Goal: Task Accomplishment & Management: Manage account settings

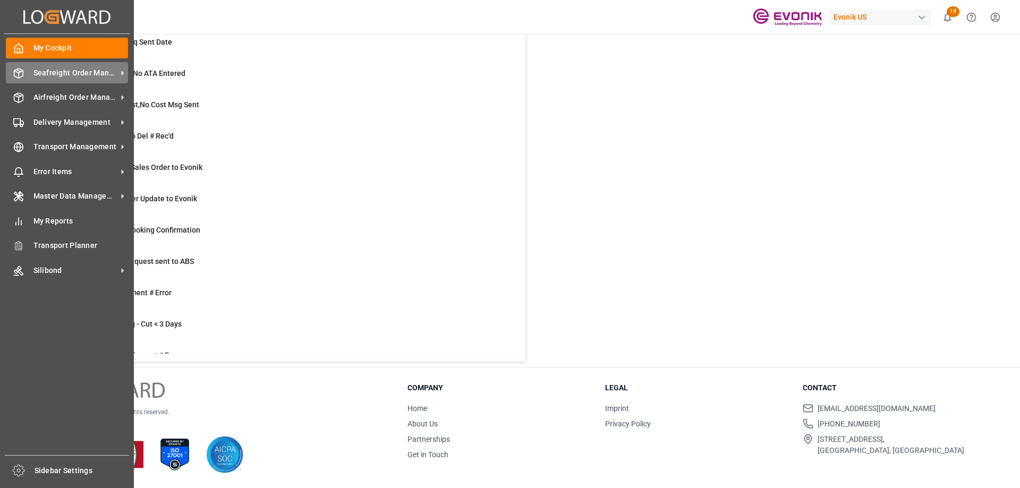
click at [82, 70] on span "Seafreight Order Management" at bounding box center [75, 72] width 84 height 11
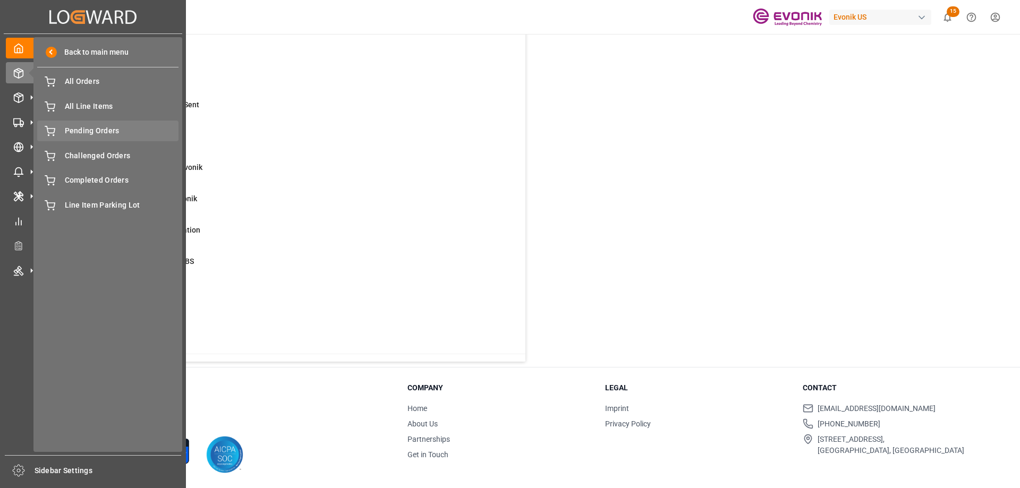
click at [93, 130] on span "Pending Orders" at bounding box center [122, 130] width 114 height 11
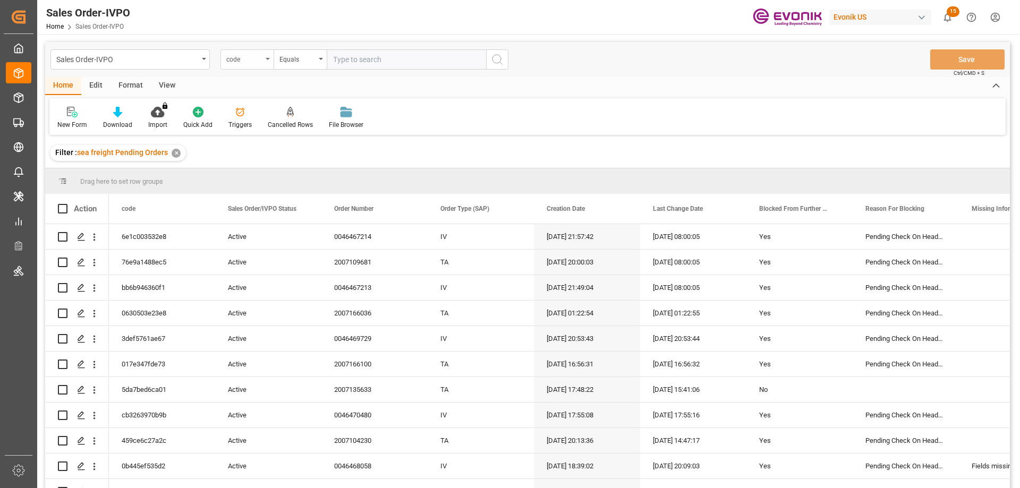
click at [262, 62] on div "code" at bounding box center [244, 58] width 36 height 12
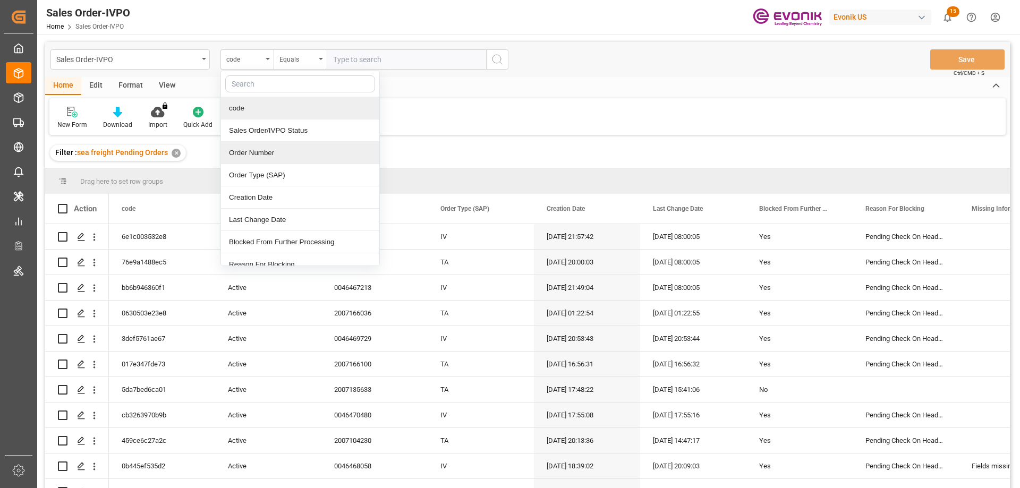
click at [260, 147] on div "Order Number" at bounding box center [300, 153] width 158 height 22
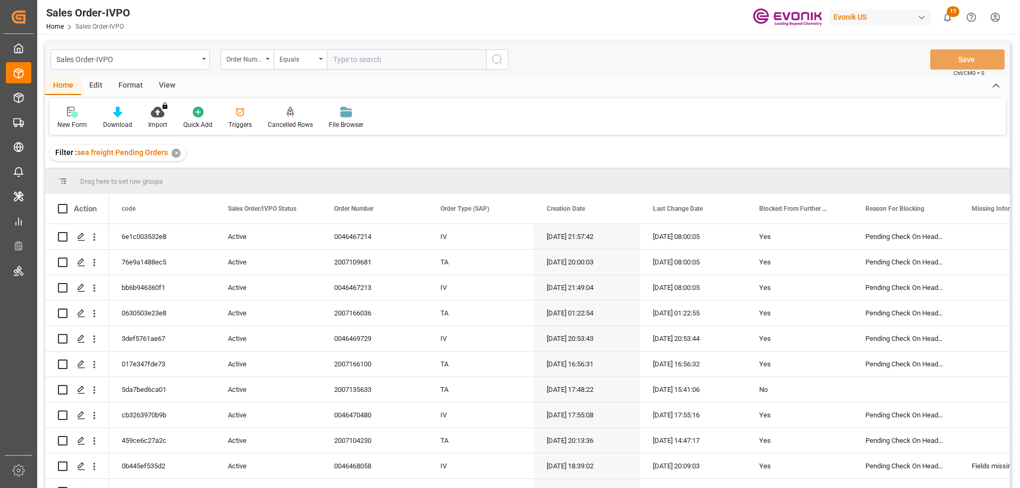
click at [163, 90] on div "View" at bounding box center [167, 86] width 32 height 18
click at [125, 118] on div "Standard Templates" at bounding box center [120, 117] width 69 height 23
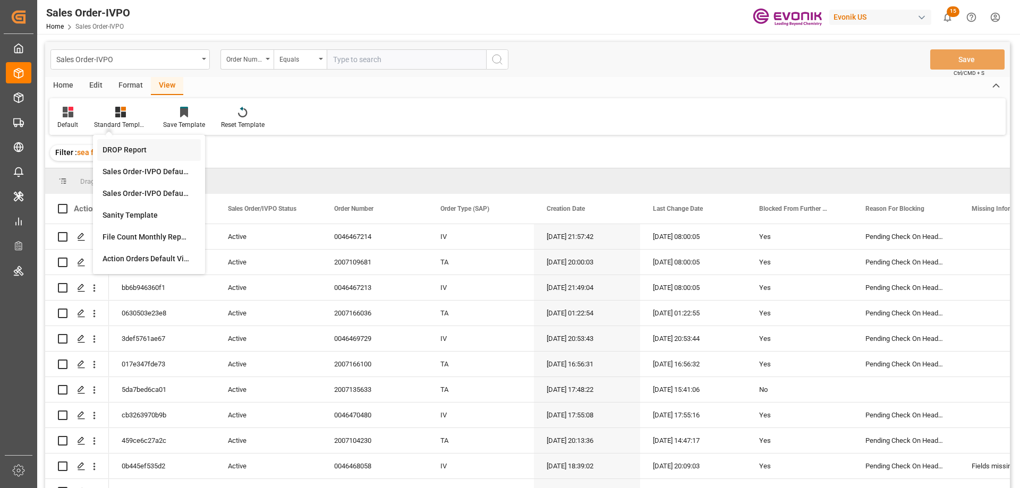
click at [123, 149] on div "DROP Report" at bounding box center [149, 149] width 93 height 11
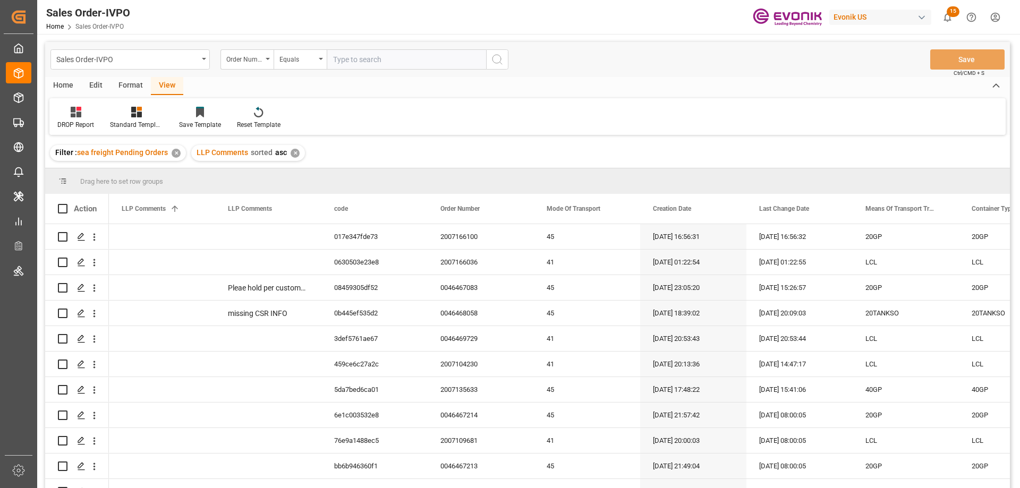
click at [66, 84] on div "Home" at bounding box center [63, 86] width 36 height 18
click at [108, 119] on div "Download" at bounding box center [117, 117] width 45 height 23
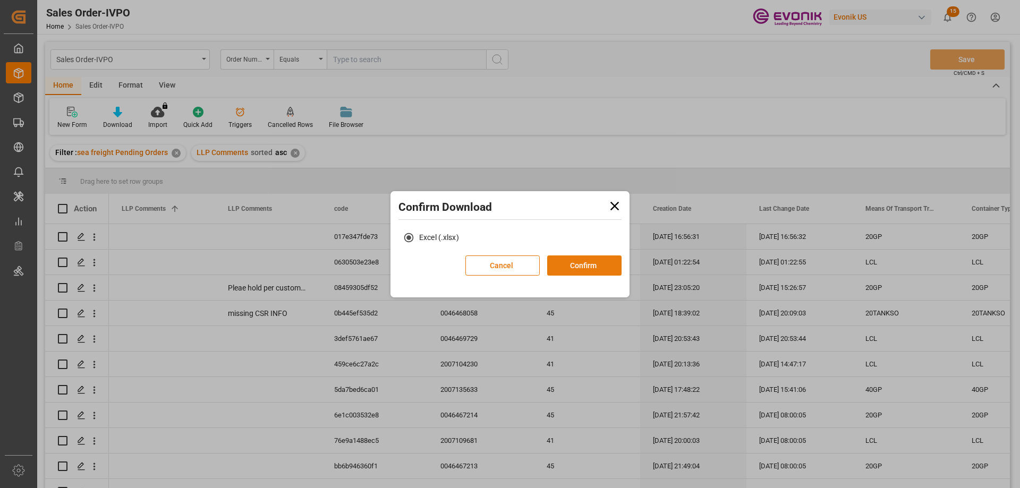
click at [564, 265] on button "Confirm" at bounding box center [584, 265] width 74 height 20
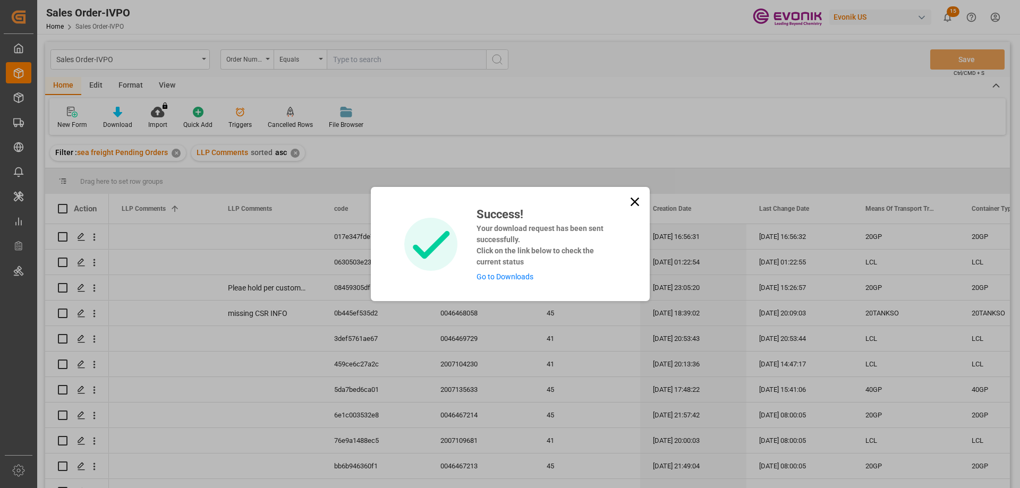
click at [631, 199] on icon at bounding box center [634, 202] width 8 height 8
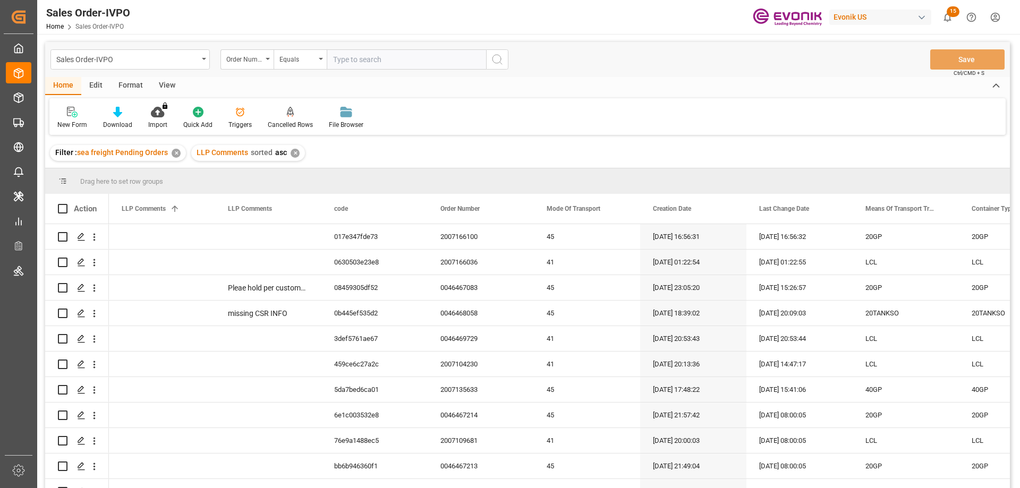
click at [164, 84] on div "View" at bounding box center [167, 86] width 32 height 18
click at [139, 122] on div "Standard Templates" at bounding box center [136, 125] width 53 height 10
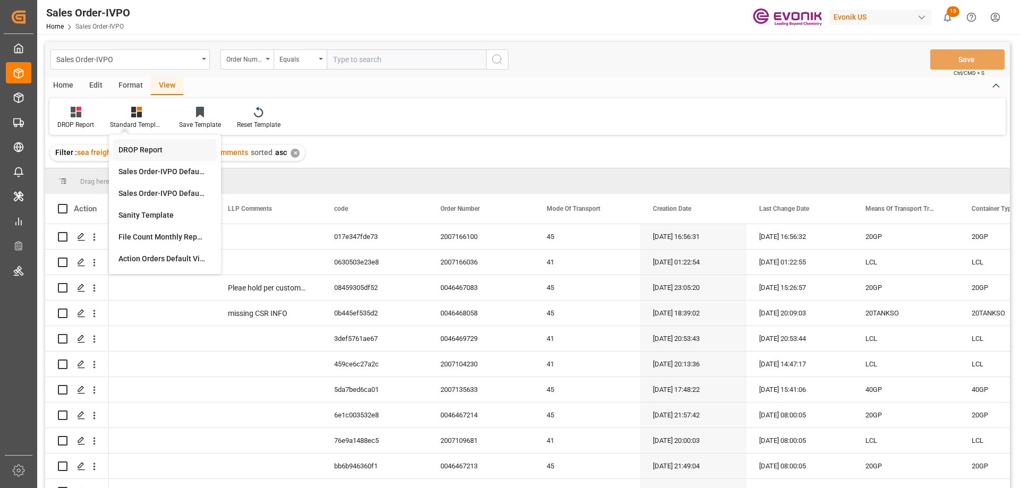
click at [151, 151] on div "DROP Report" at bounding box center [164, 149] width 93 height 11
click at [69, 81] on div "Home" at bounding box center [63, 86] width 36 height 18
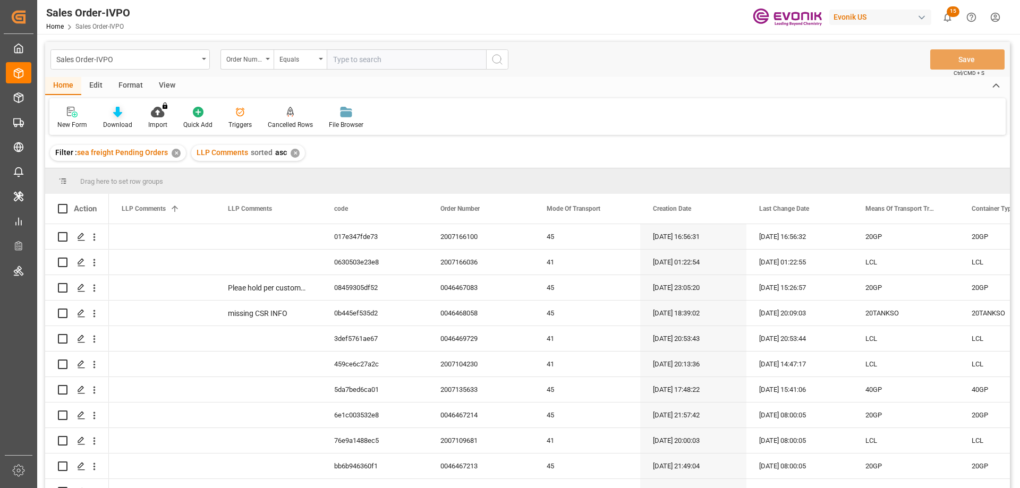
click at [127, 126] on div "Download" at bounding box center [117, 125] width 29 height 10
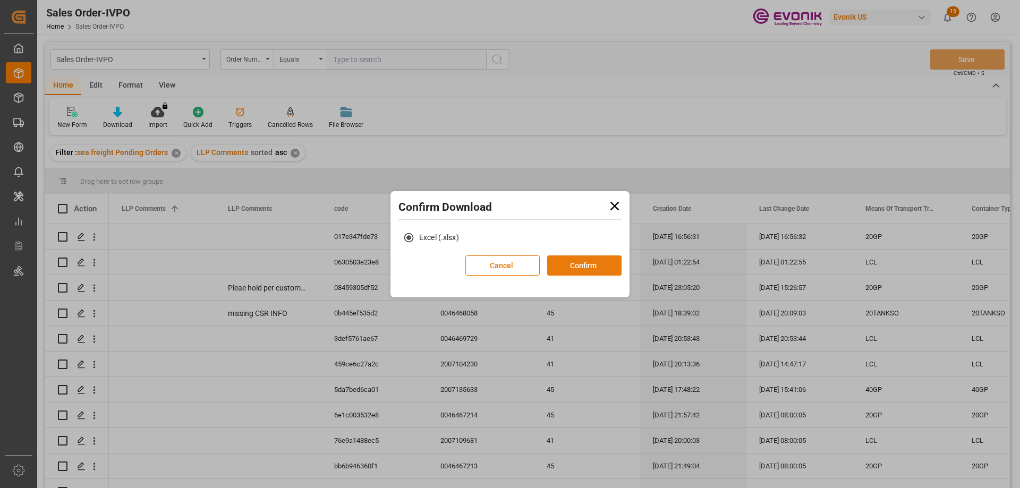
click at [561, 263] on button "Confirm" at bounding box center [584, 265] width 74 height 20
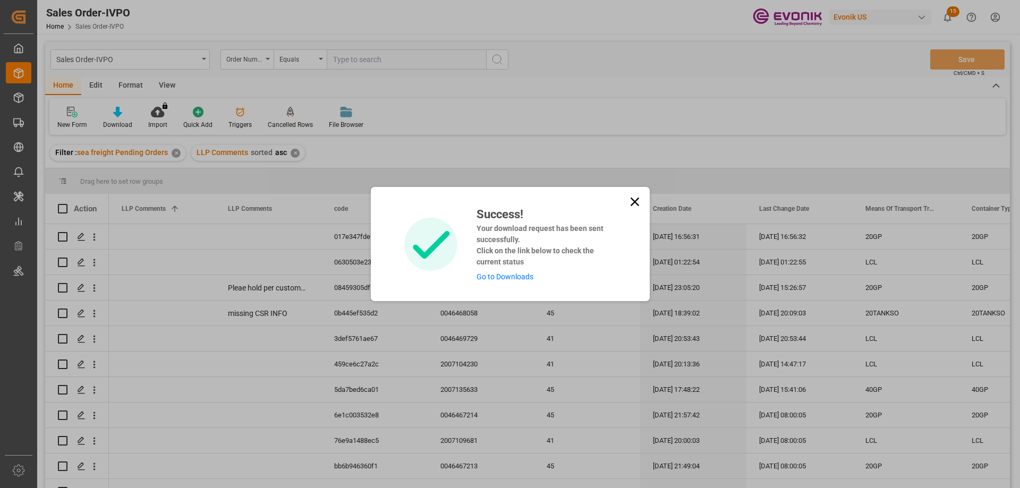
click at [498, 274] on link "Go to Downloads" at bounding box center [504, 276] width 57 height 8
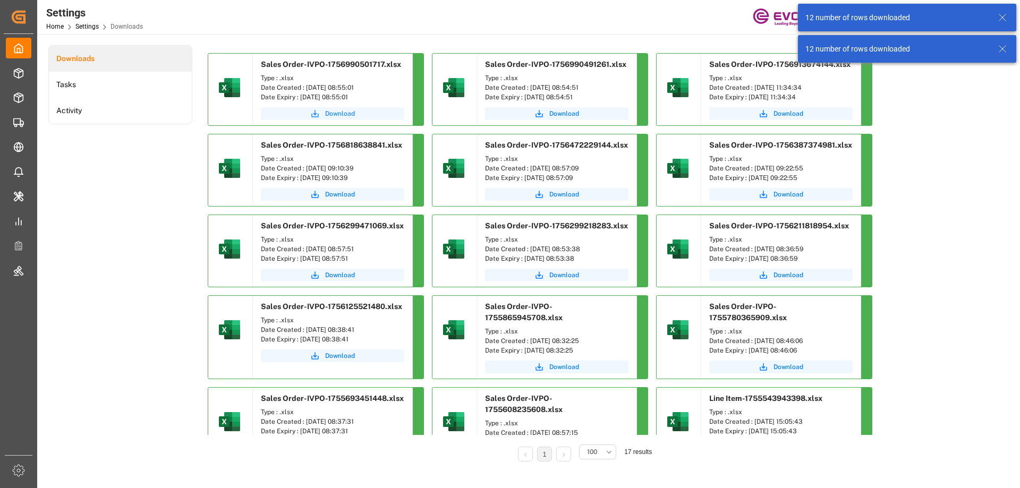
click at [338, 110] on span "Download" at bounding box center [340, 114] width 30 height 10
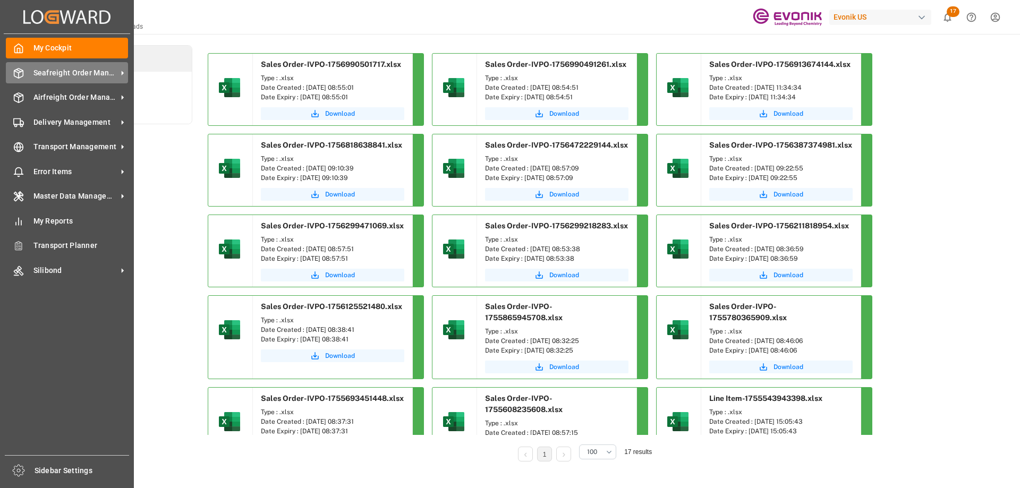
click at [45, 76] on span "Seafreight Order Management" at bounding box center [75, 72] width 84 height 11
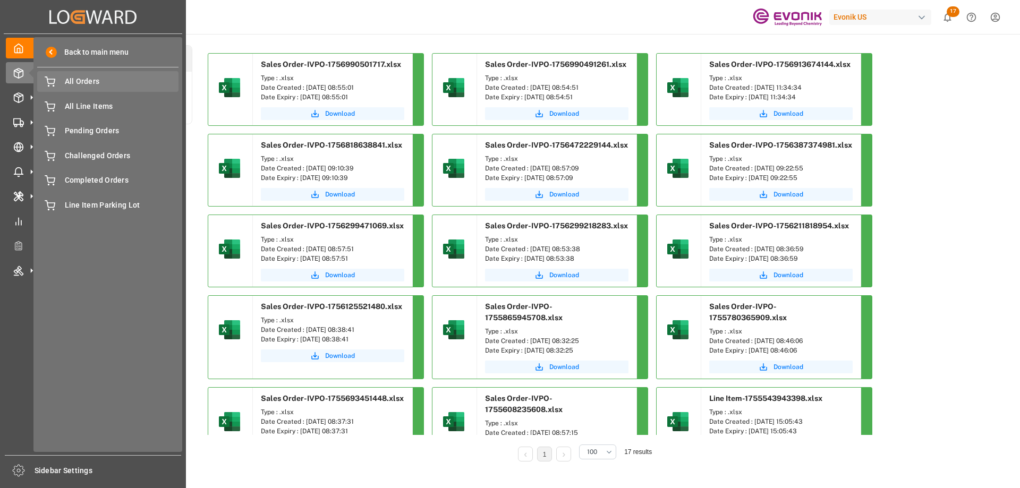
click at [66, 81] on span "All Orders" at bounding box center [122, 81] width 114 height 11
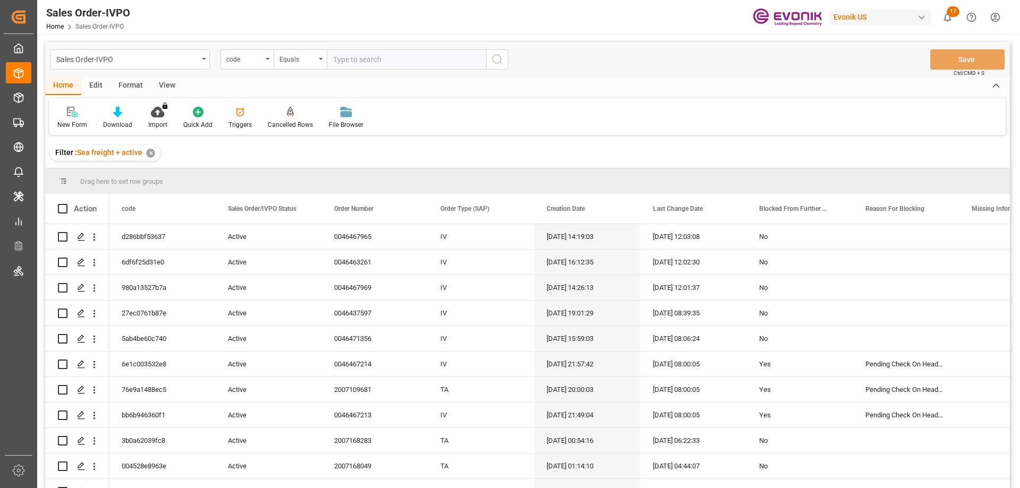
click at [263, 61] on div "code" at bounding box center [246, 59] width 53 height 20
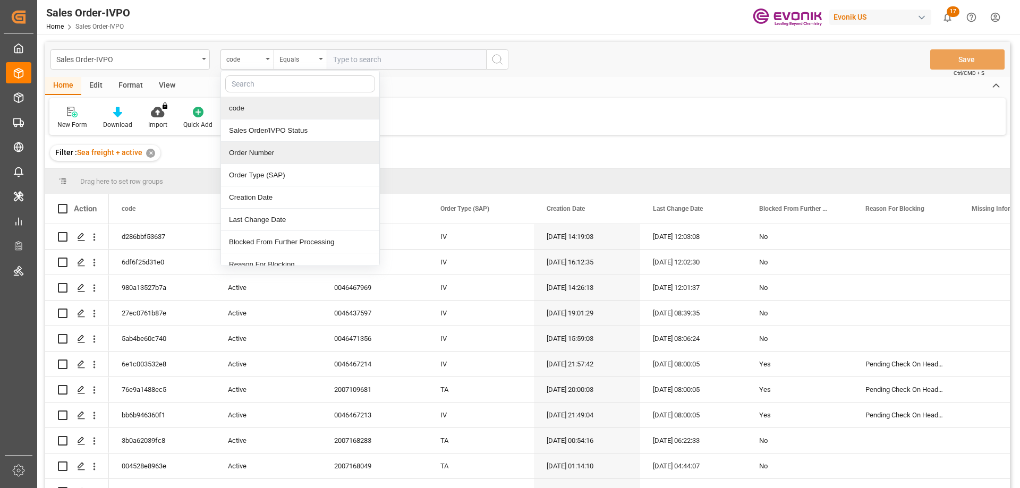
click at [266, 155] on div "Order Number" at bounding box center [300, 153] width 158 height 22
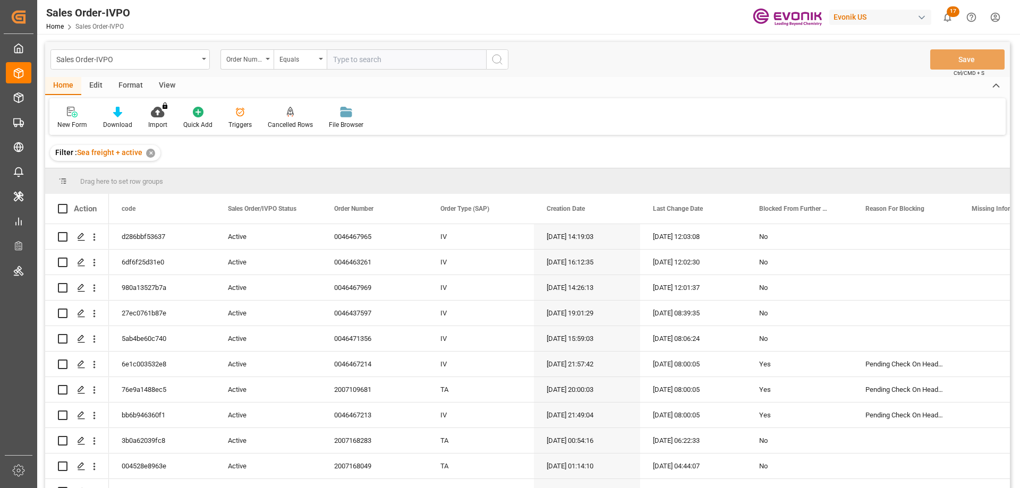
click at [354, 64] on input "text" at bounding box center [406, 59] width 159 height 20
paste input "https://leschacogroup.sharepoint.com/:x:/r/sites/TeamEvonikExport/Freigegebene%…"
type input "0"
paste input "46466929"
type input "0046466929"
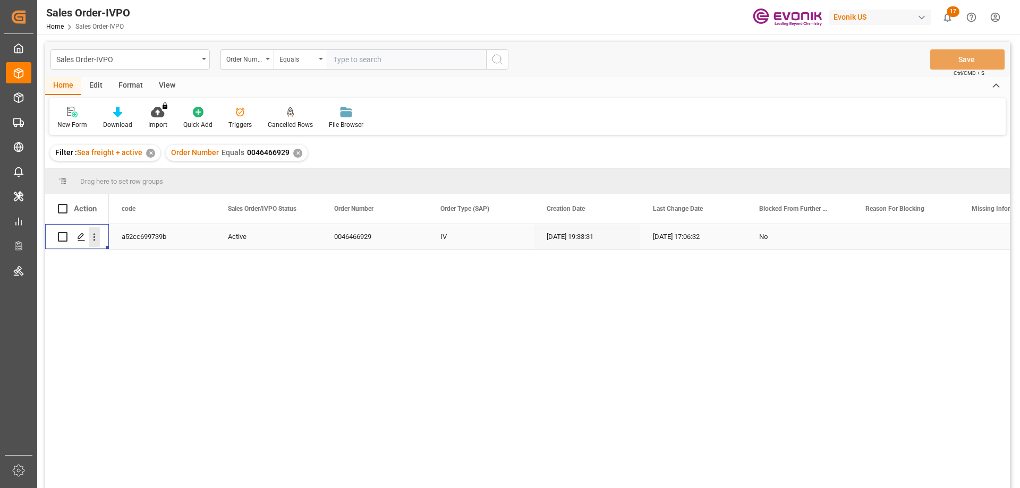
click at [98, 236] on icon "open menu" at bounding box center [94, 237] width 11 height 11
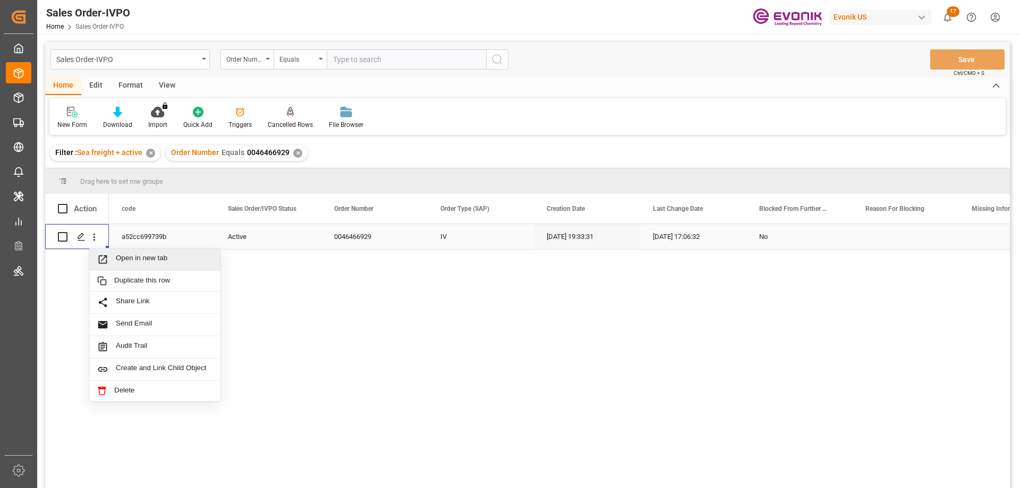
click at [131, 258] on span "Open in new tab" at bounding box center [164, 259] width 97 height 11
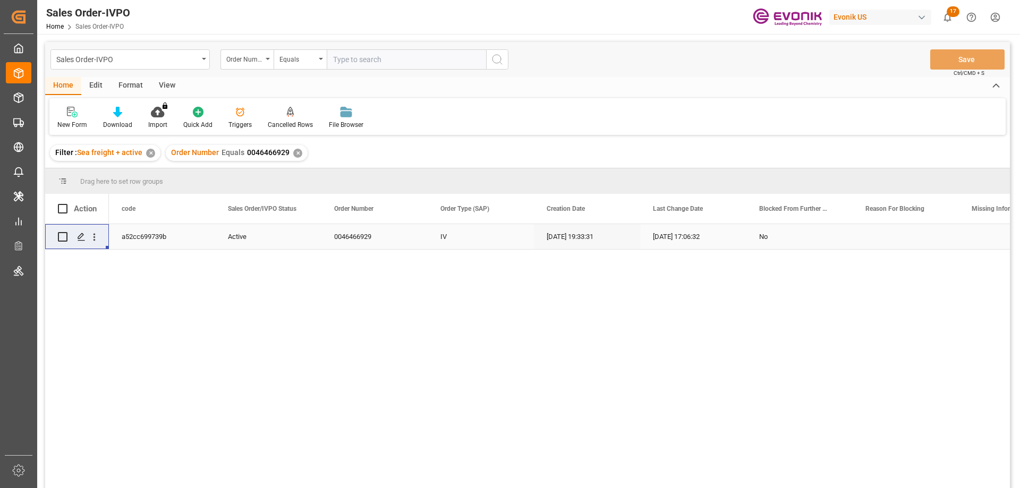
click at [379, 52] on input "text" at bounding box center [406, 59] width 159 height 20
paste input "46466930"
type input "0046466930"
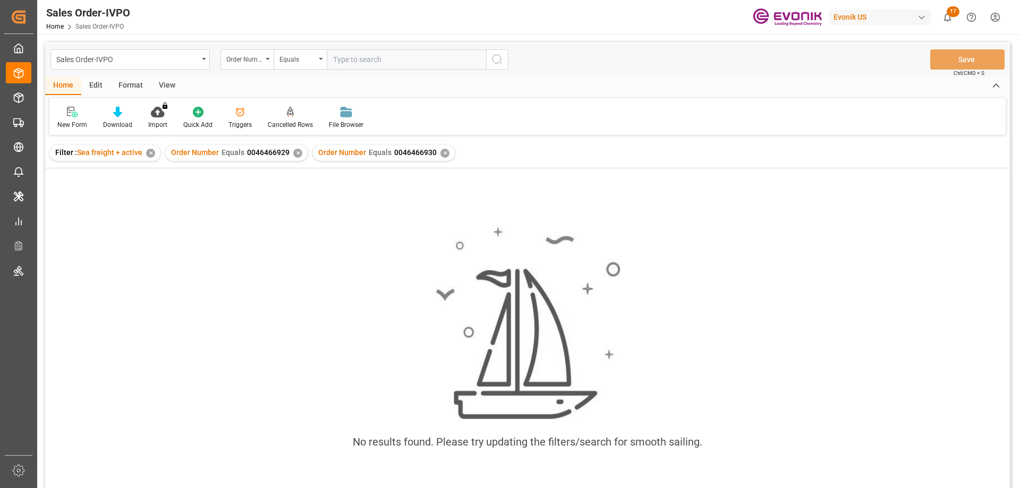
click at [293, 154] on div "✕" at bounding box center [297, 153] width 9 height 9
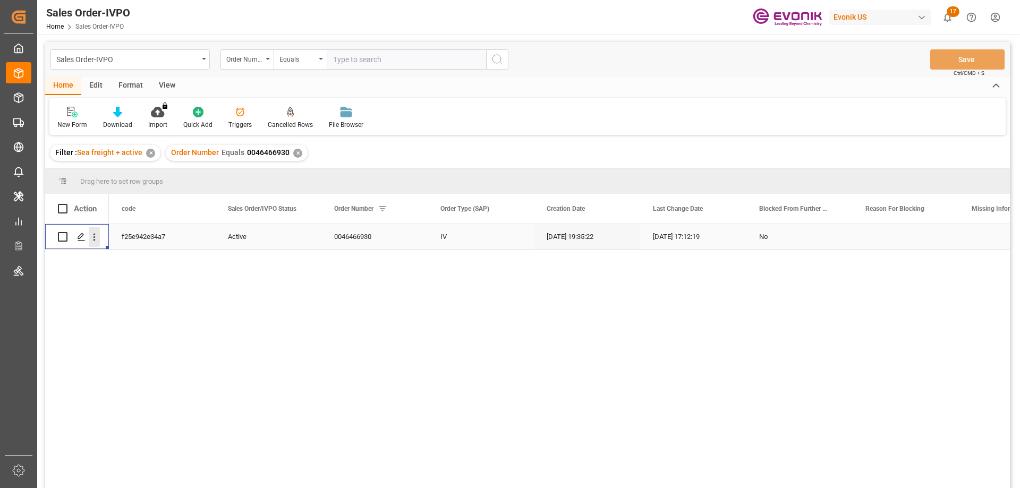
click at [92, 235] on icon "open menu" at bounding box center [94, 237] width 11 height 11
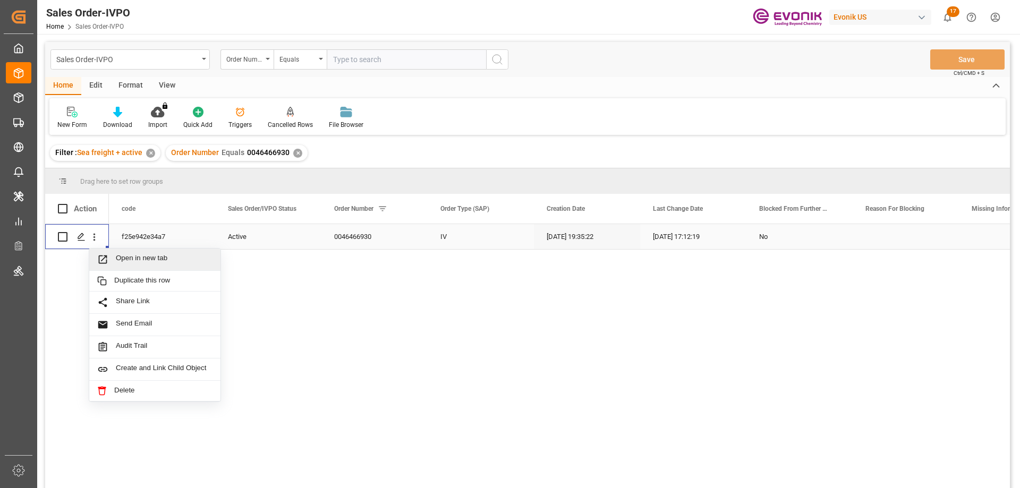
click at [134, 254] on span "Open in new tab" at bounding box center [164, 259] width 97 height 11
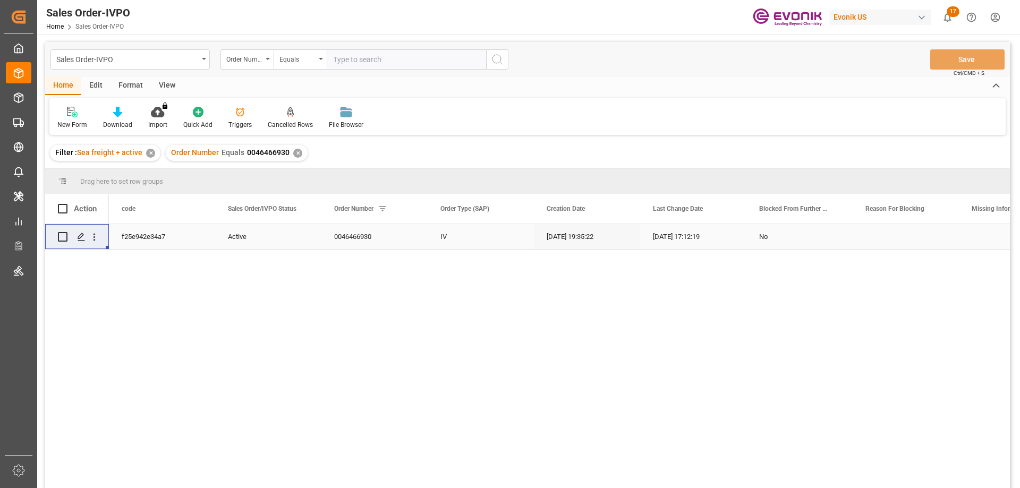
click at [369, 45] on div "Sales Order-IVPO Order Number Equals Save Ctrl/CMD + S" at bounding box center [527, 59] width 965 height 35
click at [372, 52] on input "text" at bounding box center [406, 59] width 159 height 20
paste input "2006954428"
type input "2006954428"
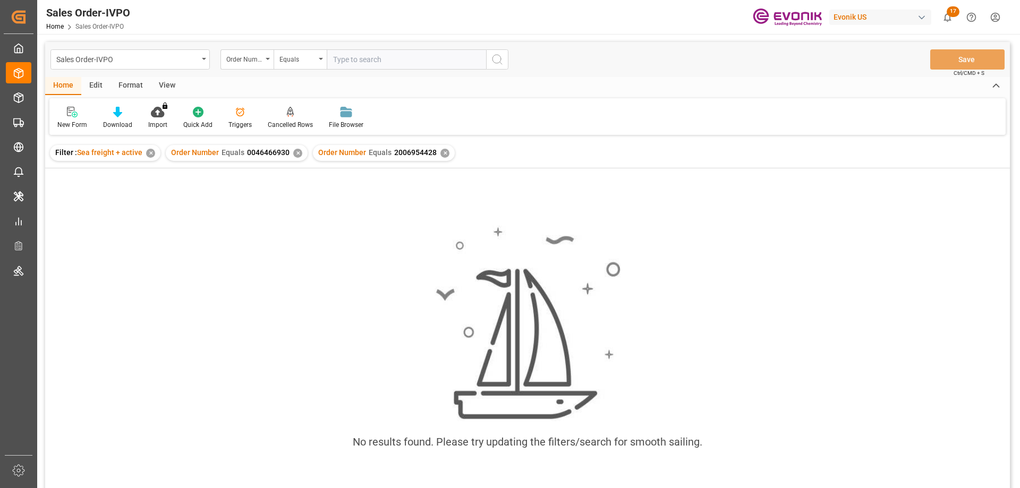
click at [295, 154] on div "✕" at bounding box center [297, 153] width 9 height 9
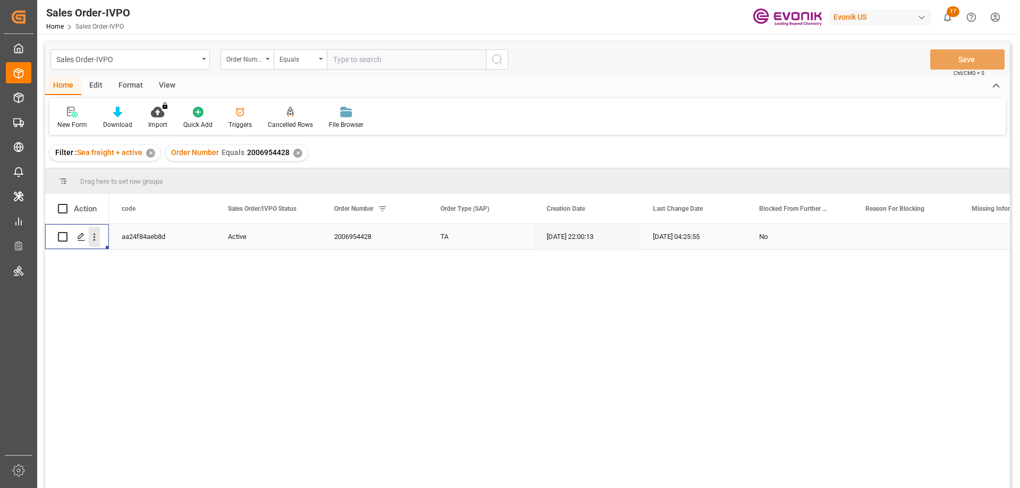
click at [94, 235] on icon "open menu" at bounding box center [94, 237] width 2 height 7
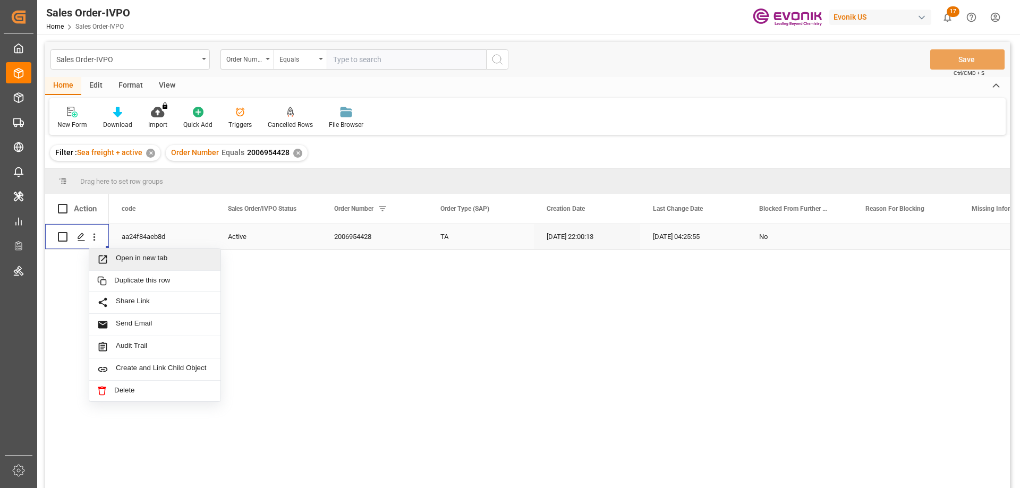
click at [149, 262] on span "Open in new tab" at bounding box center [164, 259] width 97 height 11
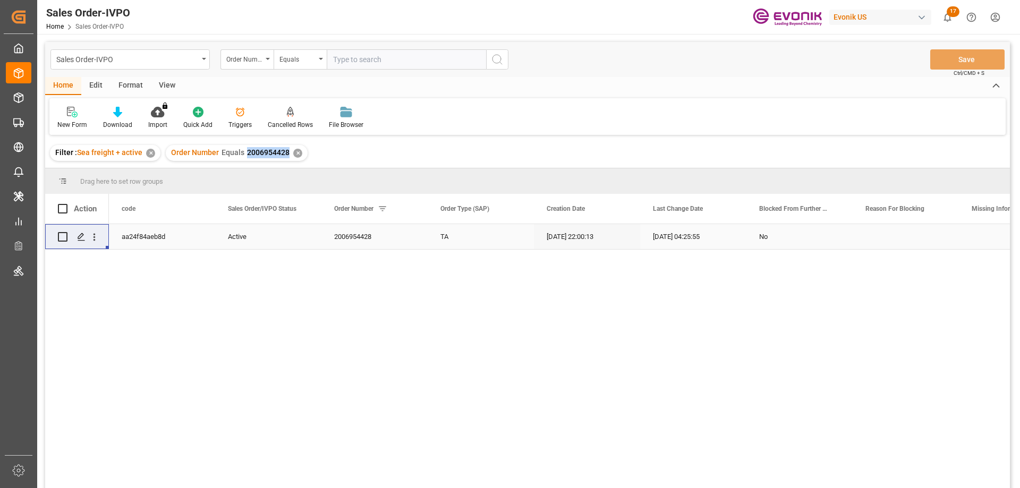
drag, startPoint x: 246, startPoint y: 154, endPoint x: 286, endPoint y: 154, distance: 40.4
click at [286, 154] on span "2006954428" at bounding box center [268, 152] width 42 height 8
copy span "2006954428"
click at [345, 61] on input "text" at bounding box center [406, 59] width 159 height 20
paste input "2007051196"
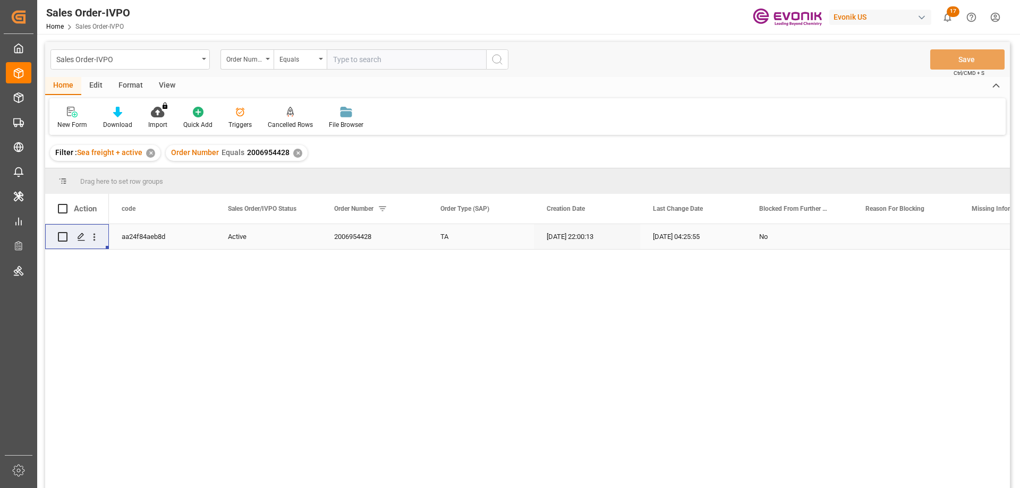
type input "2007051196"
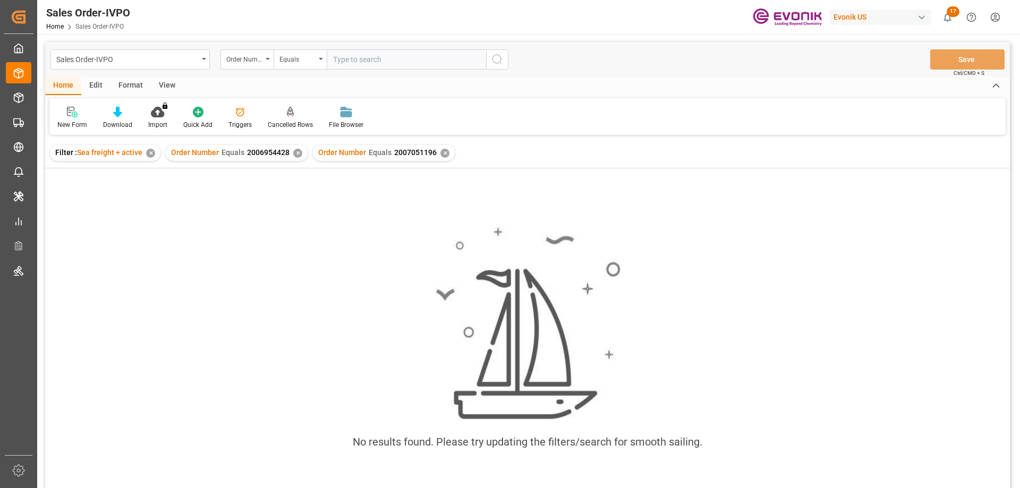
click at [293, 152] on div "✕" at bounding box center [297, 153] width 9 height 9
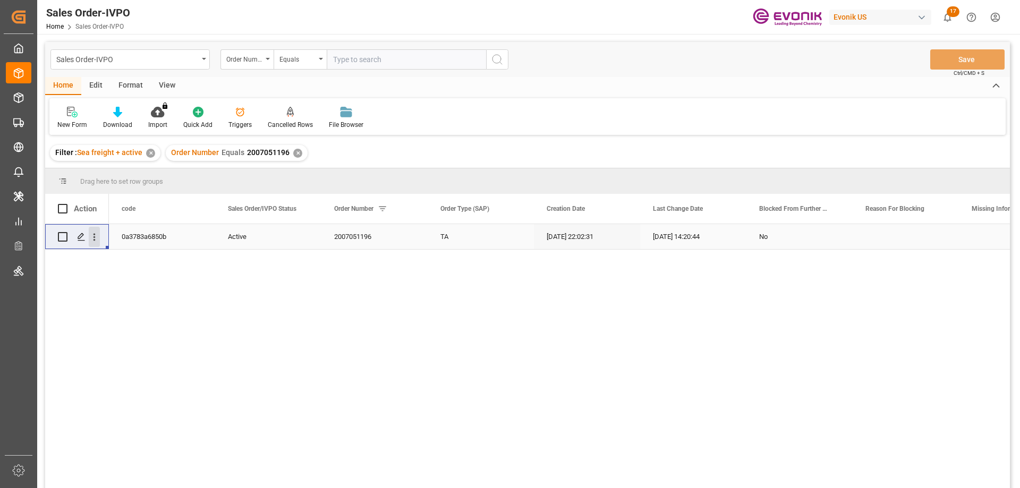
click at [95, 234] on icon "open menu" at bounding box center [94, 237] width 2 height 7
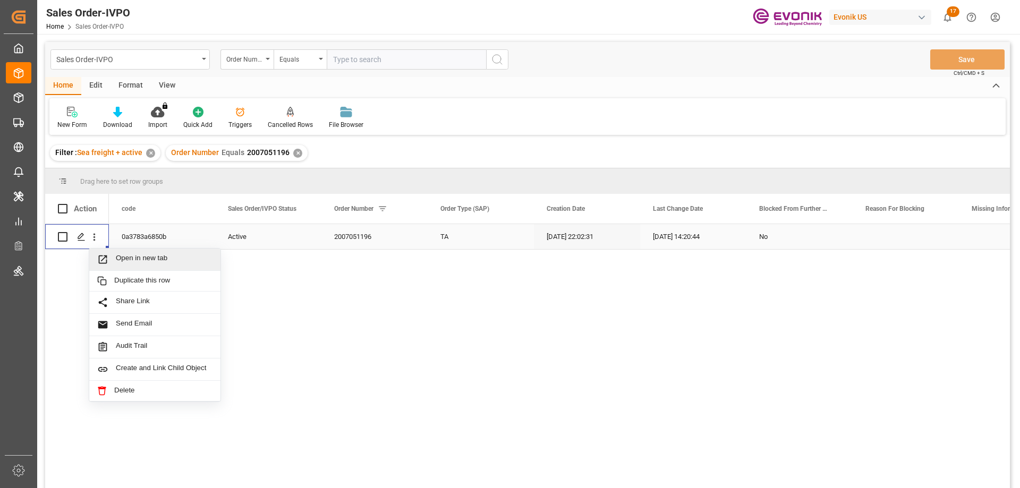
click at [145, 267] on div "Open in new tab" at bounding box center [154, 260] width 131 height 22
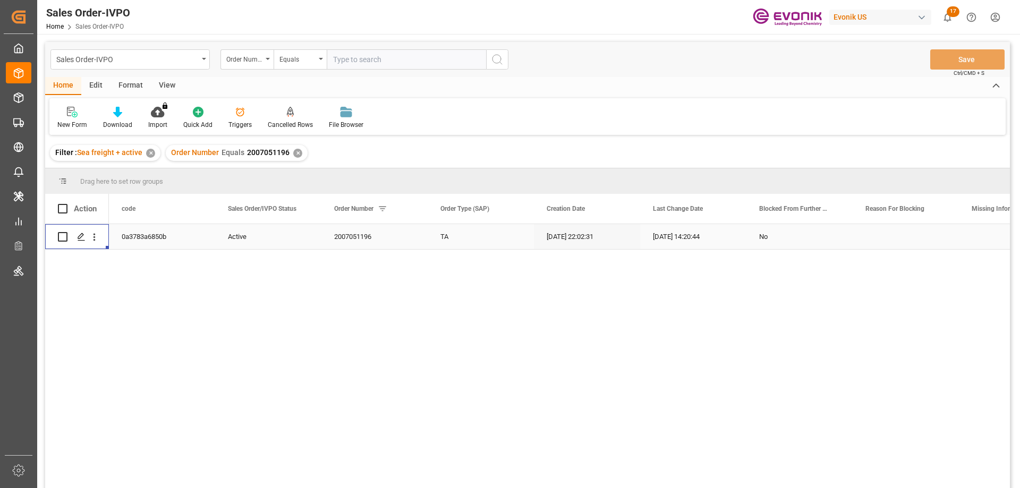
click at [343, 49] on div "Sales Order-IVPO Order Number Equals Save Ctrl/CMD + S" at bounding box center [527, 59] width 965 height 35
click at [352, 55] on input "text" at bounding box center [406, 59] width 159 height 20
paste input "2007051187"
type input "2007051187"
click at [501, 62] on icon "search button" at bounding box center [497, 59] width 13 height 13
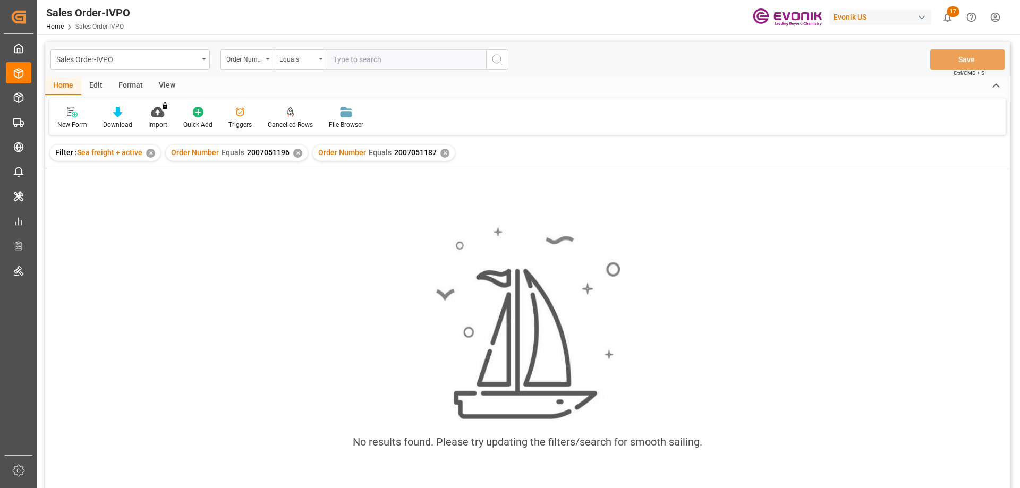
click at [297, 153] on div "✕" at bounding box center [297, 153] width 9 height 9
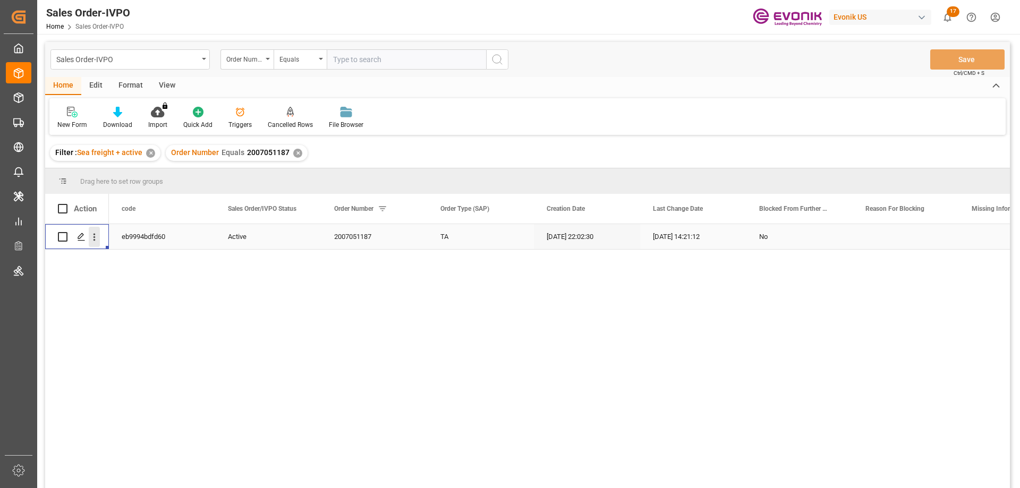
click at [97, 233] on icon "open menu" at bounding box center [94, 237] width 11 height 11
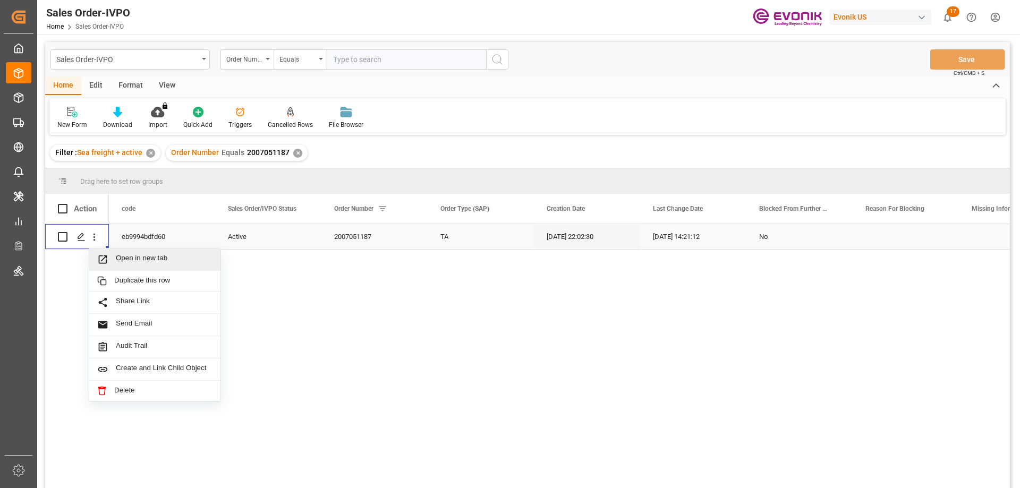
click at [131, 263] on span "Open in new tab" at bounding box center [164, 259] width 97 height 11
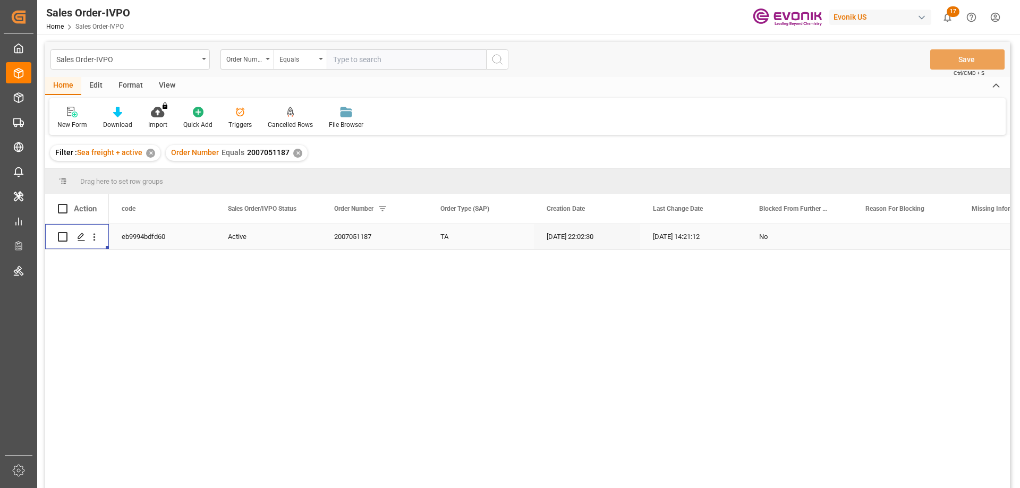
click at [363, 55] on input "text" at bounding box center [406, 59] width 159 height 20
paste input "2007051173"
type input "2007051173"
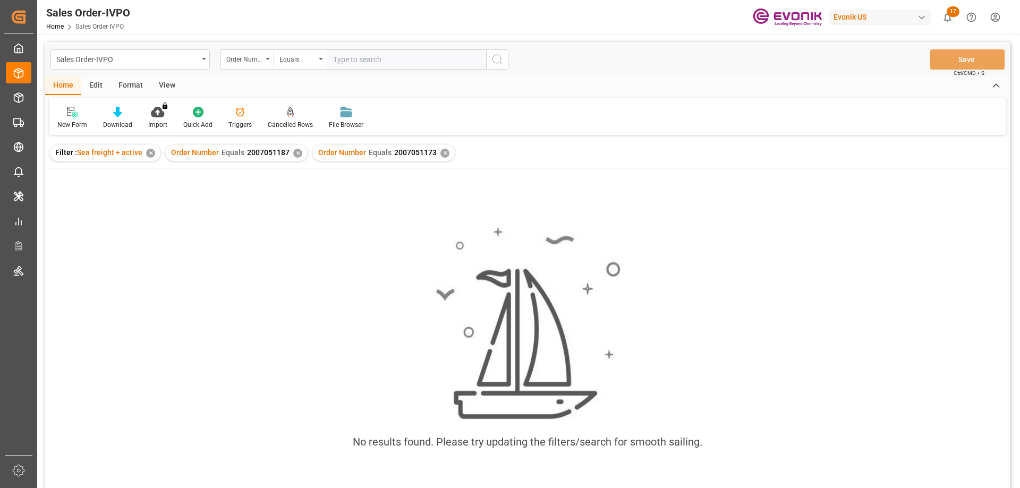
click at [295, 155] on div "✕" at bounding box center [297, 153] width 9 height 9
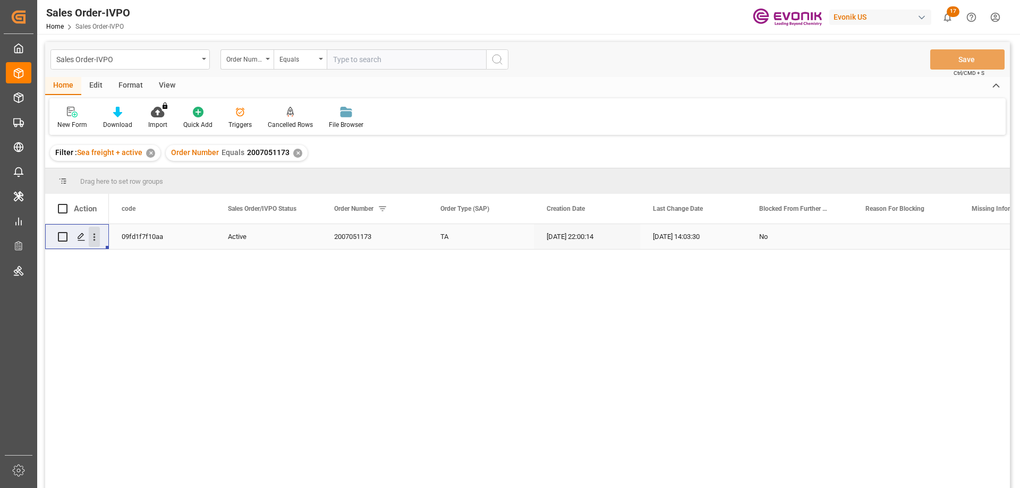
click at [93, 231] on button "open menu" at bounding box center [94, 237] width 11 height 20
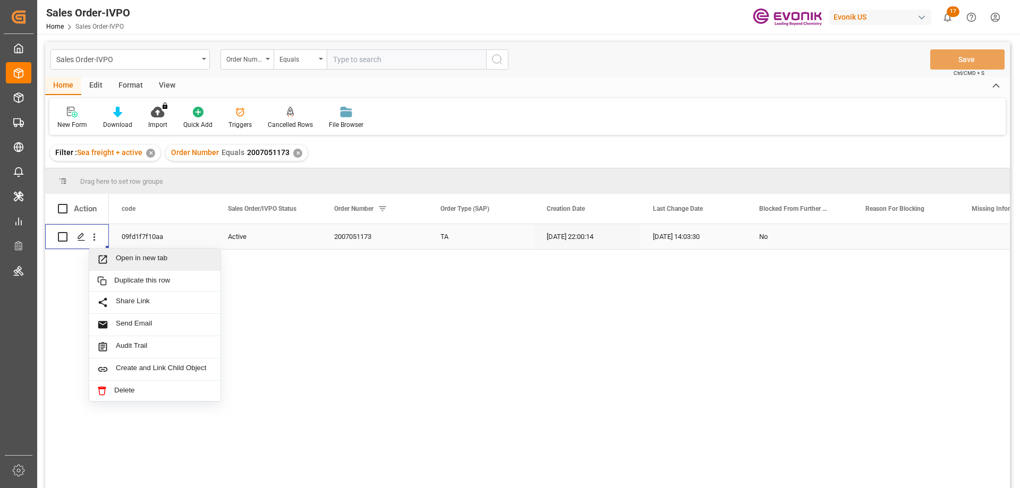
click at [135, 254] on span "Open in new tab" at bounding box center [164, 259] width 97 height 11
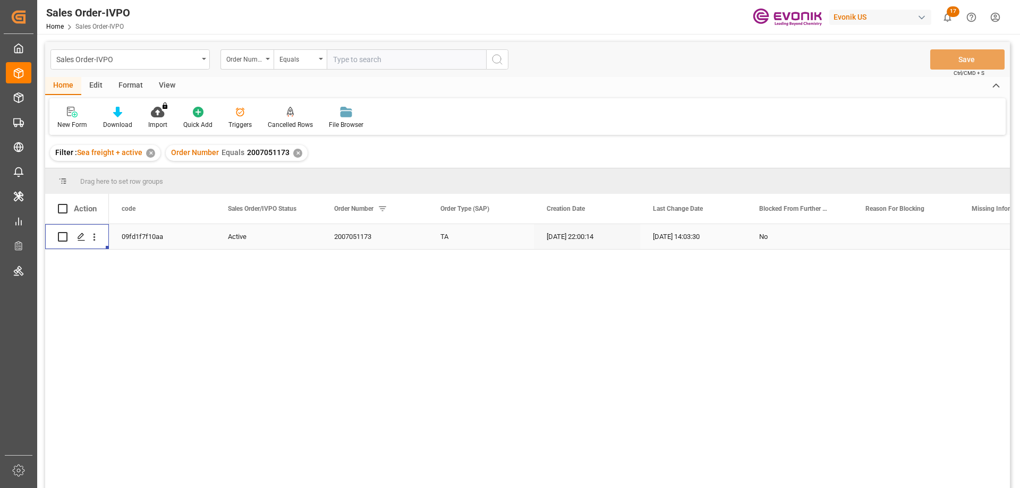
click at [385, 59] on input "text" at bounding box center [406, 59] width 159 height 20
paste input "2007168254"
type input "2007168254"
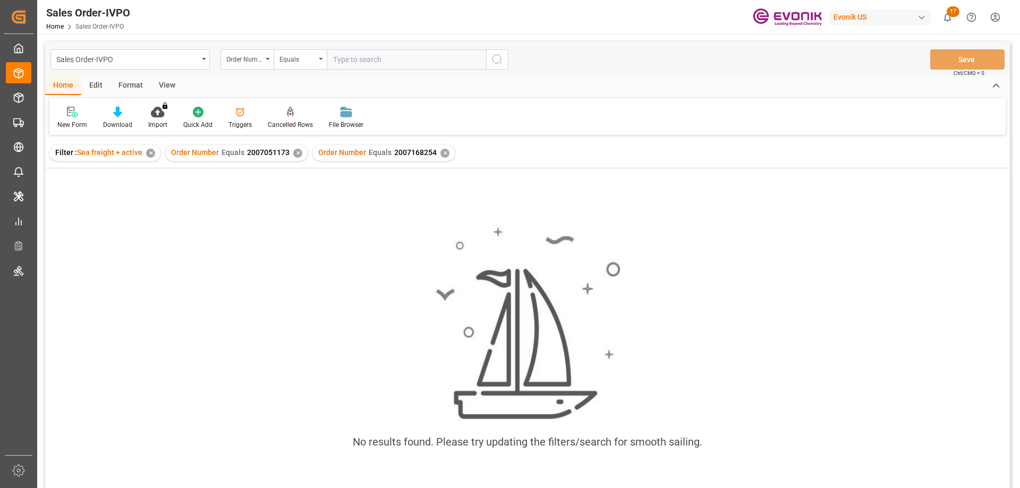
click at [300, 152] on div "✕" at bounding box center [297, 153] width 9 height 9
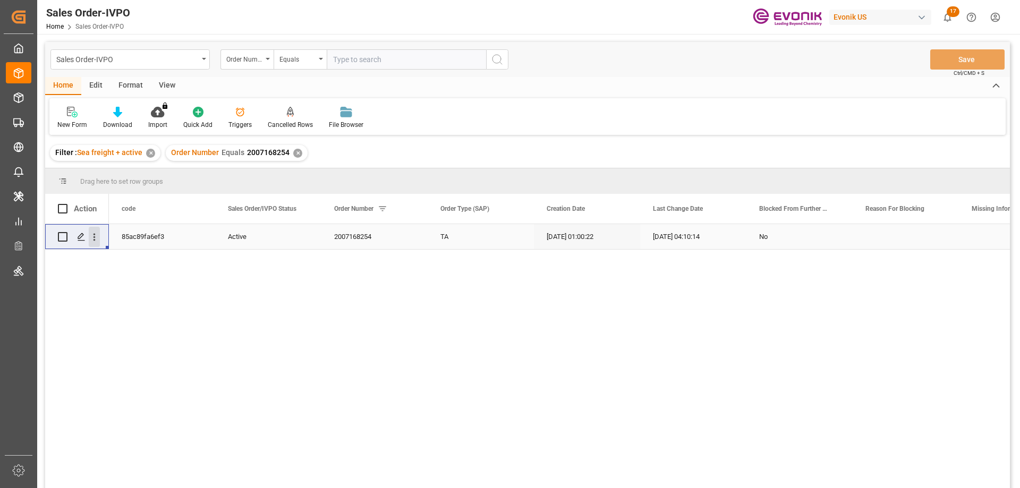
click at [91, 226] on div "Press SPACE to select this row." at bounding box center [77, 237] width 38 height 24
click at [92, 227] on button "open menu" at bounding box center [94, 237] width 11 height 20
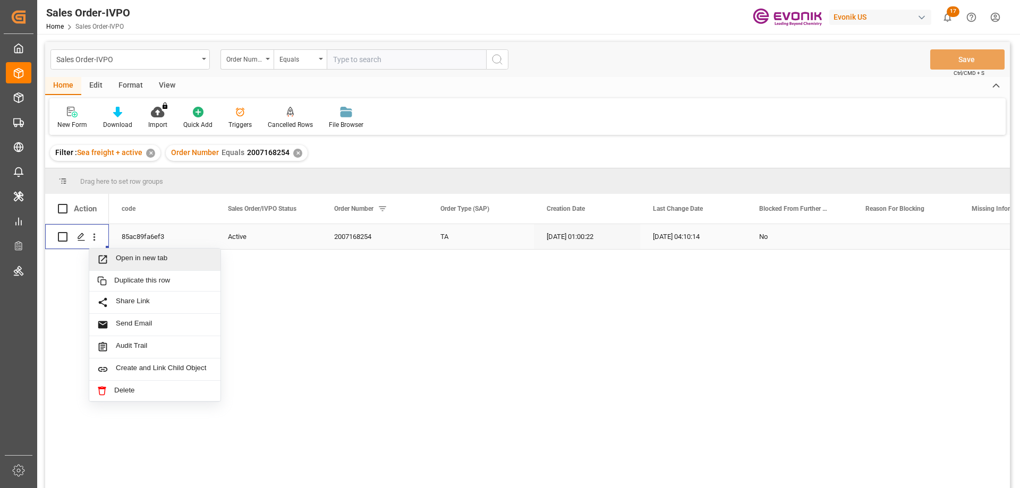
click at [148, 262] on span "Open in new tab" at bounding box center [164, 259] width 97 height 11
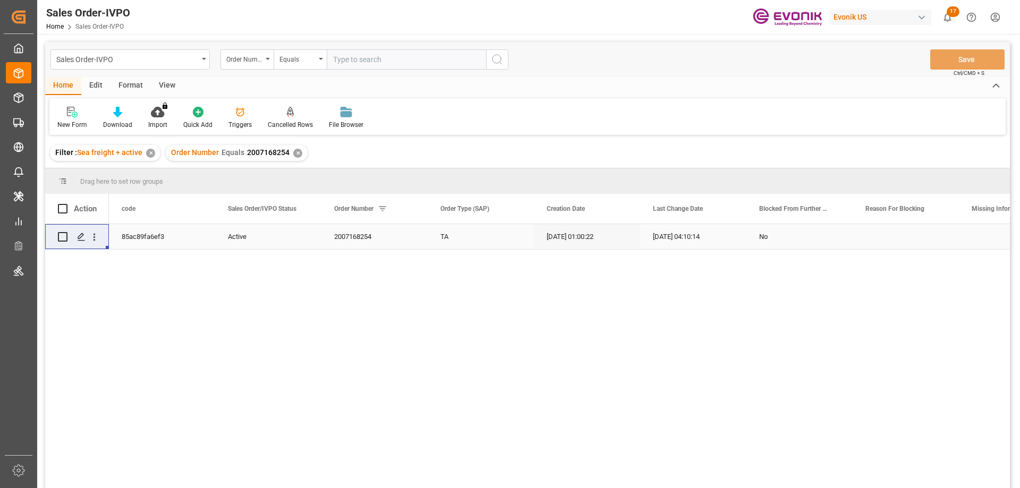
click at [360, 60] on input "text" at bounding box center [406, 59] width 159 height 20
paste input "2007057322"
type input "2007057322"
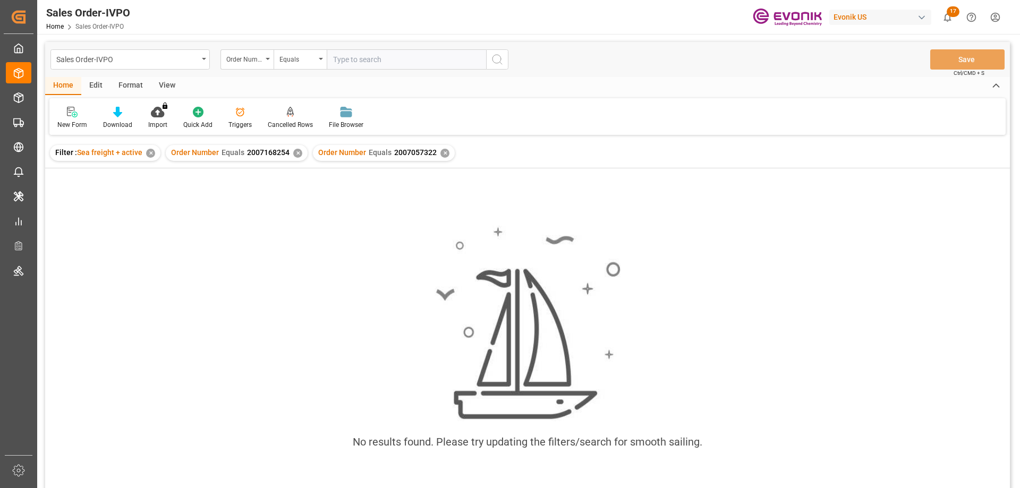
click at [296, 153] on div "✕" at bounding box center [297, 153] width 9 height 9
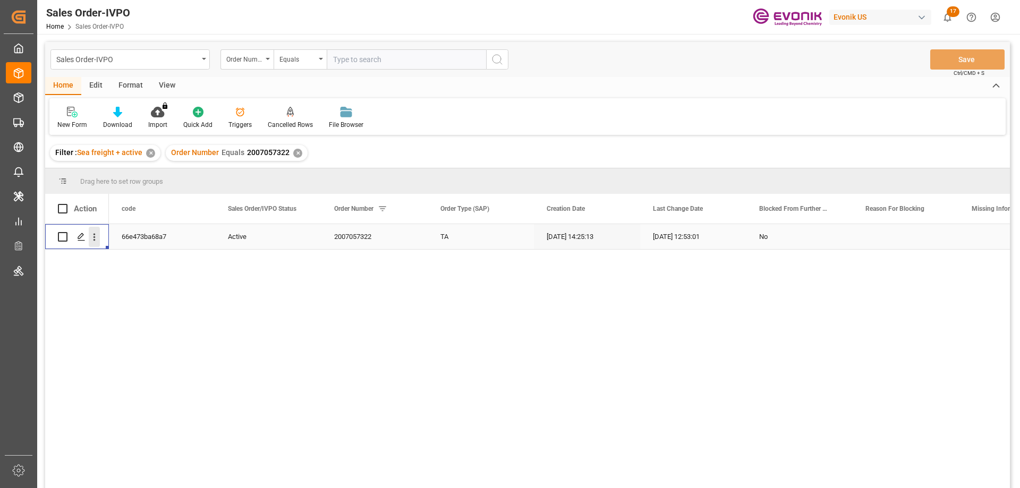
click at [95, 235] on icon "open menu" at bounding box center [94, 237] width 2 height 7
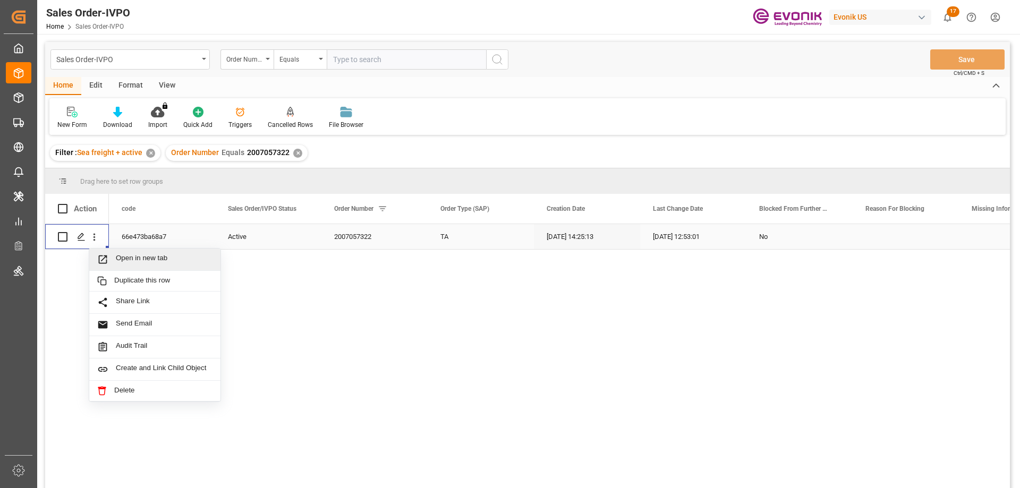
click at [131, 251] on div "Open in new tab" at bounding box center [154, 260] width 131 height 22
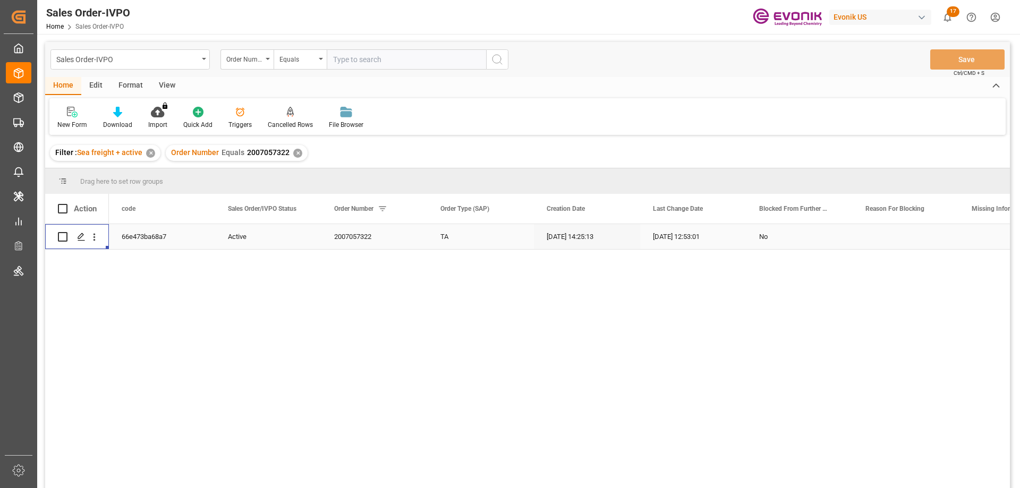
click at [354, 56] on input "text" at bounding box center [406, 59] width 159 height 20
paste input "2007104230"
type input "2007104230"
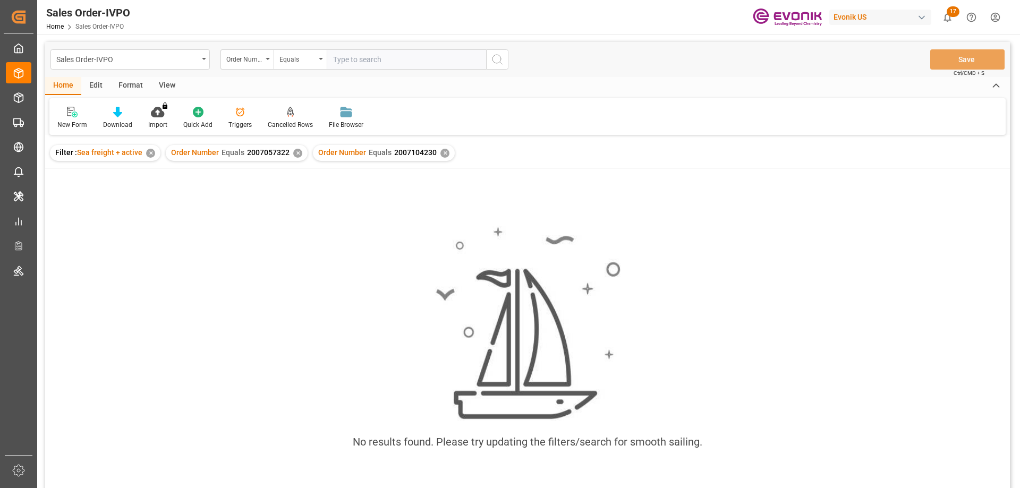
click at [299, 152] on div "✕" at bounding box center [297, 153] width 9 height 9
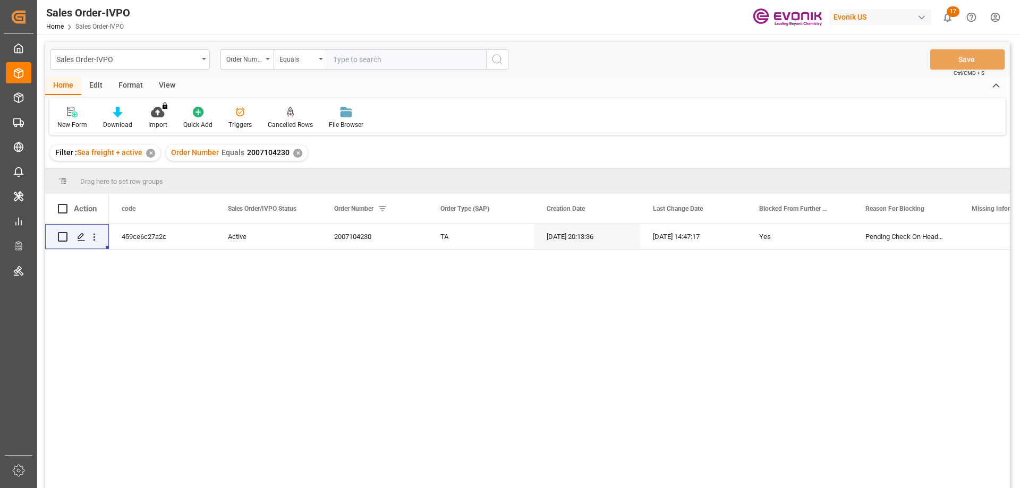
click at [367, 60] on input "text" at bounding box center [406, 59] width 159 height 20
paste input "2007104230"
type input "2007104230"
click at [92, 234] on icon "open menu" at bounding box center [94, 237] width 11 height 11
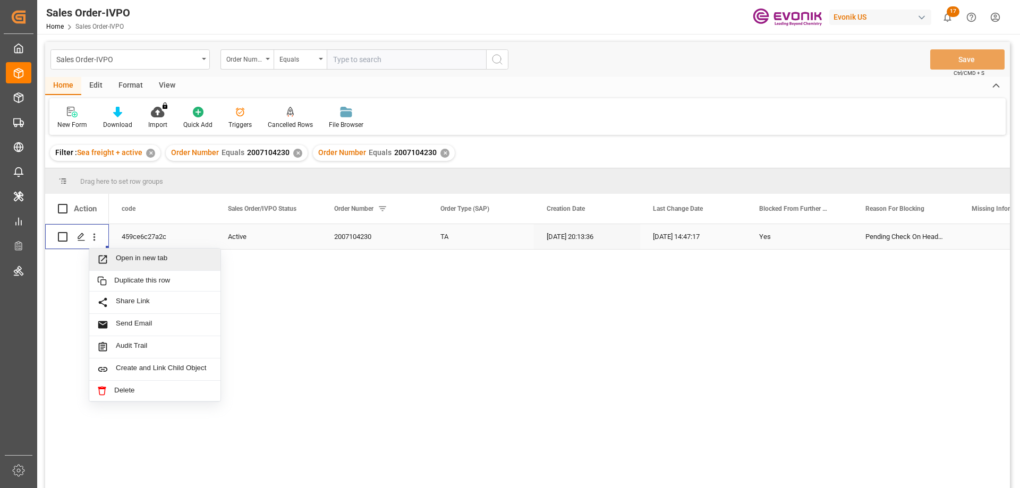
click at [137, 265] on span "Open in new tab" at bounding box center [164, 259] width 97 height 11
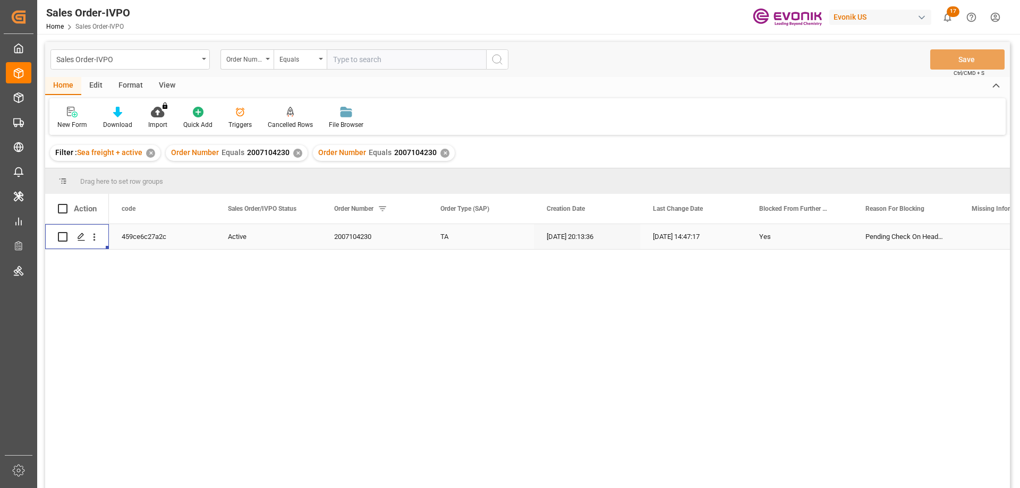
click at [349, 59] on input "text" at bounding box center [406, 59] width 159 height 20
paste input "0046469729"
type input "0046469729"
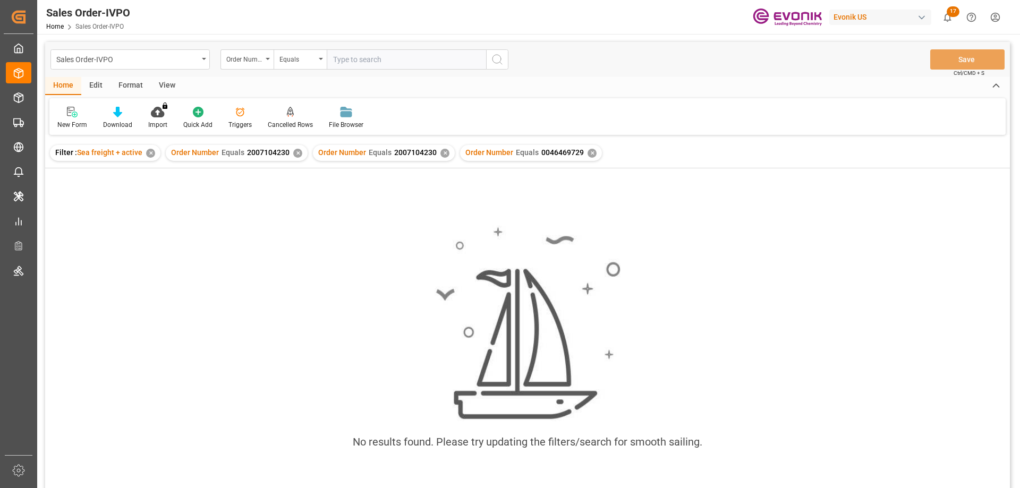
click at [440, 153] on div "✕" at bounding box center [444, 153] width 9 height 9
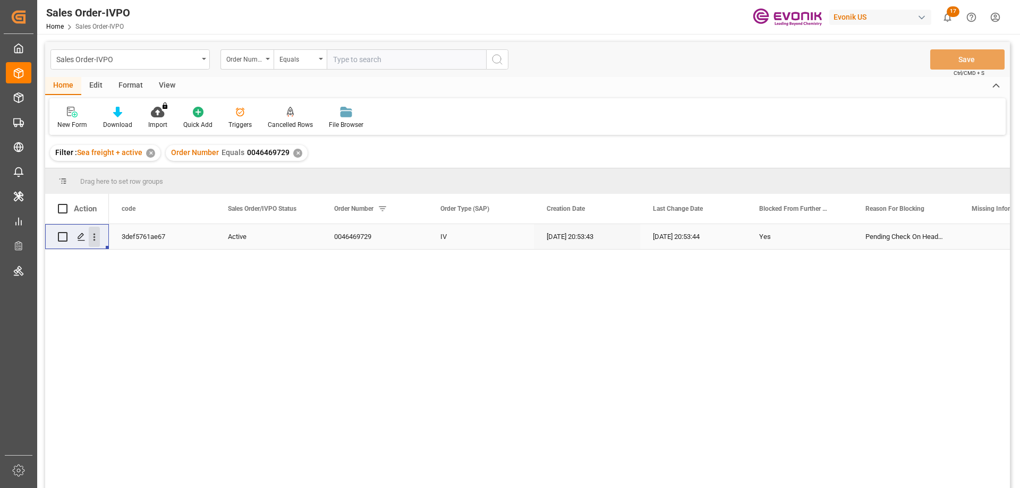
click at [95, 240] on icon "open menu" at bounding box center [94, 237] width 2 height 7
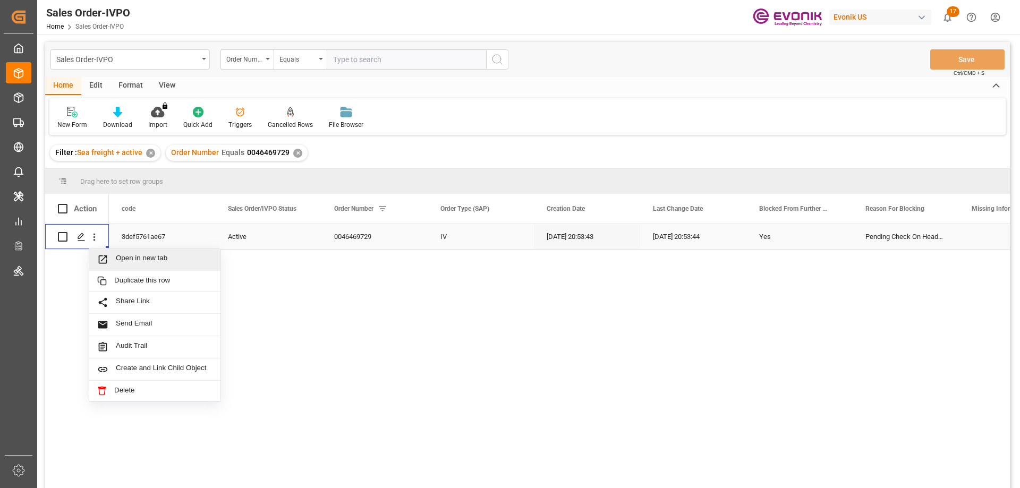
click at [135, 258] on span "Open in new tab" at bounding box center [164, 259] width 97 height 11
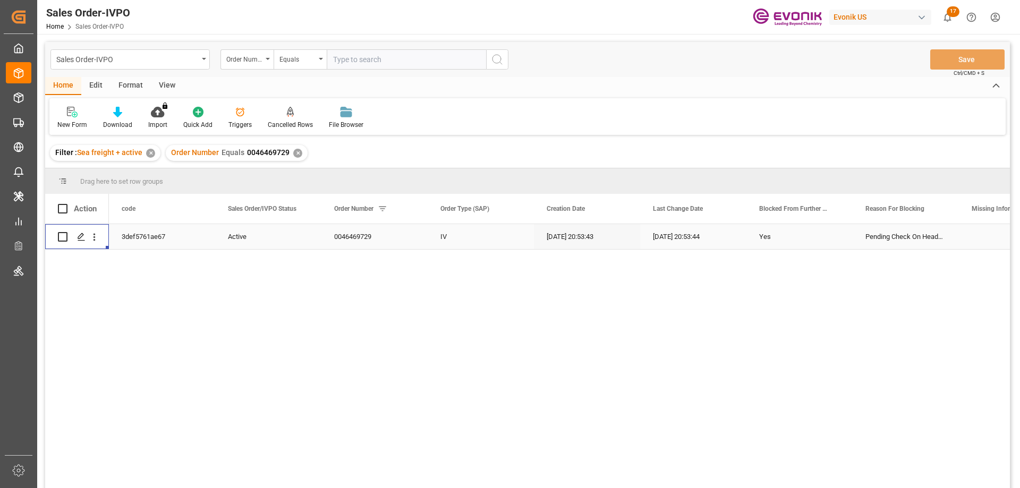
click at [429, 62] on input "text" at bounding box center [406, 59] width 159 height 20
paste input "2007166036"
type input "2007166036"
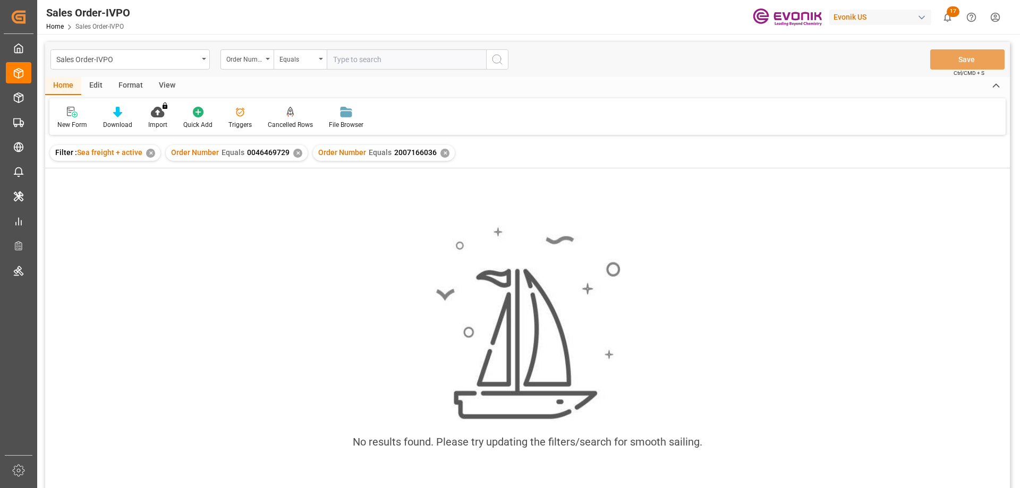
click at [299, 151] on div "✕" at bounding box center [297, 153] width 9 height 9
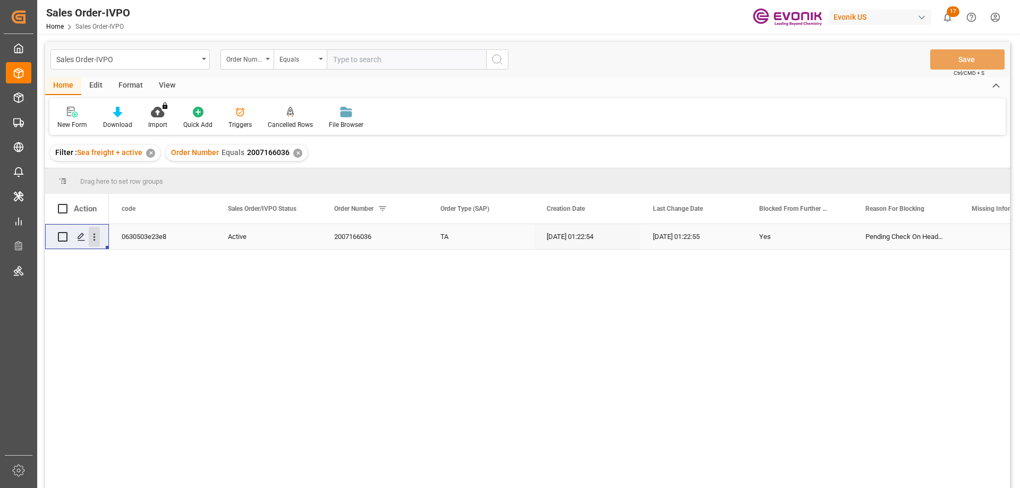
click at [94, 237] on icon "open menu" at bounding box center [94, 237] width 2 height 7
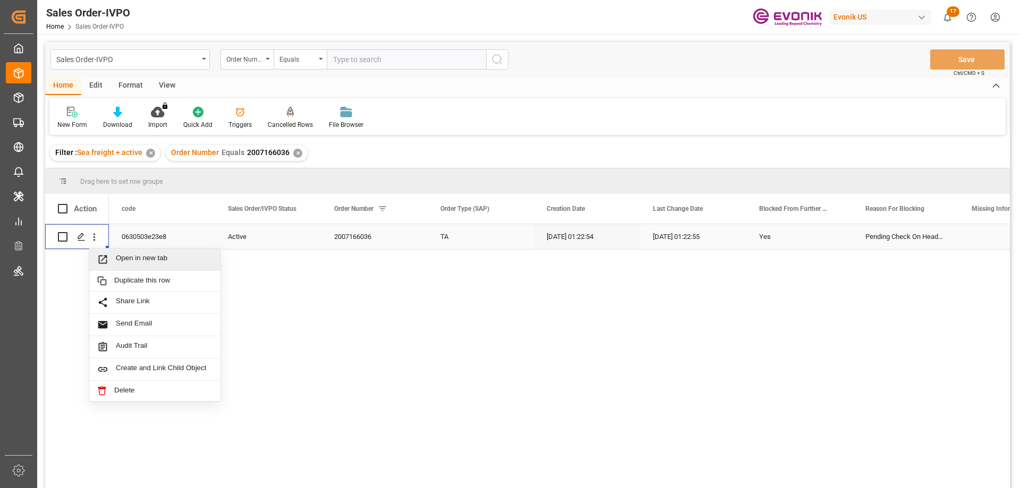
click at [129, 258] on span "Open in new tab" at bounding box center [164, 259] width 97 height 11
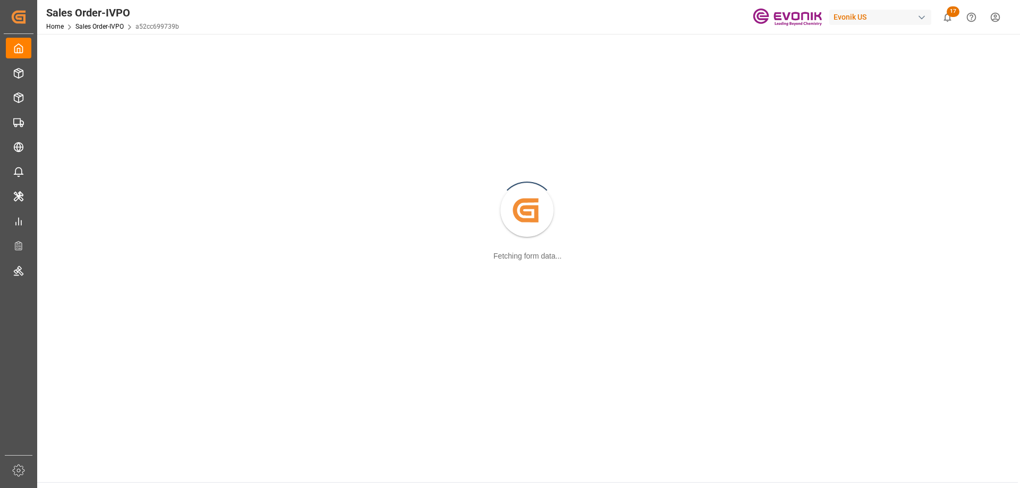
scroll to position [115, 0]
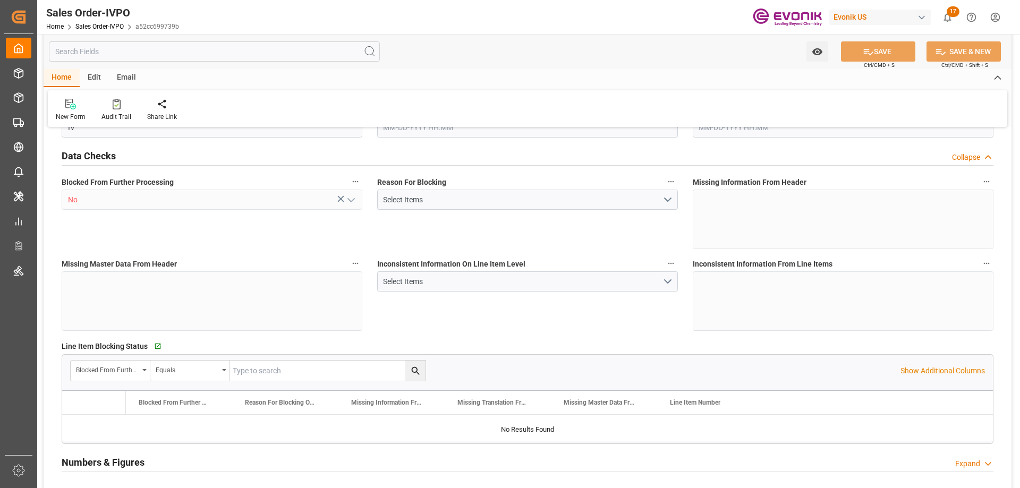
type input "NLRTM"
type input "0"
type input "1"
type input "2"
type input "17252"
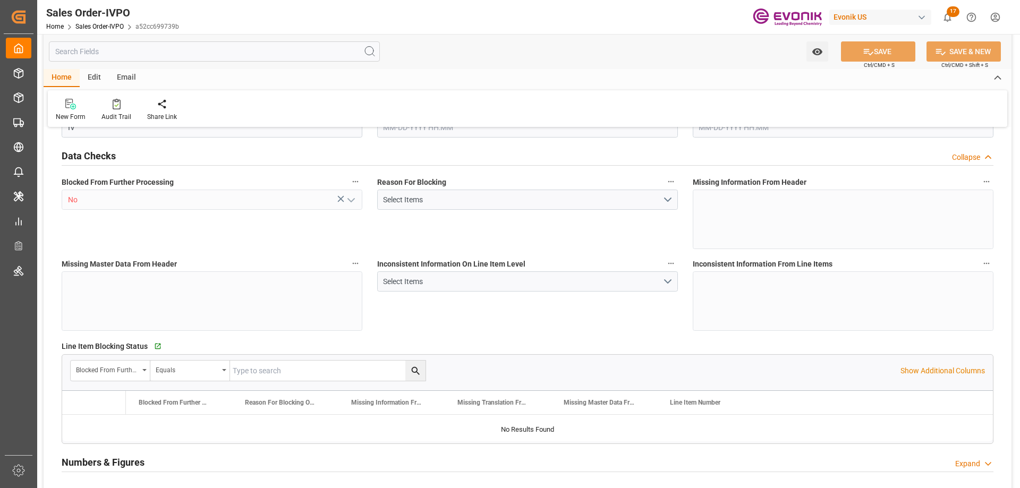
type input "0"
type input "17000"
type input "30"
type input "08-05-2025 19:33"
type input "09-03-2025 17:06"
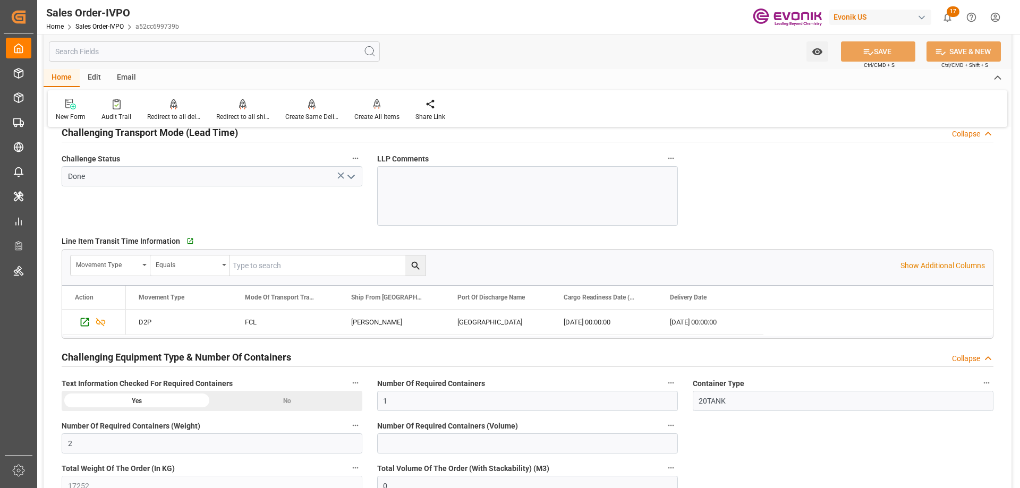
scroll to position [1806, 0]
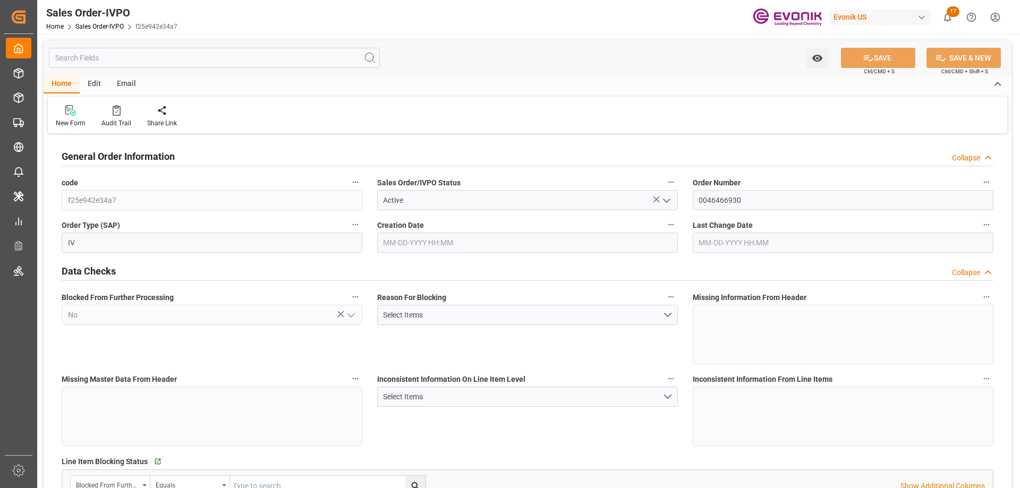
type input "NLRTM"
type input "0"
type input "1"
type input "2"
type input "17252"
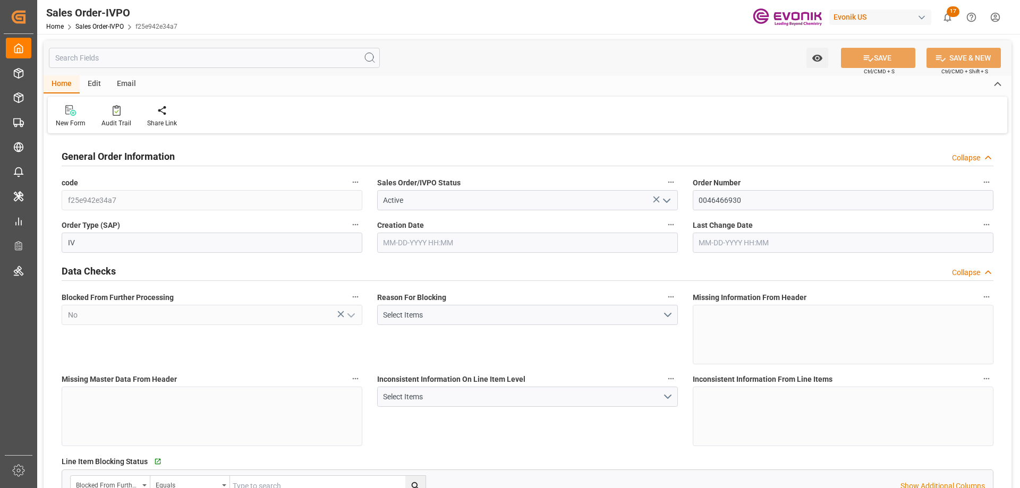
type input "0"
type input "17000"
type input "30"
type input "08-05-2025 19:35"
type input "09-03-2025 17:12"
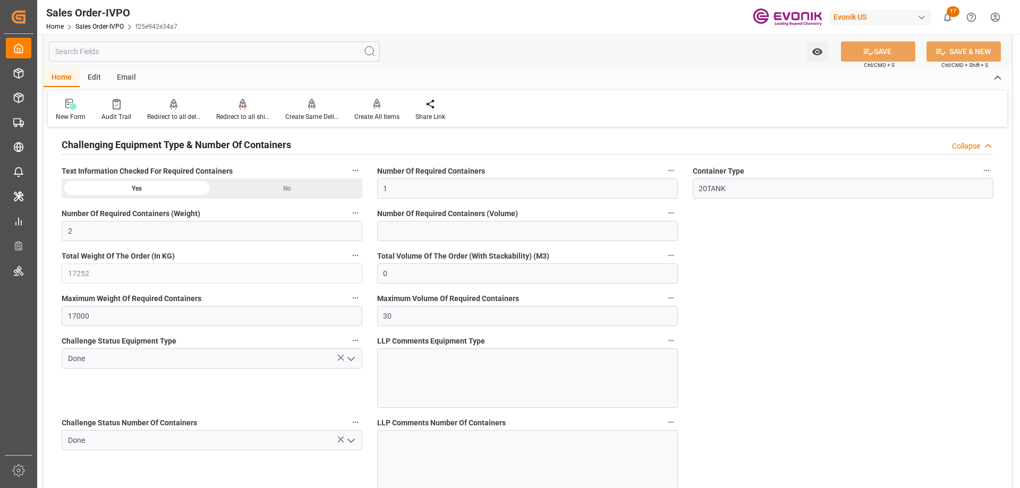
scroll to position [1753, 0]
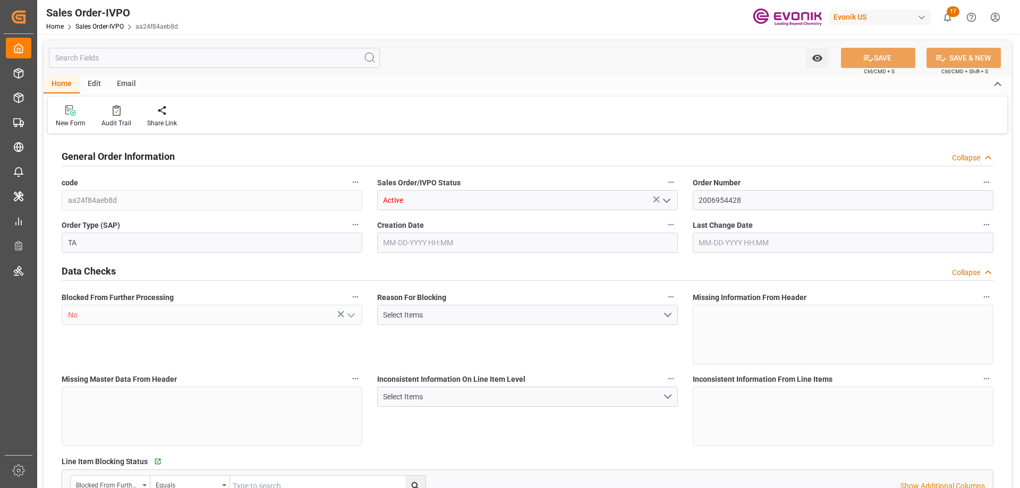
type input "MYPGU"
type input "0"
type input "1"
type input "4"
type input "6"
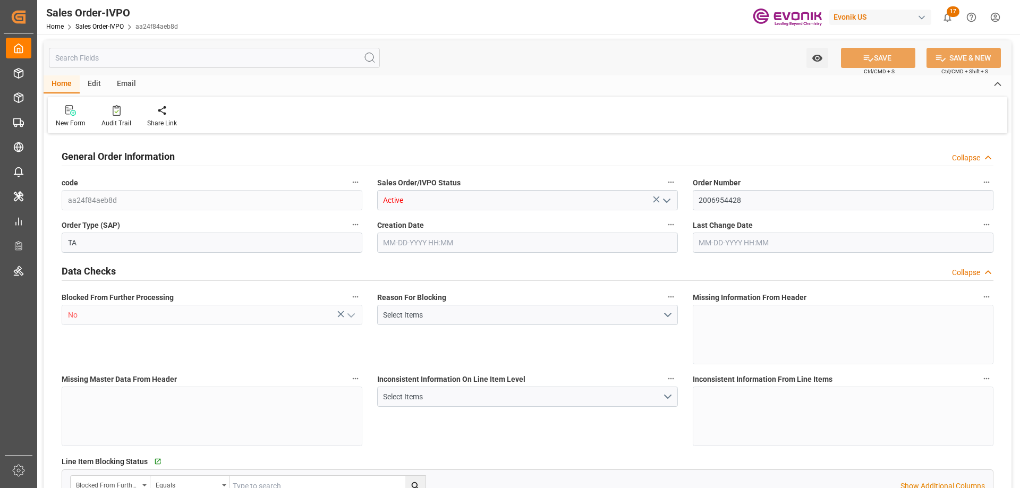
type input "74749.44"
type input "304.5632"
type input "19000"
type input "60"
type input "06-17-2025 22:00"
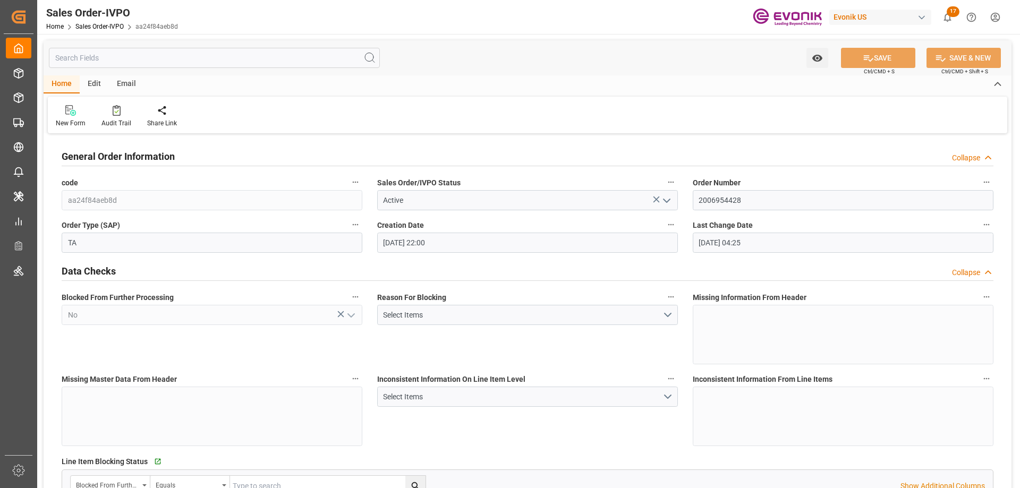
type input "[DATE] 04:25"
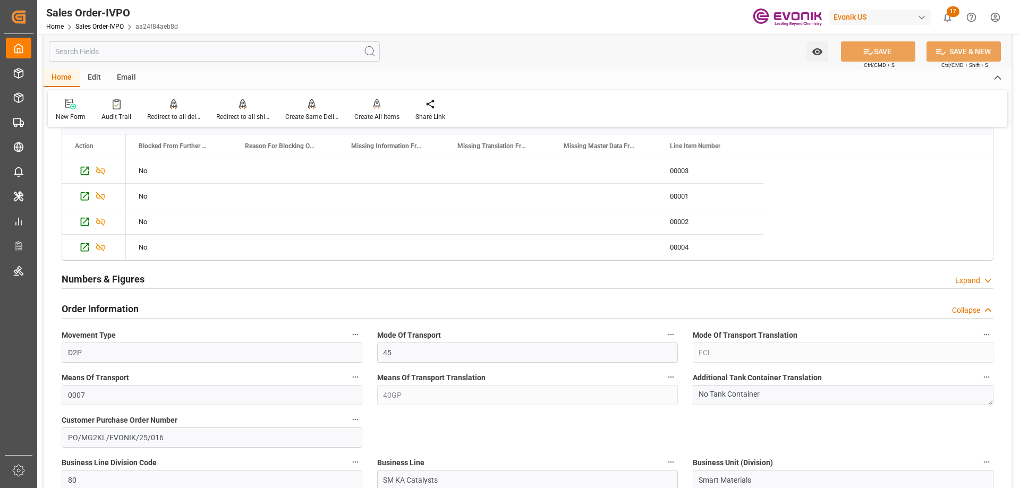
scroll to position [637, 0]
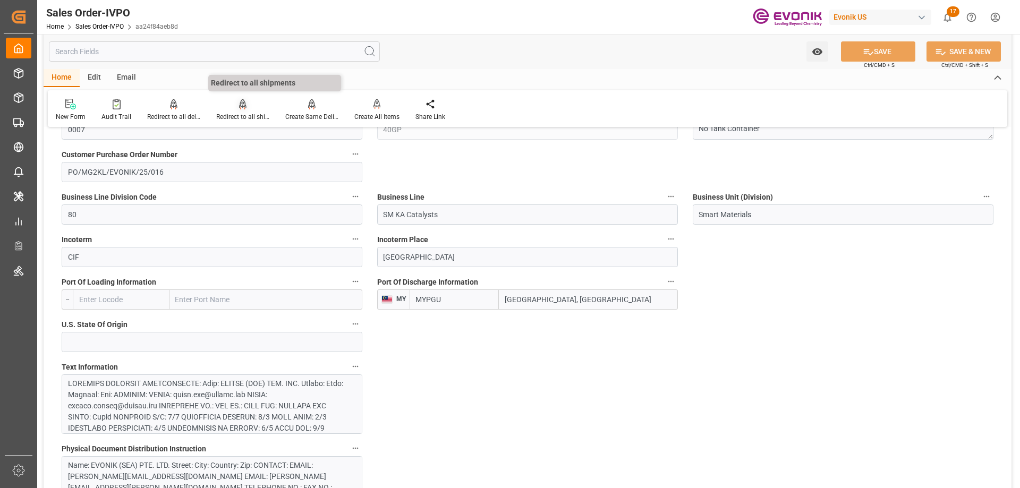
click at [244, 106] on icon at bounding box center [242, 103] width 7 height 9
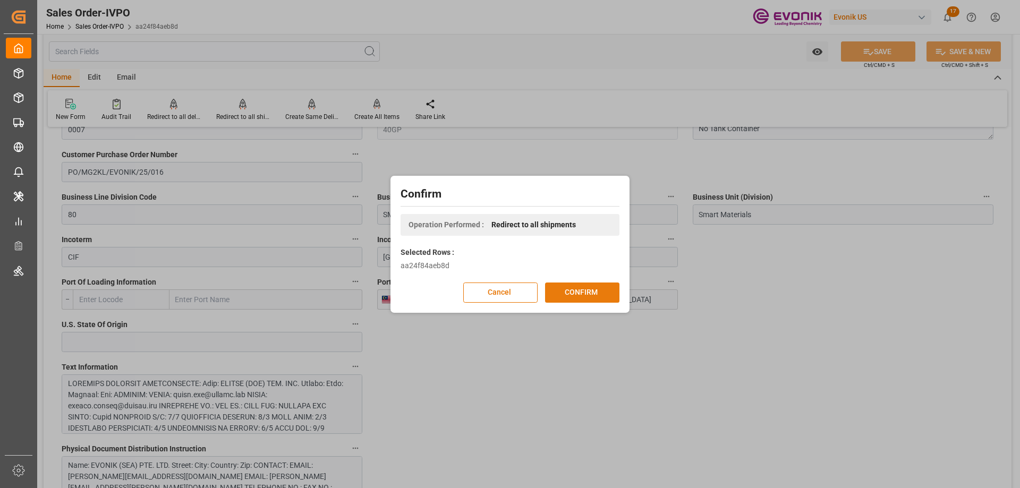
click at [567, 289] on button "CONFIRM" at bounding box center [582, 293] width 74 height 20
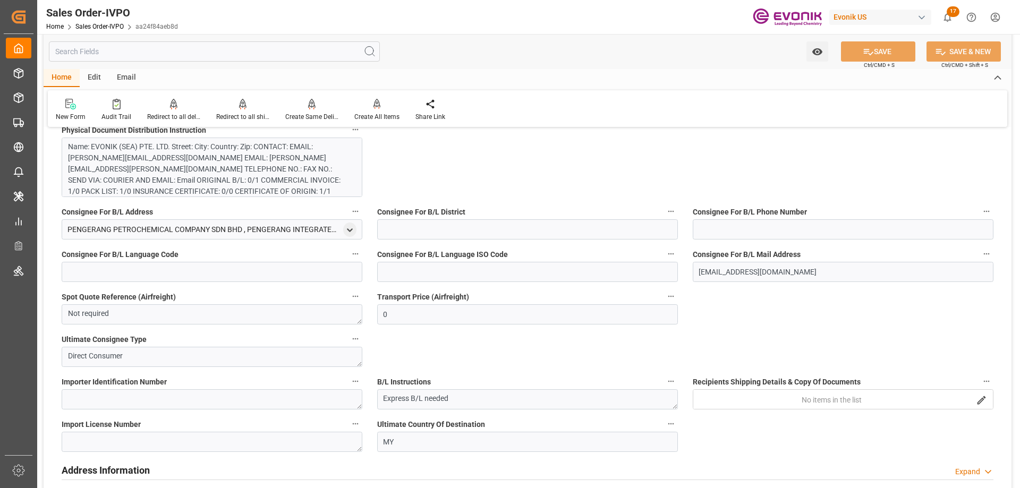
scroll to position [1275, 0]
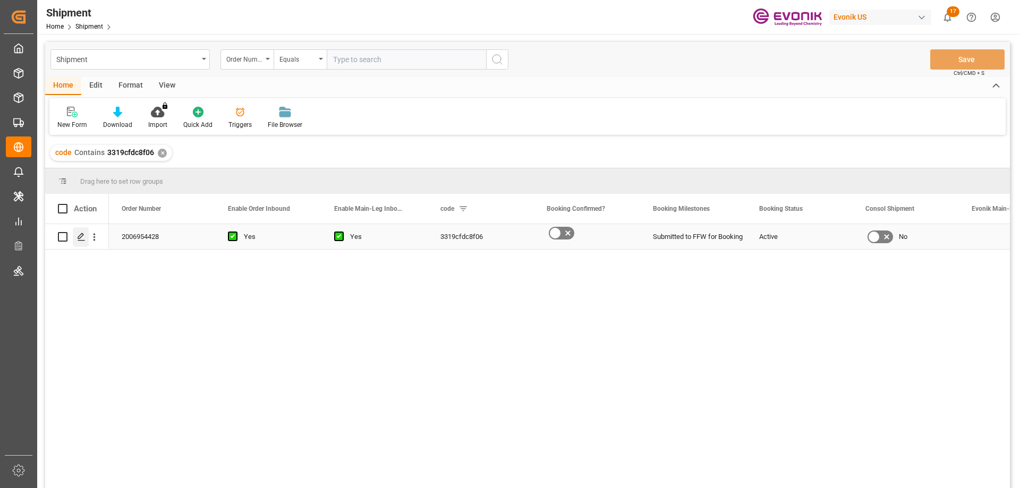
click at [81, 238] on icon "Press SPACE to select this row." at bounding box center [81, 237] width 8 height 8
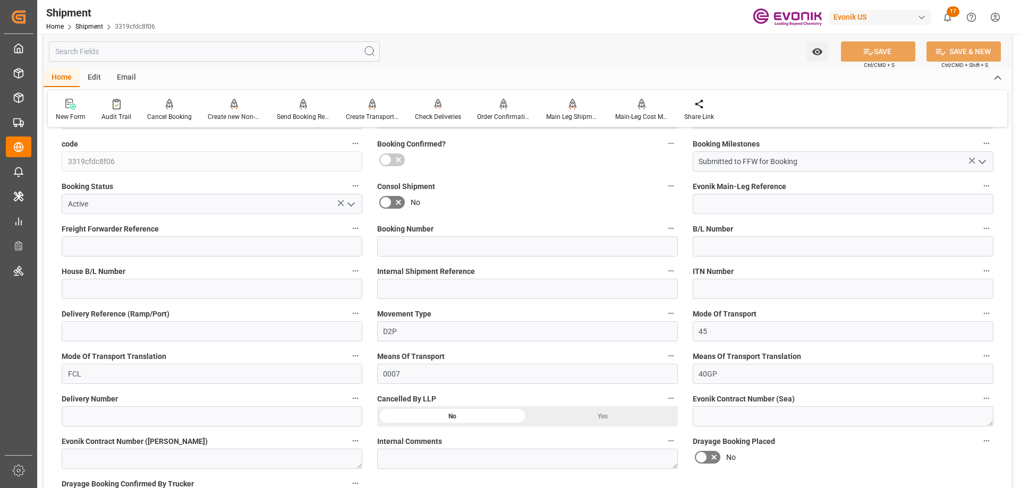
scroll to position [478, 0]
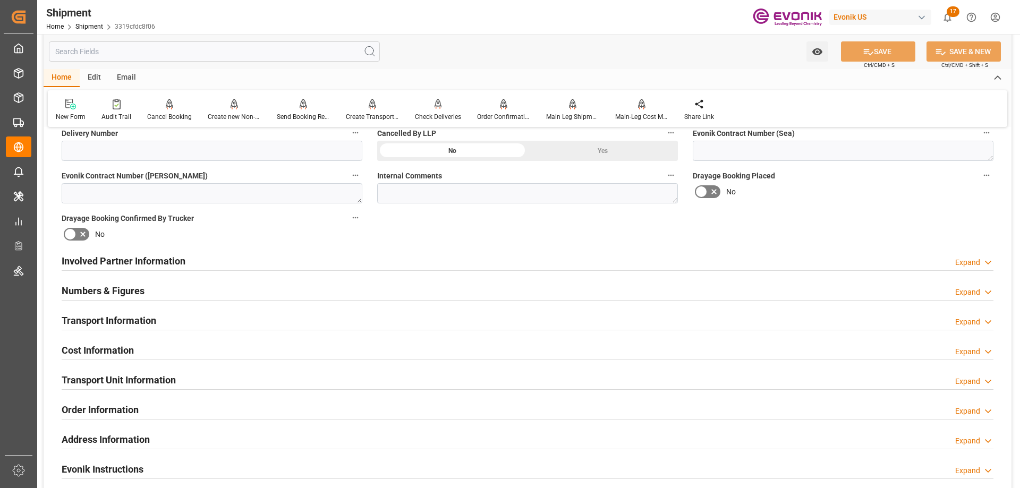
click at [129, 377] on h2 "Transport Unit Information" at bounding box center [119, 380] width 114 height 14
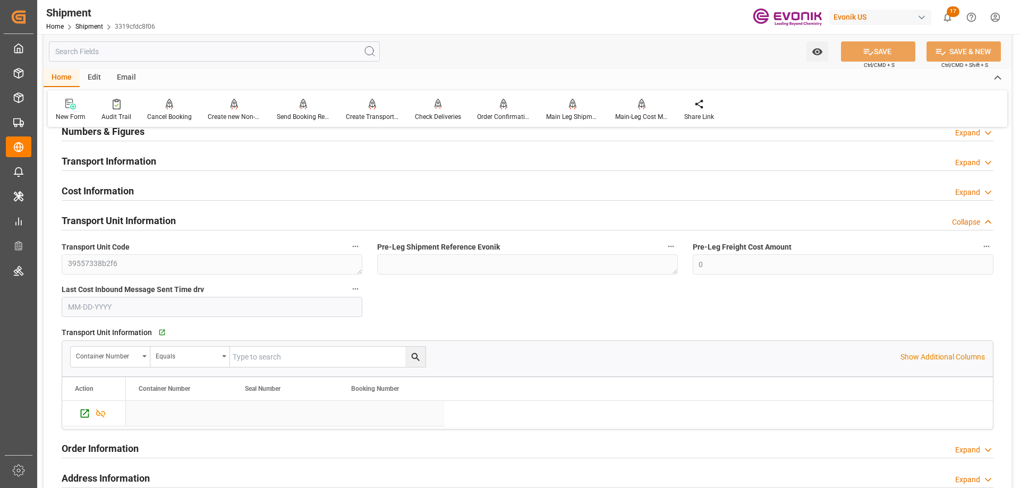
scroll to position [903, 0]
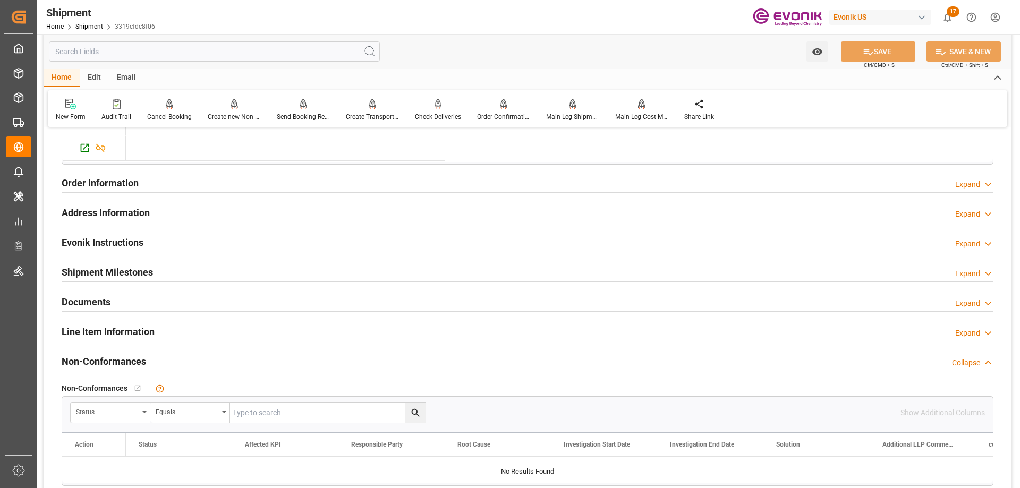
click at [101, 333] on h2 "Line Item Information" at bounding box center [108, 332] width 93 height 14
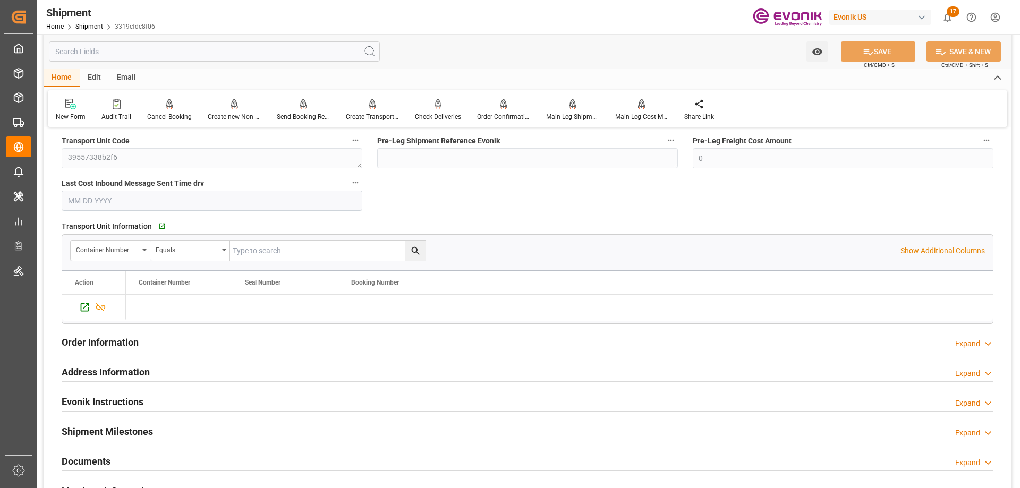
scroll to position [637, 0]
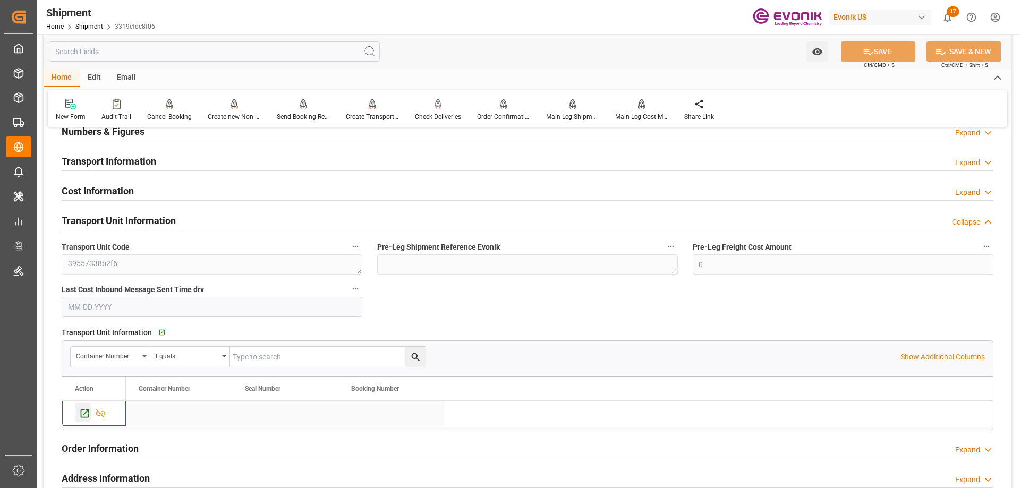
click at [80, 408] on icon "Press SPACE to select this row." at bounding box center [84, 413] width 11 height 11
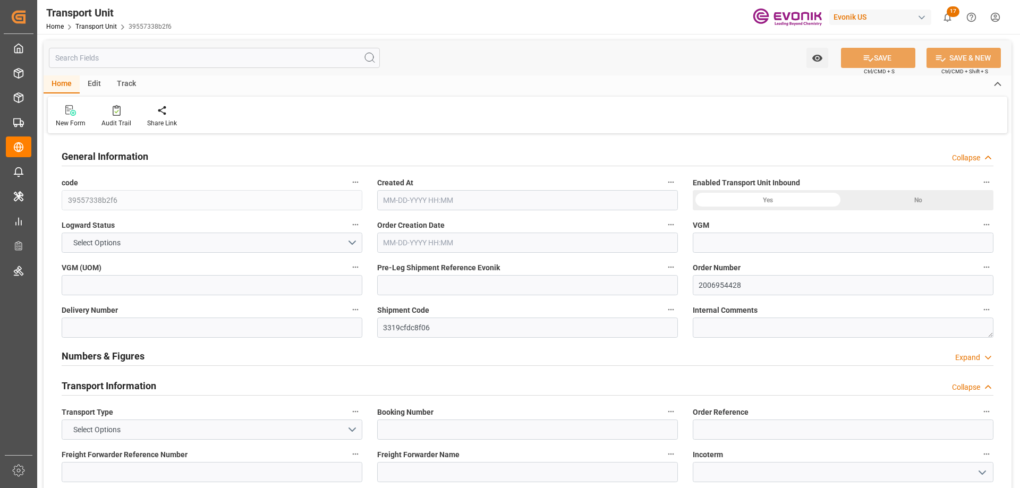
type input "Hapag [PERSON_NAME]"
type input "Hapag [PERSON_NAME] Aktiengesellschaft"
type input "USSAV"
type input "MYPGU"
type input "74749.44"
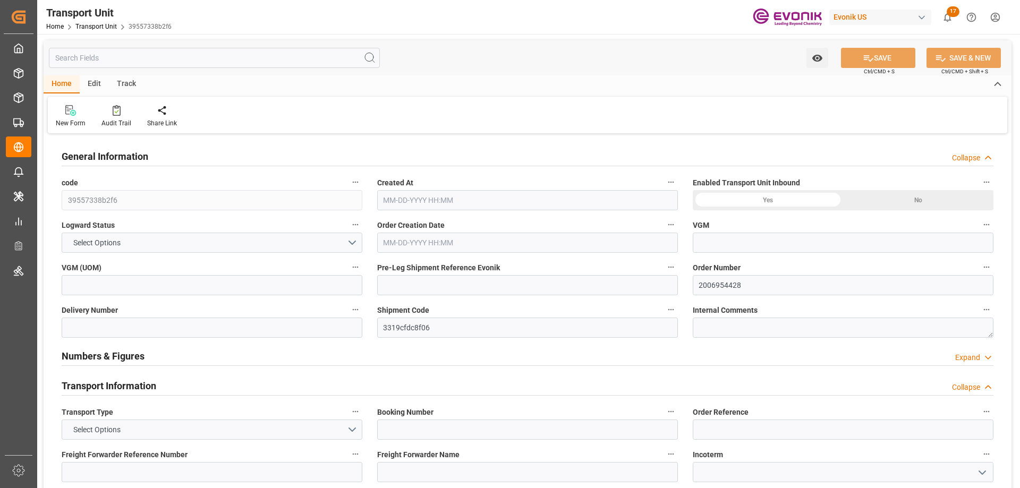
click at [161, 56] on input "text" at bounding box center [214, 58] width 331 height 20
type input "[DATE] 04:25"
type input "[DATE]"
type input "[DATE] 00:00"
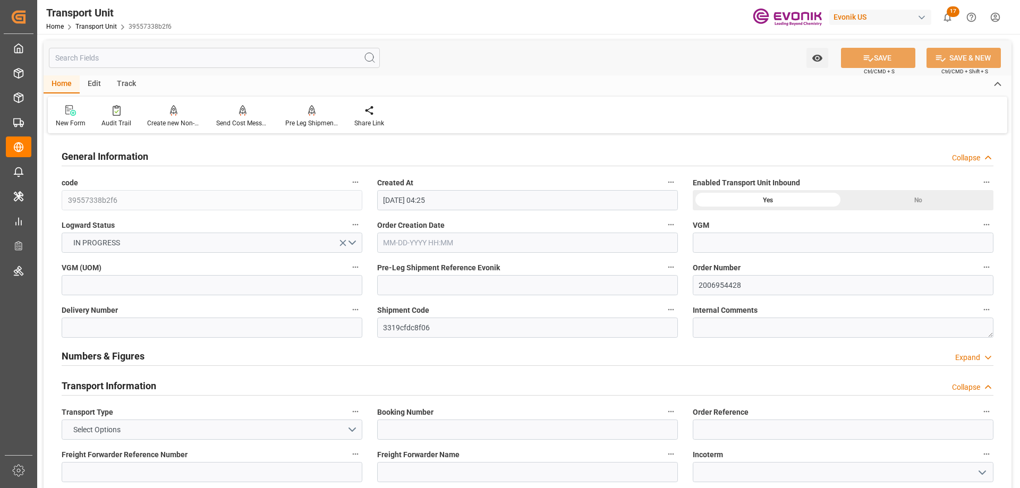
type input "[DATE] 00:00"
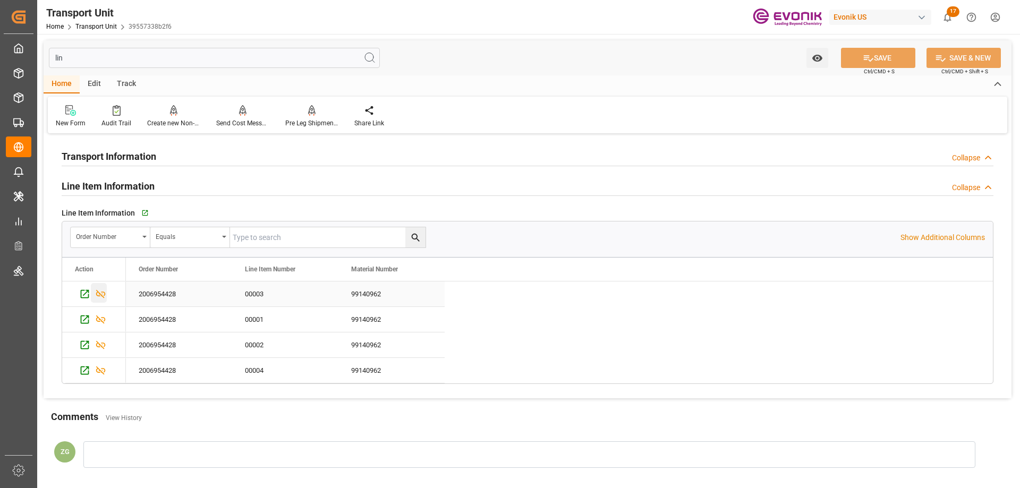
click at [102, 293] on icon "Press SPACE to select this row." at bounding box center [101, 294] width 10 height 8
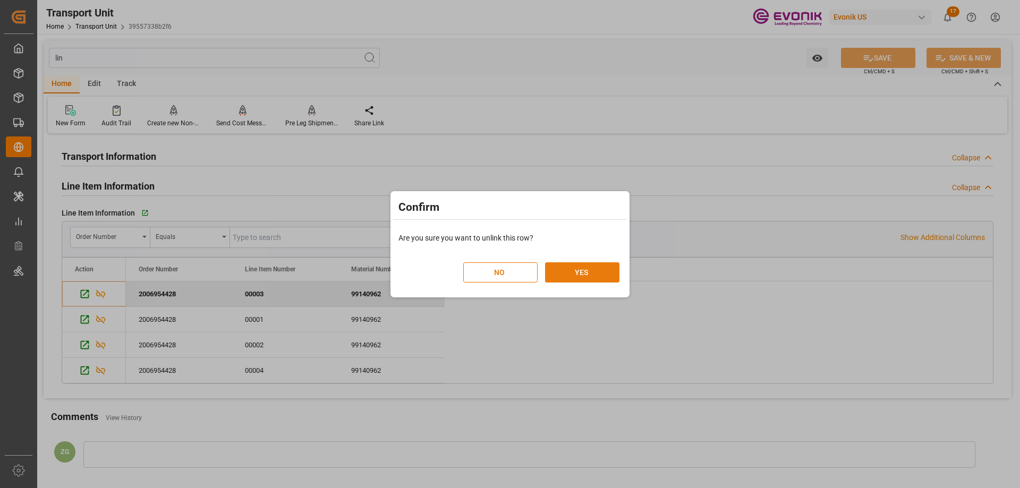
click at [573, 274] on button "YES" at bounding box center [582, 272] width 74 height 20
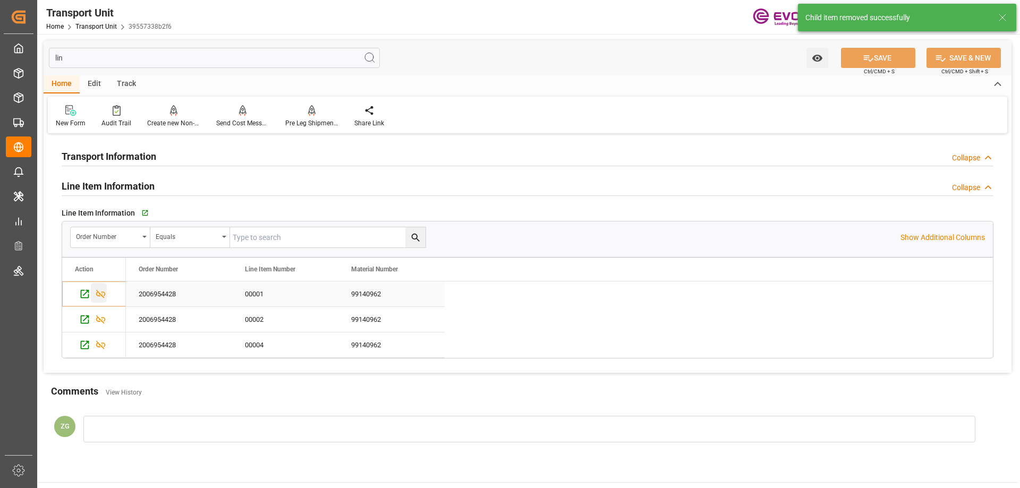
click at [99, 292] on icon "Press SPACE to select this row." at bounding box center [100, 293] width 11 height 11
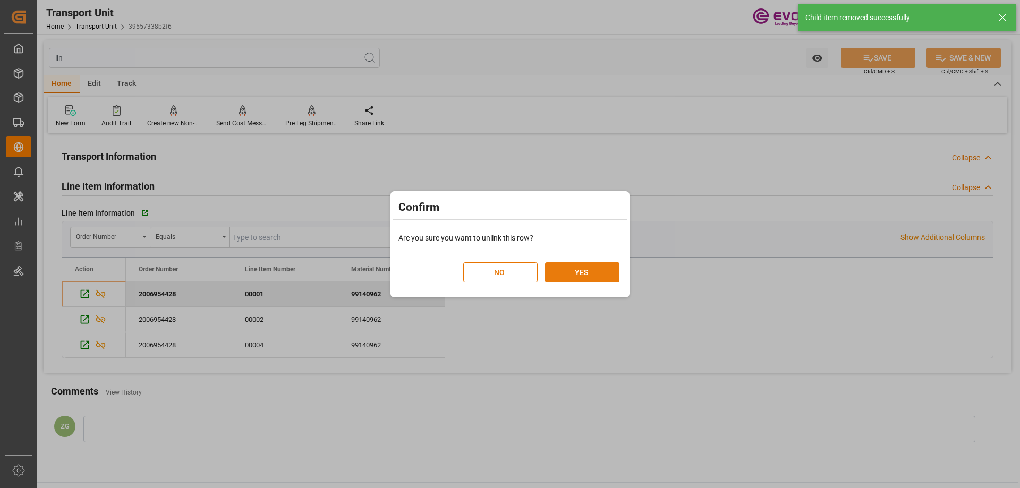
click at [572, 267] on button "YES" at bounding box center [582, 272] width 74 height 20
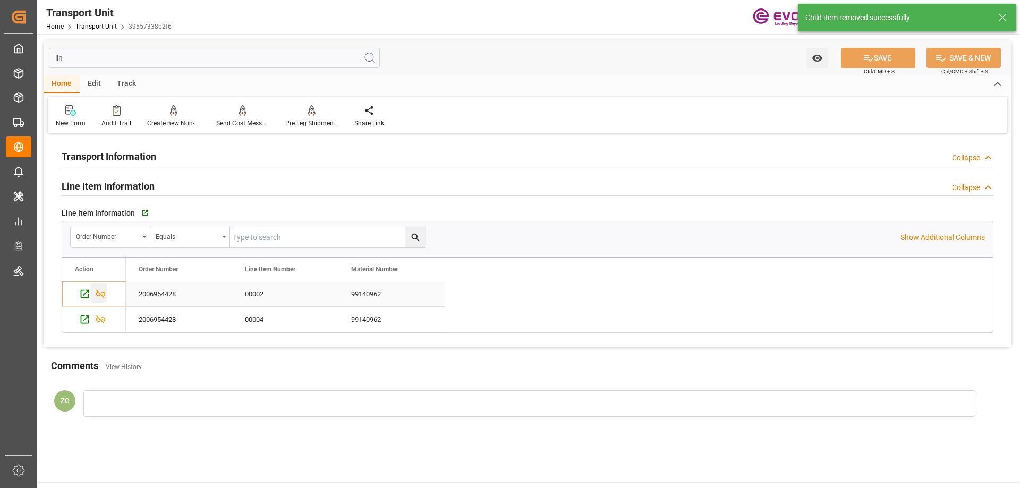
click at [103, 293] on icon "Press SPACE to select this row." at bounding box center [100, 293] width 11 height 11
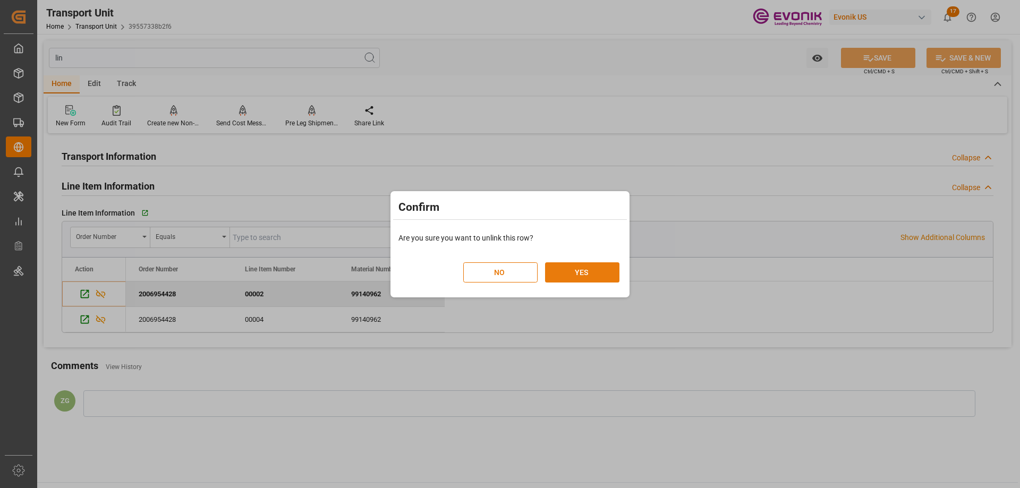
click at [574, 274] on button "YES" at bounding box center [582, 272] width 74 height 20
click at [118, 59] on div "Confirm Are you sure you want to unlink this row? NO YES" at bounding box center [510, 244] width 1020 height 488
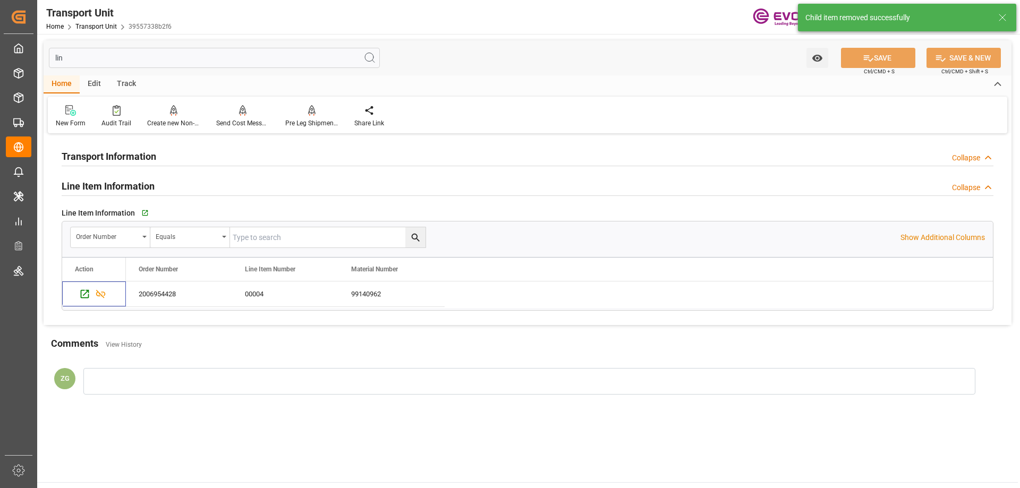
click at [117, 59] on input "lin" at bounding box center [214, 58] width 331 height 20
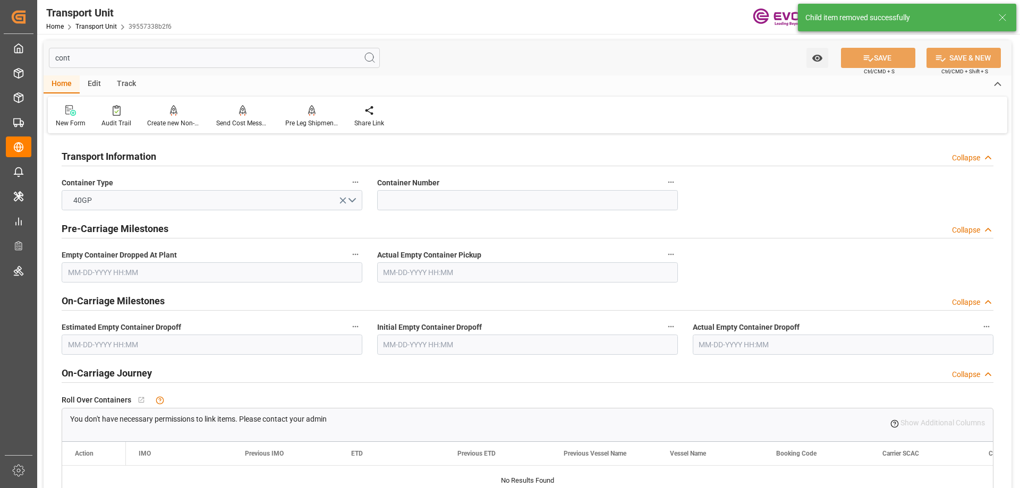
type input "conta"
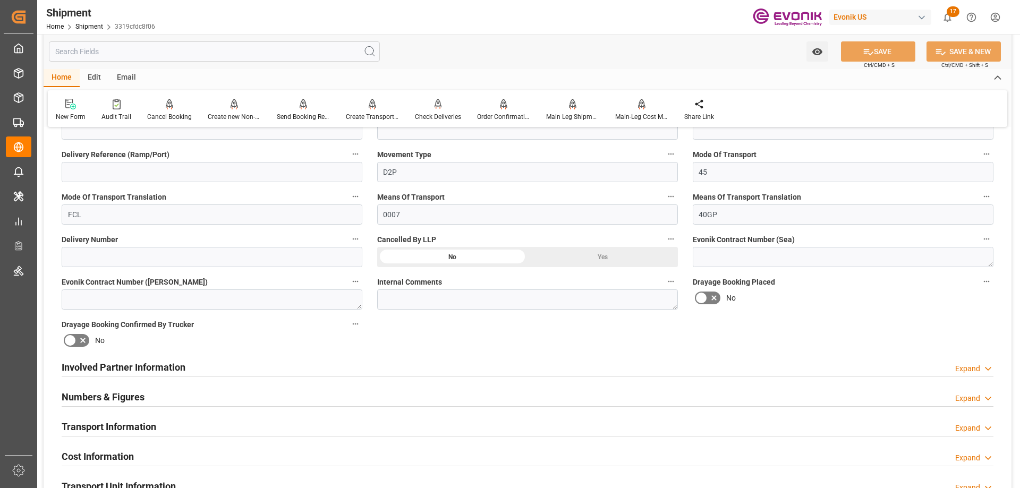
scroll to position [53, 0]
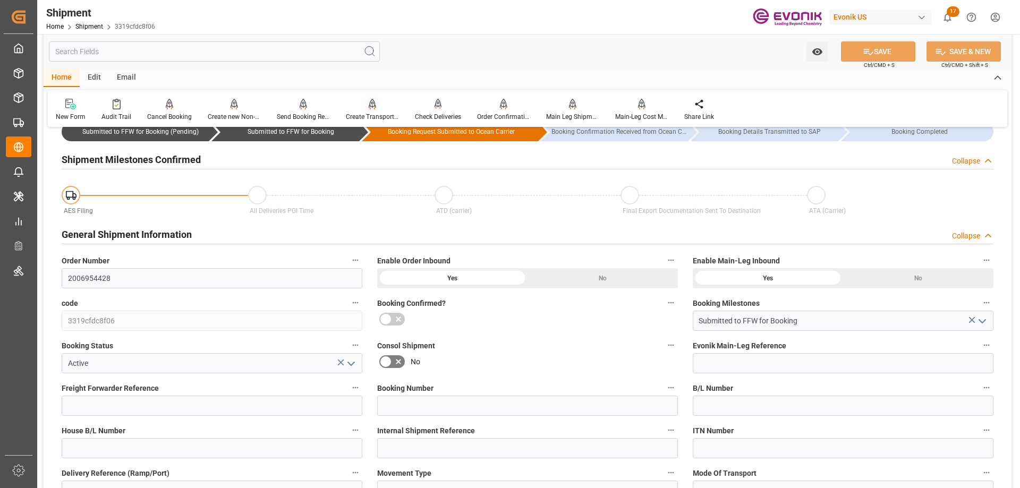
click at [378, 110] on div "Create Transport Unit" at bounding box center [372, 109] width 69 height 23
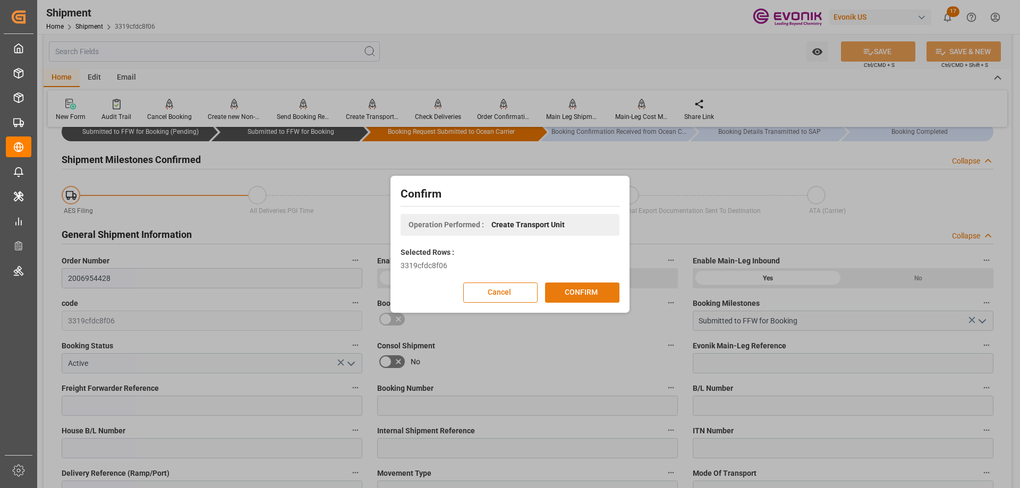
click at [604, 286] on button "CONFIRM" at bounding box center [582, 293] width 74 height 20
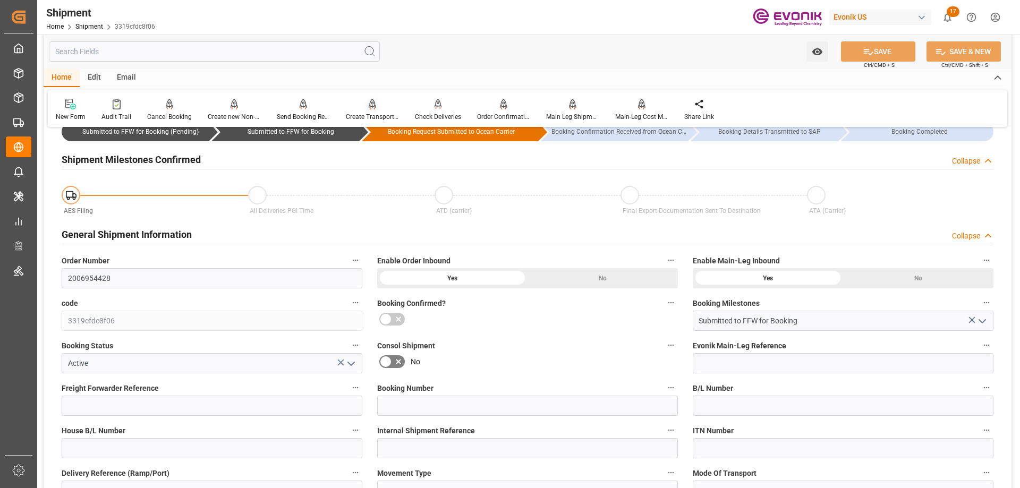
click at [372, 109] on icon at bounding box center [372, 109] width 5 height 2
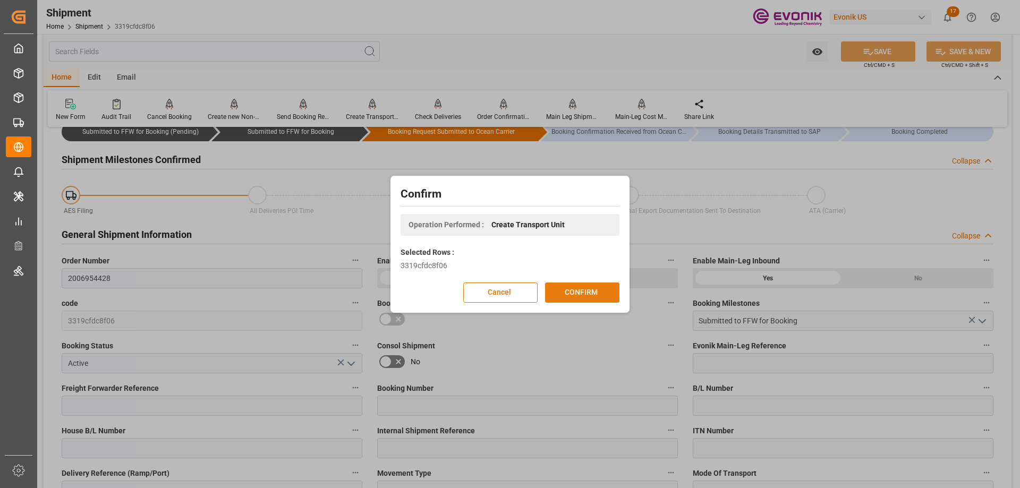
click at [603, 288] on button "CONFIRM" at bounding box center [582, 293] width 74 height 20
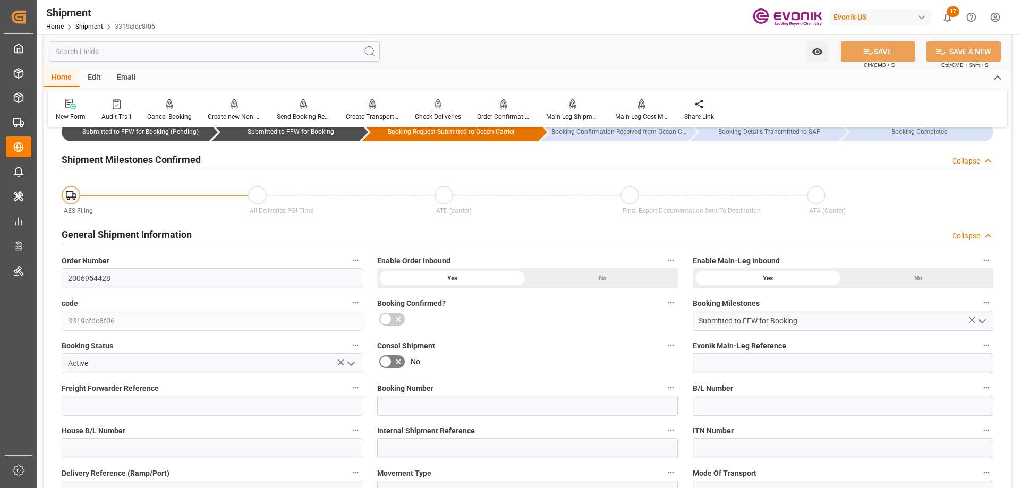
click at [369, 109] on icon at bounding box center [372, 104] width 7 height 11
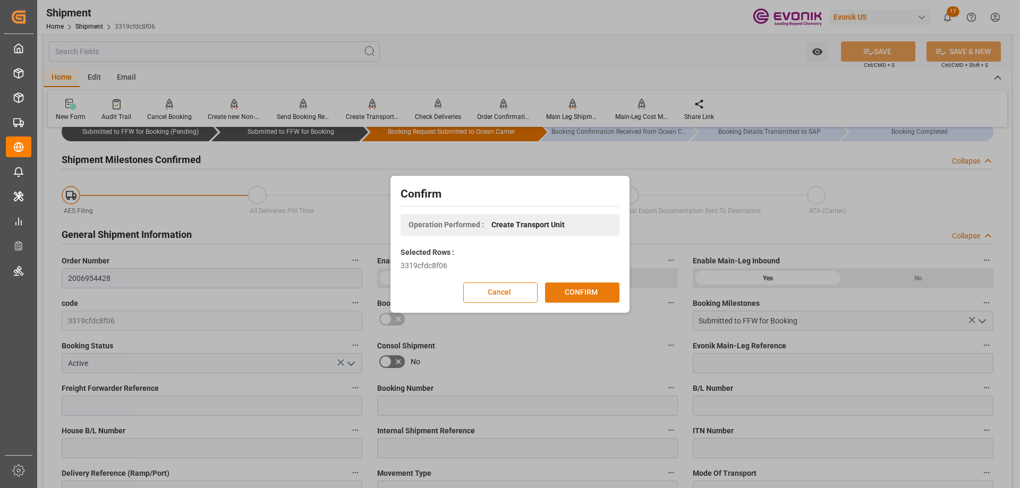
click at [576, 291] on button "CONFIRM" at bounding box center [582, 293] width 74 height 20
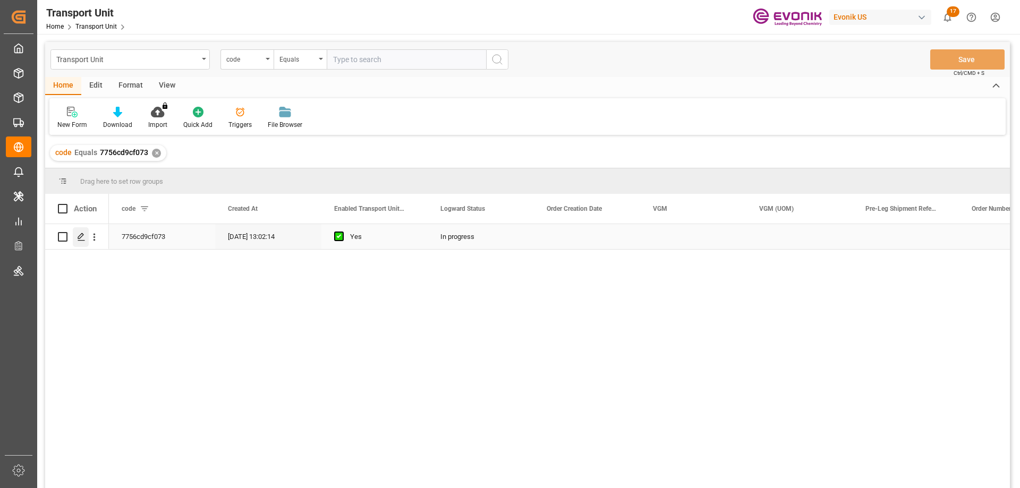
click at [81, 234] on polygon "Press SPACE to select this row." at bounding box center [80, 236] width 5 height 5
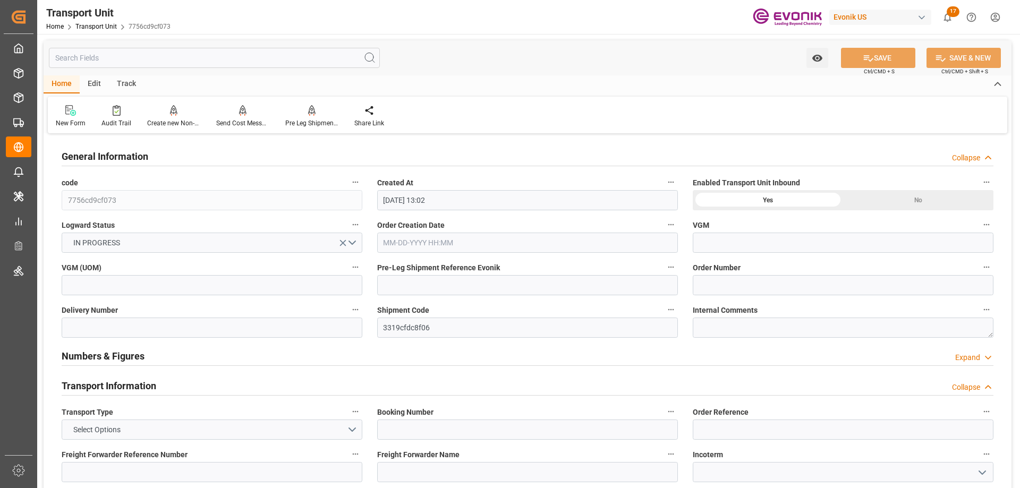
type input "09-04-2025 13:02"
type input "[DATE]"
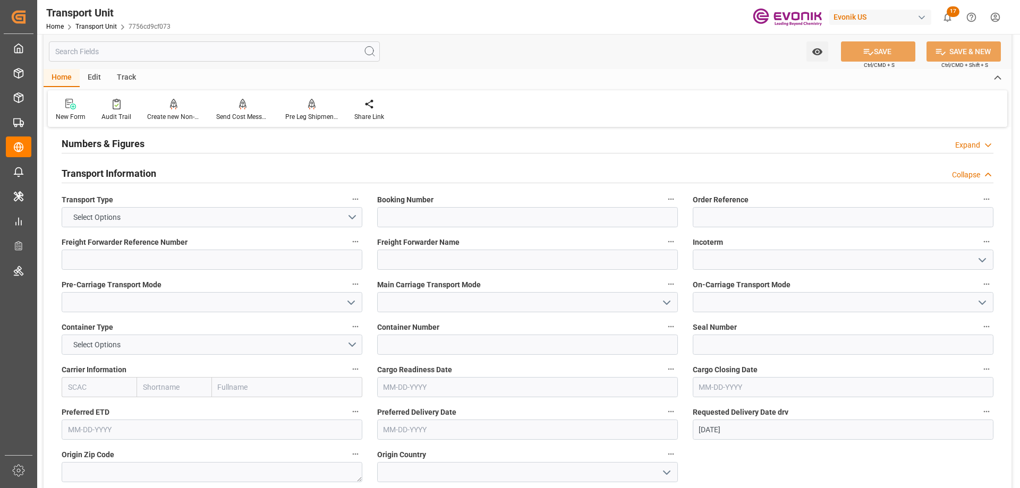
scroll to position [53, 0]
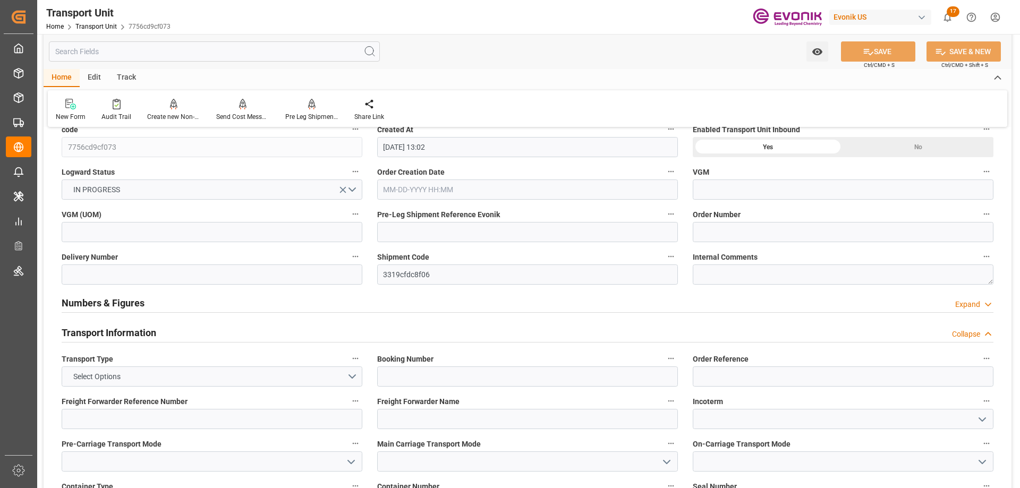
click at [158, 49] on input "text" at bounding box center [214, 51] width 331 height 20
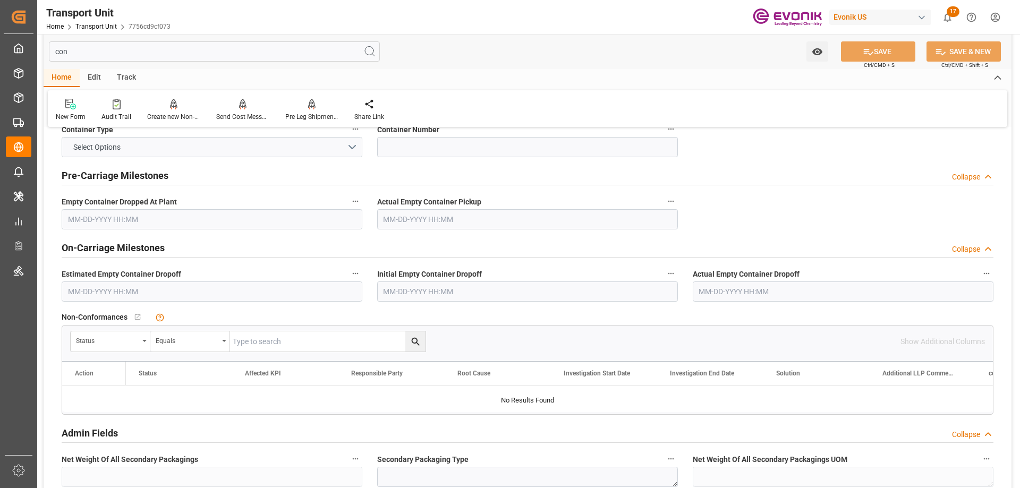
scroll to position [0, 0]
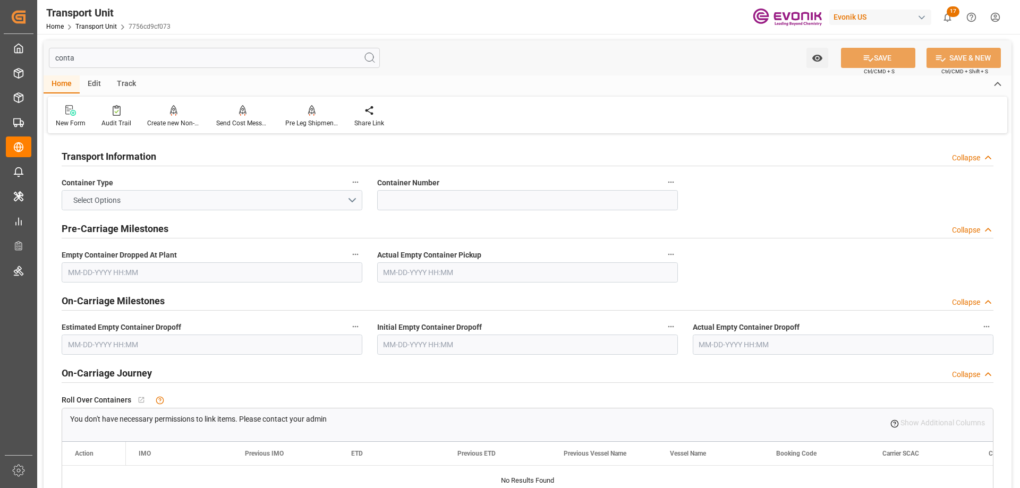
type input "conta"
click at [169, 198] on button "Select Options" at bounding box center [212, 200] width 301 height 20
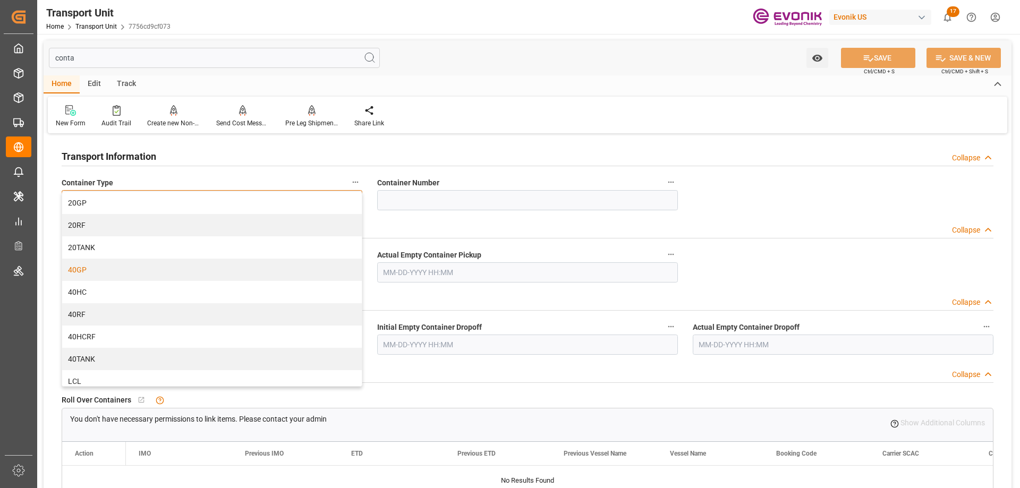
click at [98, 269] on div "40GP" at bounding box center [212, 270] width 300 height 22
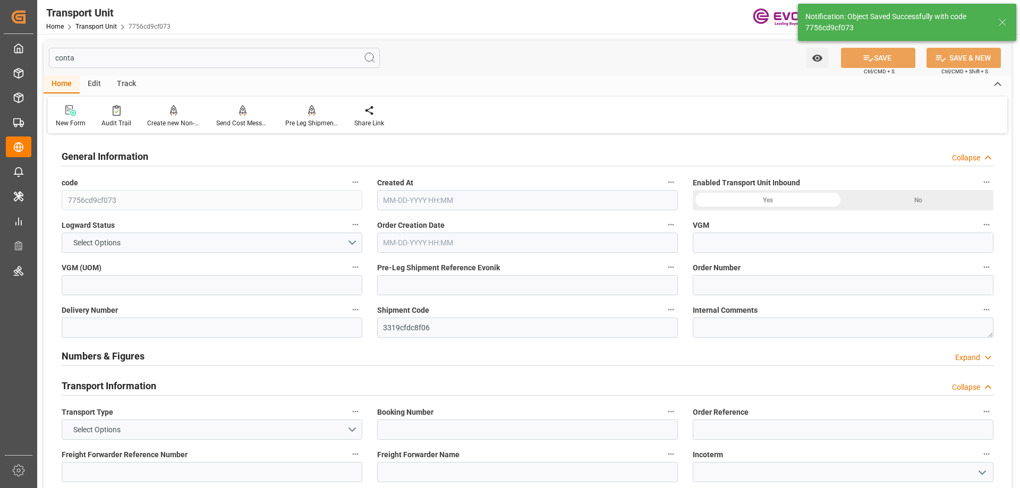
type input "0"
type input "09-04-2025 13:02"
type input "10-10-2025"
click at [70, 57] on input "conta" at bounding box center [214, 58] width 331 height 20
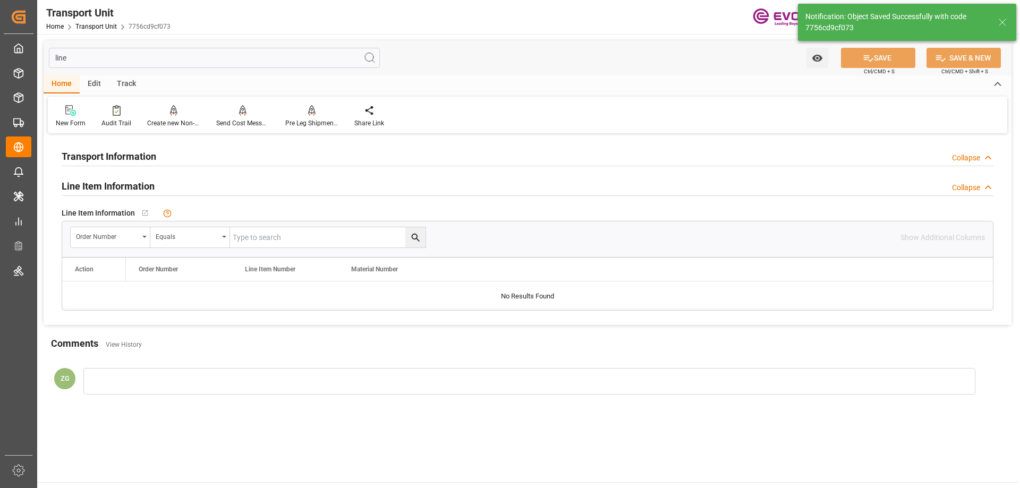
type input "line"
click at [263, 241] on input "text" at bounding box center [327, 237] width 195 height 20
paste input "2006954428"
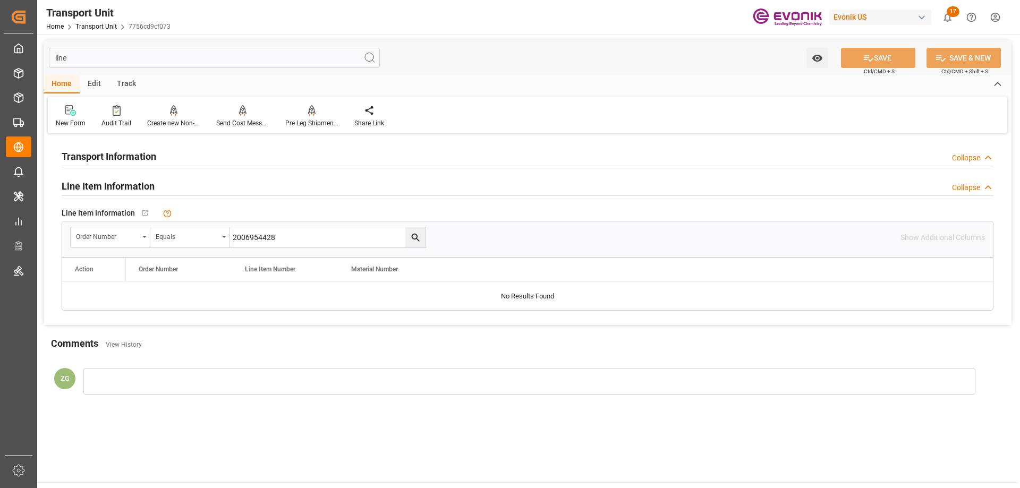
type input "2006954428"
click at [422, 235] on button "search button" at bounding box center [415, 237] width 20 height 20
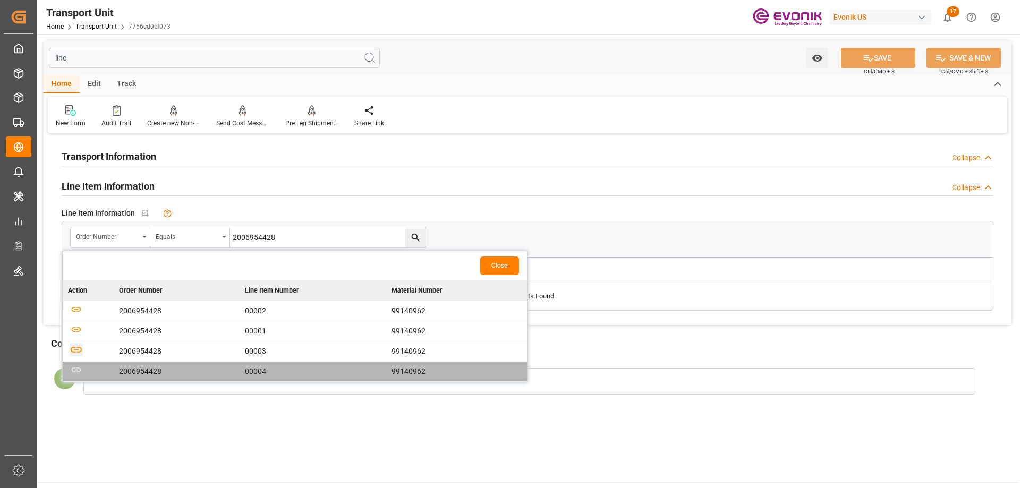
click at [79, 346] on icon "button" at bounding box center [76, 349] width 13 height 13
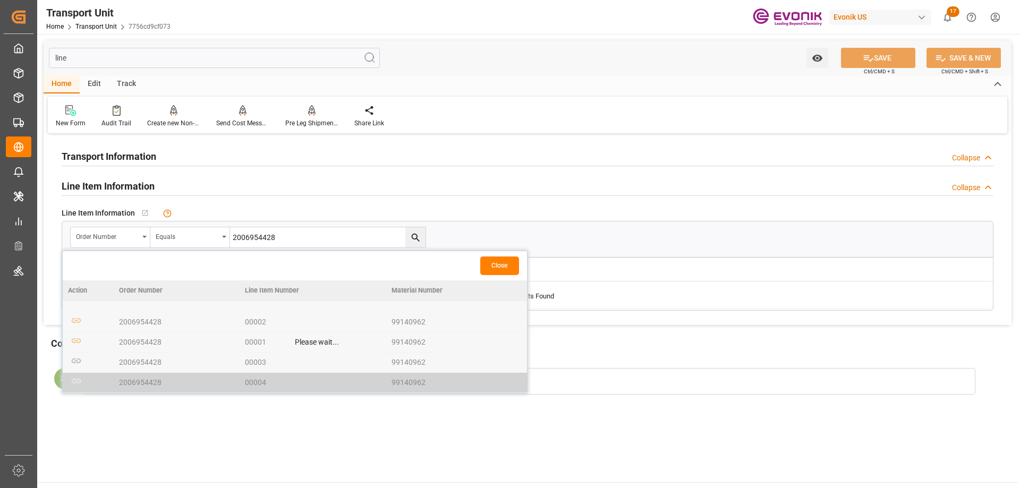
click at [501, 264] on button "Close" at bounding box center [499, 266] width 39 height 19
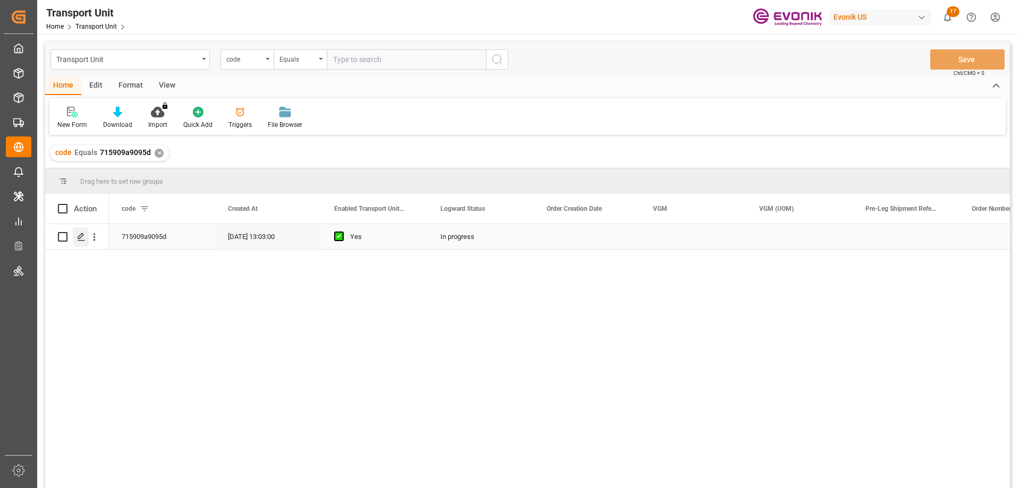
click at [80, 239] on icon "Press SPACE to select this row." at bounding box center [81, 237] width 8 height 8
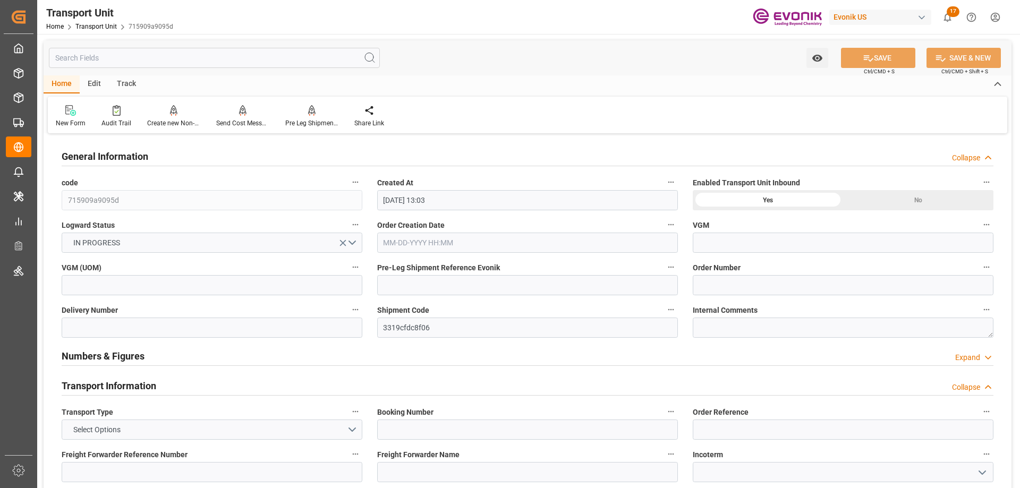
type input "[DATE] 13:03"
type input "[DATE]"
click at [137, 60] on input "text" at bounding box center [214, 58] width 331 height 20
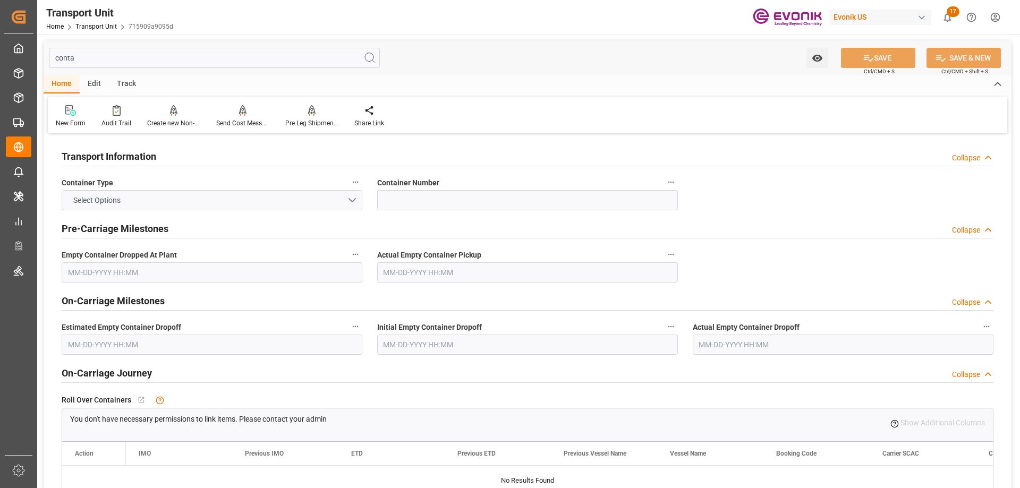
type input "conta"
click at [225, 207] on button "Select Options" at bounding box center [212, 200] width 301 height 20
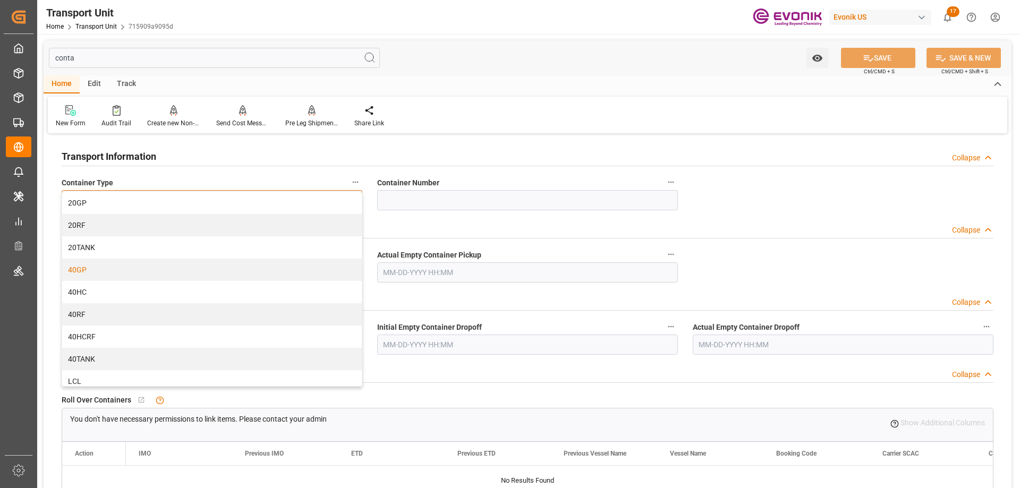
click at [108, 274] on div "40GP" at bounding box center [212, 270] width 300 height 22
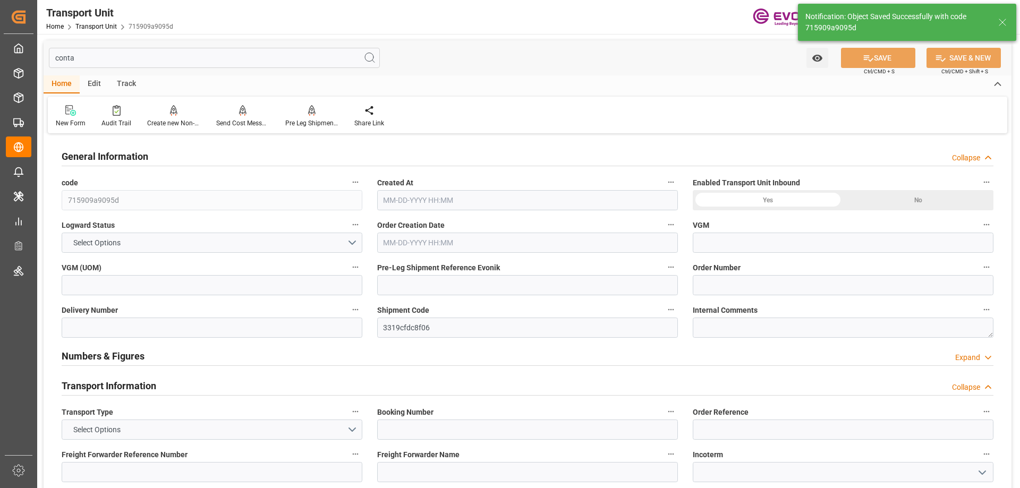
type input "0"
type input "[DATE] 13:03"
type input "[DATE]"
click at [132, 57] on input "conta" at bounding box center [214, 58] width 331 height 20
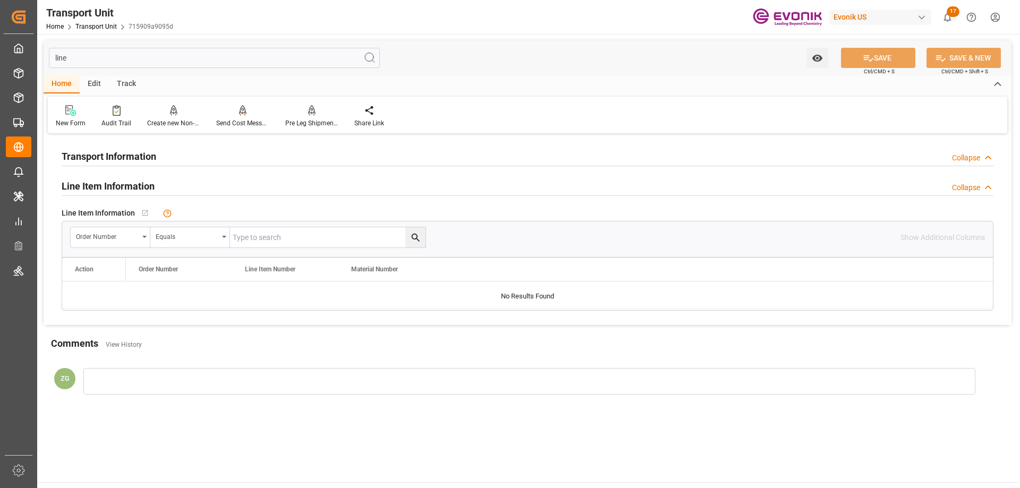
type input "line"
click at [237, 234] on input "text" at bounding box center [327, 237] width 195 height 20
paste input "2006954428"
type input "2006954428"
click at [407, 242] on button "search button" at bounding box center [415, 237] width 20 height 20
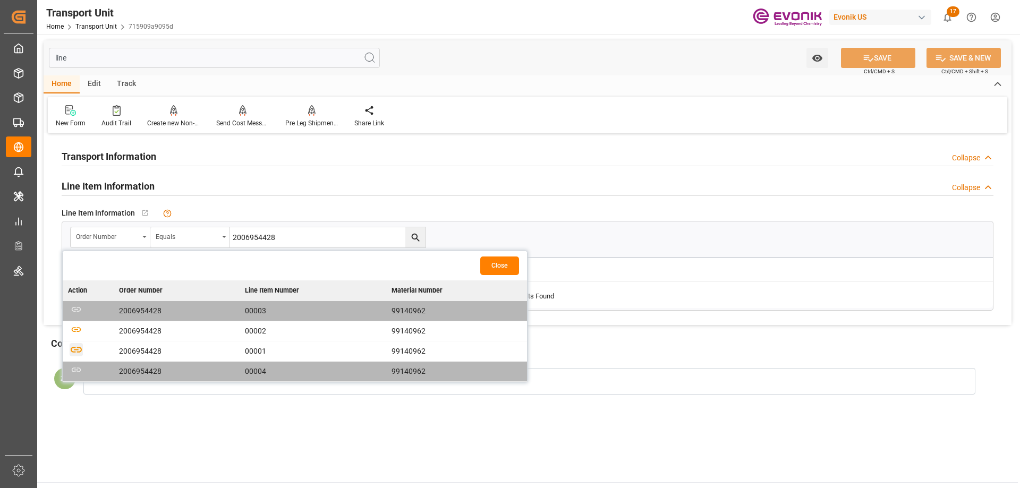
click at [75, 345] on icon "button" at bounding box center [76, 349] width 13 height 13
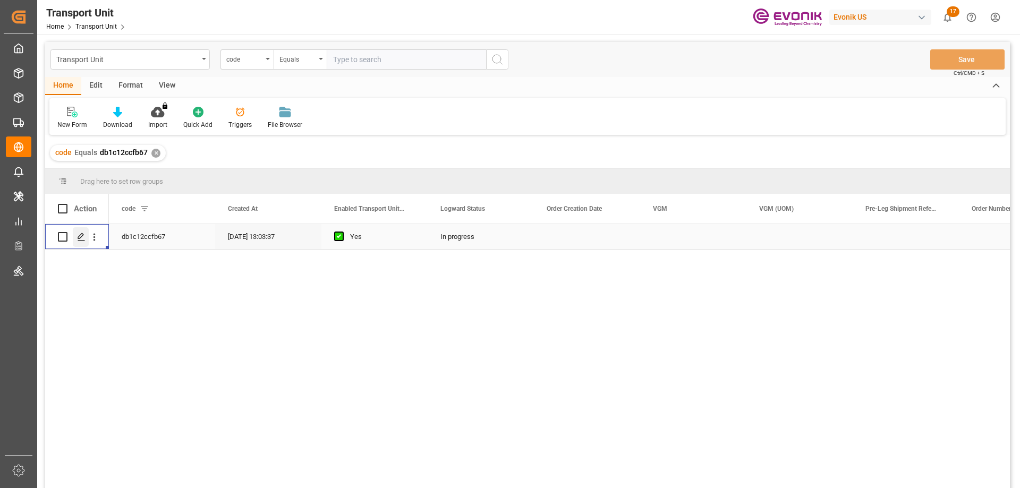
click at [74, 238] on div "Press SPACE to select this row." at bounding box center [81, 237] width 16 height 20
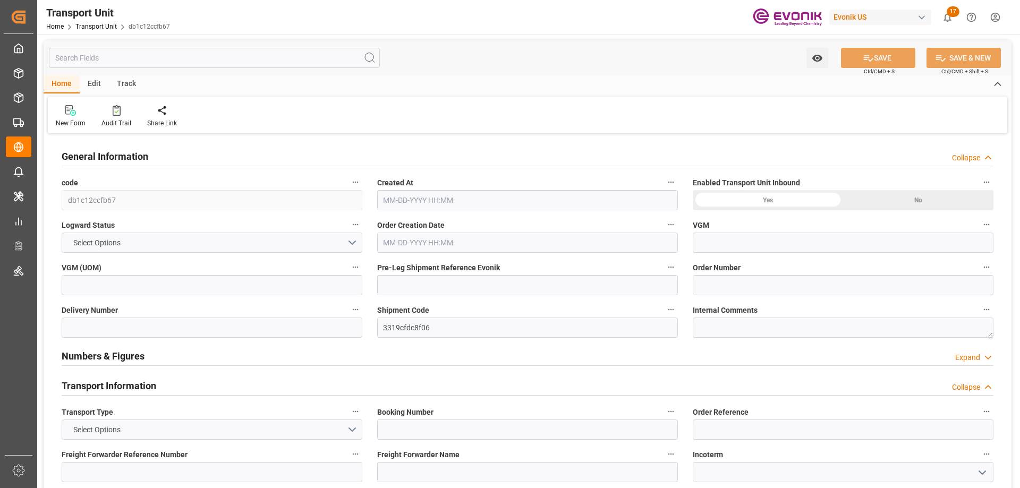
click at [145, 59] on input "text" at bounding box center [214, 58] width 331 height 20
type input "[DATE] 13:03"
type input "[DATE]"
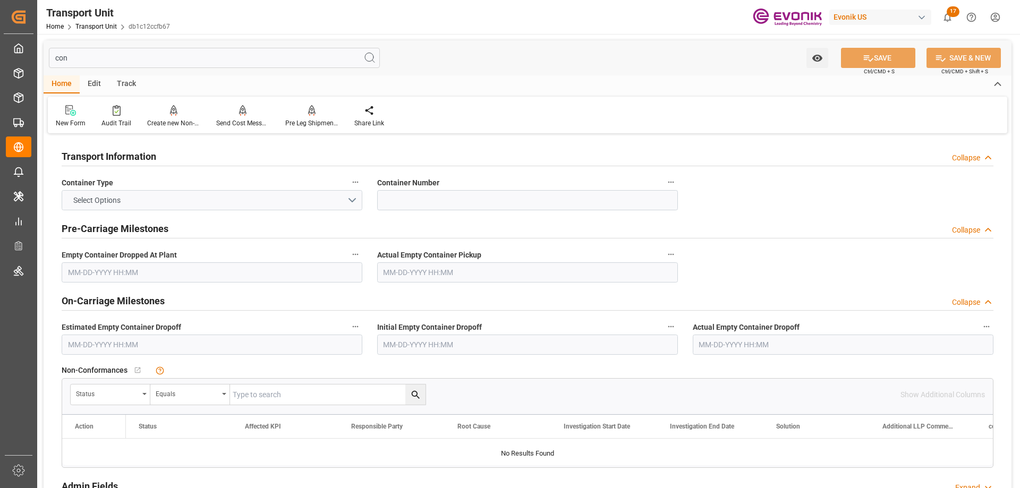
type input "con"
click at [207, 199] on button "Select Options" at bounding box center [212, 200] width 301 height 20
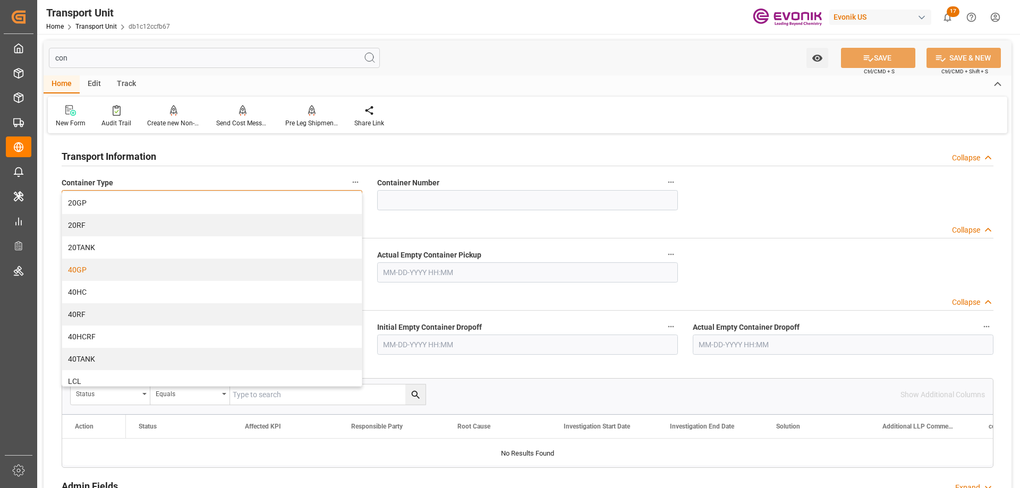
click at [90, 269] on div "40GP" at bounding box center [212, 270] width 300 height 22
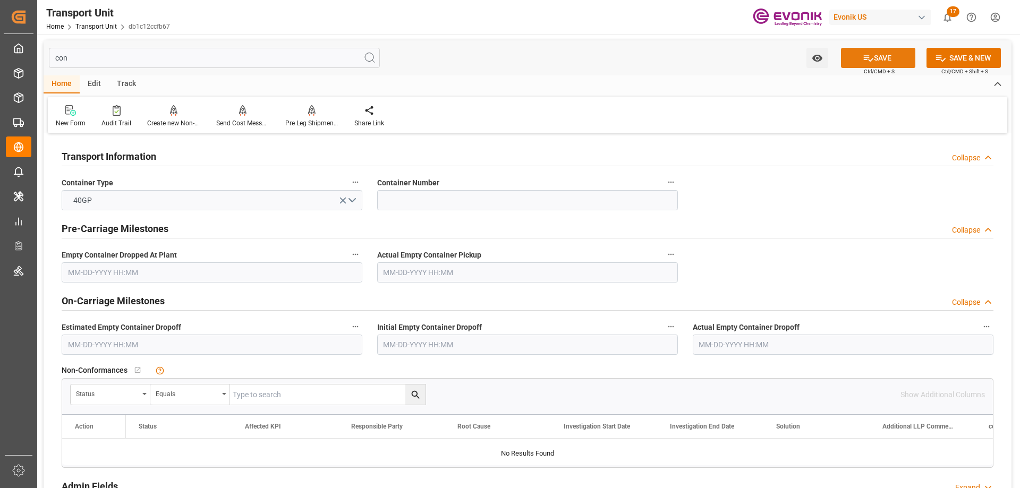
click at [857, 56] on button "SAVE" at bounding box center [878, 58] width 74 height 20
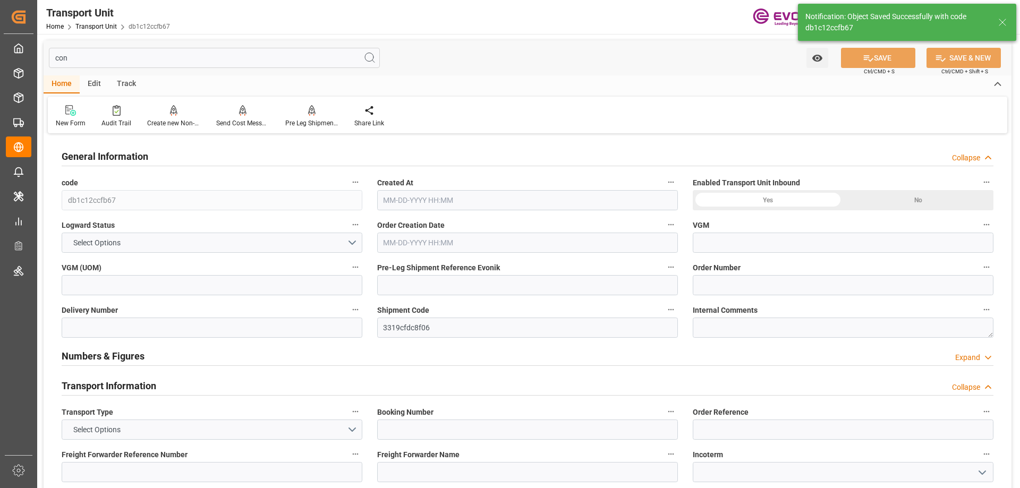
type input "db1c12ccfb67"
type input "3319cfdc8f06"
type textarea "No Deliveries found"
type input "kg"
type input "0"
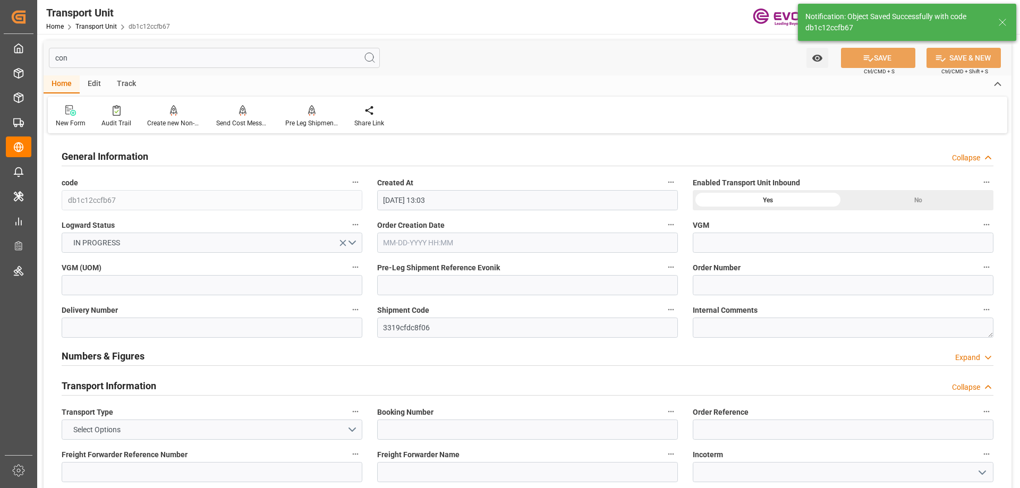
type input "[DATE] 13:03"
type input "[DATE]"
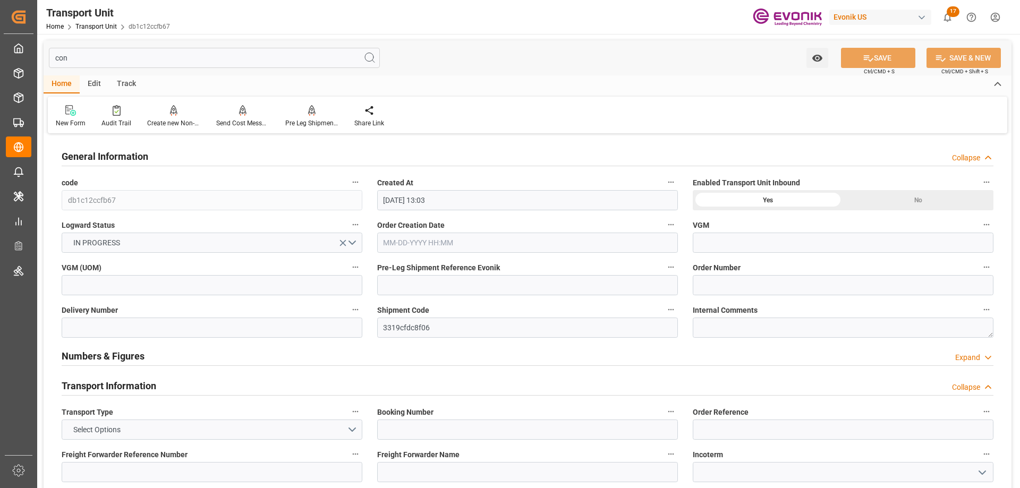
click at [307, 61] on input "con" at bounding box center [214, 58] width 331 height 20
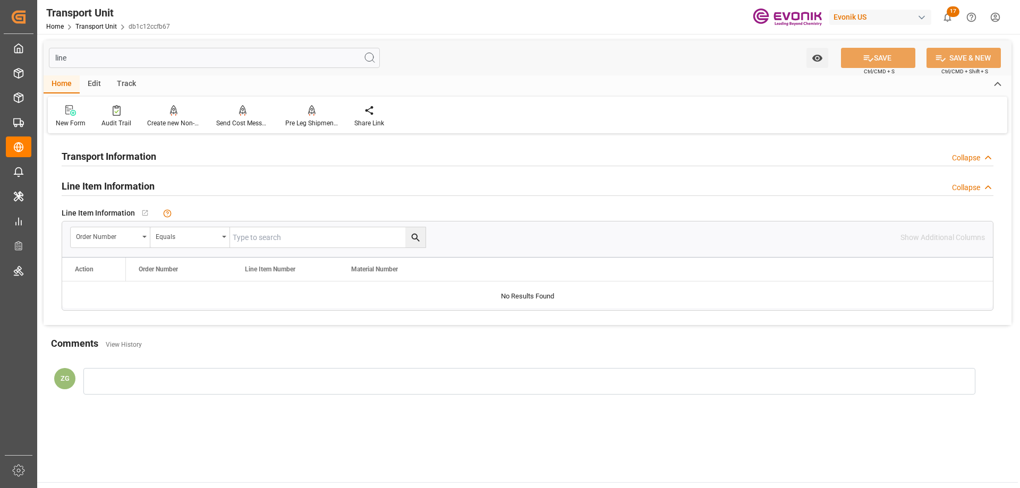
type input "line"
click at [275, 239] on input "text" at bounding box center [327, 237] width 195 height 20
paste input "2006954428"
type input "2006954428"
click at [421, 237] on button "search button" at bounding box center [415, 237] width 20 height 20
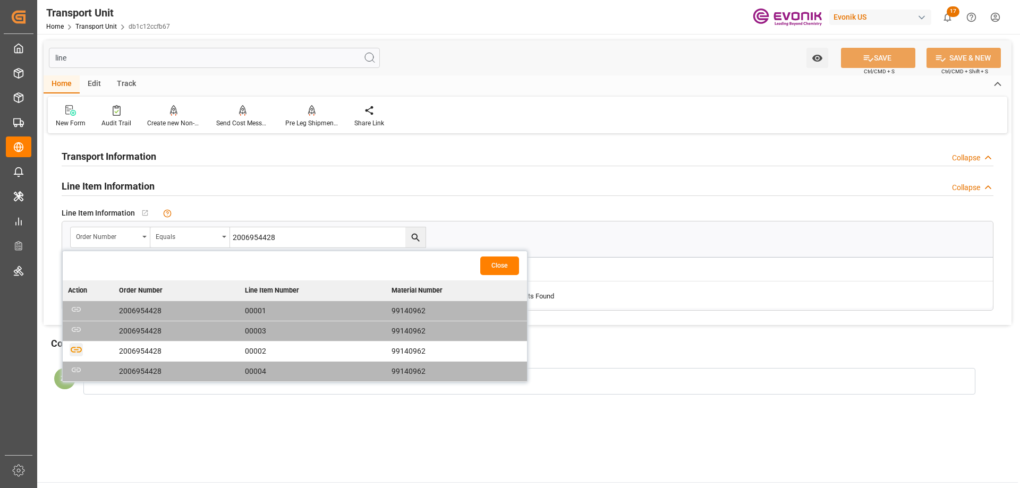
click at [74, 345] on icon "button" at bounding box center [76, 349] width 13 height 13
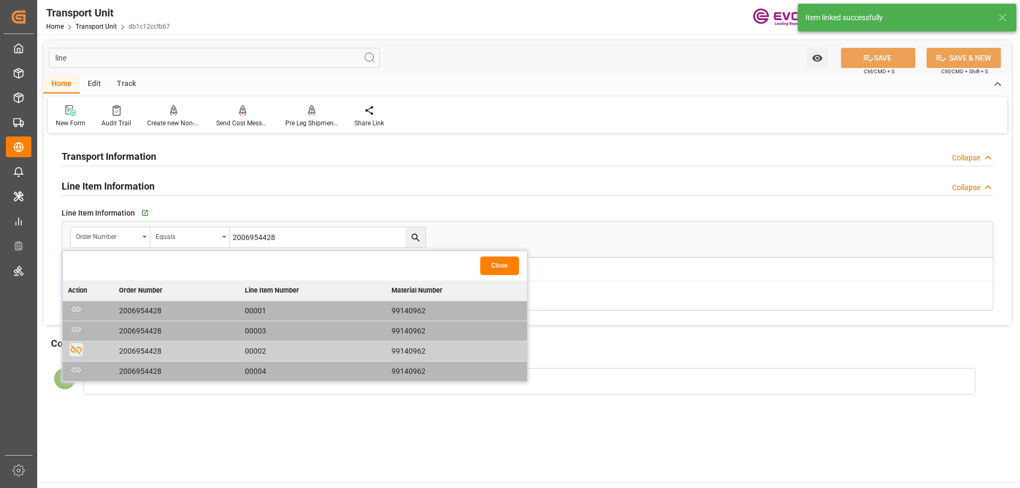
click at [502, 268] on button "Close" at bounding box center [499, 266] width 39 height 19
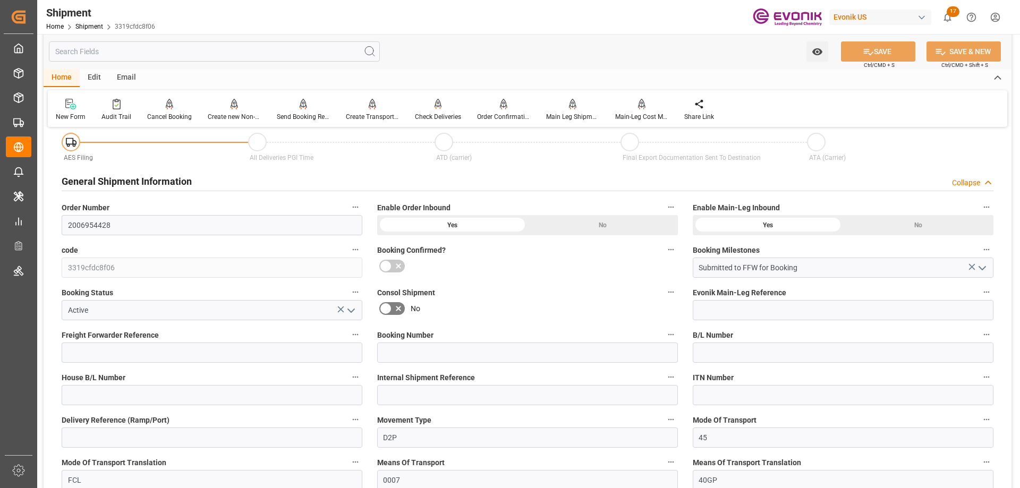
scroll to position [425, 0]
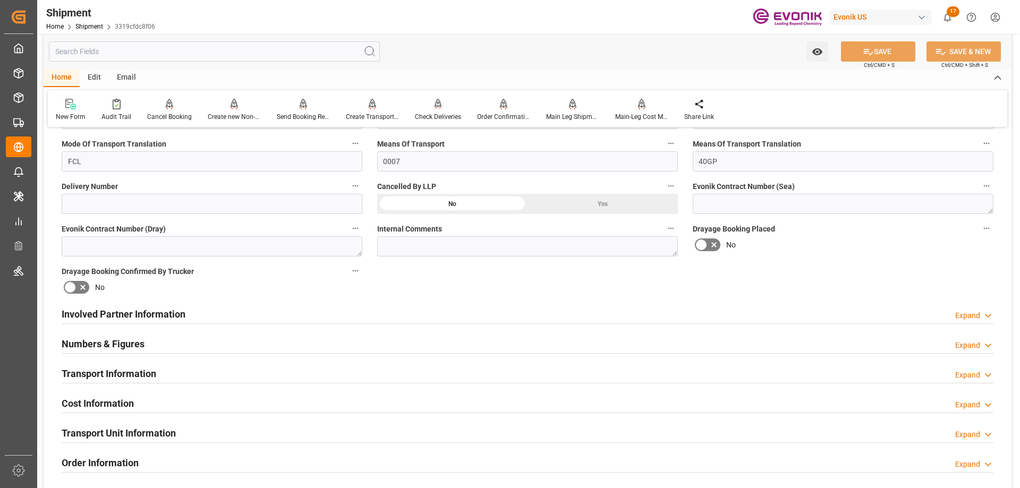
click at [181, 323] on div at bounding box center [528, 323] width 932 height 1
click at [180, 318] on h2 "Involved Partner Information" at bounding box center [124, 314] width 124 height 14
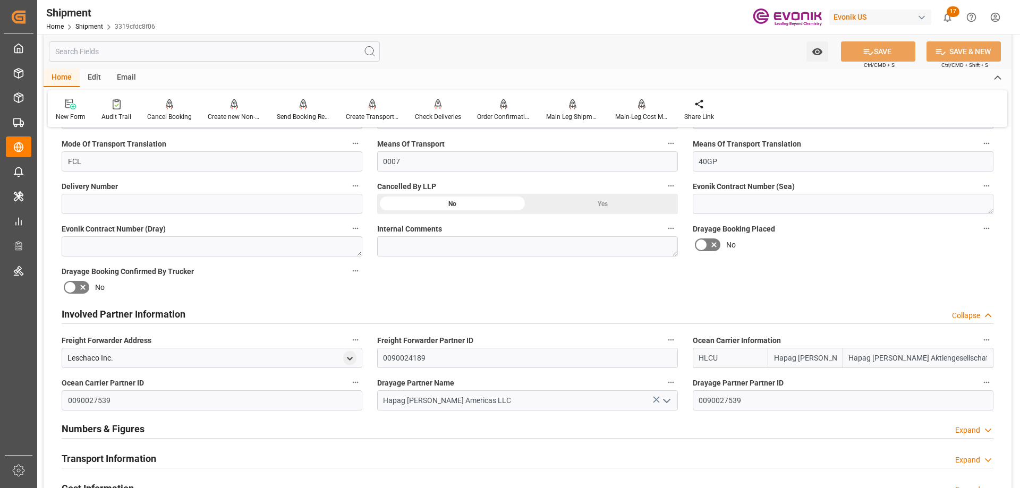
scroll to position [531, 0]
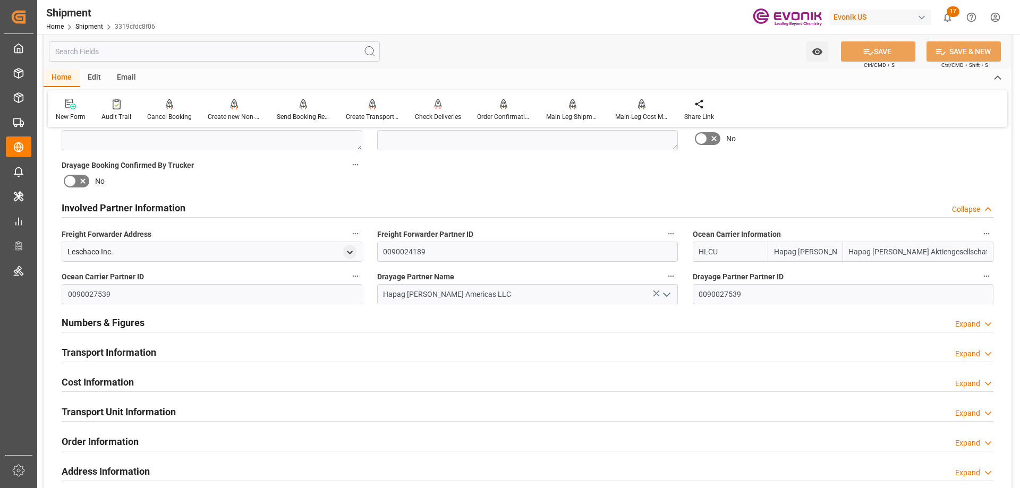
click at [135, 347] on h2 "Transport Information" at bounding box center [109, 352] width 95 height 14
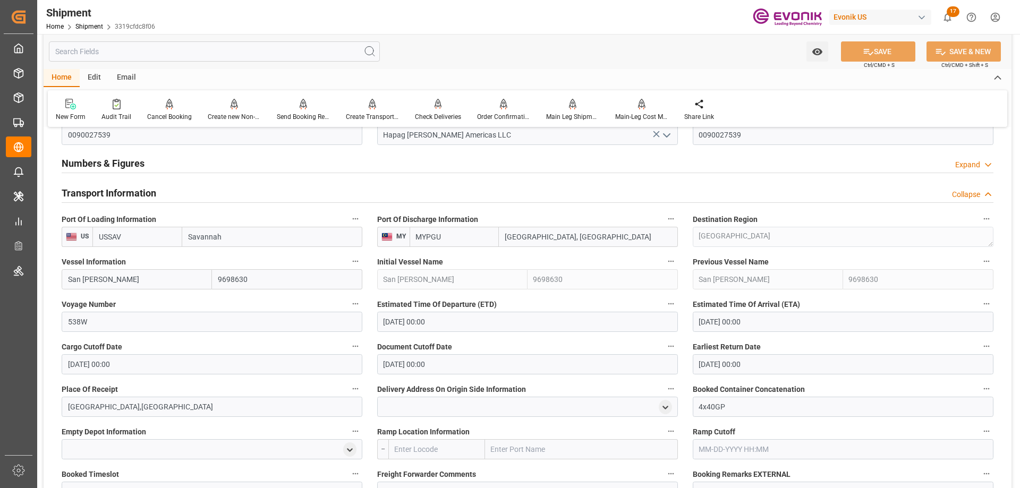
scroll to position [850, 0]
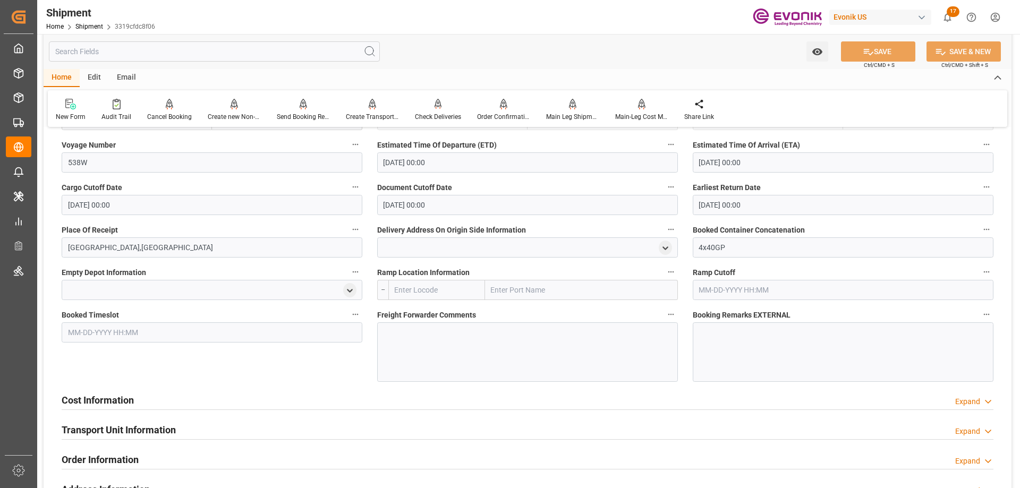
click at [133, 397] on h2 "Cost Information" at bounding box center [98, 400] width 72 height 14
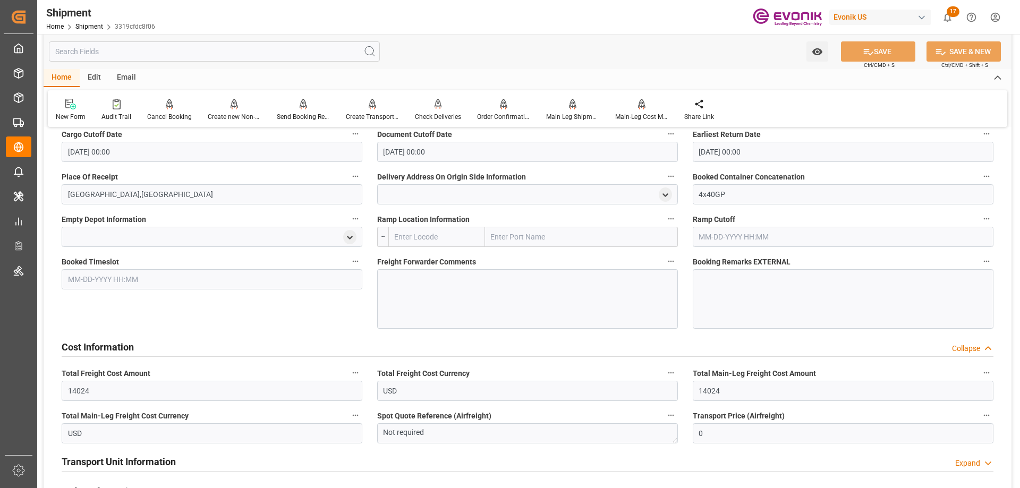
scroll to position [956, 0]
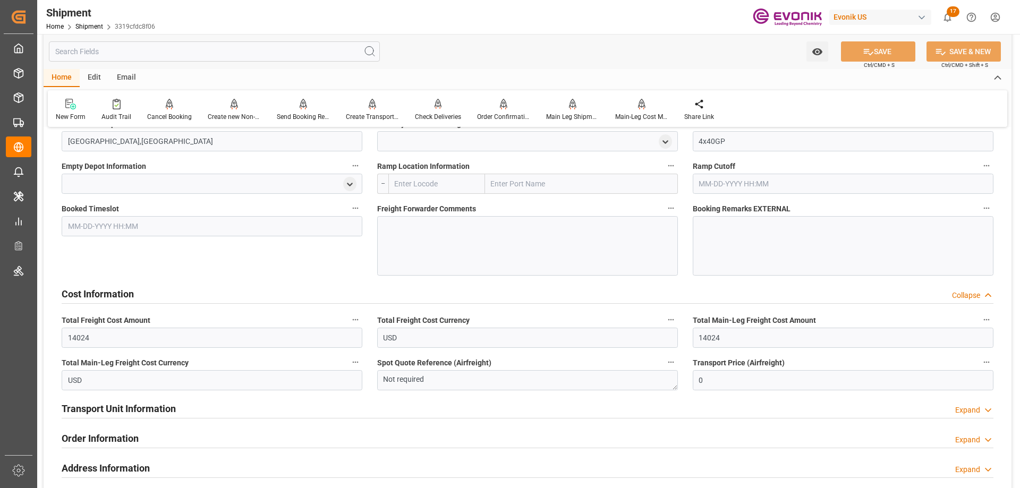
click at [124, 406] on h2 "Transport Unit Information" at bounding box center [119, 409] width 114 height 14
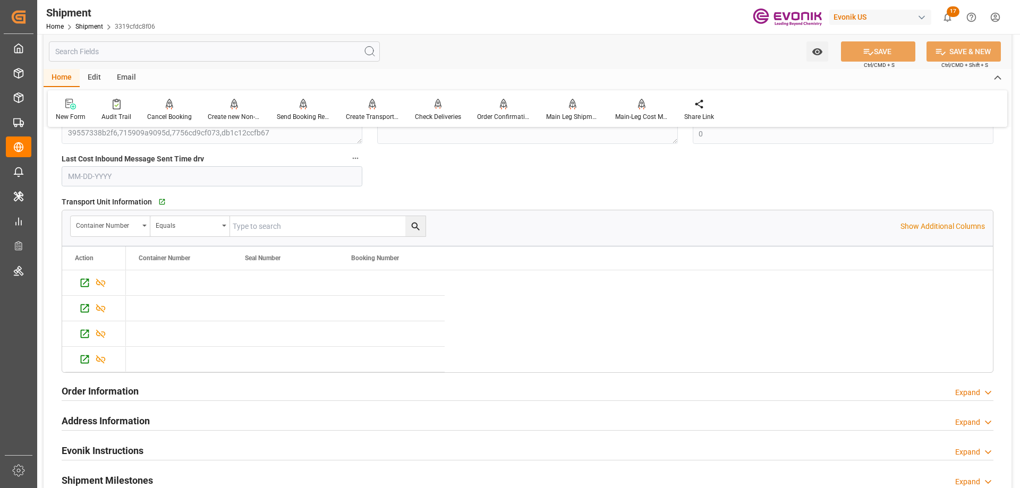
scroll to position [1647, 0]
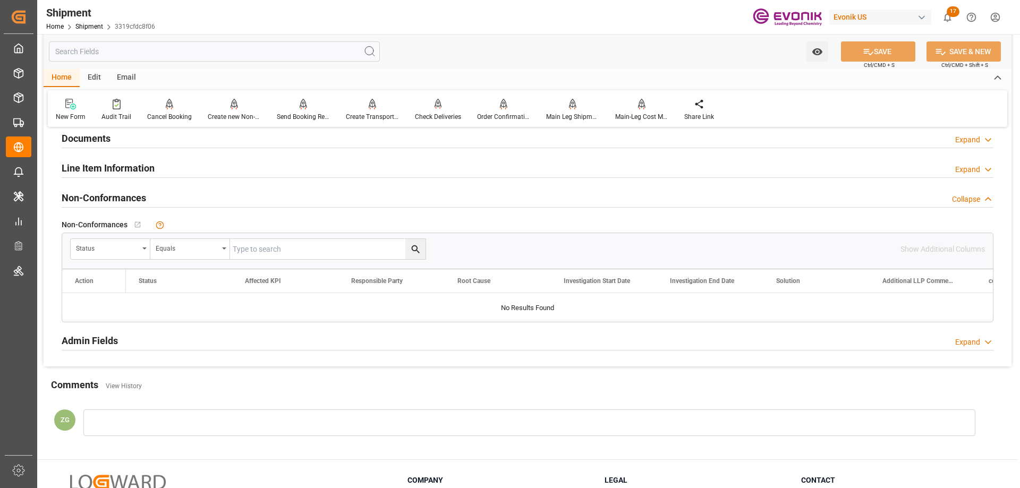
click at [84, 174] on h2 "Line Item Information" at bounding box center [108, 168] width 93 height 14
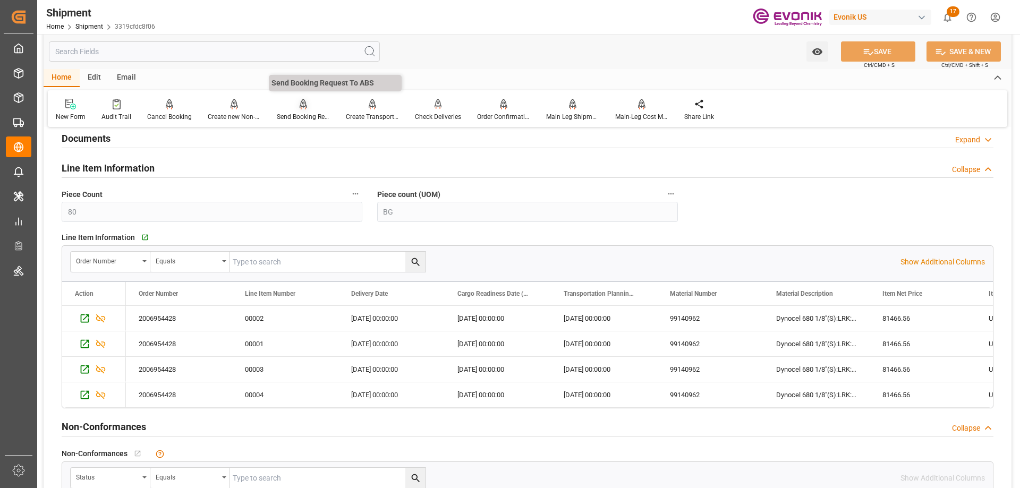
click at [296, 112] on div "Send Booking Request To ABS" at bounding box center [303, 117] width 53 height 10
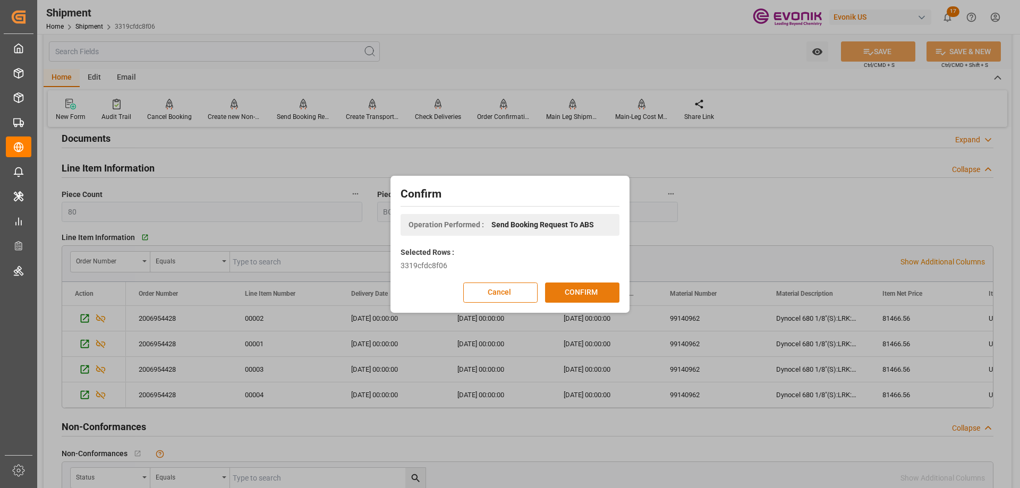
click at [586, 297] on button "CONFIRM" at bounding box center [582, 293] width 74 height 20
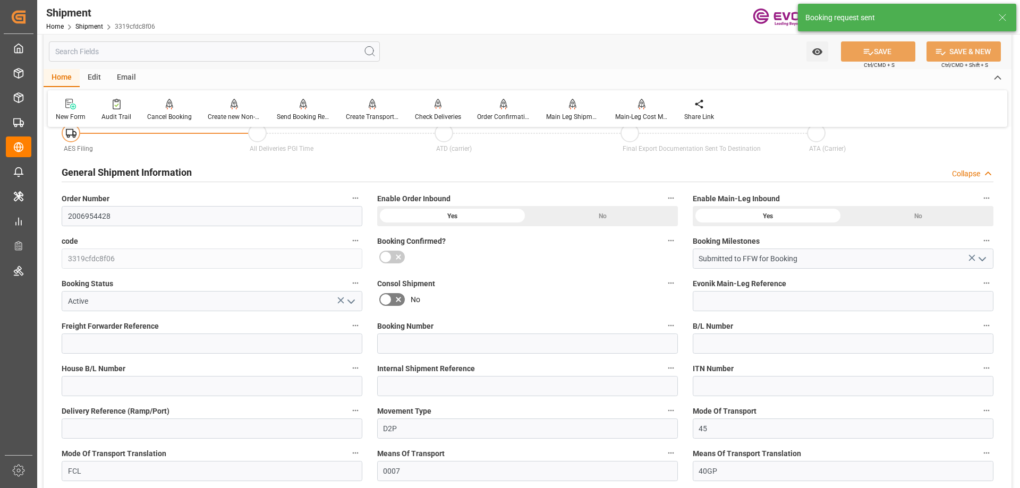
scroll to position [960, 0]
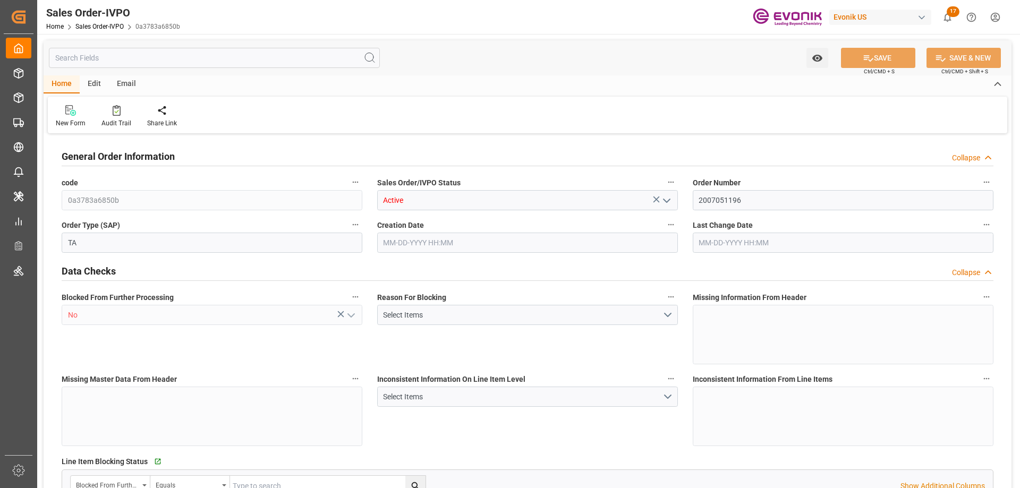
type input "MYPGU"
type input "0"
type input "1"
type input "2"
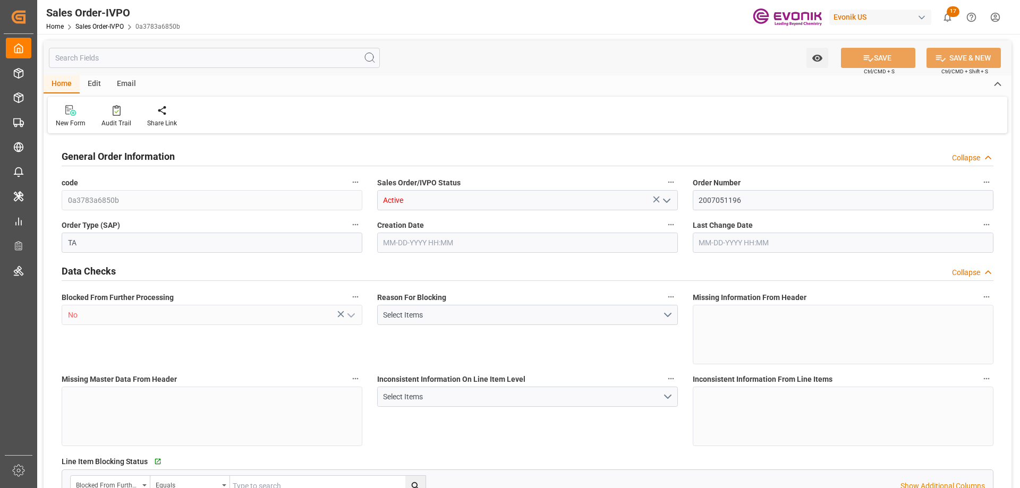
type input "17788.704"
type input "78.4092"
type input "19000"
type input "60"
type input "[DATE] 22:02"
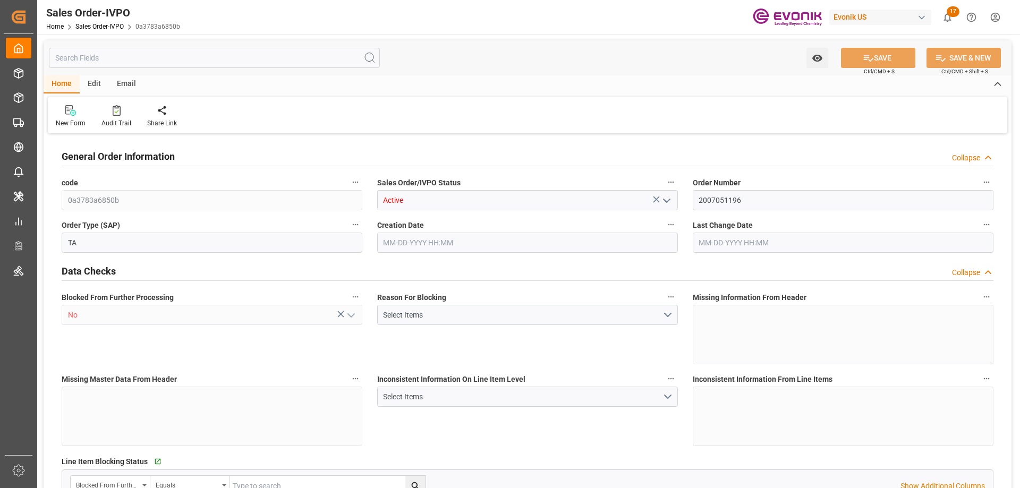
type input "[DATE] 14:20"
click at [741, 196] on input "2007051196" at bounding box center [843, 200] width 301 height 20
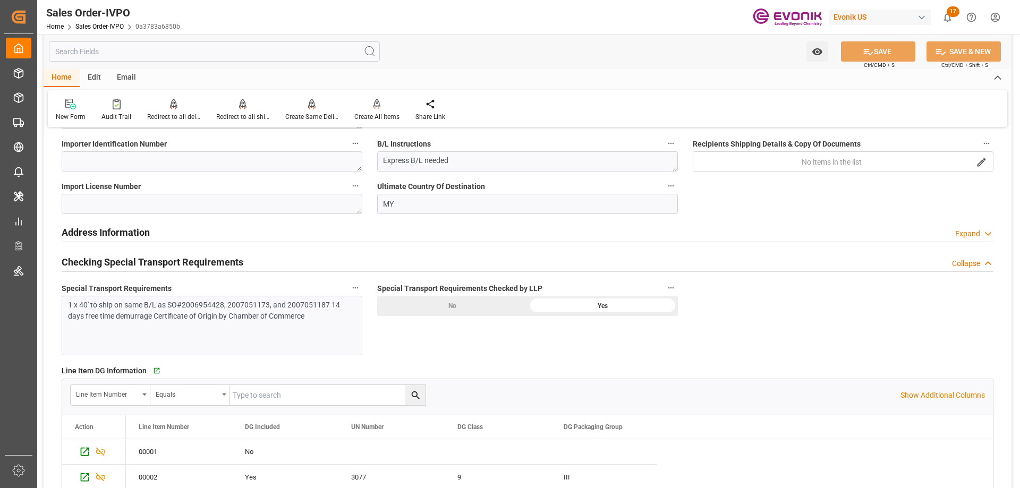
scroll to position [1434, 0]
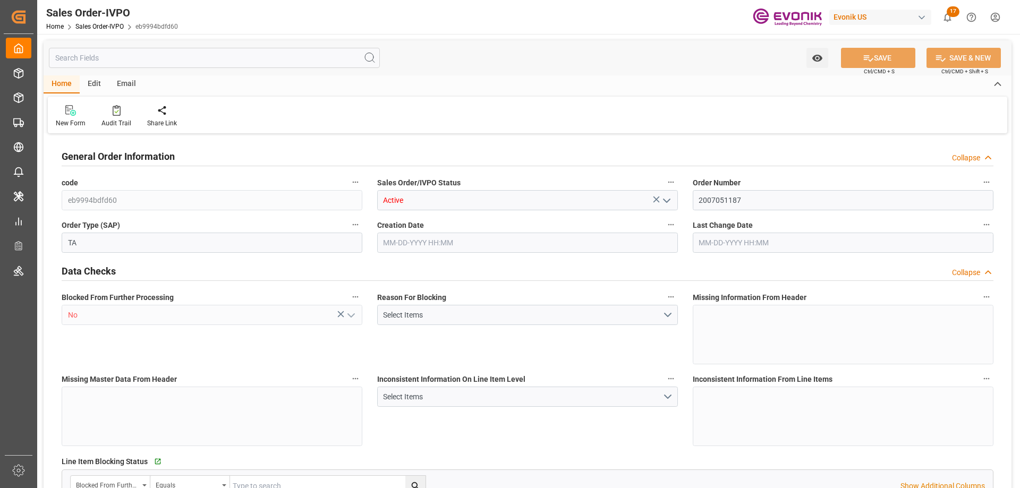
type input "MYPGU"
type input "0"
type input "1"
type input "2"
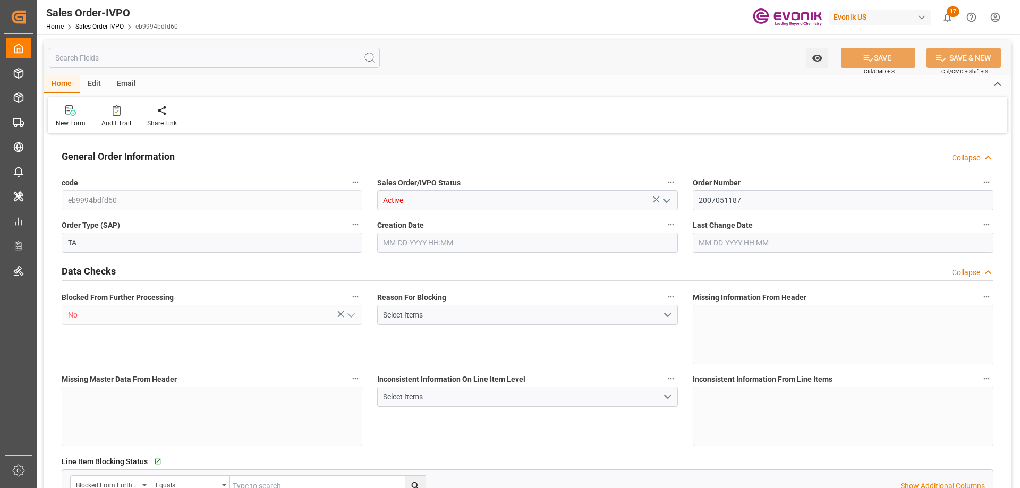
type input "18687.36"
type input "76.141"
type input "19000"
type input "60"
type input "06-17-2025 22:02"
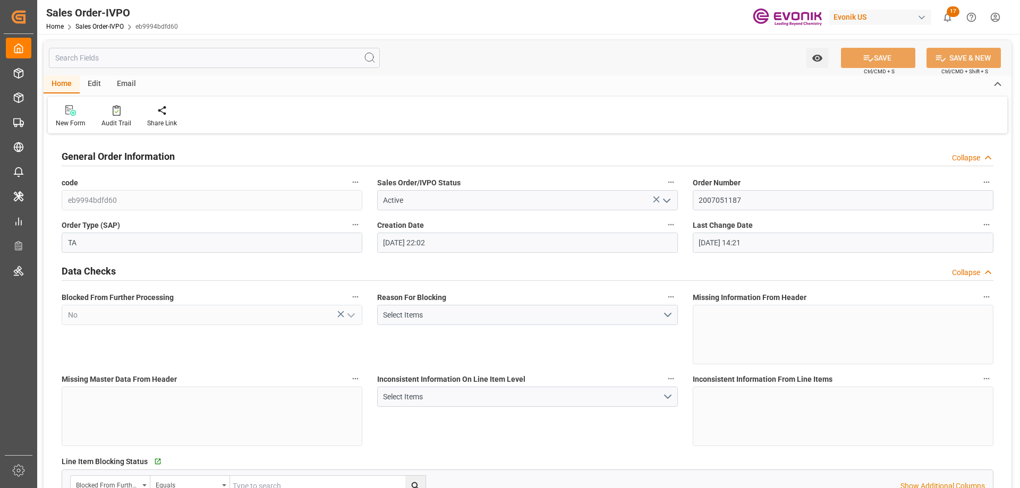
type input "07-22-2025 14:21"
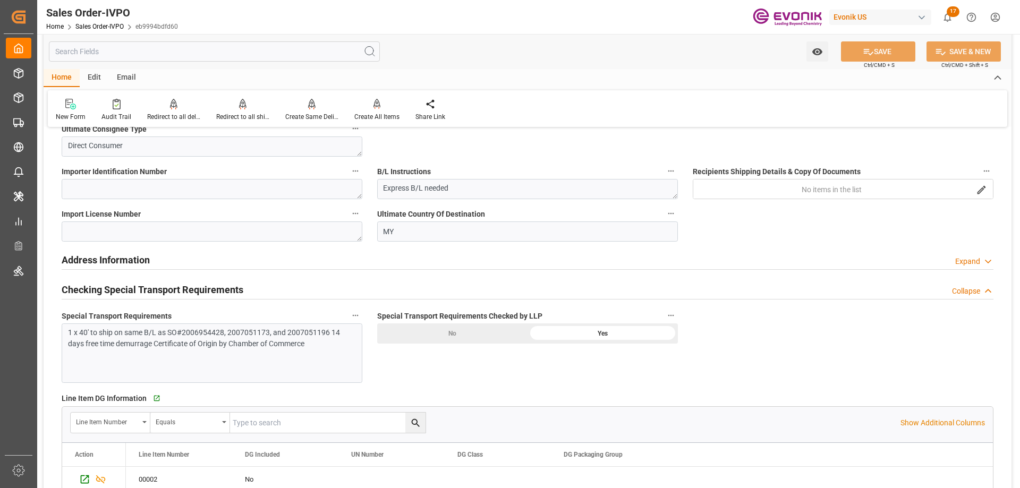
scroll to position [1328, 0]
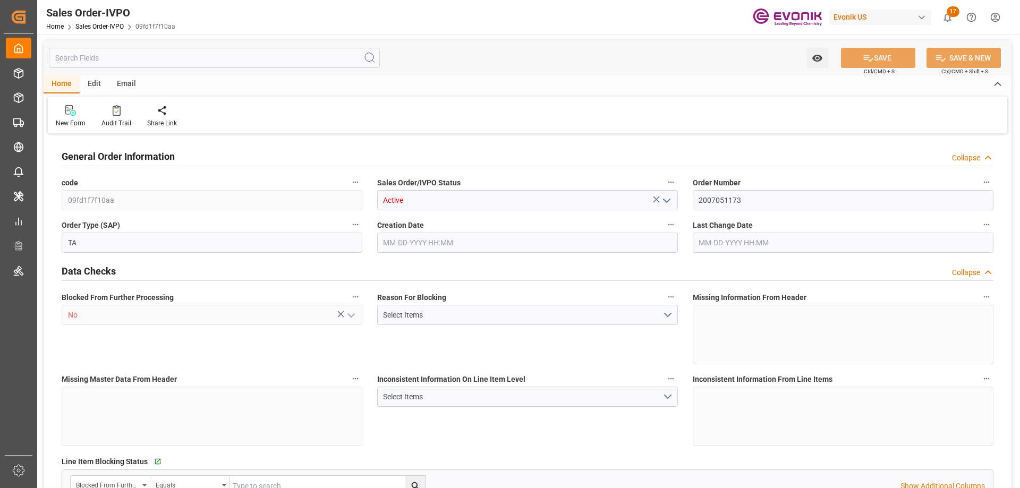
type input "MYPGU"
type input "0"
type input "1"
type input "2"
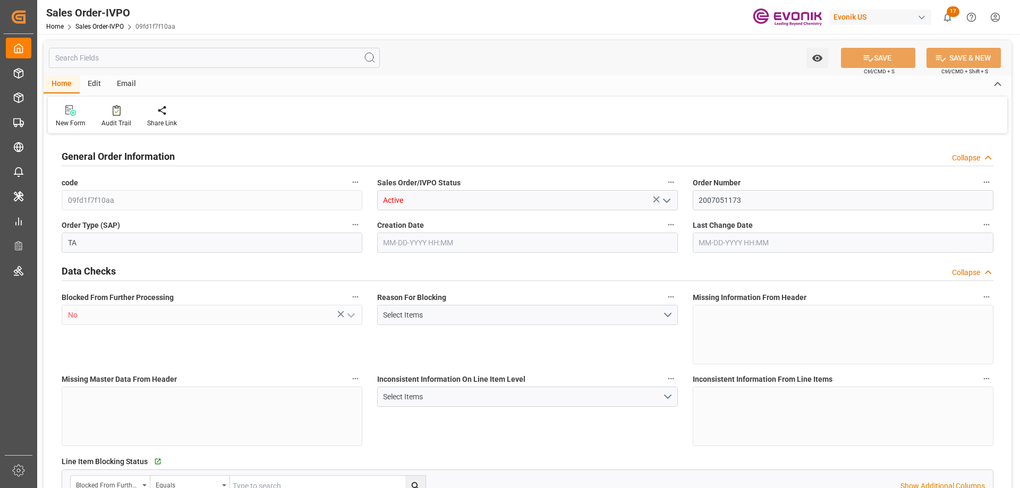
type input "18687.36"
type input "76.1408"
type input "19000"
type input "60"
type input "[DATE] 22:00"
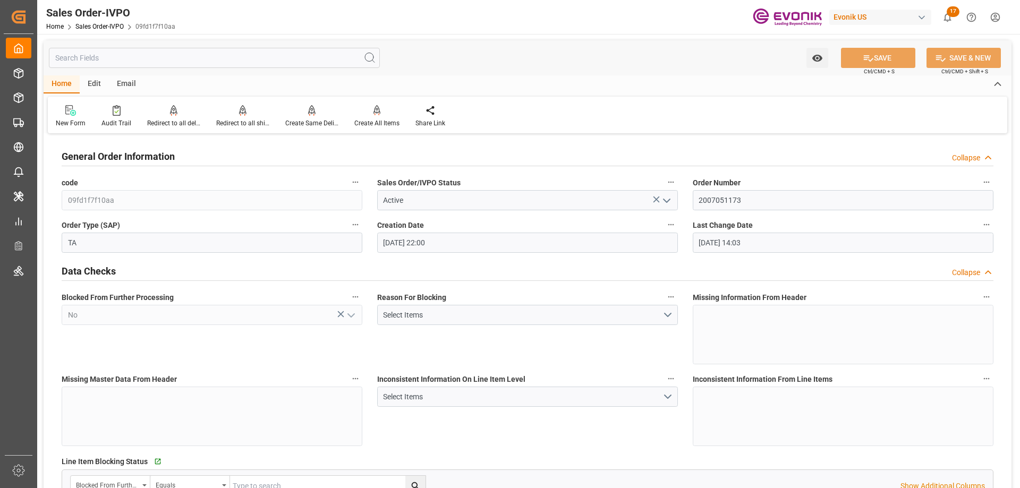
type input "[DATE] 14:03"
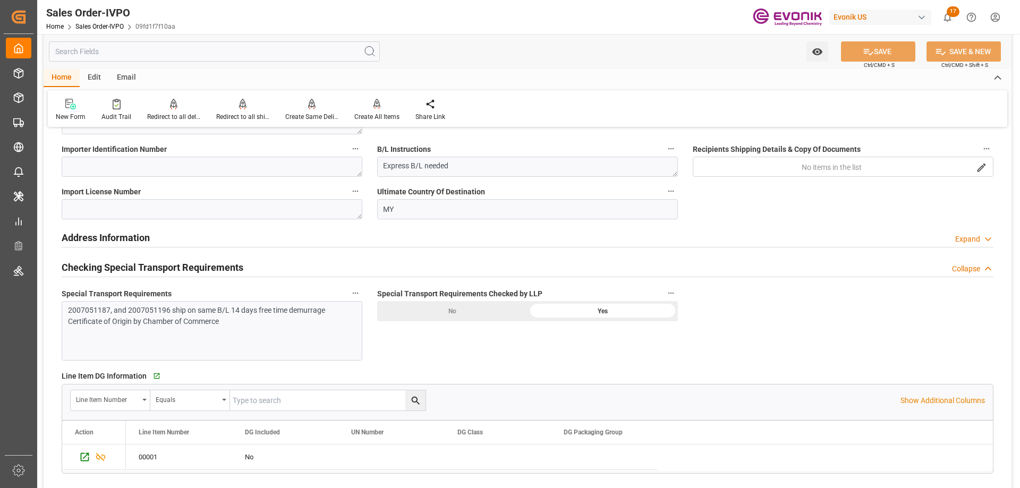
scroll to position [1275, 0]
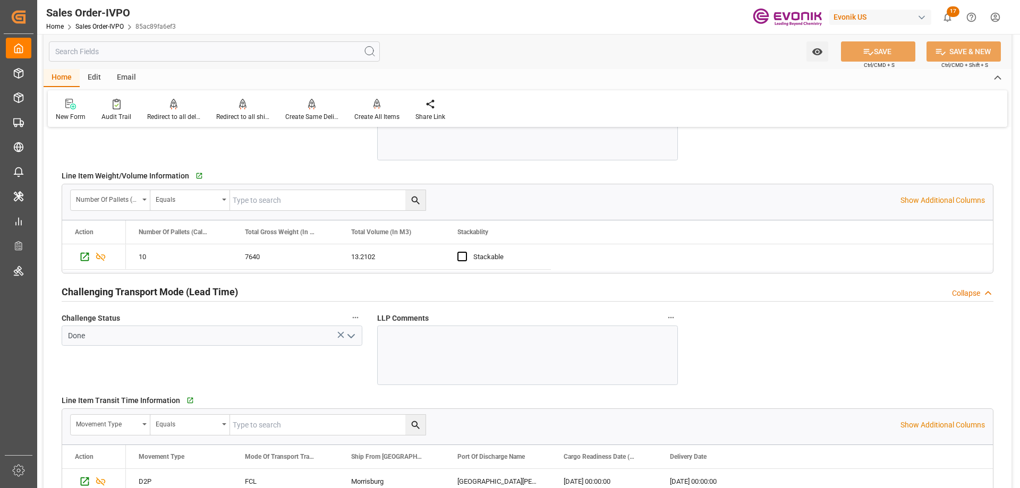
scroll to position [1700, 0]
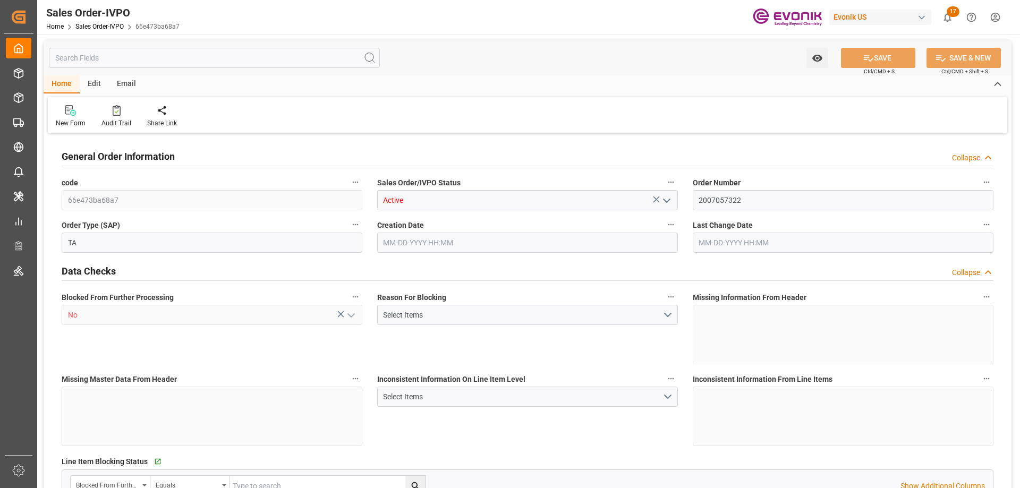
type input "CNSHA"
type input "0"
type input "1"
type input "1614"
type input "[DATE] 14:25"
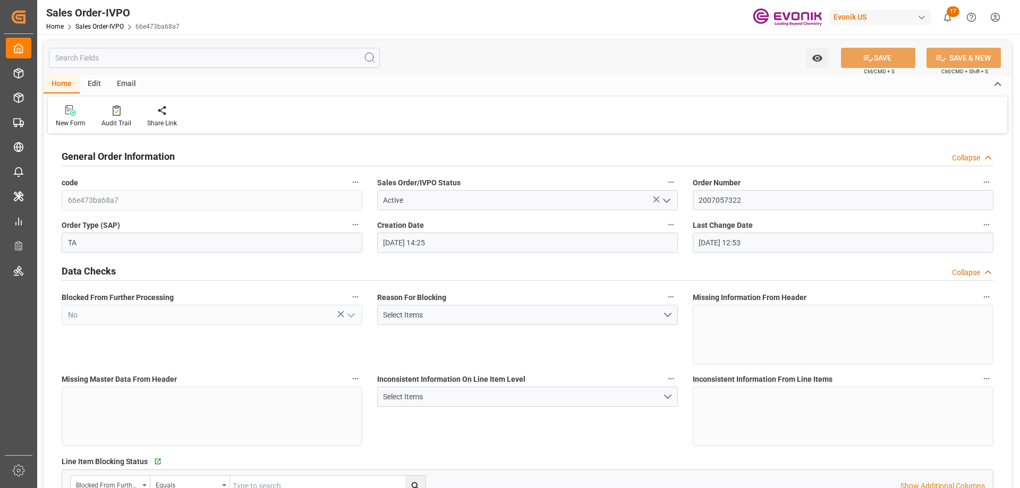
type input "[DATE] 12:53"
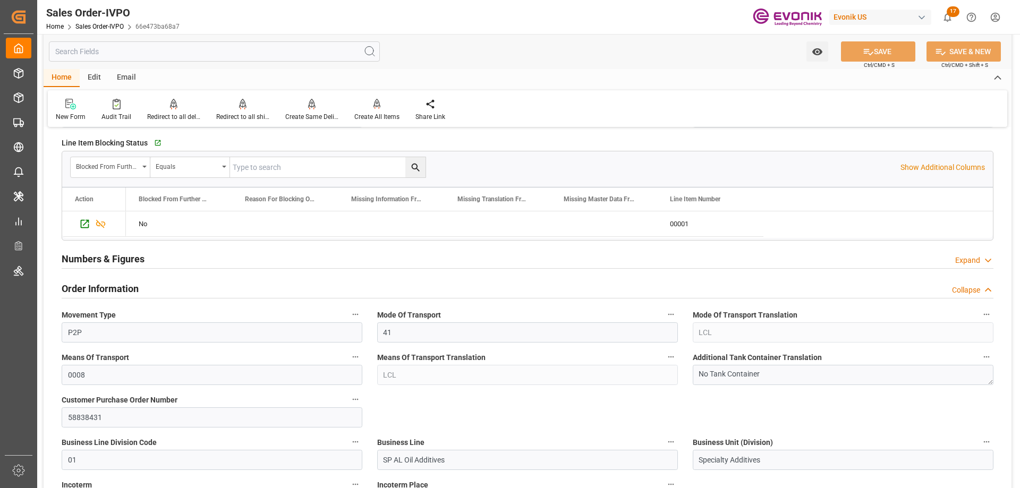
scroll to position [637, 0]
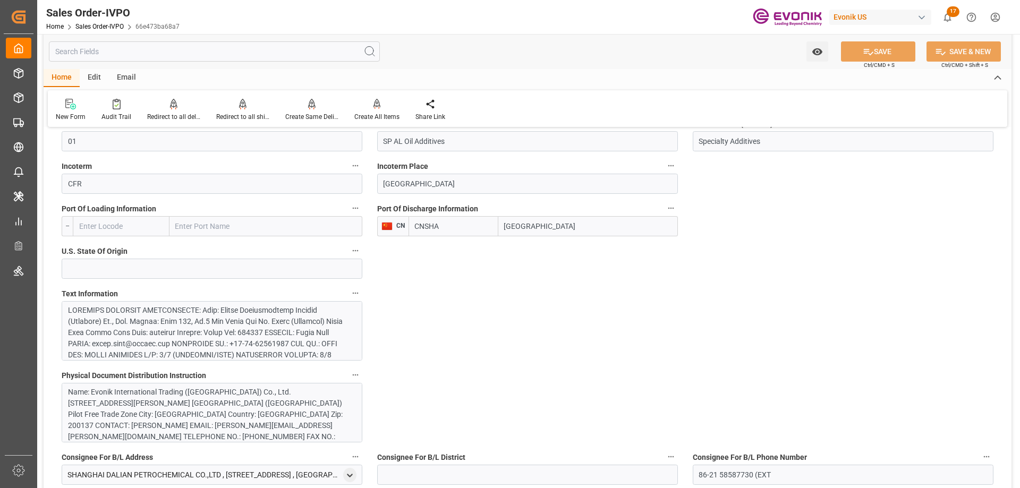
click at [218, 320] on div at bounding box center [208, 455] width 280 height 301
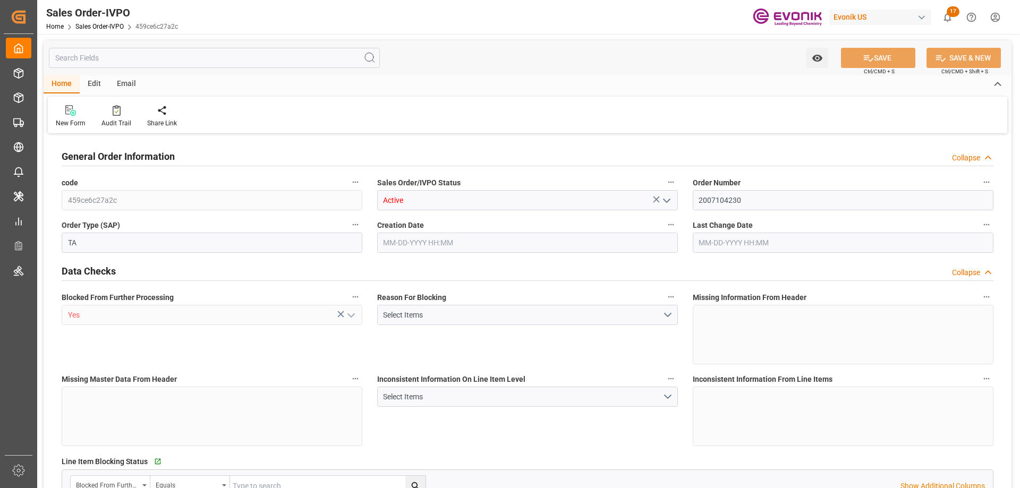
type input "BEANR"
type input "0"
type input "1"
type input "4842"
type input "[DATE] 20:13"
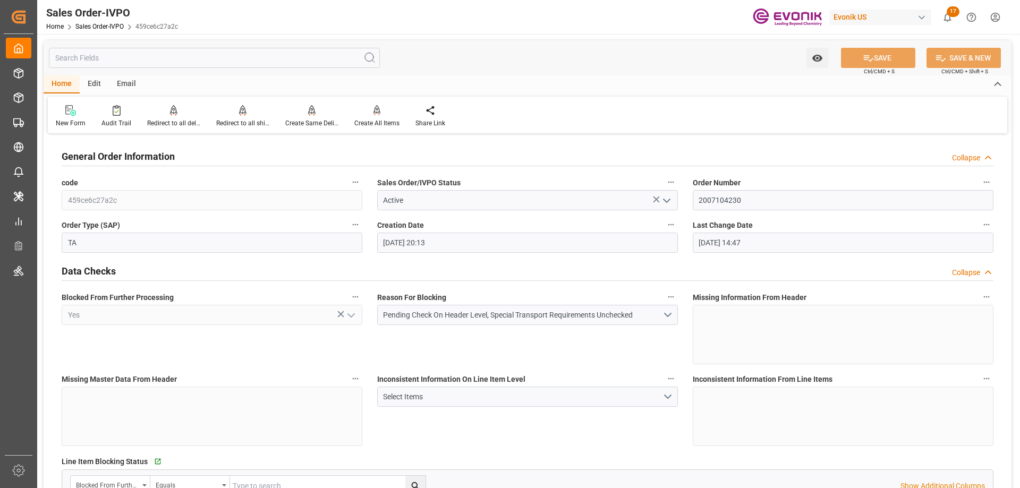
type input "[DATE] 14:47"
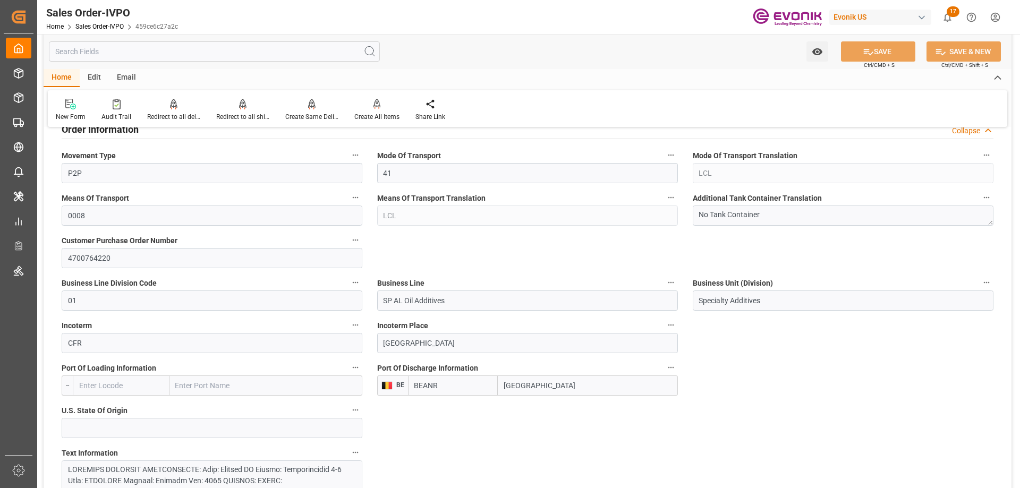
scroll to position [691, 0]
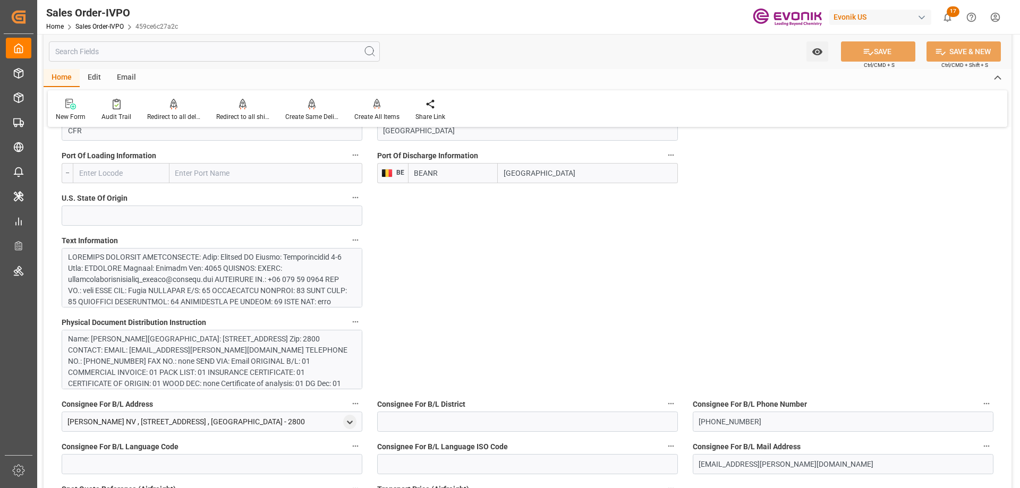
click at [216, 53] on input "text" at bounding box center [214, 51] width 331 height 20
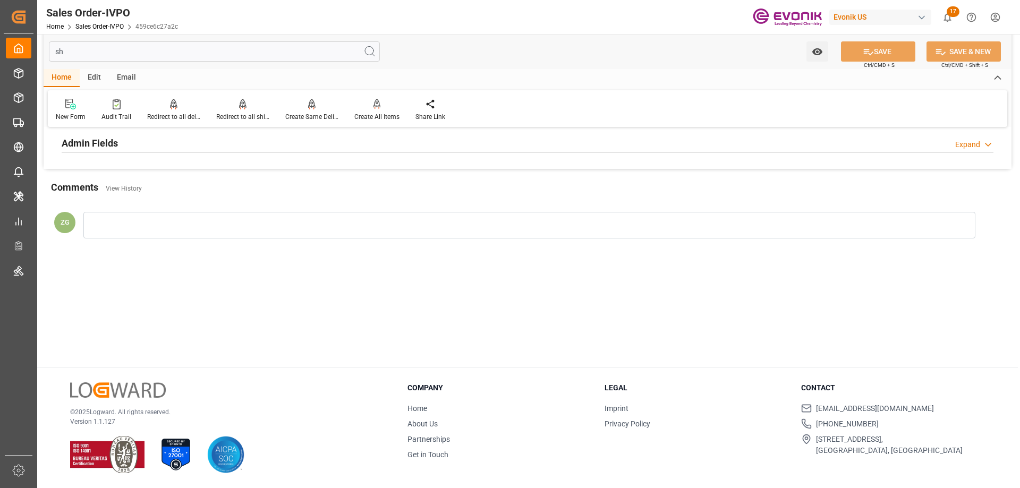
scroll to position [0, 0]
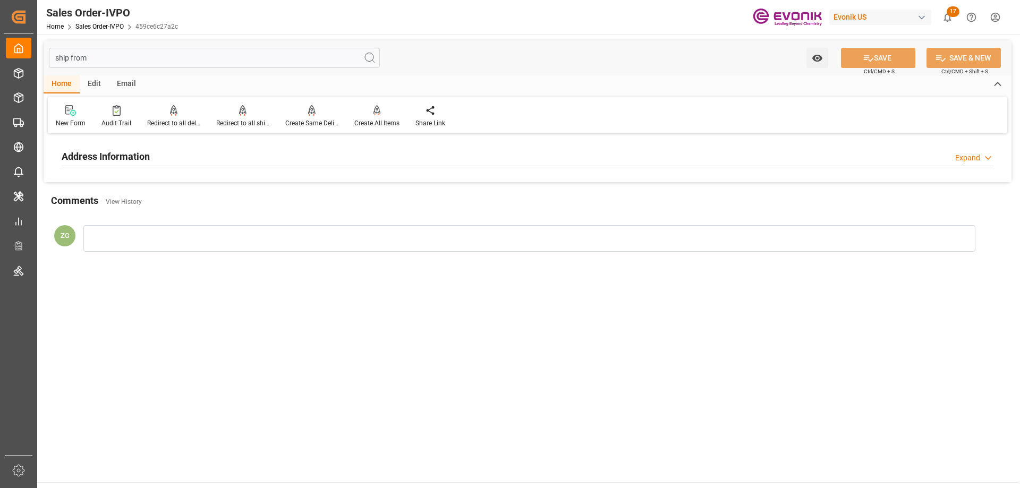
type input "ship from"
click at [156, 161] on div "Address Information Expand" at bounding box center [528, 156] width 932 height 20
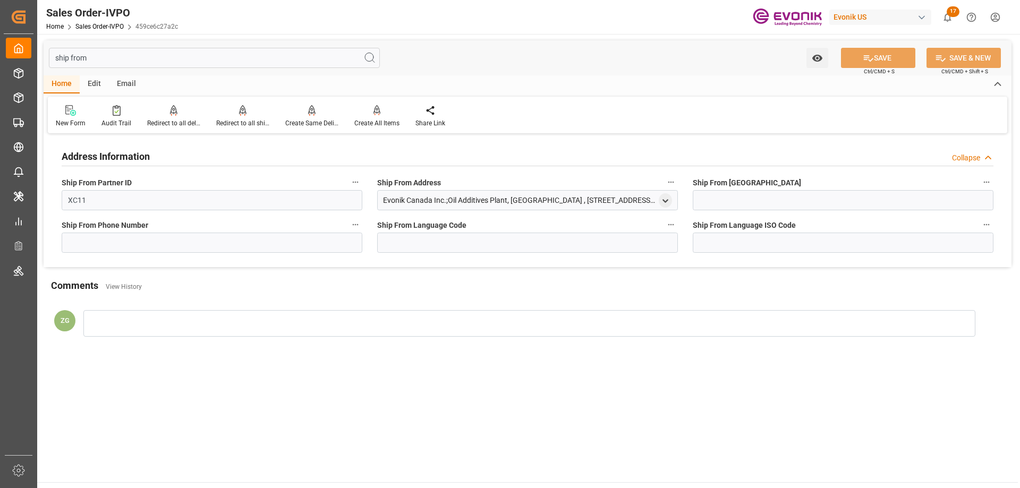
click at [654, 193] on div "Evonik Canada Inc.;Oil Additives Plant, Morrisburg , 12695 County Road 2 , Morr…" at bounding box center [527, 200] width 301 height 20
click at [666, 199] on icon "open menu" at bounding box center [665, 201] width 9 height 9
drag, startPoint x: 103, startPoint y: 61, endPoint x: 51, endPoint y: 59, distance: 52.1
click at [51, 59] on input "ship from" at bounding box center [214, 58] width 331 height 20
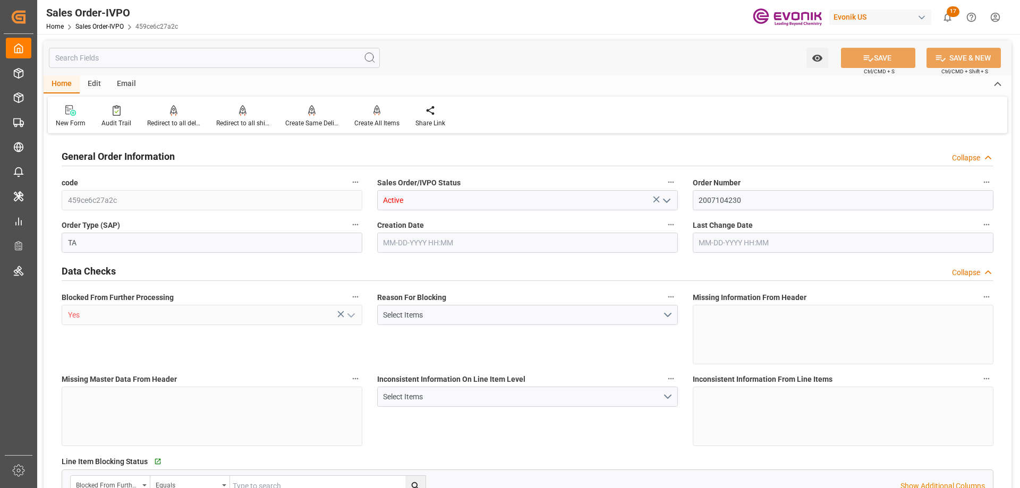
type input "BEANR"
type input "0"
type input "1"
type input "4842"
type input "08-25-2025 20:13"
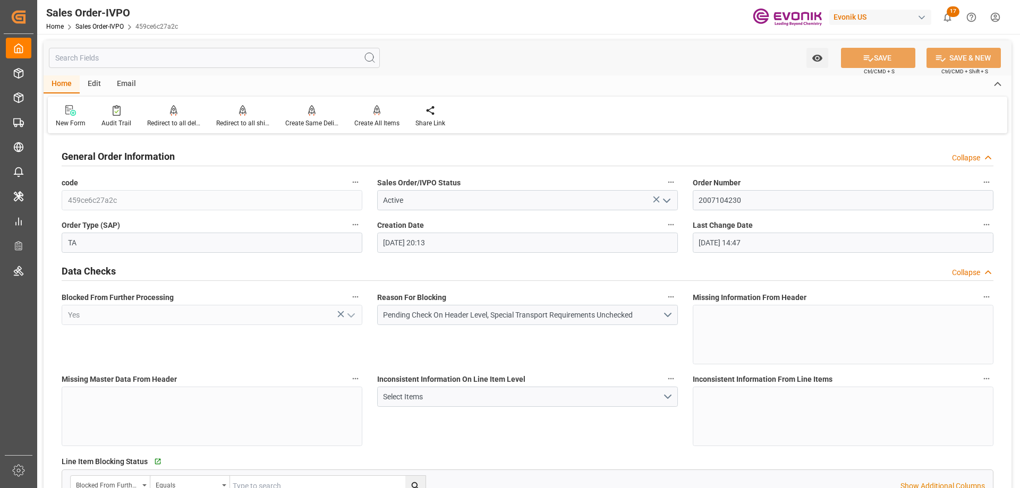
type input "08-26-2025 14:47"
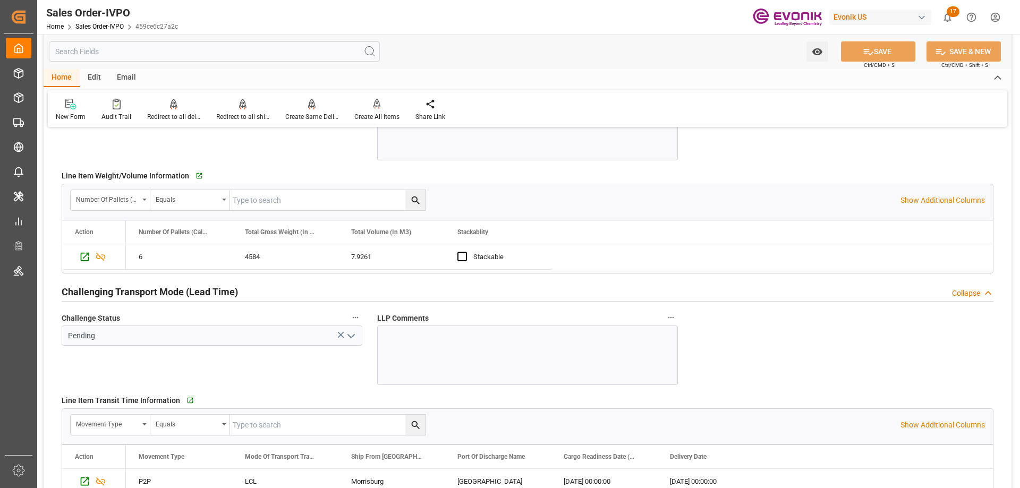
scroll to position [1647, 0]
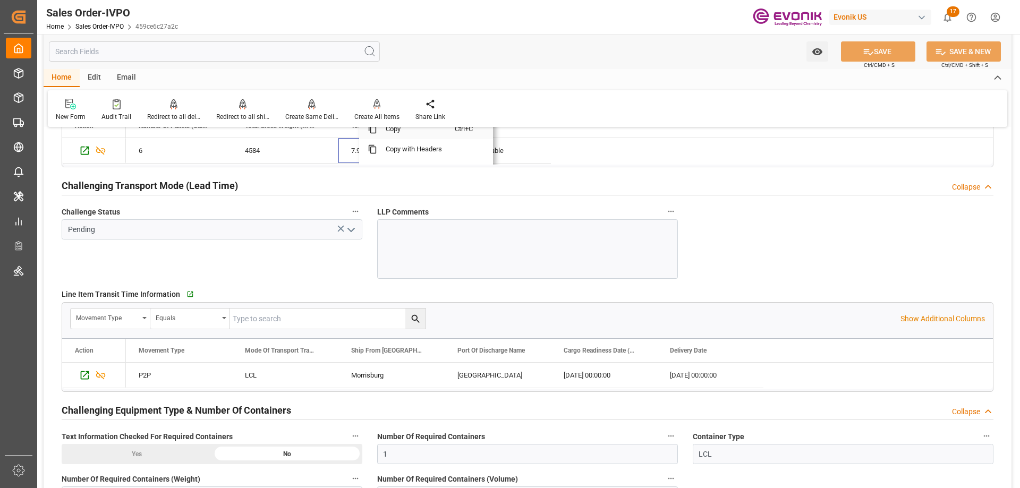
click at [394, 131] on span "Copy" at bounding box center [416, 129] width 78 height 20
click at [190, 56] on input "text" at bounding box center [214, 51] width 331 height 20
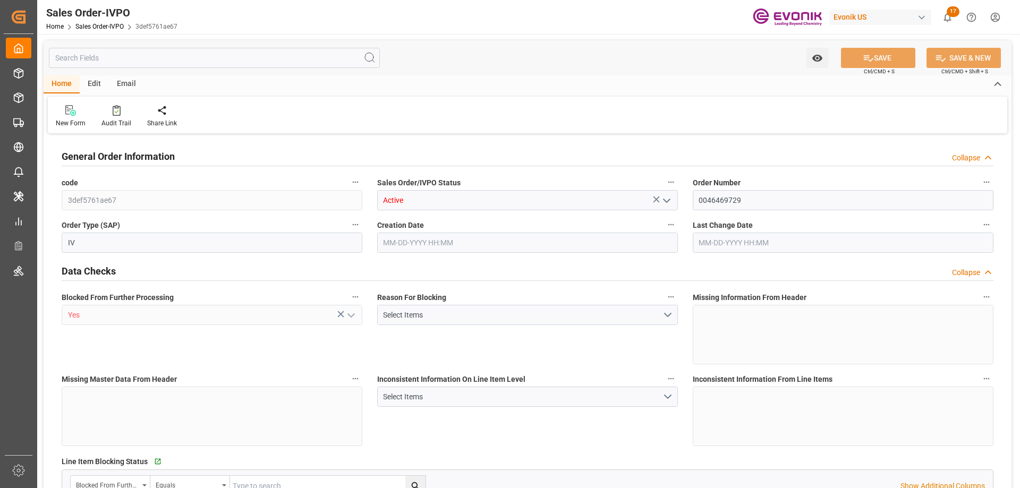
type input "VNCLI"
type input "0"
type input "1"
type input "1721.2"
type input "[DATE] 20:53"
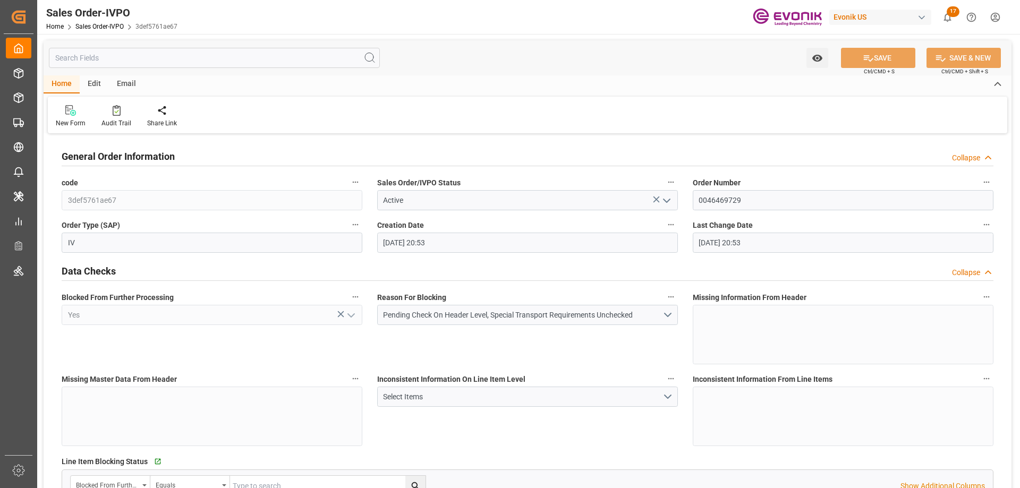
type input "[DATE] 20:53"
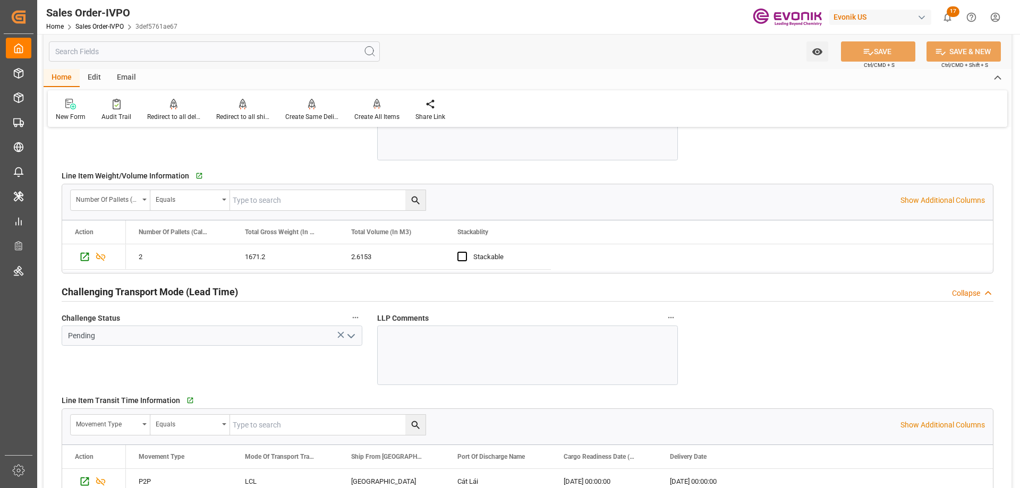
scroll to position [1647, 0]
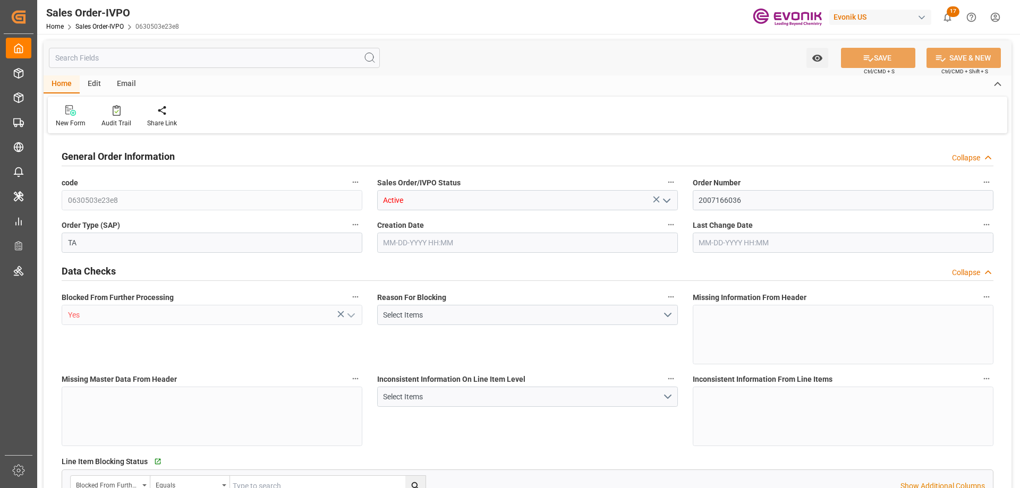
type input "TTPOS"
type input "0"
type input "1"
type input "4651"
type input "09-04-2025 01:22"
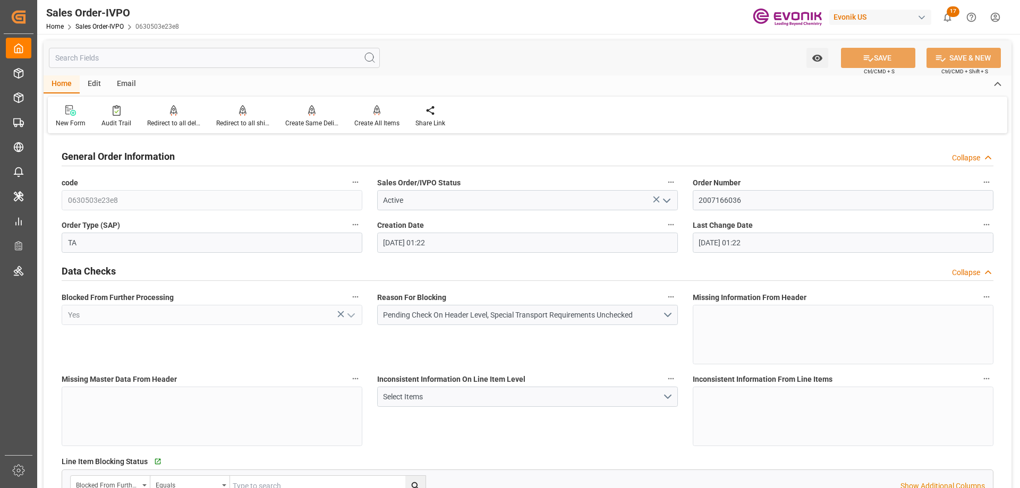
type input "09-04-2025 01:22"
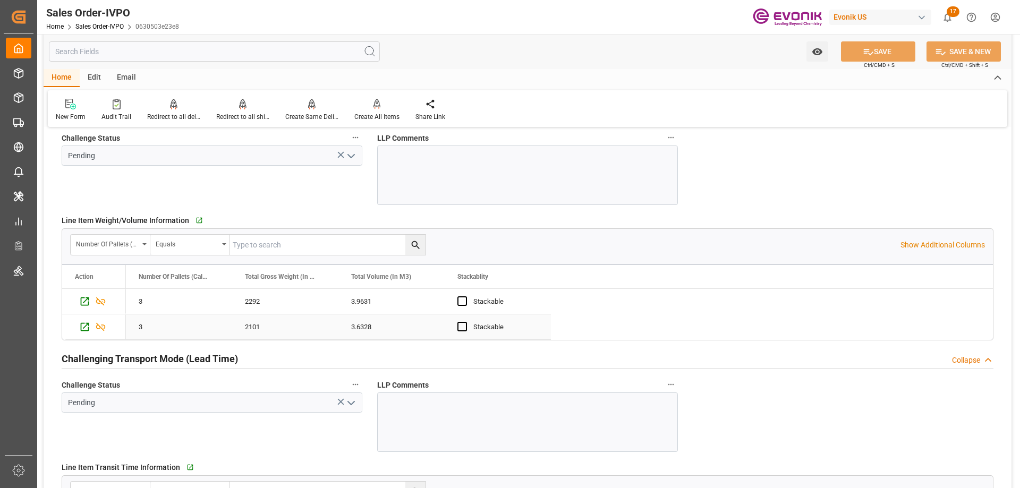
scroll to position [1753, 0]
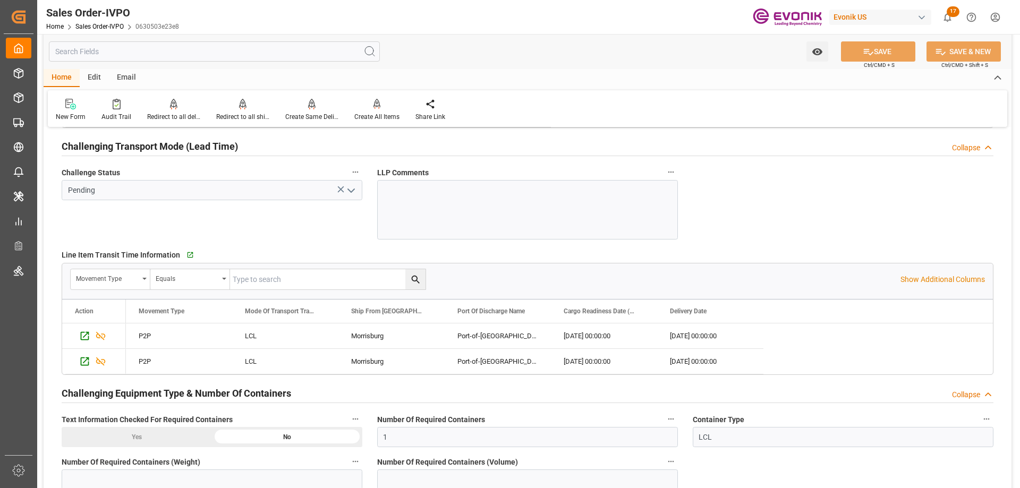
click at [161, 54] on input "text" at bounding box center [214, 51] width 331 height 20
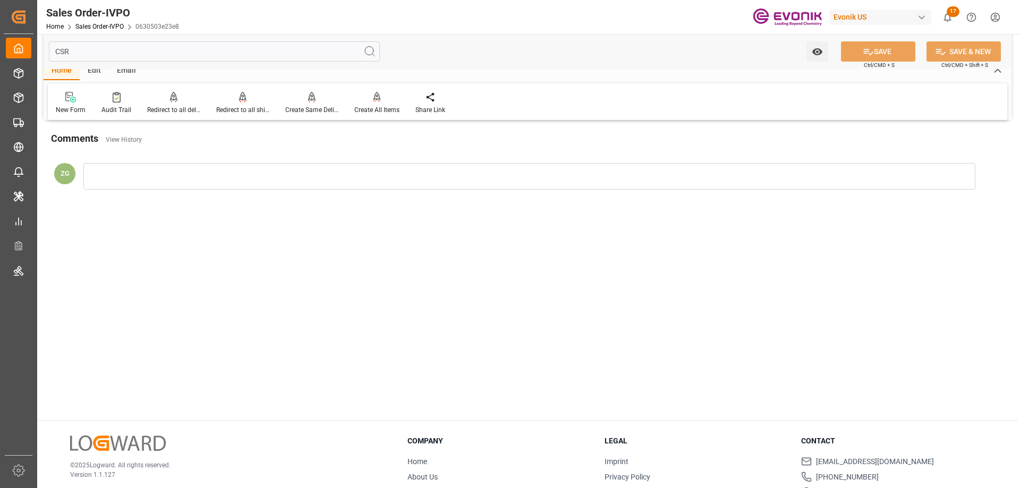
scroll to position [0, 0]
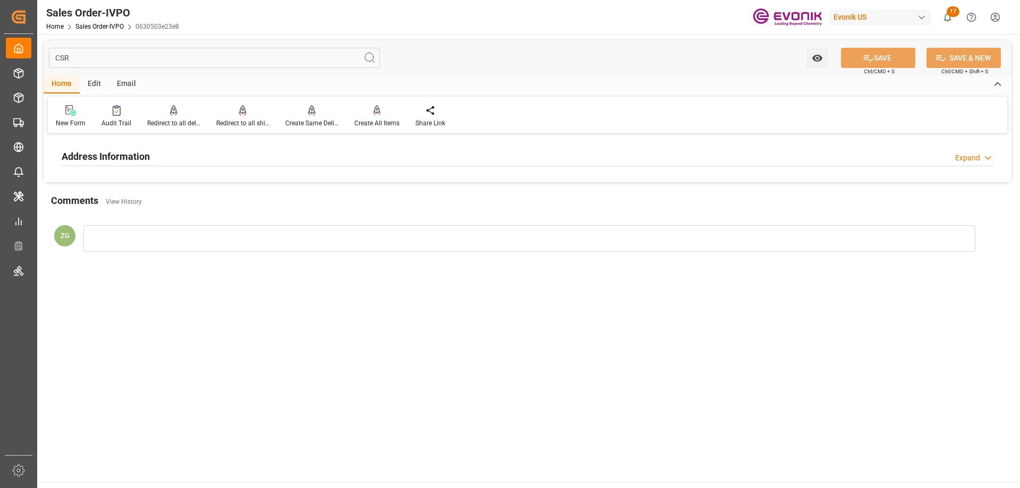
type input "CSR"
click at [122, 145] on div "Address Information Expand" at bounding box center [527, 157] width 947 height 30
click at [122, 146] on div "Address Information" at bounding box center [106, 156] width 88 height 20
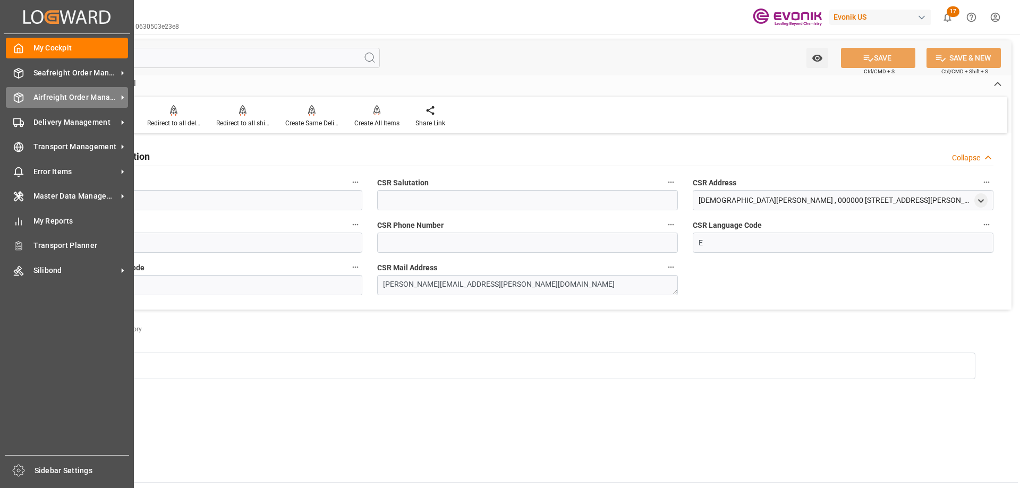
click at [25, 95] on div "Airfreight Order Management Airfreight Order Management" at bounding box center [67, 97] width 122 height 21
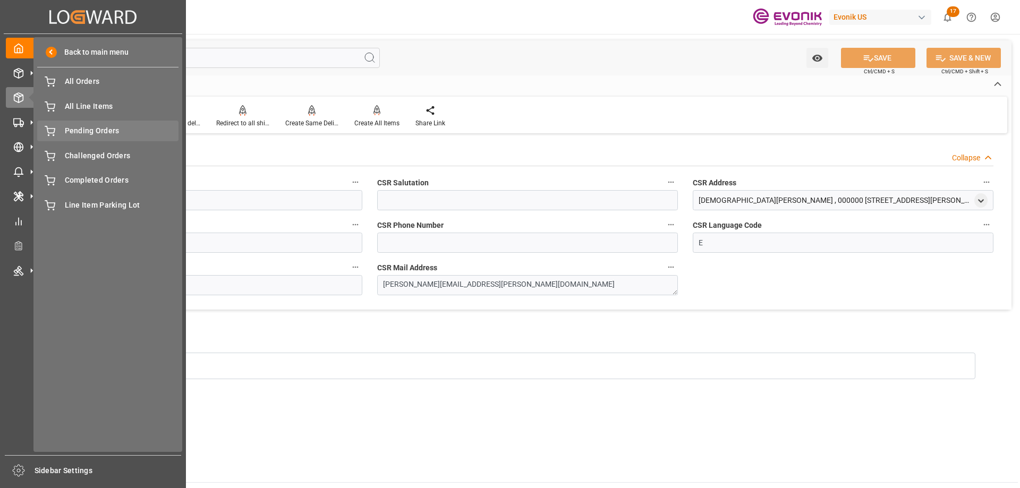
click at [79, 130] on span "Pending Orders" at bounding box center [122, 130] width 114 height 11
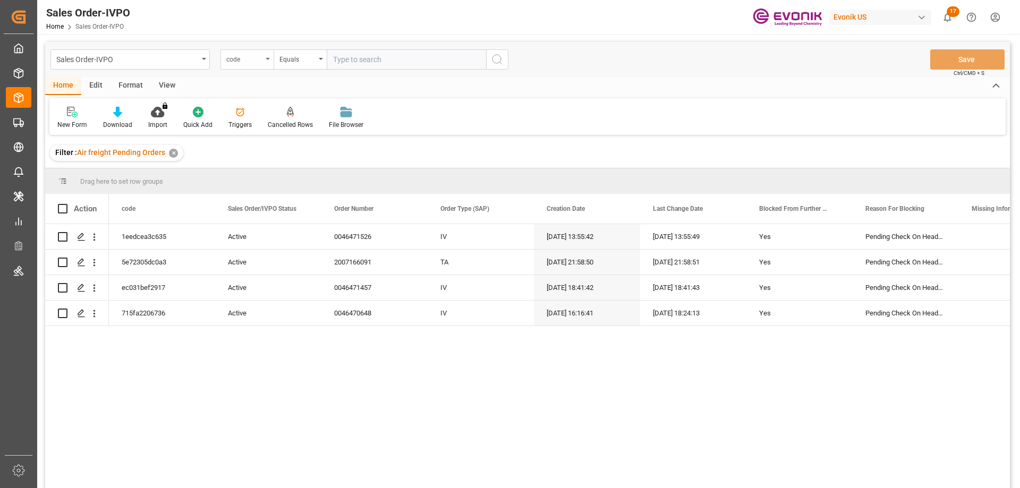
click at [261, 62] on div "code" at bounding box center [244, 58] width 36 height 12
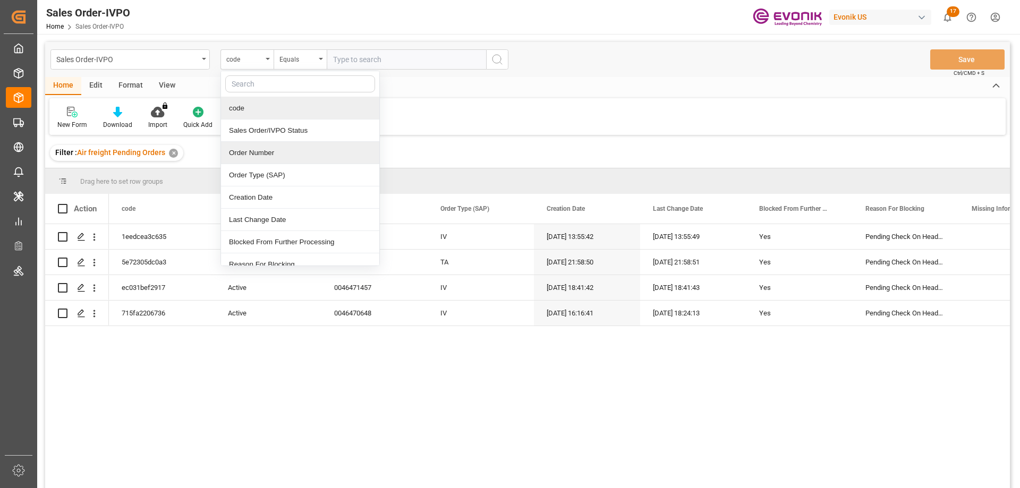
click at [263, 150] on div "Order Number" at bounding box center [300, 153] width 158 height 22
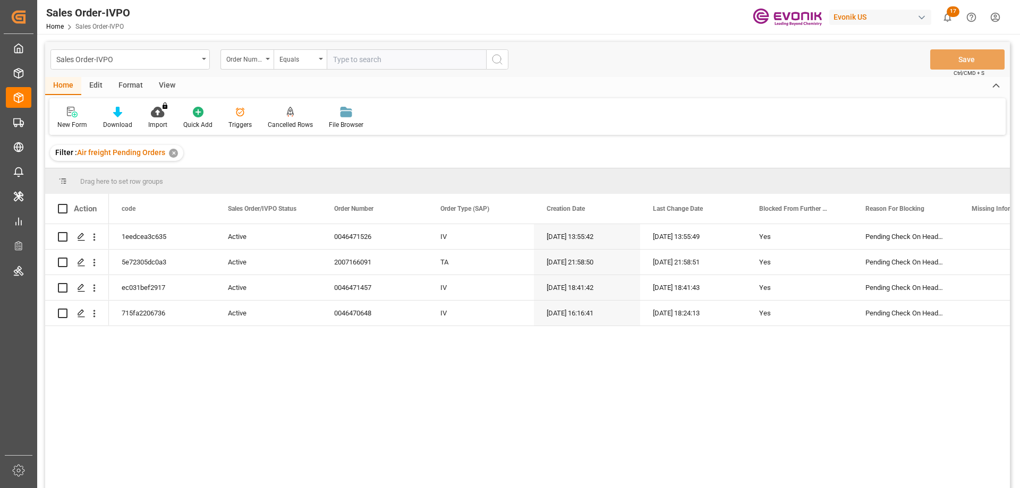
click at [367, 65] on input "text" at bounding box center [406, 59] width 159 height 20
paste input "46471457"
click at [334, 59] on input "46471457" at bounding box center [406, 59] width 159 height 20
type input "0046471457"
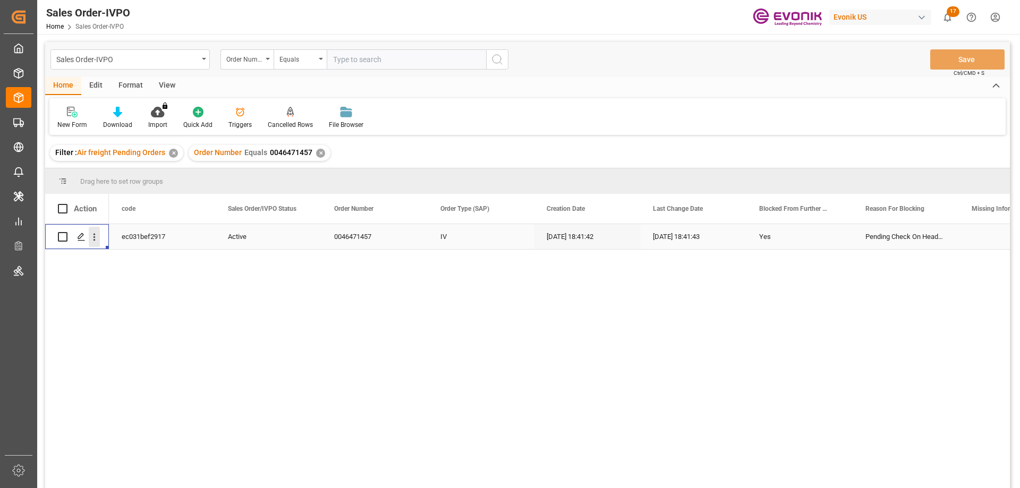
click at [98, 233] on icon "open menu" at bounding box center [94, 237] width 11 height 11
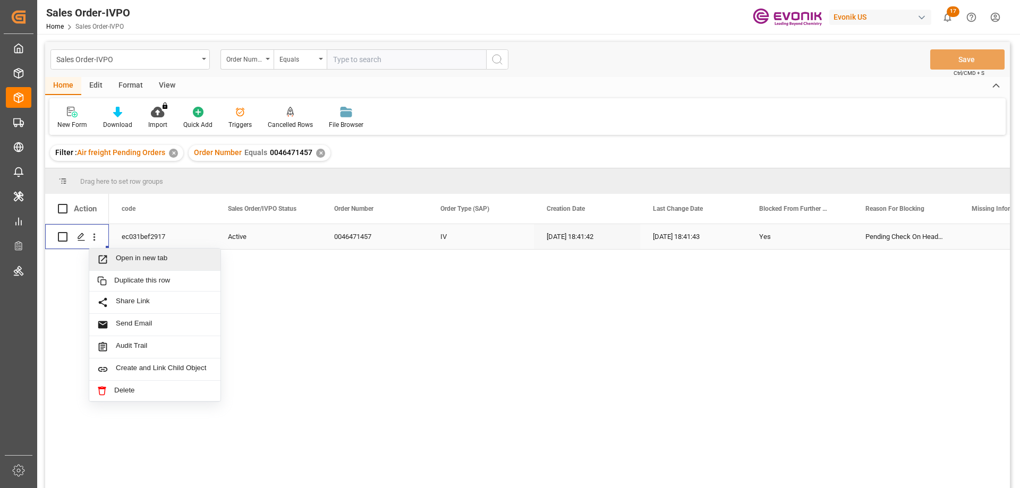
click at [130, 258] on span "Open in new tab" at bounding box center [164, 259] width 97 height 11
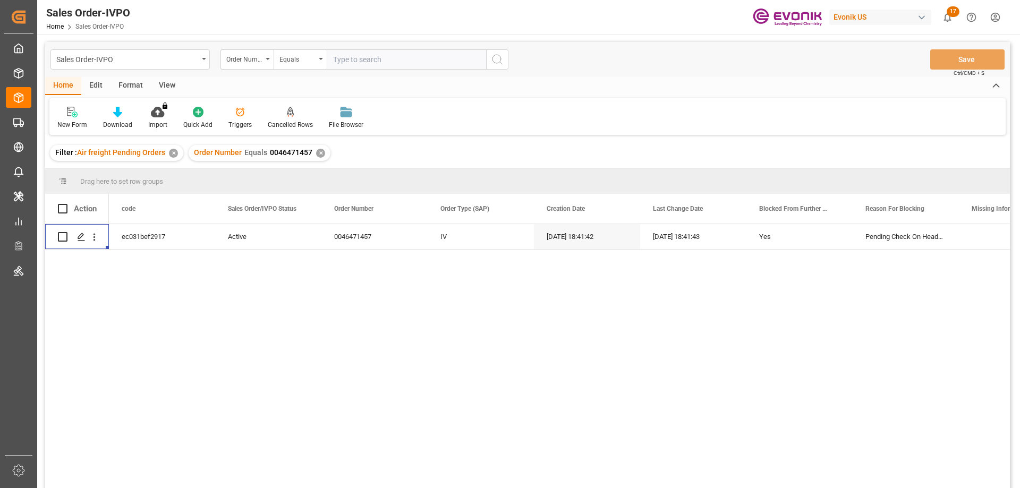
click at [317, 152] on div "✕" at bounding box center [320, 153] width 9 height 9
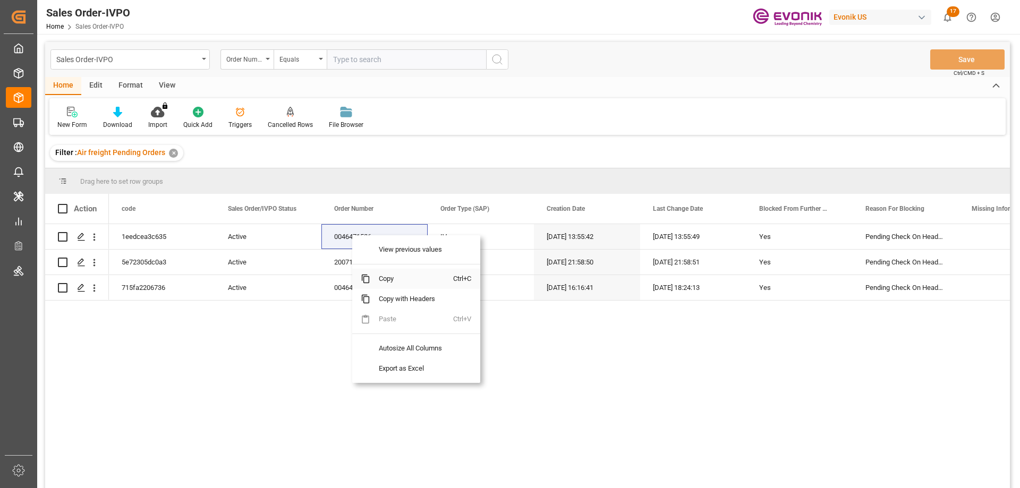
click at [385, 278] on span "Copy" at bounding box center [411, 279] width 83 height 20
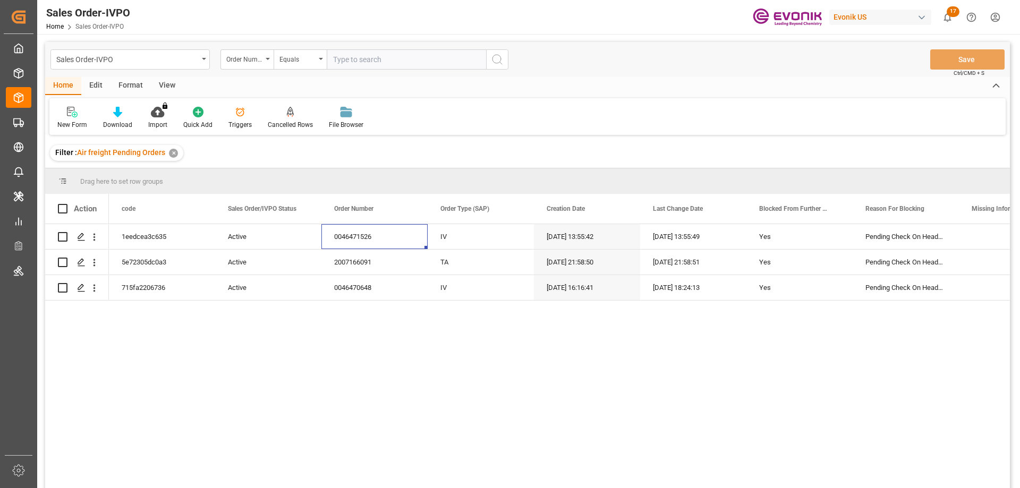
click at [403, 61] on input "text" at bounding box center [406, 59] width 159 height 20
click at [94, 232] on icon "open menu" at bounding box center [94, 237] width 11 height 11
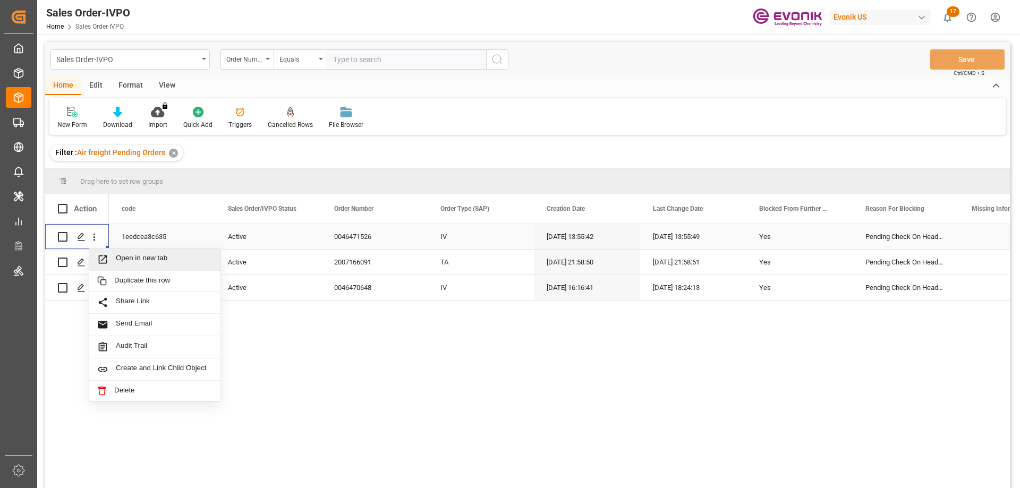
click at [140, 262] on span "Open in new tab" at bounding box center [164, 259] width 97 height 11
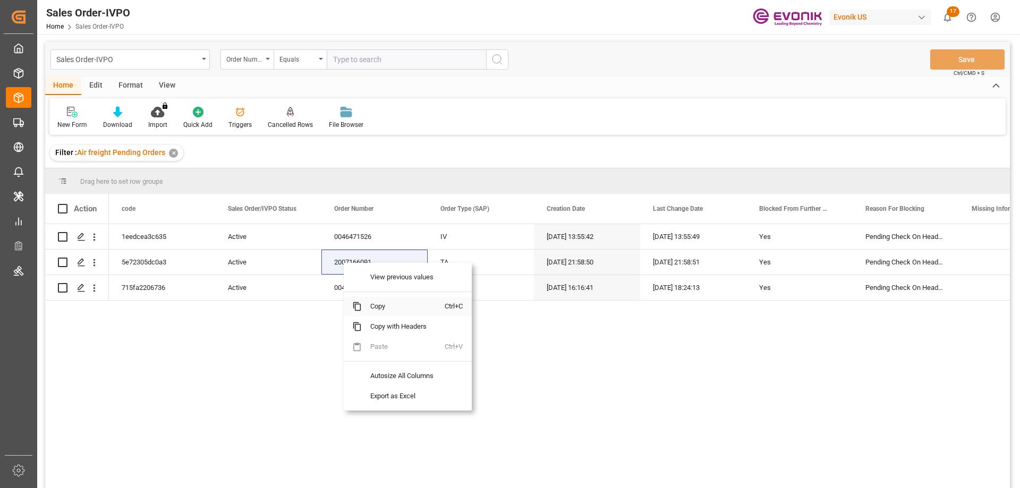
click at [381, 305] on span "Copy" at bounding box center [403, 306] width 83 height 20
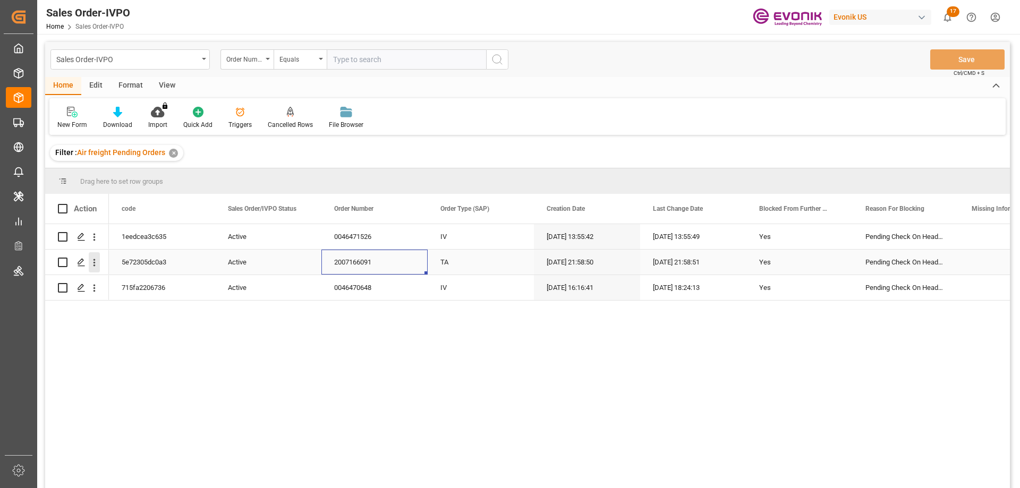
click at [92, 259] on icon "open menu" at bounding box center [94, 262] width 11 height 11
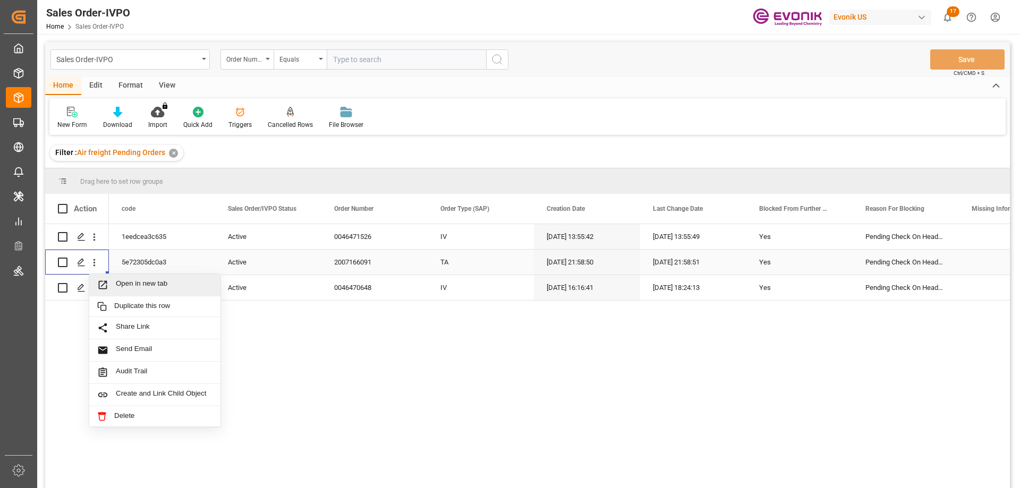
click at [140, 286] on span "Open in new tab" at bounding box center [164, 284] width 97 height 11
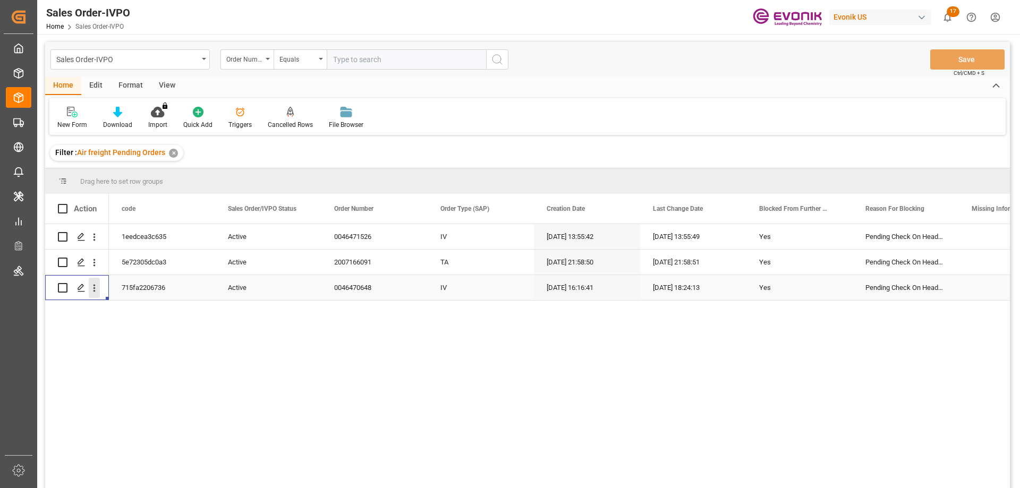
click at [89, 289] on icon "open menu" at bounding box center [94, 288] width 11 height 11
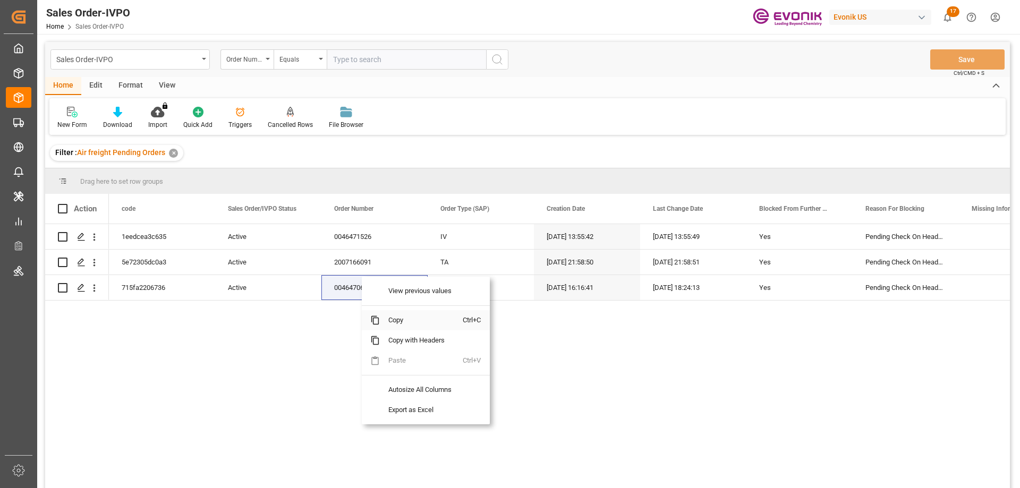
click at [411, 323] on span "Copy" at bounding box center [421, 320] width 83 height 20
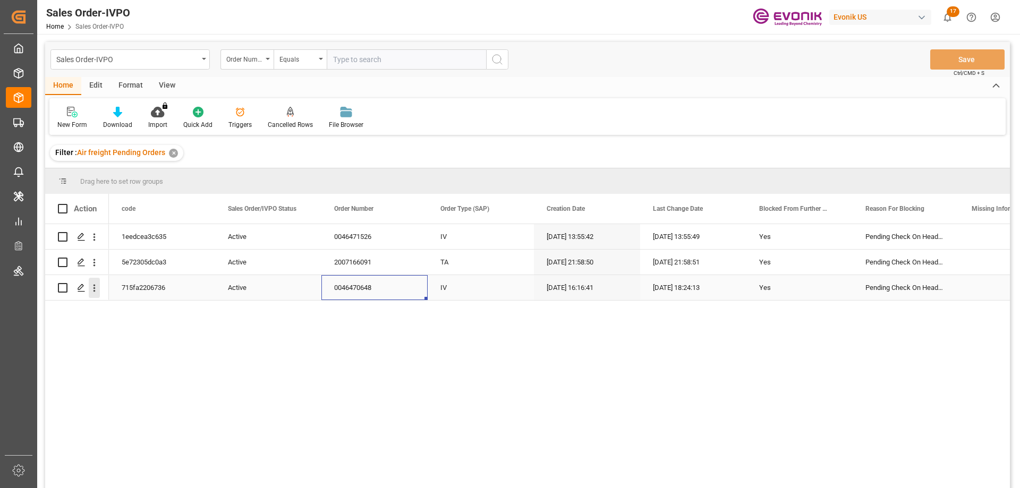
click at [95, 283] on icon "open menu" at bounding box center [94, 288] width 11 height 11
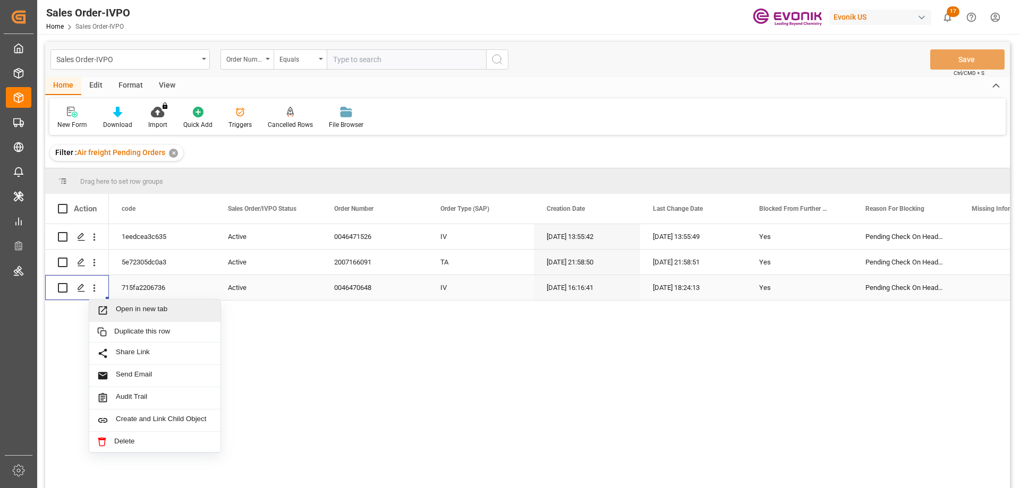
click at [143, 308] on span "Open in new tab" at bounding box center [164, 310] width 97 height 11
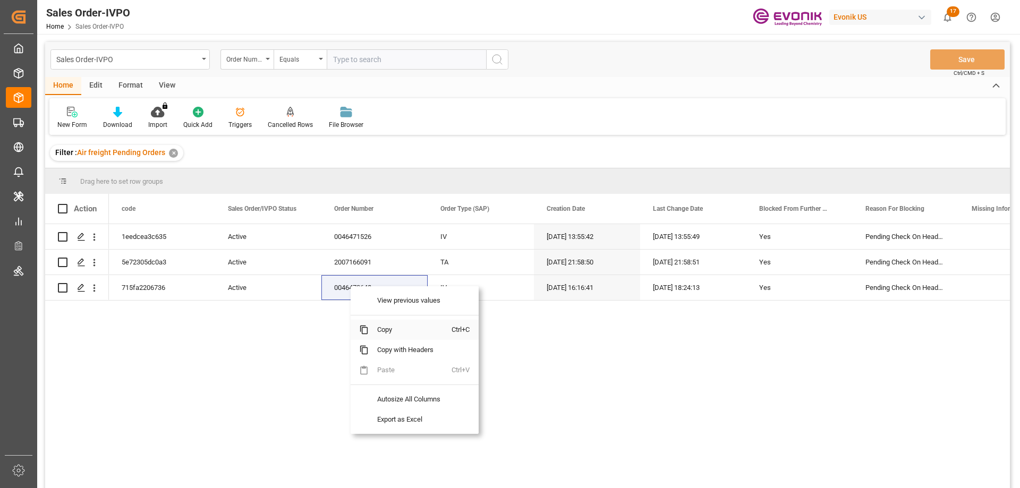
click at [384, 328] on span "Copy" at bounding box center [410, 330] width 83 height 20
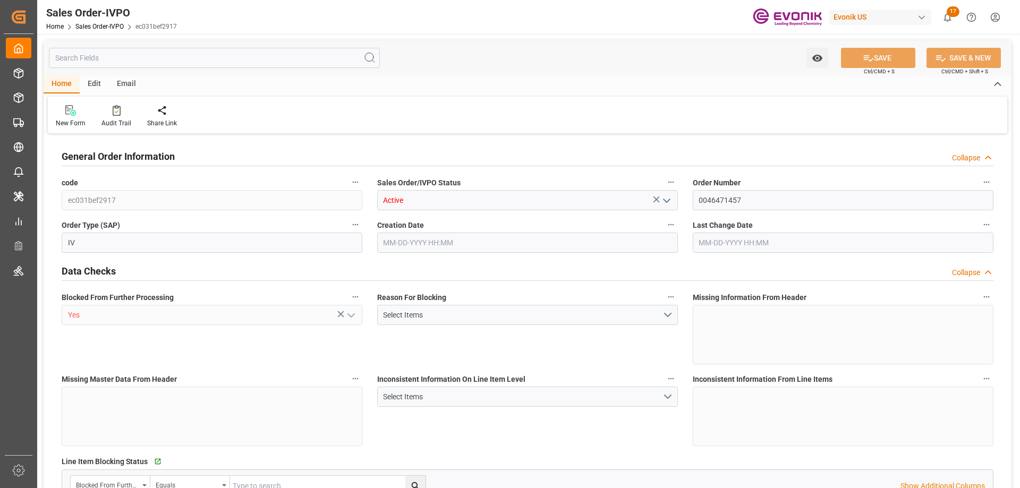
type input "CNSHA"
type input "3395.1"
type input "1"
type input "1801.6"
type input "[DATE] 18:41"
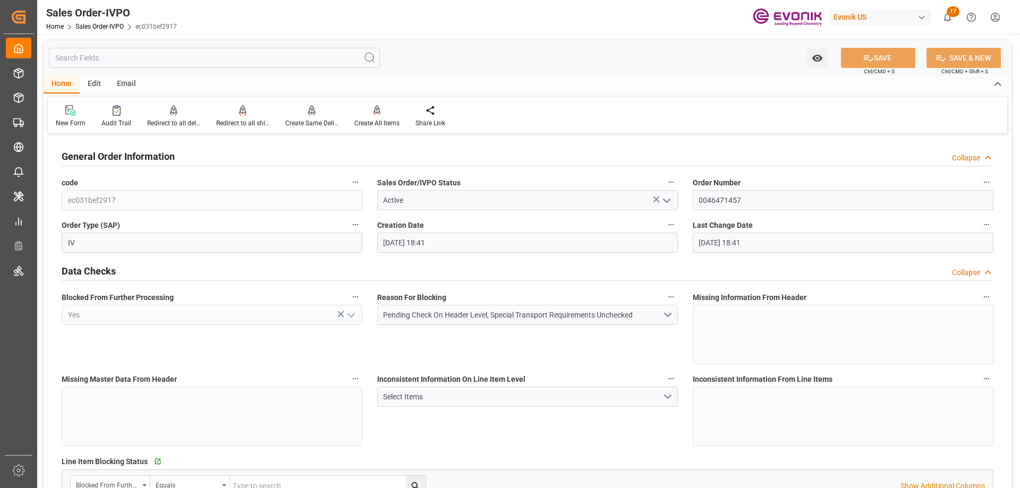
type input "[DATE] 18:41"
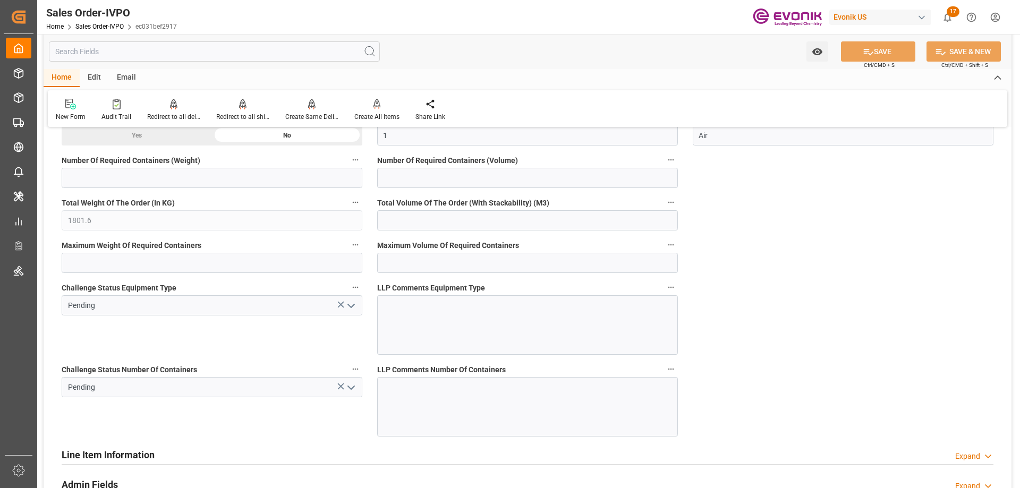
scroll to position [2018, 0]
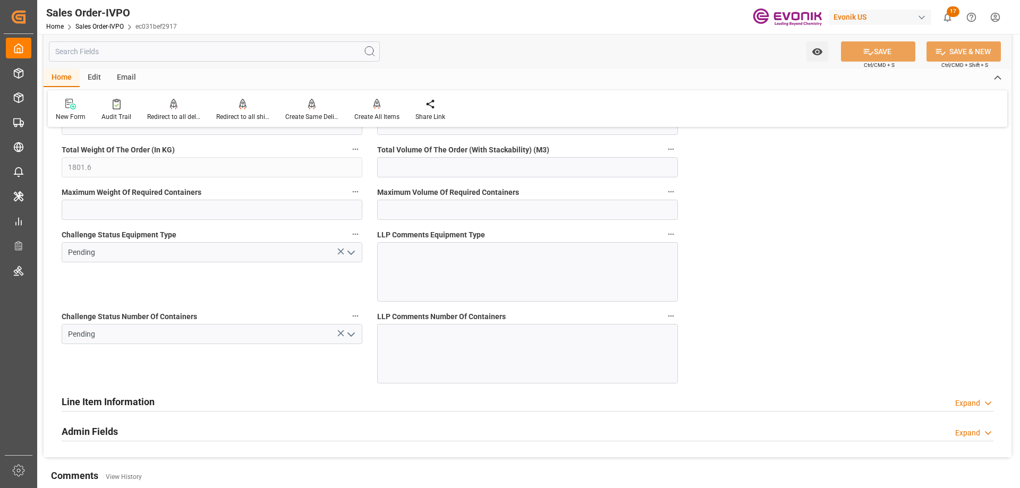
click at [355, 336] on icon "open menu" at bounding box center [351, 334] width 13 height 13
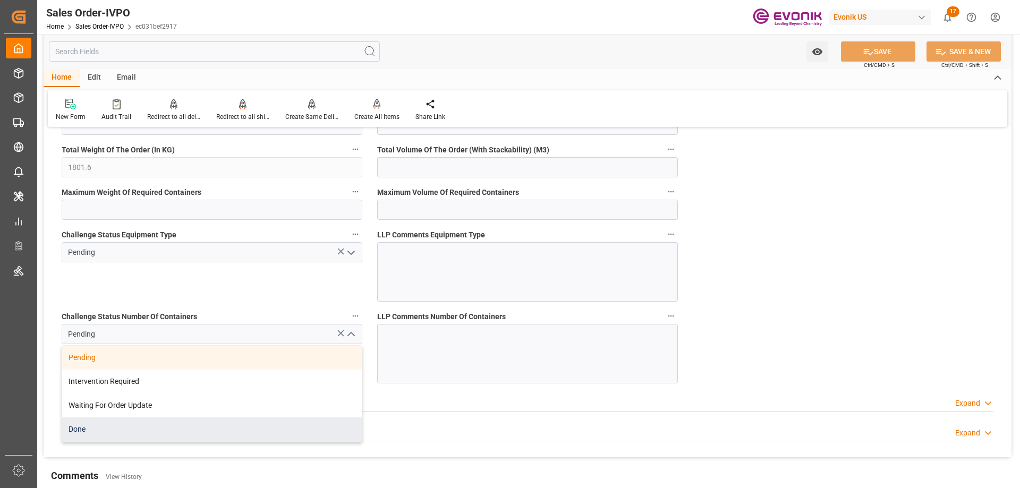
click at [129, 429] on div "Done" at bounding box center [212, 429] width 300 height 24
type input "Done"
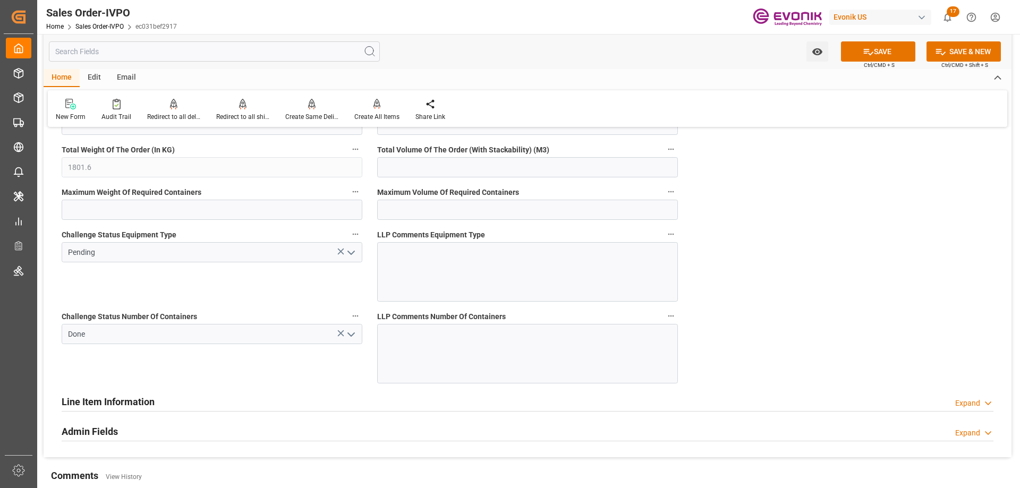
click at [348, 253] on icon "open menu" at bounding box center [351, 252] width 13 height 13
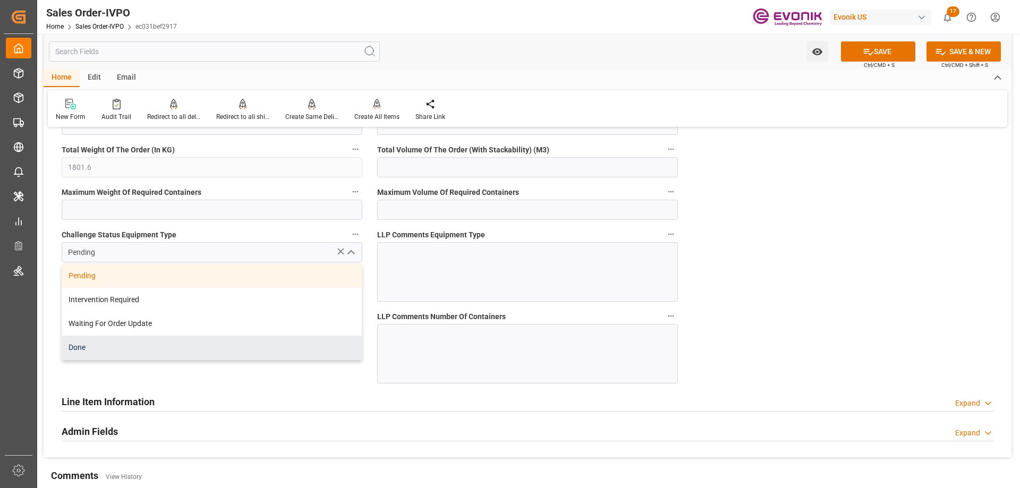
click at [73, 350] on div "Done" at bounding box center [212, 348] width 300 height 24
type input "Done"
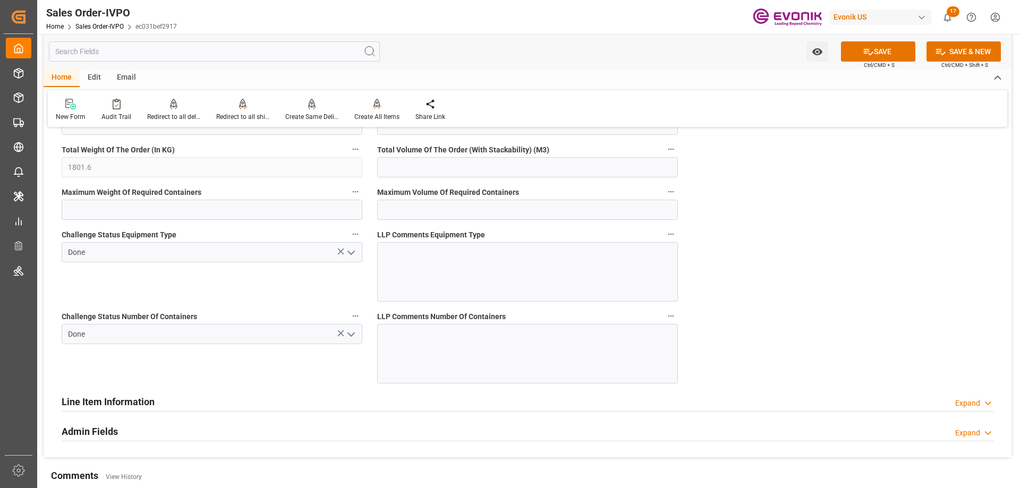
scroll to position [1806, 0]
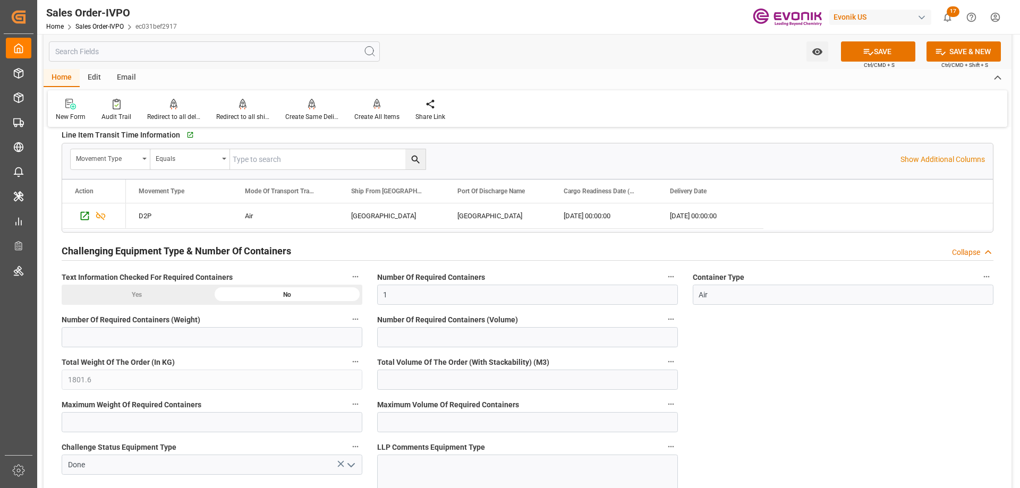
click at [121, 312] on div "Number Of Required Containers (Weight)" at bounding box center [212, 330] width 316 height 42
click at [126, 296] on div "Yes" at bounding box center [137, 295] width 150 height 20
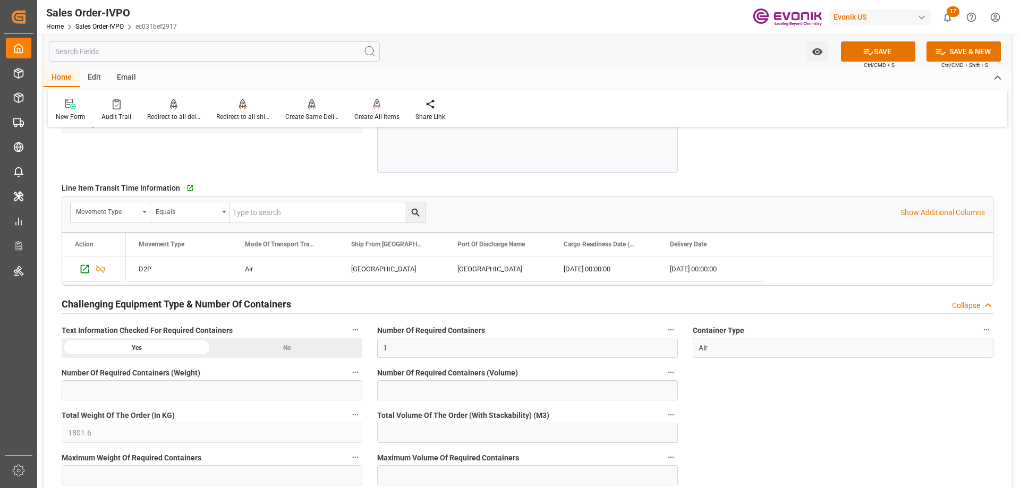
scroll to position [1593, 0]
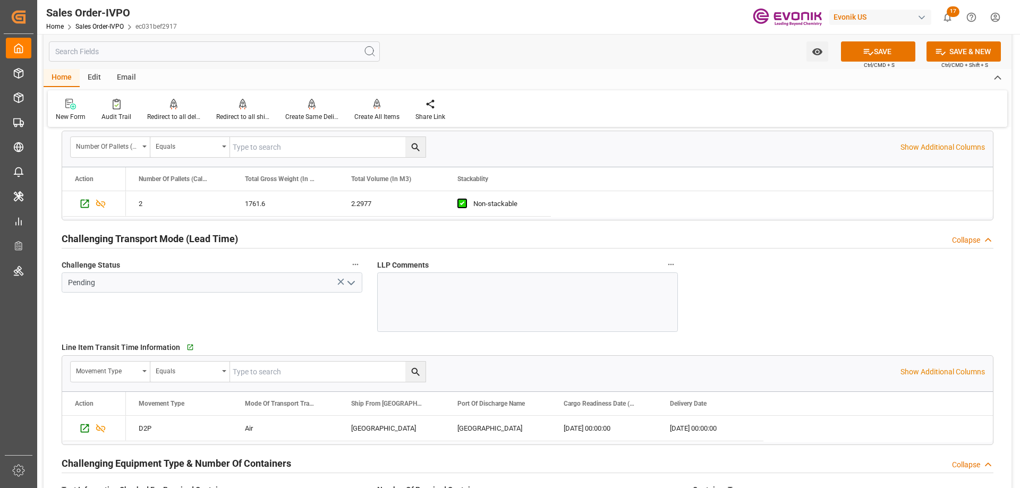
click at [354, 278] on icon "open menu" at bounding box center [351, 283] width 13 height 13
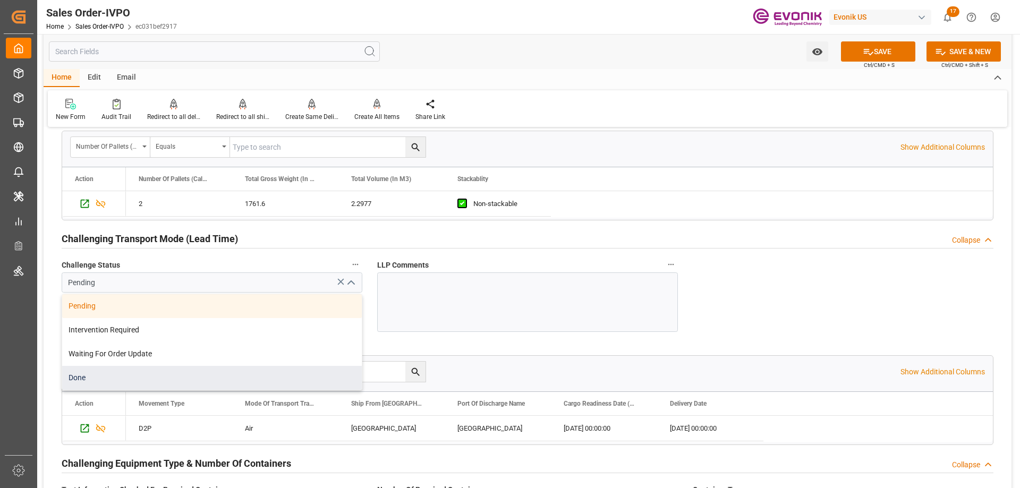
click at [110, 374] on div "Done" at bounding box center [212, 378] width 300 height 24
type input "Done"
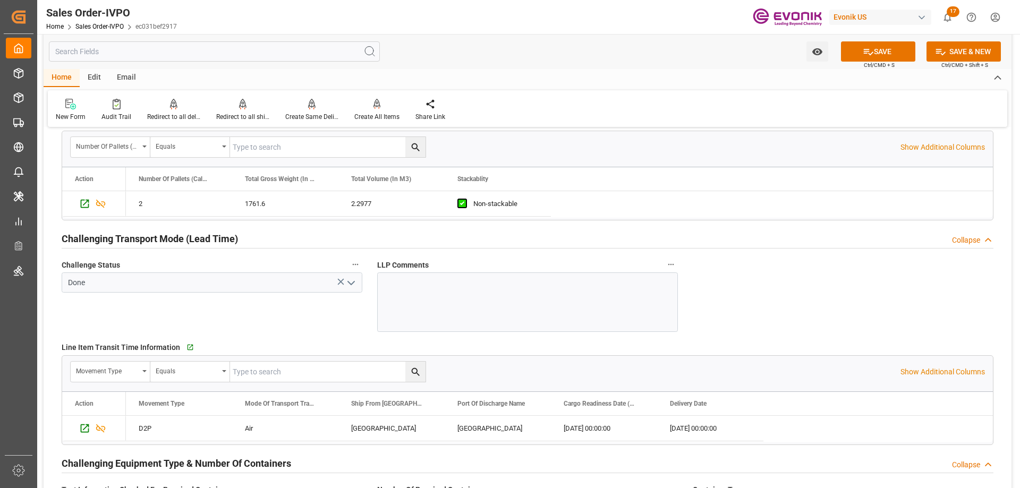
scroll to position [1381, 0]
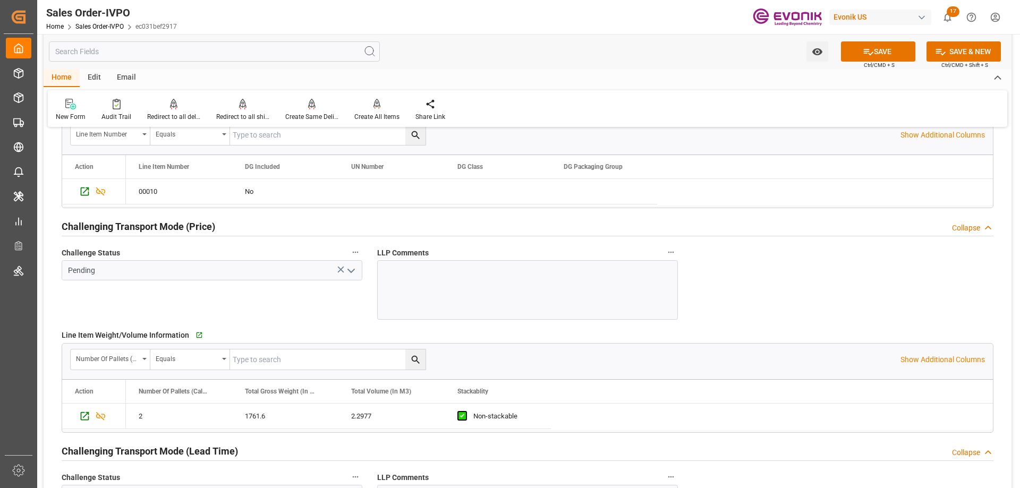
click at [352, 274] on icon "open menu" at bounding box center [351, 271] width 13 height 13
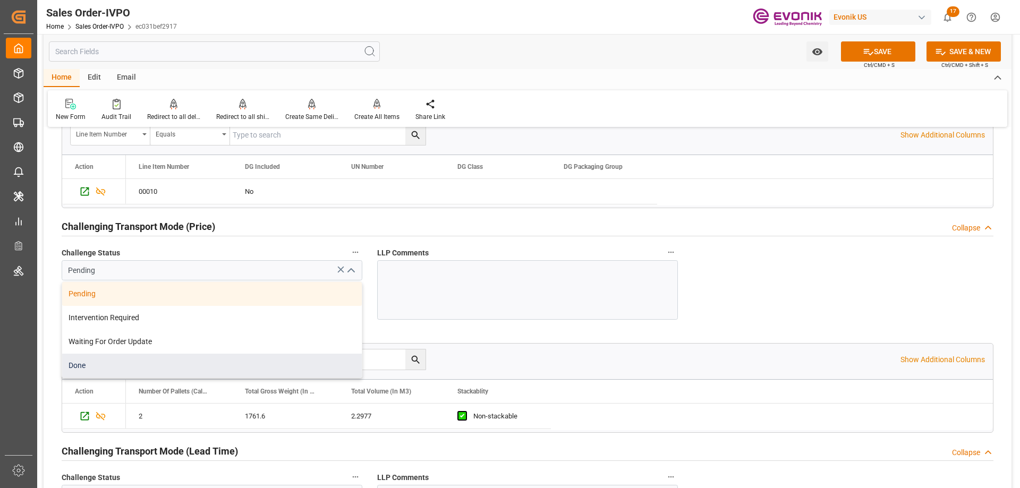
click at [106, 362] on div "Done" at bounding box center [212, 366] width 300 height 24
type input "Done"
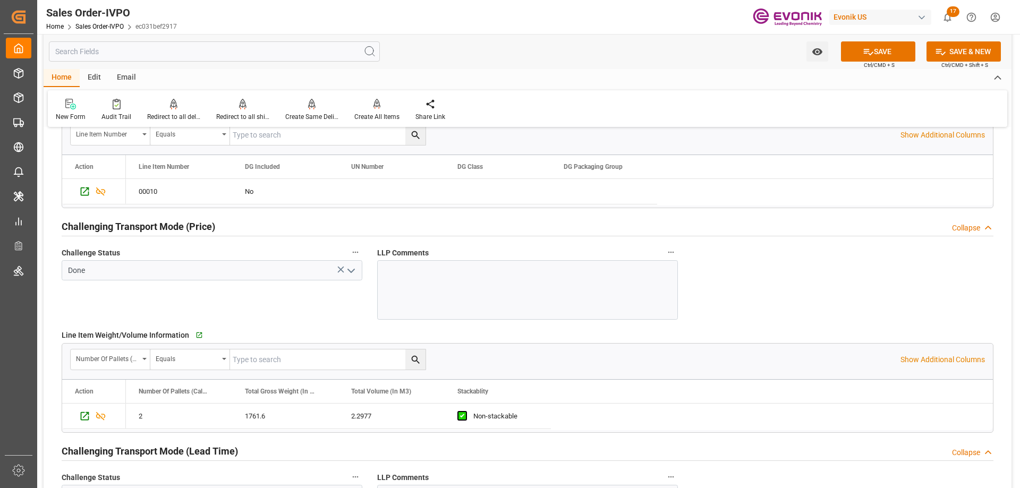
scroll to position [1169, 0]
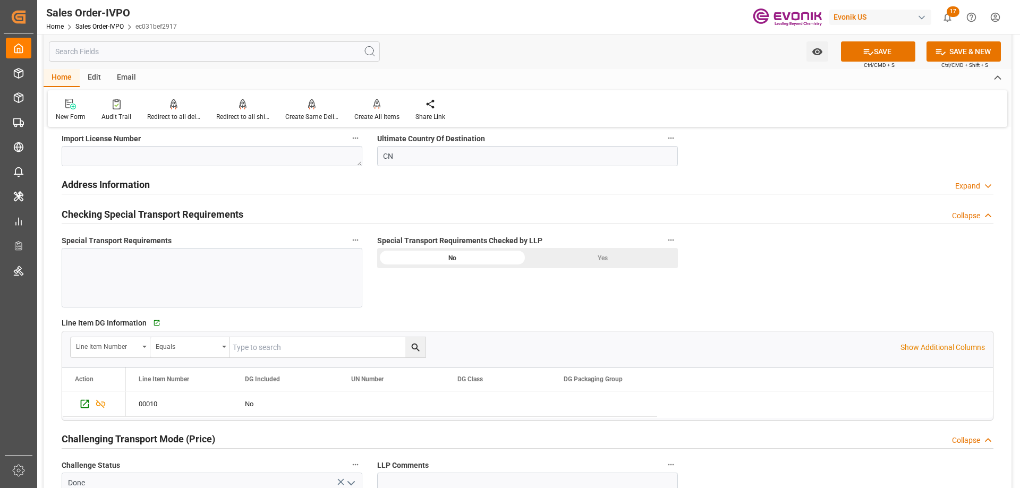
click at [586, 260] on div "Yes" at bounding box center [602, 258] width 150 height 20
click at [888, 50] on button "SAVE" at bounding box center [878, 51] width 74 height 20
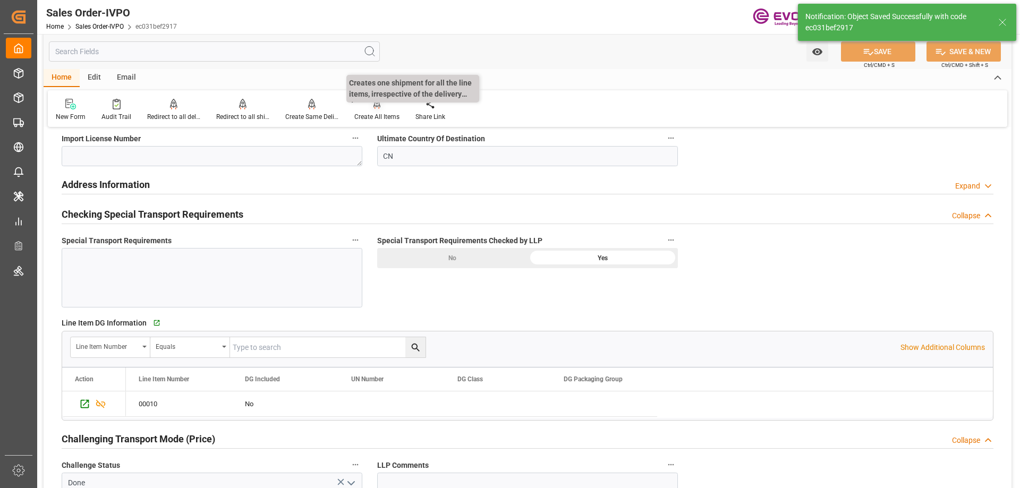
type input "[DATE] 14:26"
type input "No"
click at [378, 111] on div "Create All Items" at bounding box center [376, 109] width 61 height 23
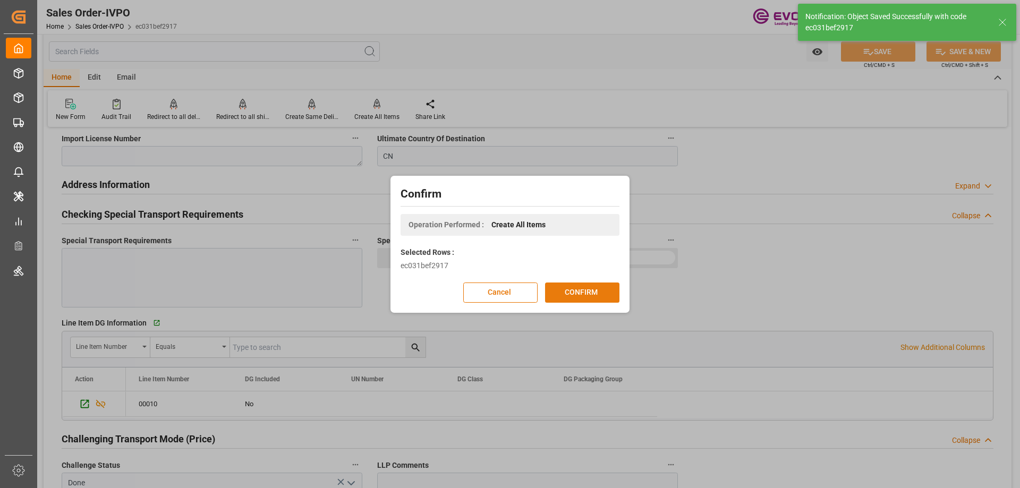
click at [578, 288] on button "CONFIRM" at bounding box center [582, 293] width 74 height 20
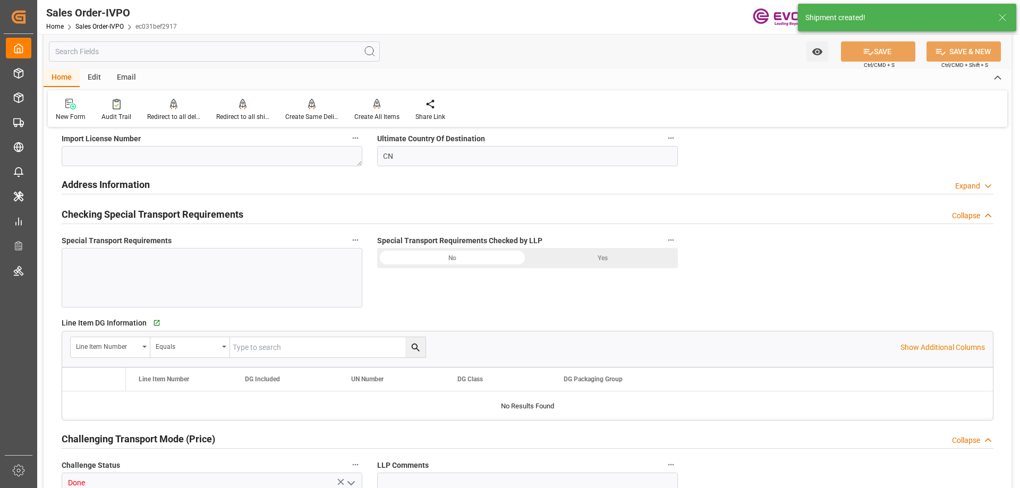
type input "CNSHA"
type input "3395.1"
type input "1"
type input "1801.6"
type input "09-03-2025 18:41"
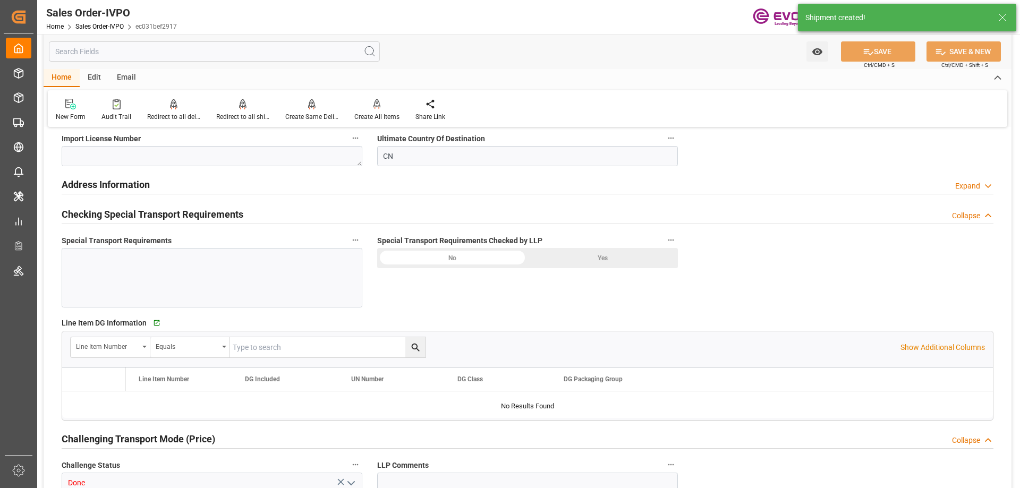
type input "09-04-2025 14:26"
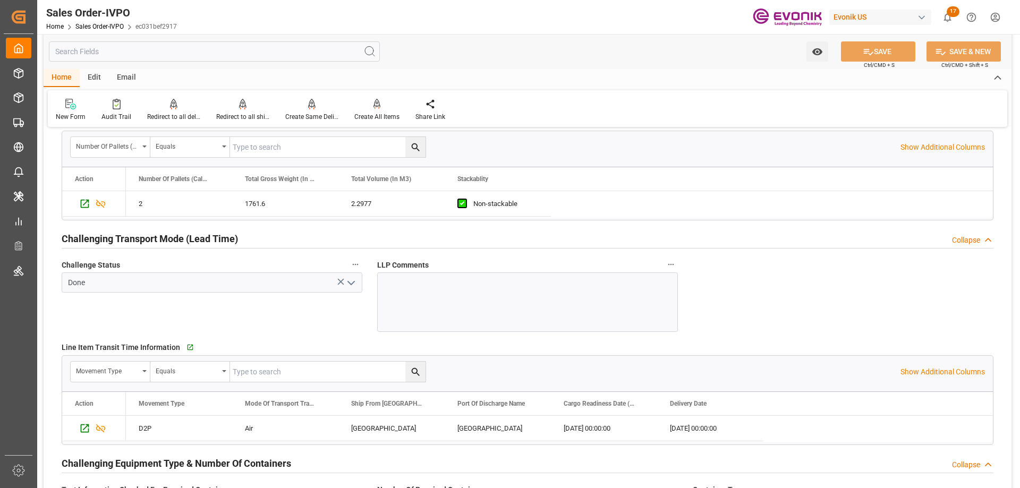
scroll to position [1647, 0]
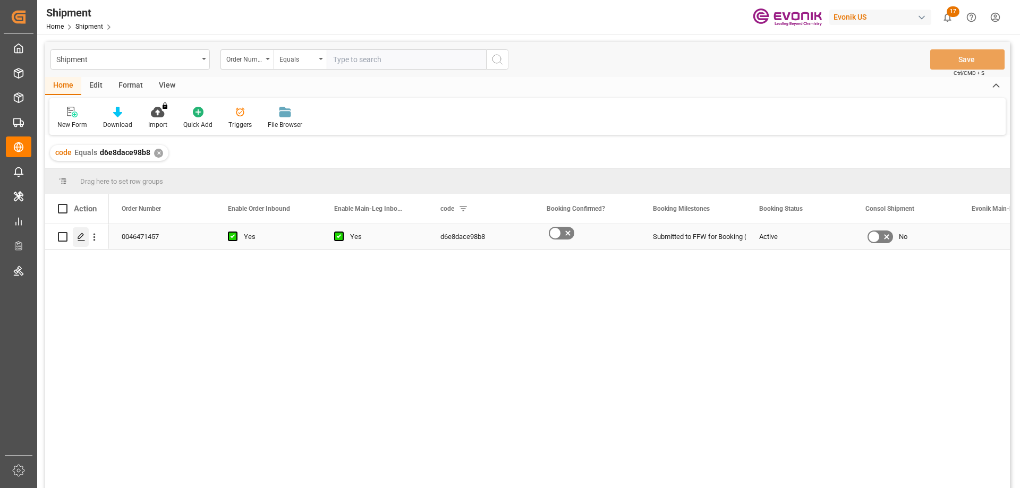
click at [82, 241] on icon "Press SPACE to select this row." at bounding box center [81, 237] width 8 height 8
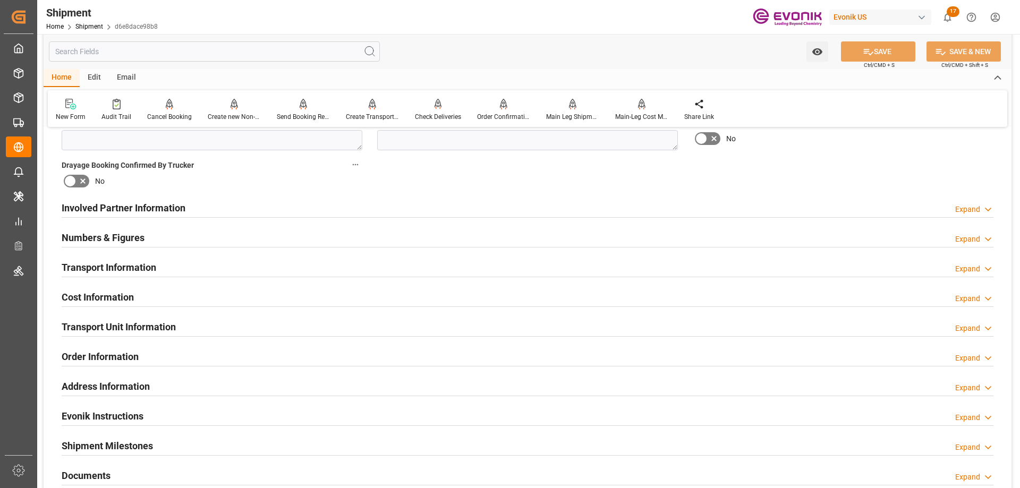
scroll to position [584, 0]
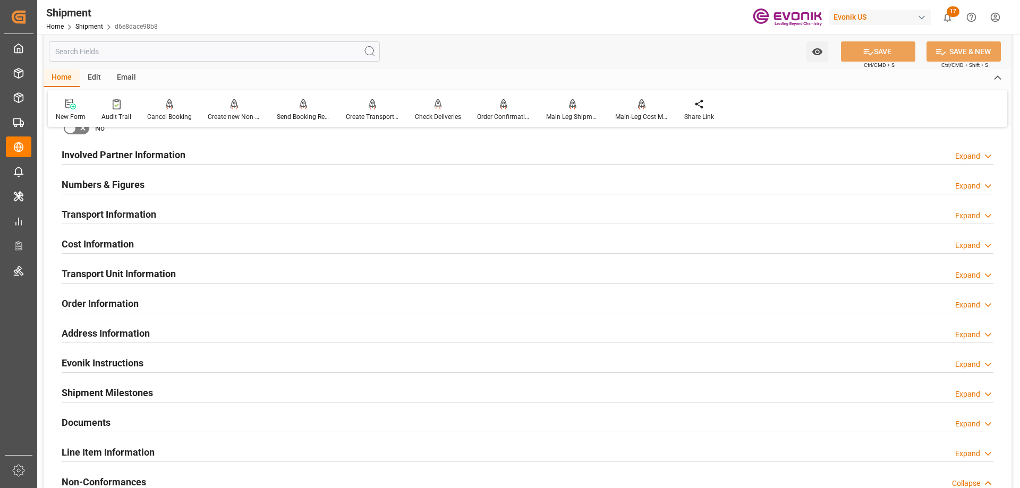
click at [117, 217] on h2 "Transport Information" at bounding box center [109, 214] width 95 height 14
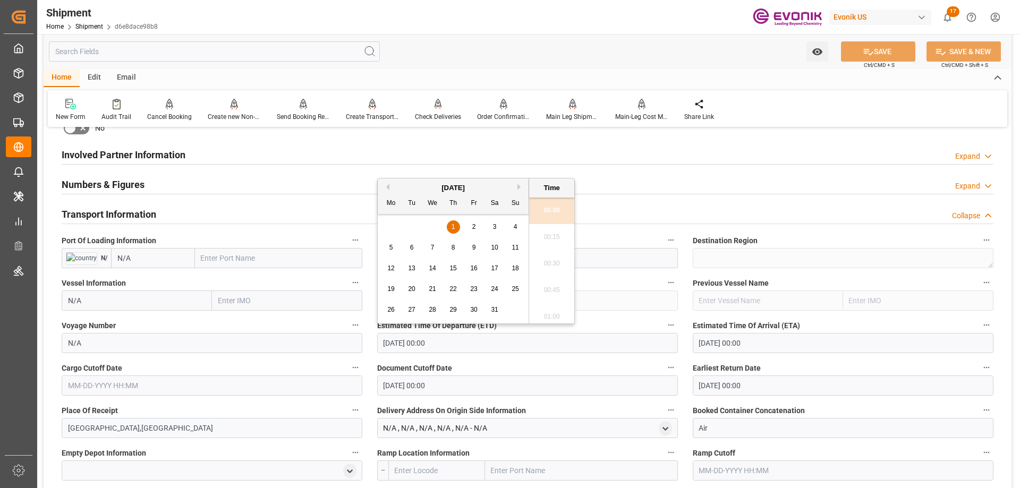
drag, startPoint x: 458, startPoint y: 342, endPoint x: 345, endPoint y: 342, distance: 112.6
click at [345, 342] on div "Booking Confirmation Milestone Bar Collapse Submitted to FFW for Booking (Pendi…" at bounding box center [528, 269] width 968 height 1435
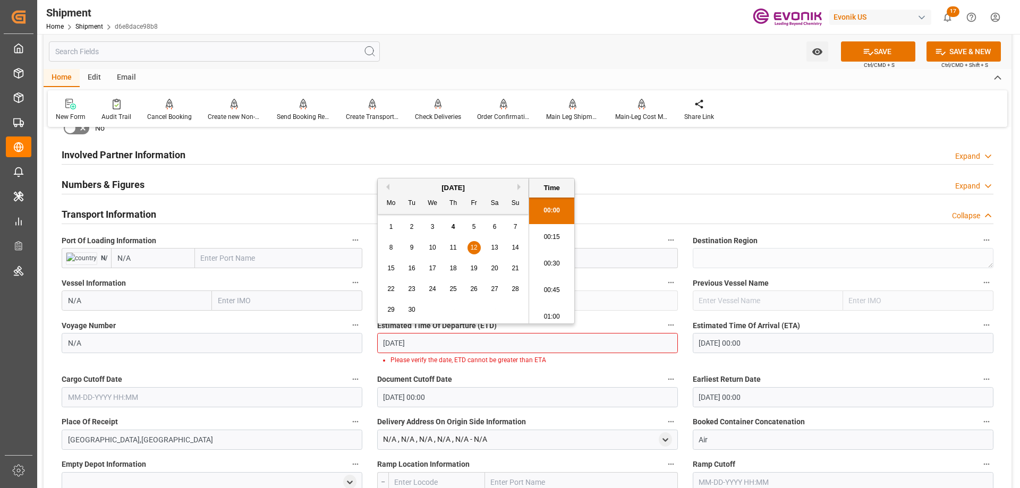
type input "[DATE]"
type input "[DATE] 00:00"
drag, startPoint x: 456, startPoint y: 346, endPoint x: 359, endPoint y: 346, distance: 96.7
click at [359, 346] on div "Booking Confirmation Milestone Bar Collapse Submitted to FFW for Booking (Pendi…" at bounding box center [528, 275] width 968 height 1447
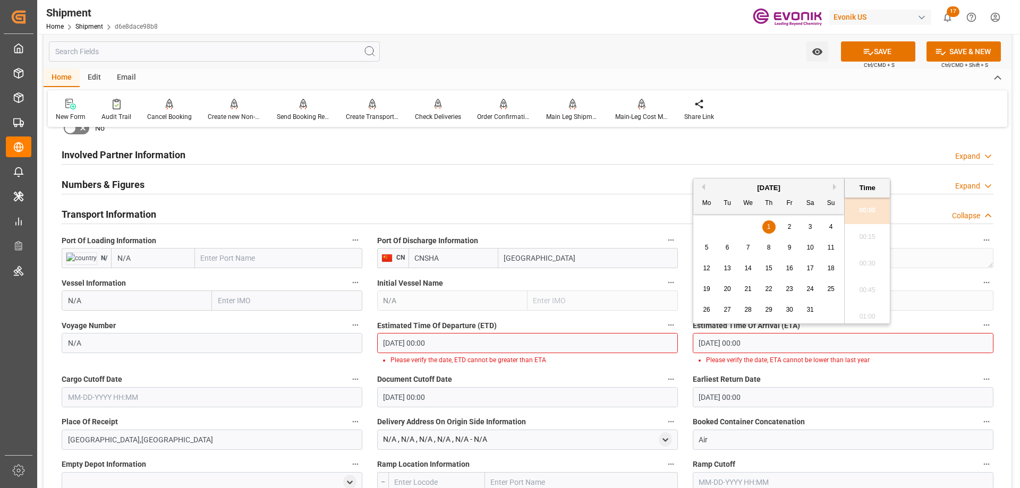
drag, startPoint x: 698, startPoint y: 342, endPoint x: 683, endPoint y: 343, distance: 15.4
click at [683, 343] on div "Booking Confirmation Milestone Bar Collapse Submitted to FFW for Booking (Pendi…" at bounding box center [528, 275] width 968 height 1447
paste input "[DATE]"
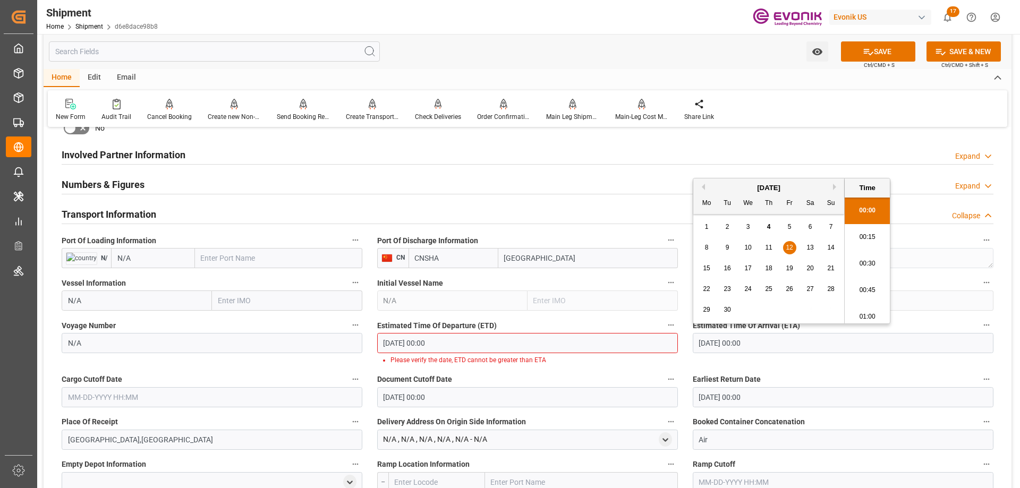
type input "[DATE] 00:00"
click at [148, 395] on input "text" at bounding box center [212, 397] width 301 height 20
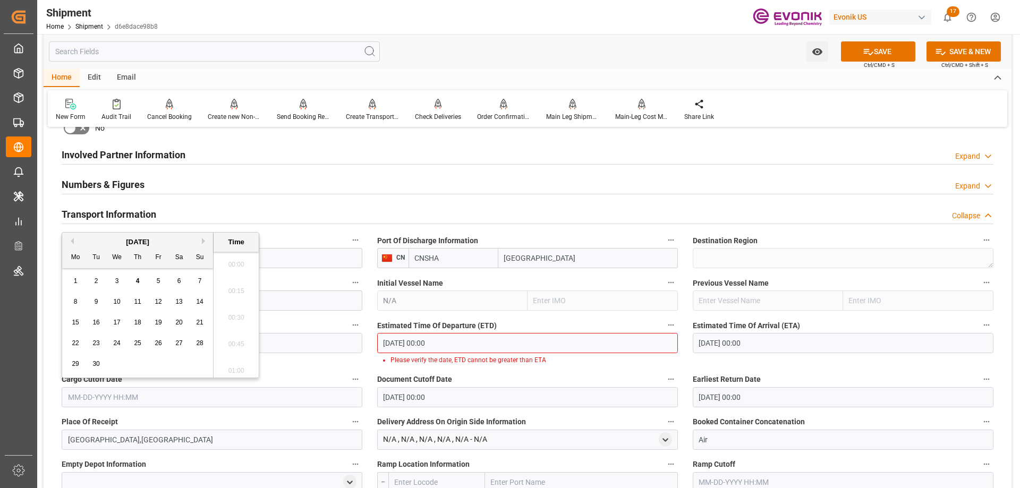
paste input "[DATE] 00:00"
type input "09-12-2025 00:00"
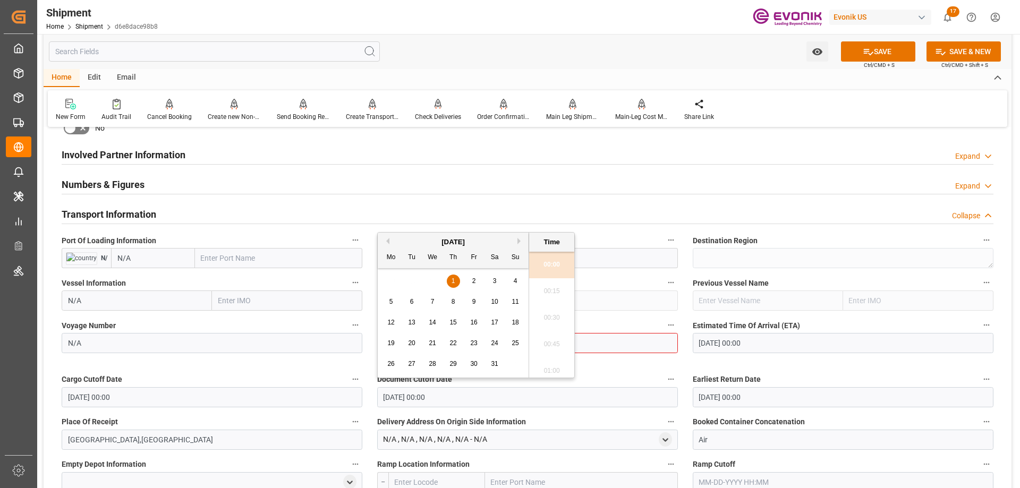
drag, startPoint x: 446, startPoint y: 400, endPoint x: 355, endPoint y: 400, distance: 90.8
click at [355, 400] on div "Booking Confirmation Milestone Bar Collapse Submitted to FFW for Booking (Pendi…" at bounding box center [528, 275] width 968 height 1447
paste input "9-12-2025"
type input "[DATE] 00:00"
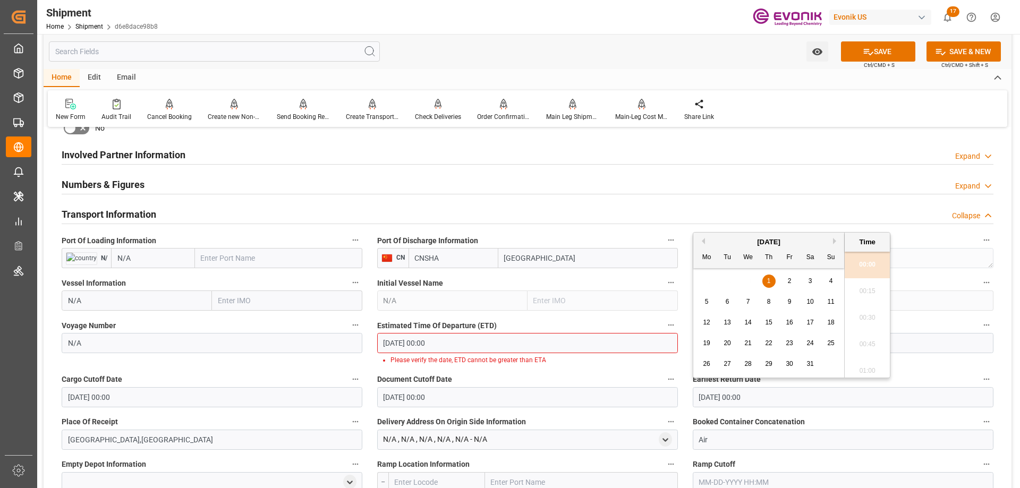
drag, startPoint x: 695, startPoint y: 388, endPoint x: 678, endPoint y: 388, distance: 17.0
click at [678, 388] on div "Booking Confirmation Milestone Bar Collapse Submitted to FFW for Booking (Pendi…" at bounding box center [528, 275] width 968 height 1447
paste input "[DATE]"
type input "[DATE] 00:00"
click at [905, 342] on input "[DATE] 00:00" at bounding box center [843, 343] width 301 height 20
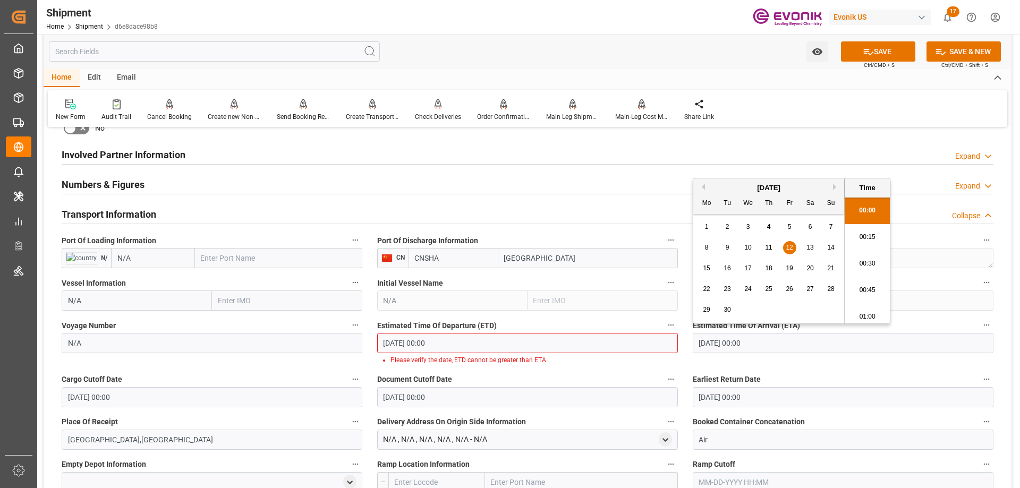
click at [792, 266] on span "19" at bounding box center [789, 268] width 7 height 7
type input "09-19-2025 00:00"
click at [864, 46] on icon at bounding box center [868, 51] width 11 height 11
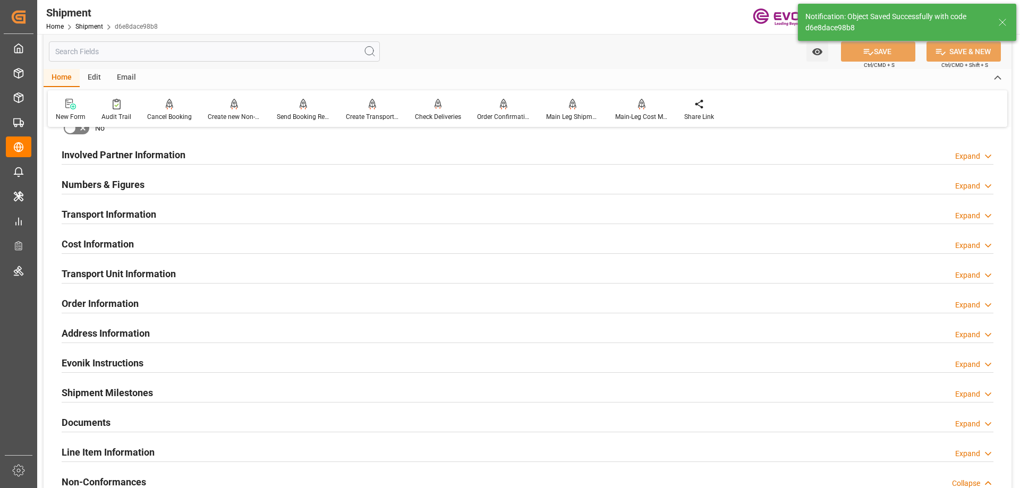
click at [96, 234] on div "Cost Information" at bounding box center [98, 243] width 72 height 20
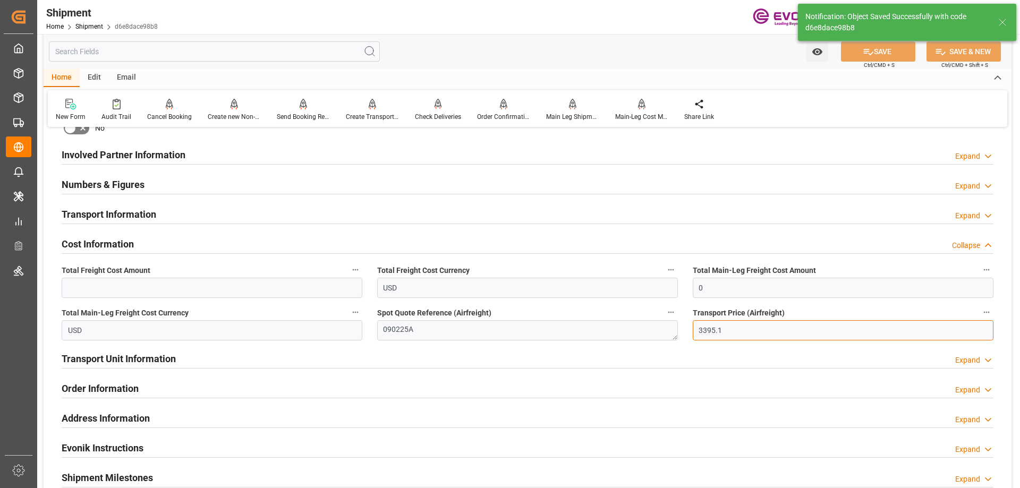
drag, startPoint x: 773, startPoint y: 337, endPoint x: 683, endPoint y: 337, distance: 89.8
click at [683, 337] on div "Booking Confirmation Milestone Bar Collapse Submitted to FFW for Booking (Pendi…" at bounding box center [528, 143] width 968 height 1183
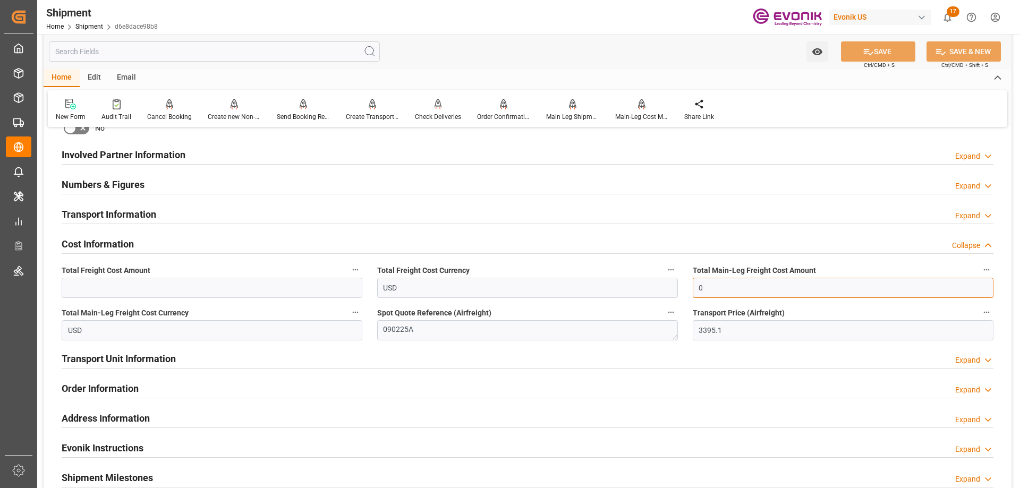
drag, startPoint x: 721, startPoint y: 285, endPoint x: 598, endPoint y: 285, distance: 123.2
click at [598, 285] on div "Booking Confirmation Milestone Bar Collapse Submitted to FFW for Booking (Pendi…" at bounding box center [528, 143] width 968 height 1183
paste input "3395.1"
type input "3395.1"
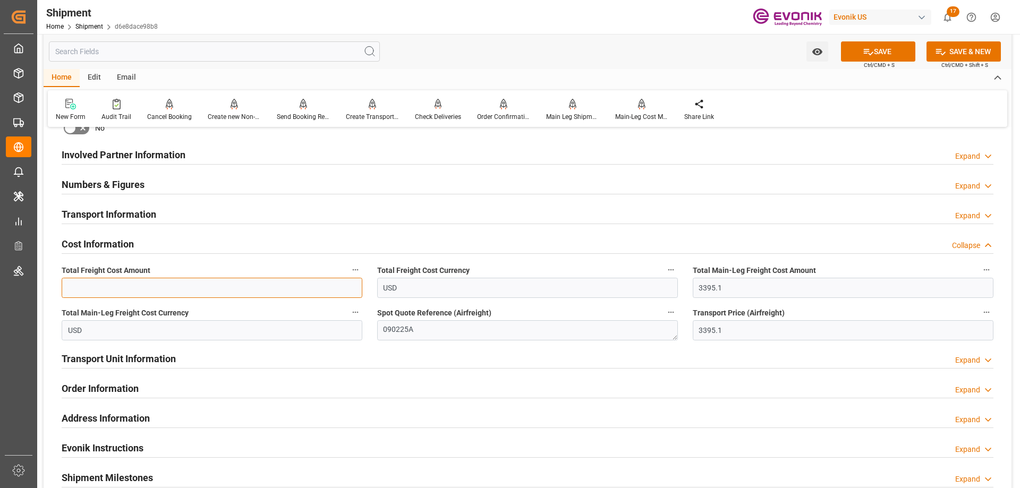
click at [193, 296] on input "text" at bounding box center [212, 288] width 301 height 20
paste input "3395.1"
type input "3395.1"
click at [851, 49] on button "SAVE" at bounding box center [878, 51] width 74 height 20
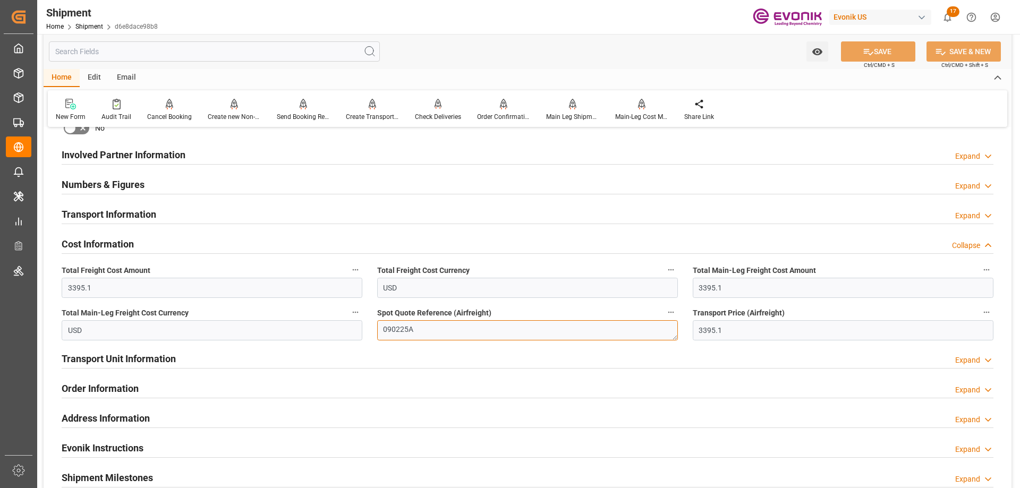
drag, startPoint x: 436, startPoint y: 321, endPoint x: 365, endPoint y: 328, distance: 71.0
click at [365, 328] on div "Booking Confirmation Milestone Bar Collapse Submitted to FFW for Booking (Pendi…" at bounding box center [528, 143] width 968 height 1183
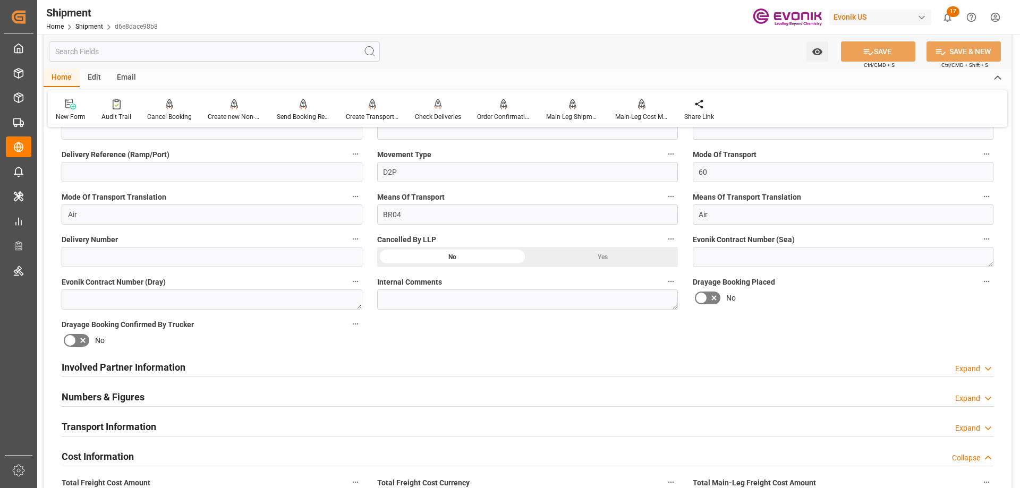
scroll to position [212, 0]
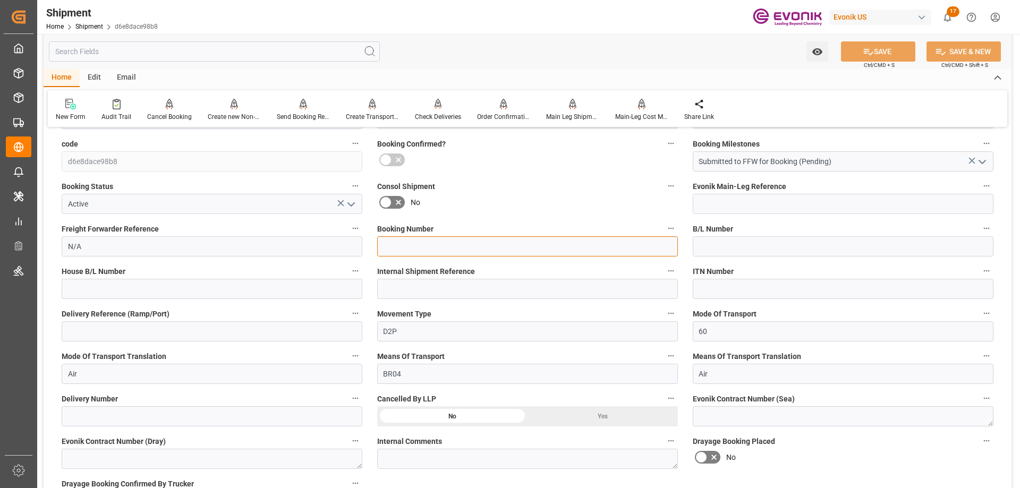
click at [414, 248] on input at bounding box center [527, 246] width 301 height 20
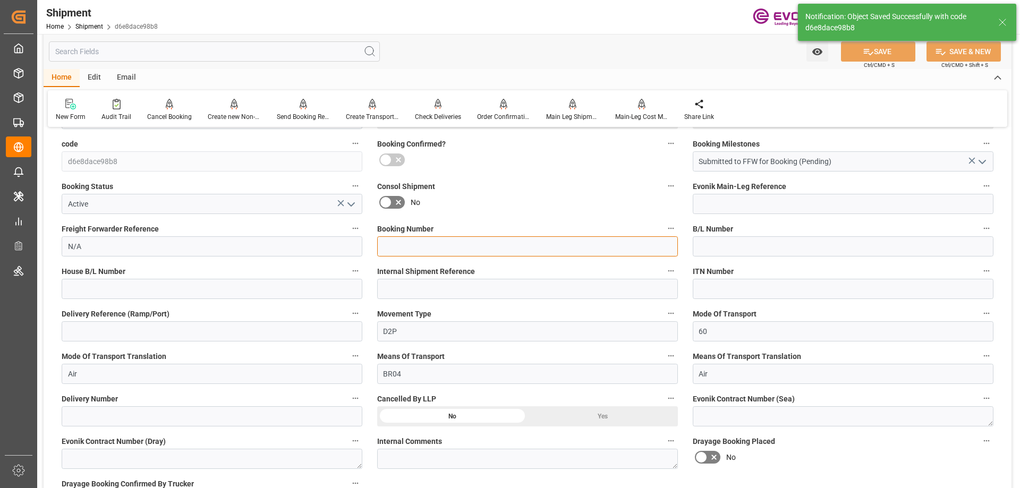
paste input "090225A"
type input "090225A"
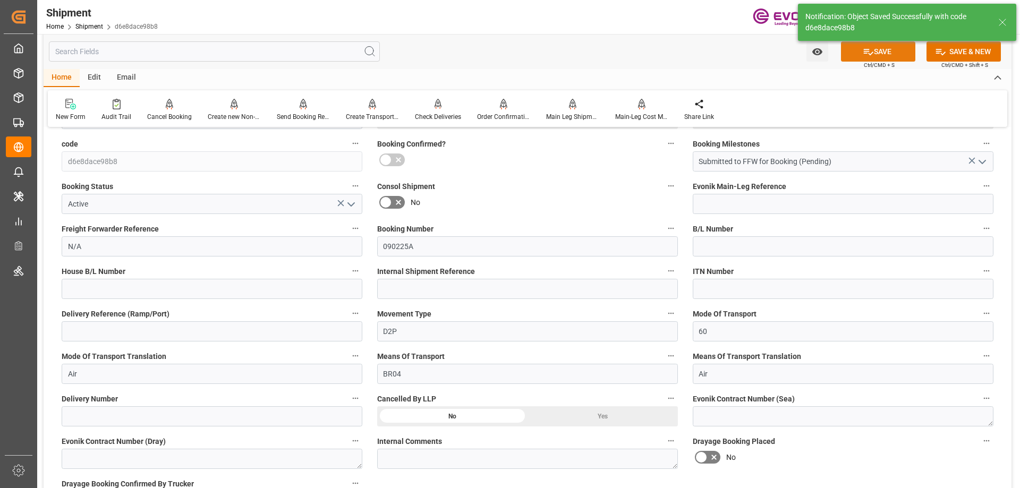
click at [868, 48] on icon at bounding box center [868, 51] width 11 height 11
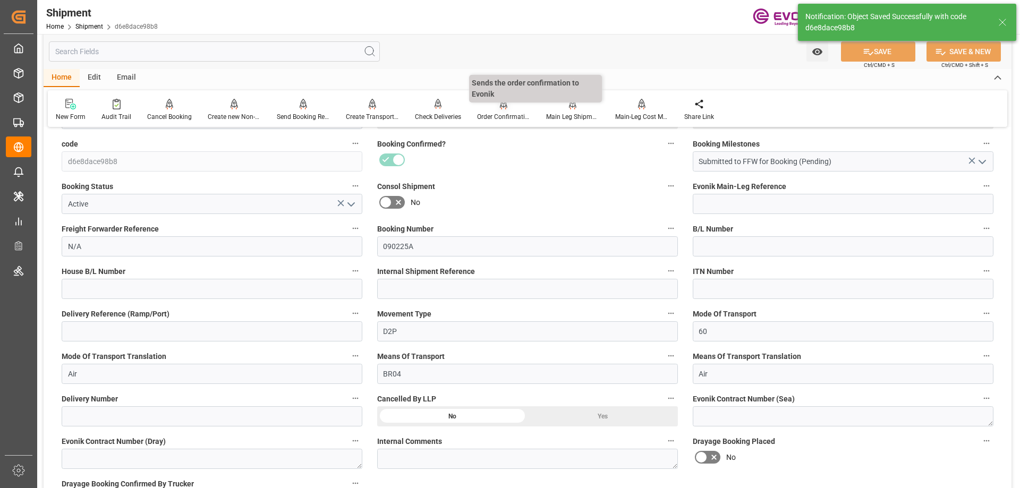
click at [502, 110] on div "Order Confirmation" at bounding box center [503, 109] width 69 height 23
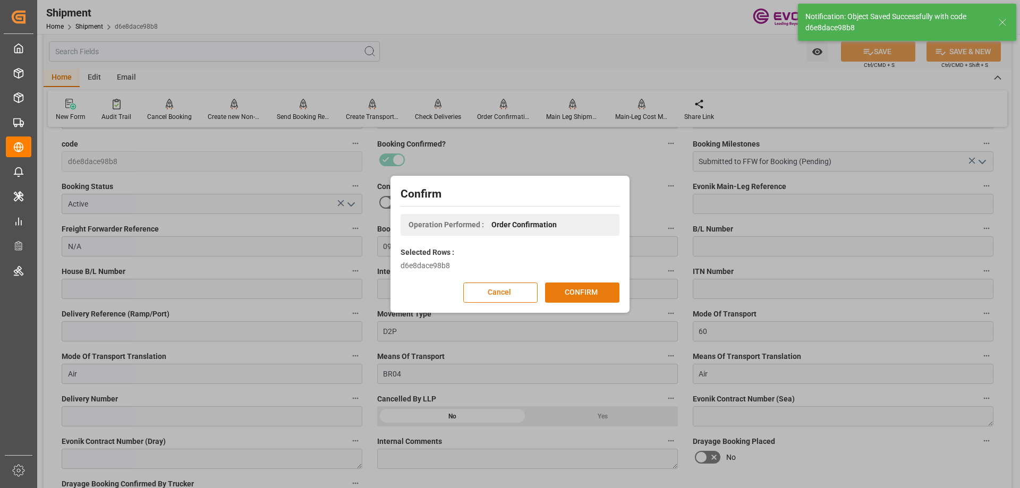
click at [598, 294] on button "CONFIRM" at bounding box center [582, 293] width 74 height 20
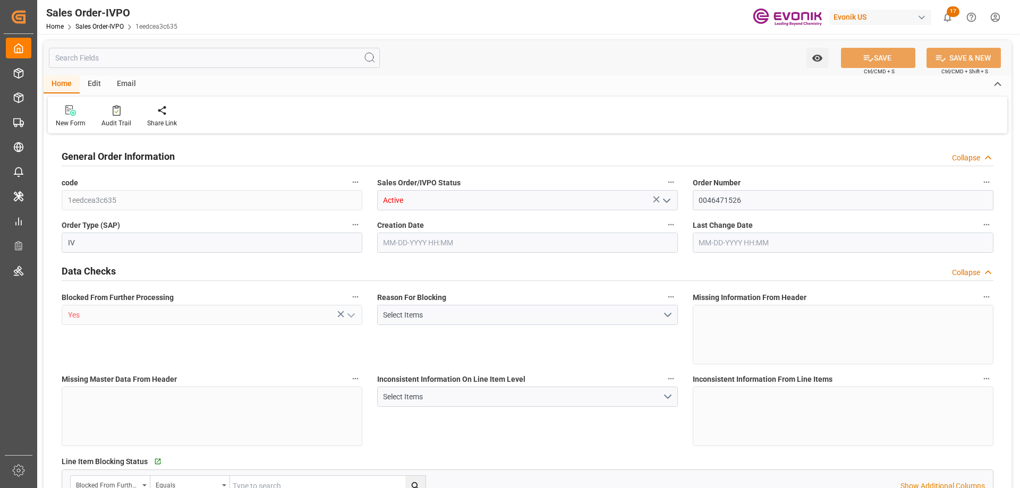
type input "INBOM"
type input "1711"
type input "1"
type input "460.4478"
type input "09-04-2025 13:55"
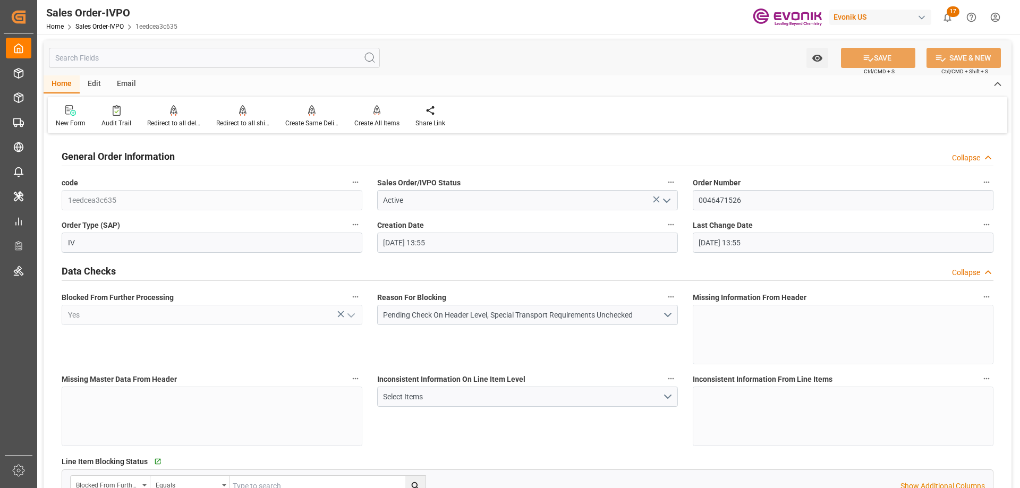
type input "09-04-2025 13:55"
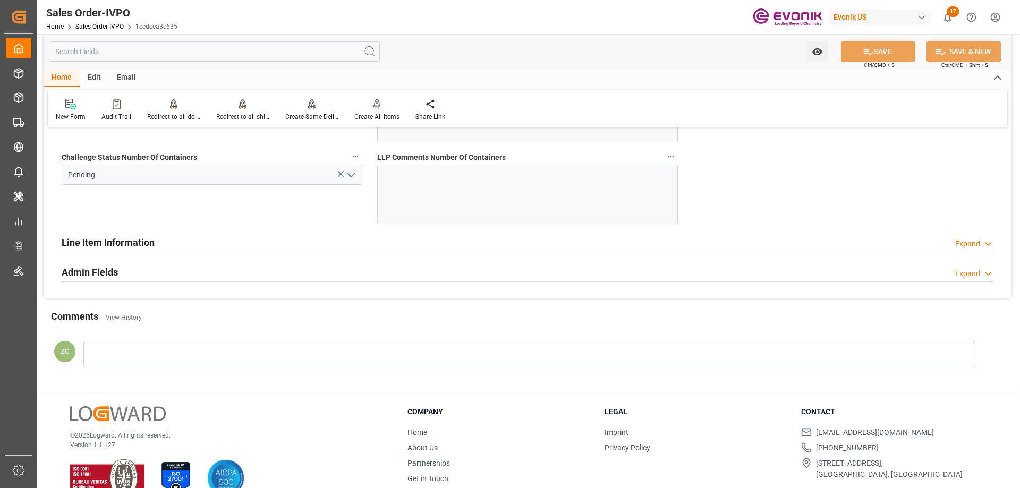
scroll to position [2072, 0]
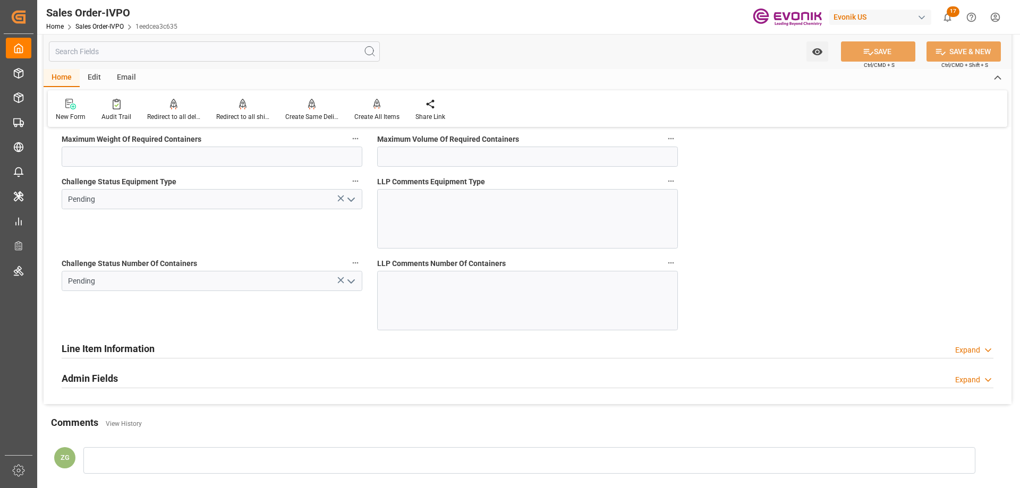
click at [351, 286] on icon "open menu" at bounding box center [351, 281] width 13 height 13
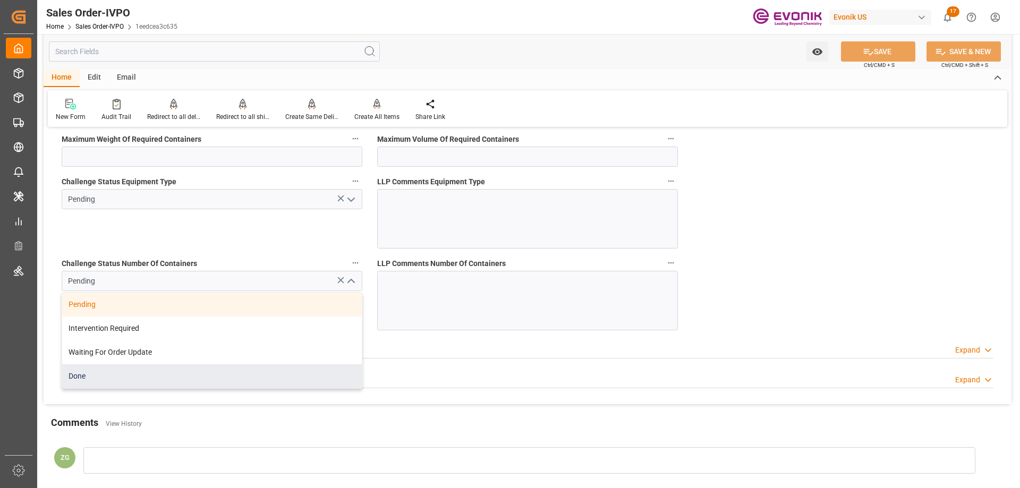
click at [104, 378] on div "Done" at bounding box center [212, 376] width 300 height 24
type input "Done"
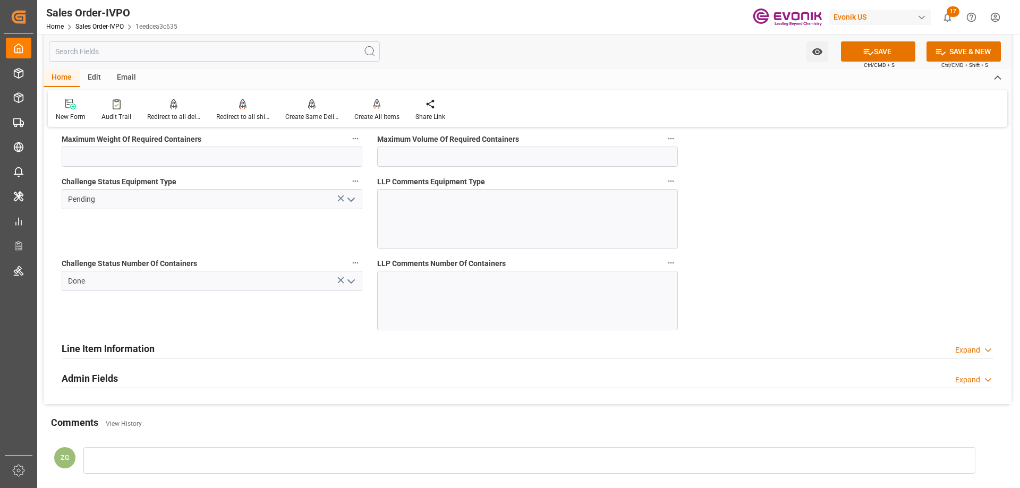
click at [348, 197] on icon "open menu" at bounding box center [351, 199] width 13 height 13
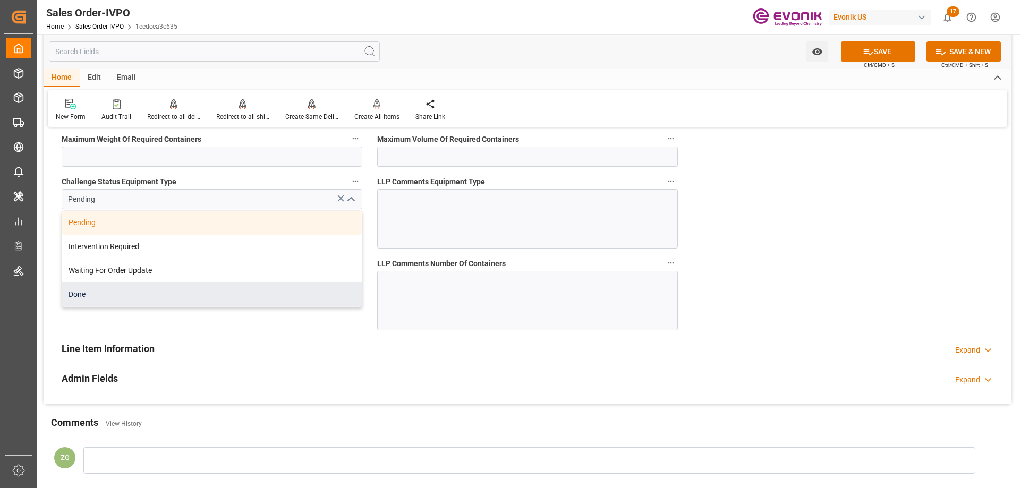
click at [104, 291] on div "Done" at bounding box center [212, 295] width 300 height 24
type input "Done"
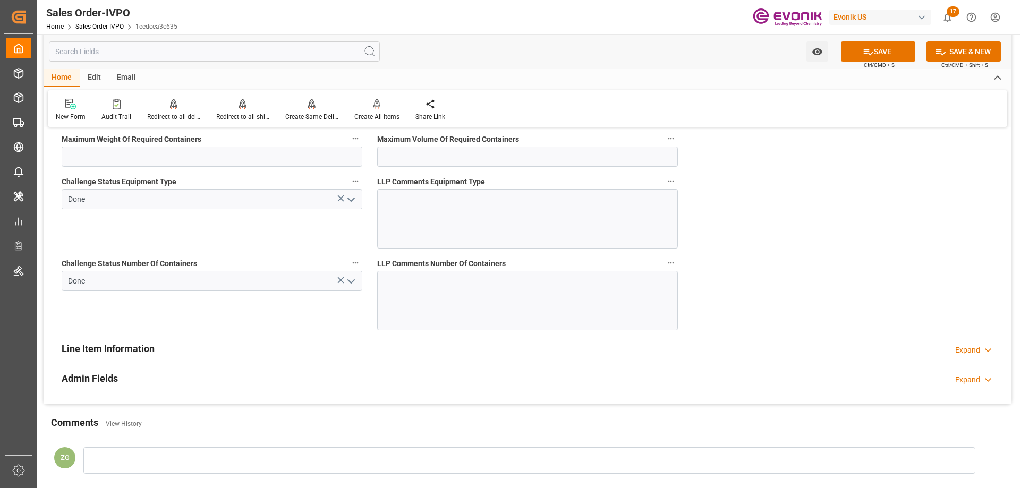
scroll to position [1859, 0]
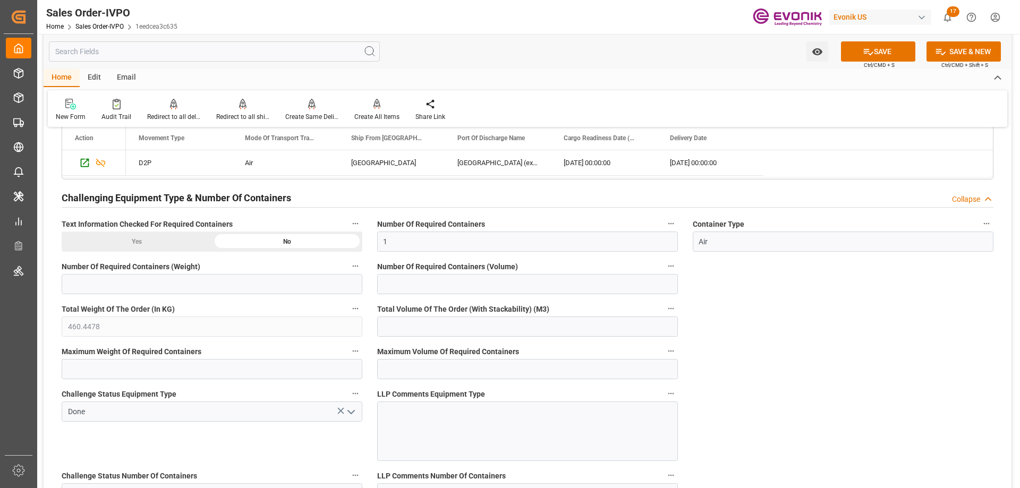
click at [129, 240] on div "Yes" at bounding box center [137, 242] width 150 height 20
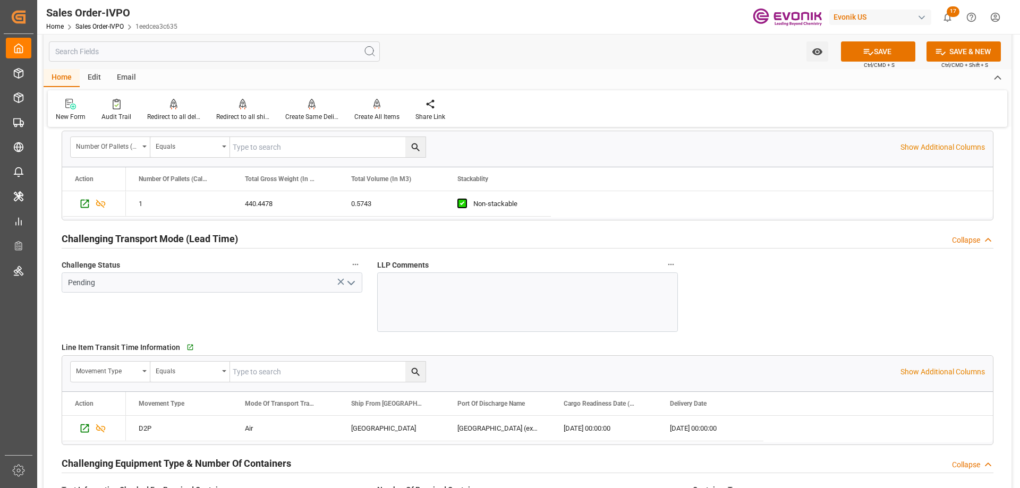
click at [352, 283] on icon "open menu" at bounding box center [351, 283] width 13 height 13
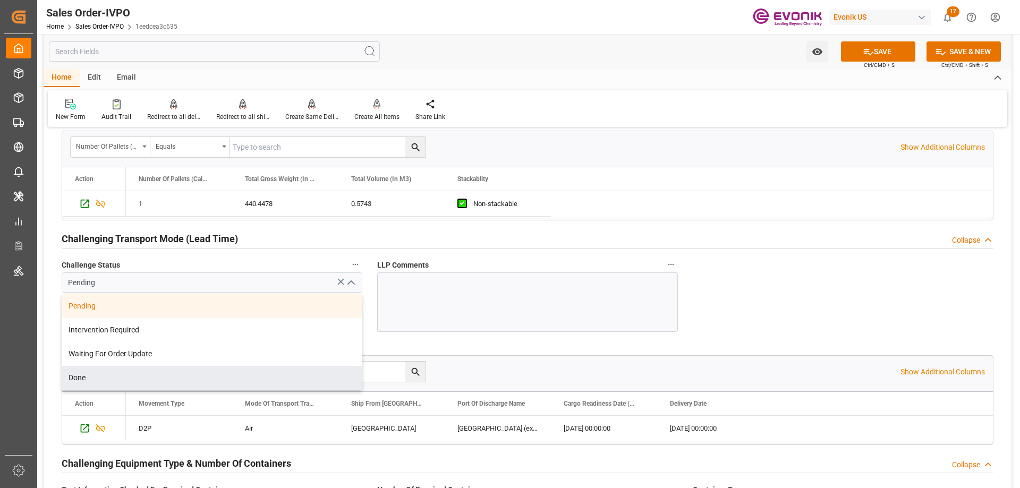
click at [131, 372] on div "Done" at bounding box center [212, 378] width 300 height 24
type input "Done"
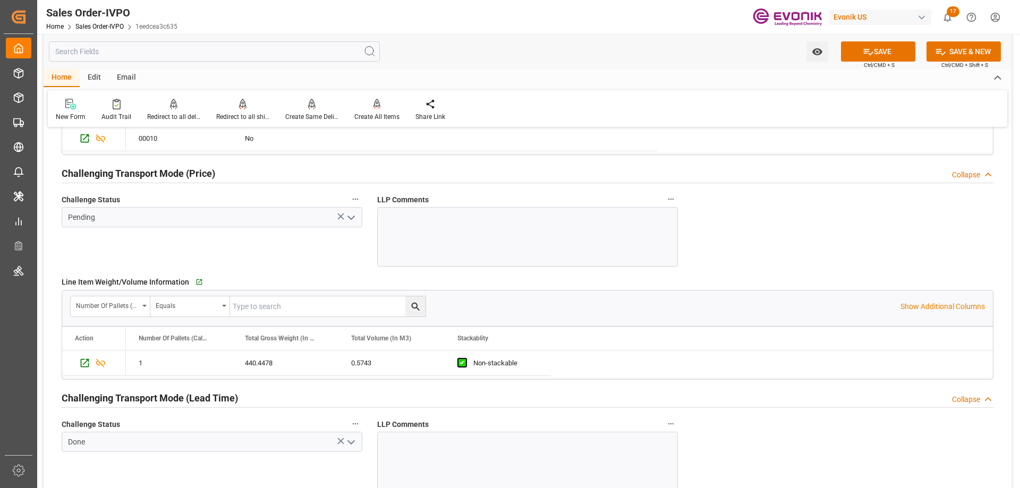
scroll to position [1381, 0]
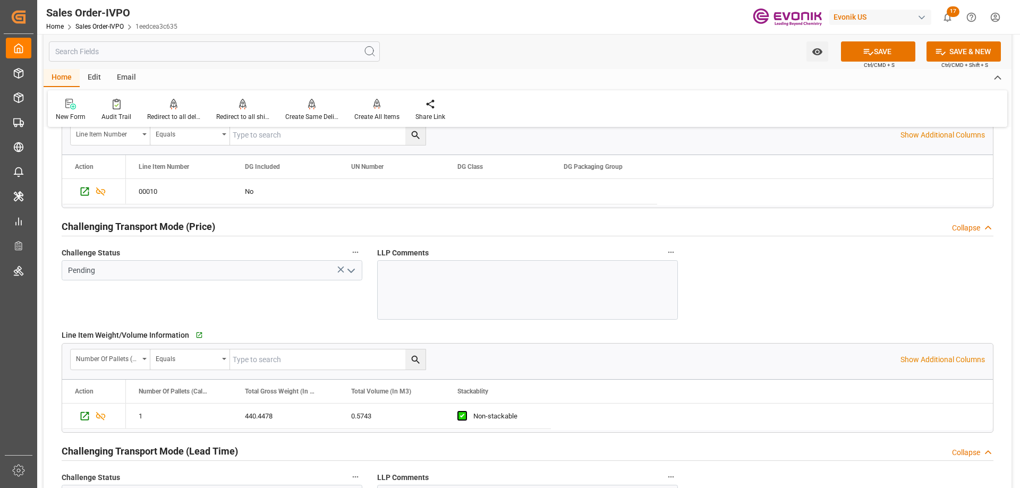
click at [351, 271] on icon "open menu" at bounding box center [351, 271] width 13 height 13
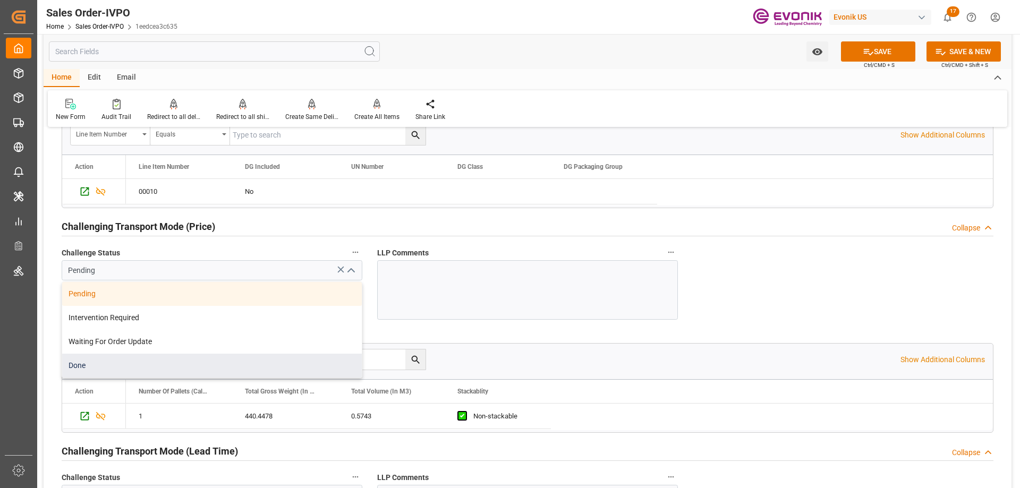
click at [143, 363] on div "Done" at bounding box center [212, 366] width 300 height 24
type input "Done"
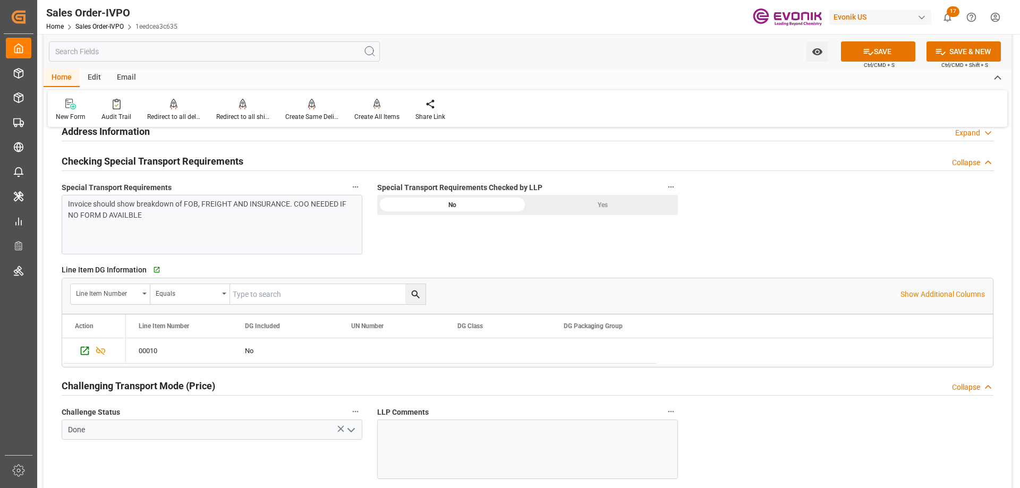
scroll to position [1169, 0]
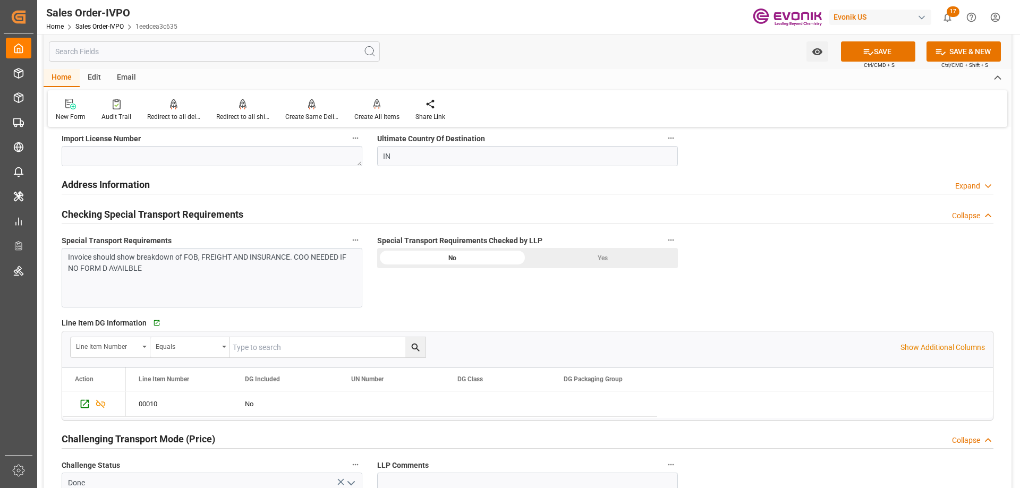
click at [551, 260] on div "Yes" at bounding box center [602, 258] width 150 height 20
click at [864, 54] on icon at bounding box center [868, 51] width 11 height 11
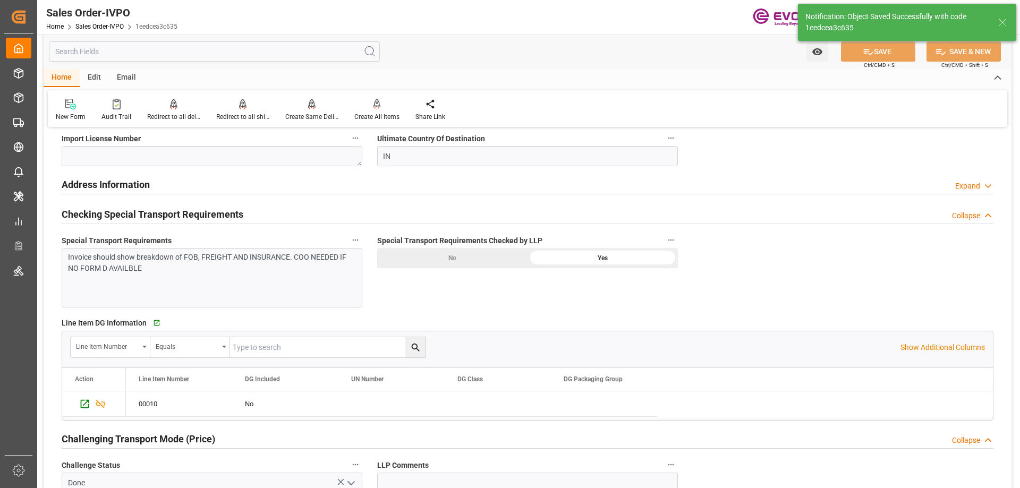
type input "09-04-2025 14:29"
type input "No"
click at [377, 112] on div "Create All Items" at bounding box center [376, 117] width 45 height 10
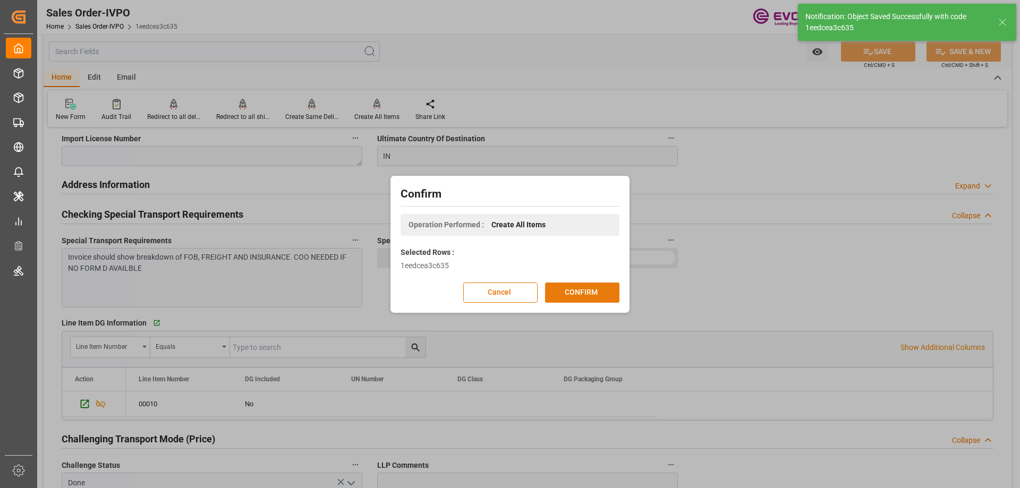
click at [589, 292] on button "CONFIRM" at bounding box center [582, 293] width 74 height 20
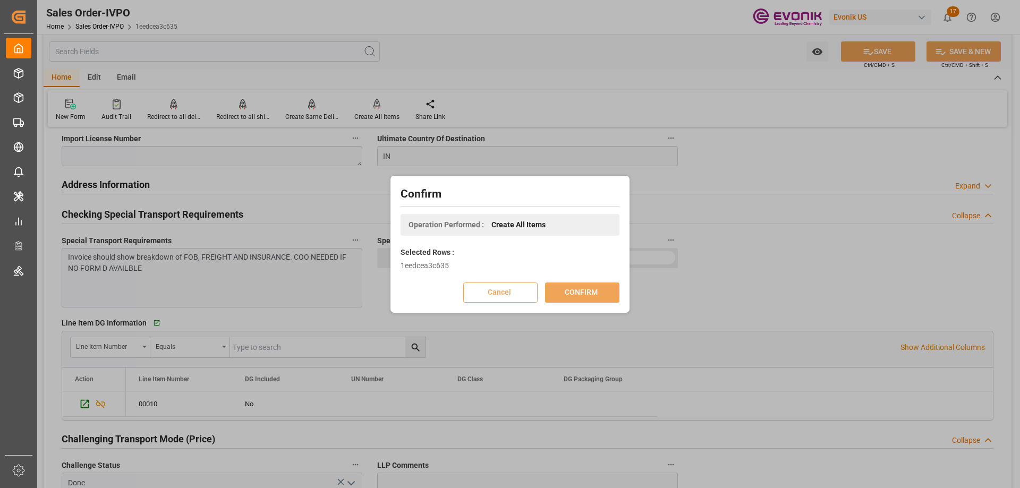
scroll to position [115, 0]
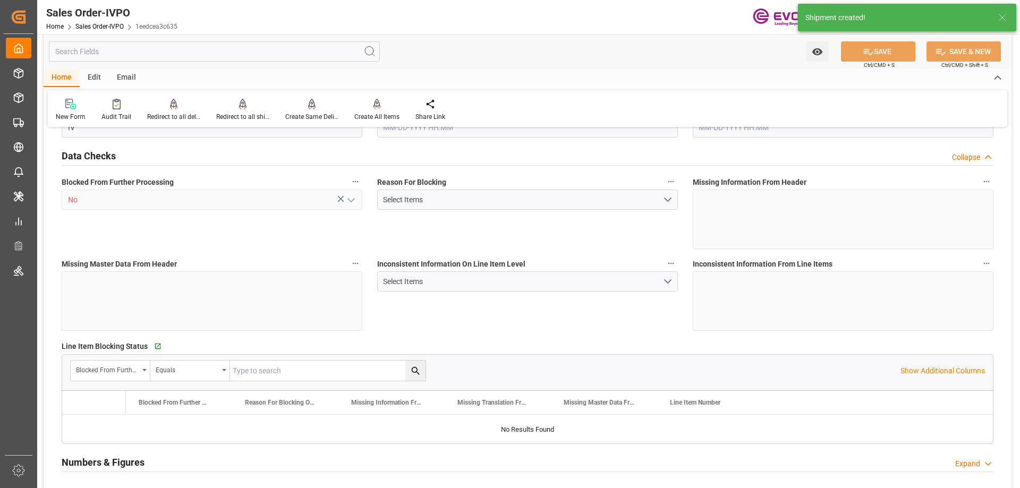
type input "INBOM"
type input "1711"
type input "1"
type input "460.4478"
type input "09-04-2025 13:55"
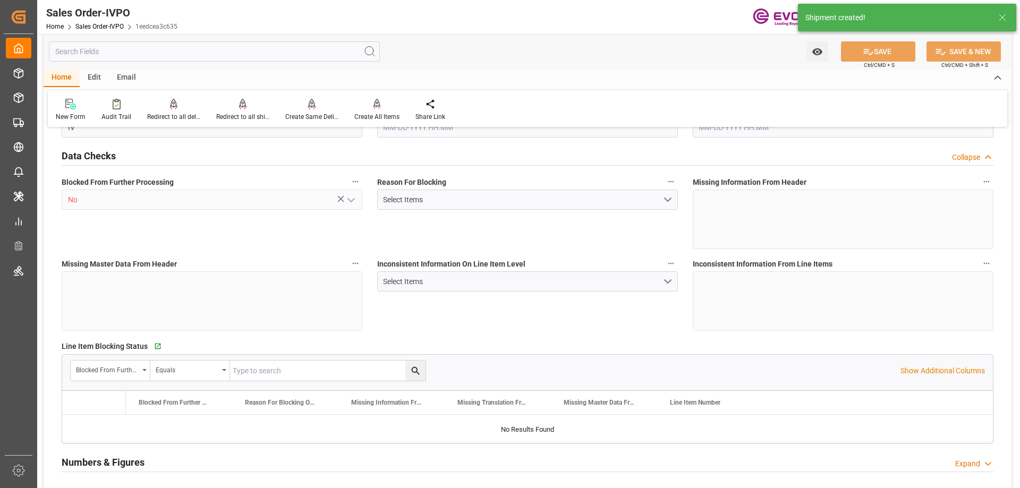
type input "09-04-2025 14:29"
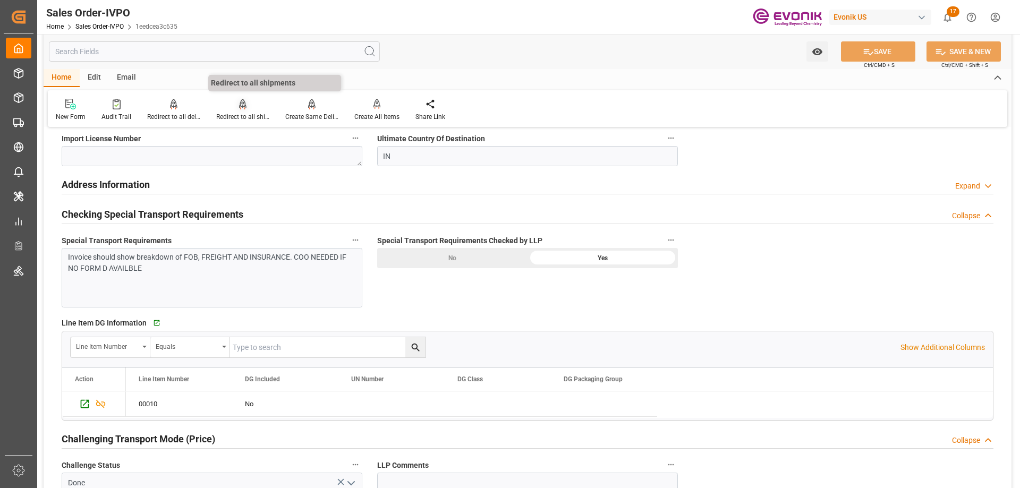
click at [238, 112] on div "Redirect to all shipments" at bounding box center [242, 109] width 69 height 23
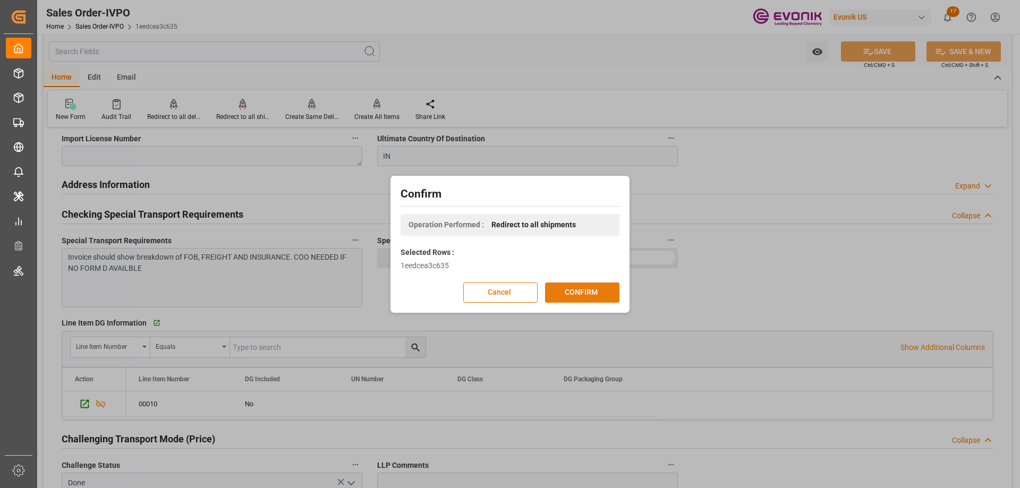
click at [567, 292] on button "CONFIRM" at bounding box center [582, 293] width 74 height 20
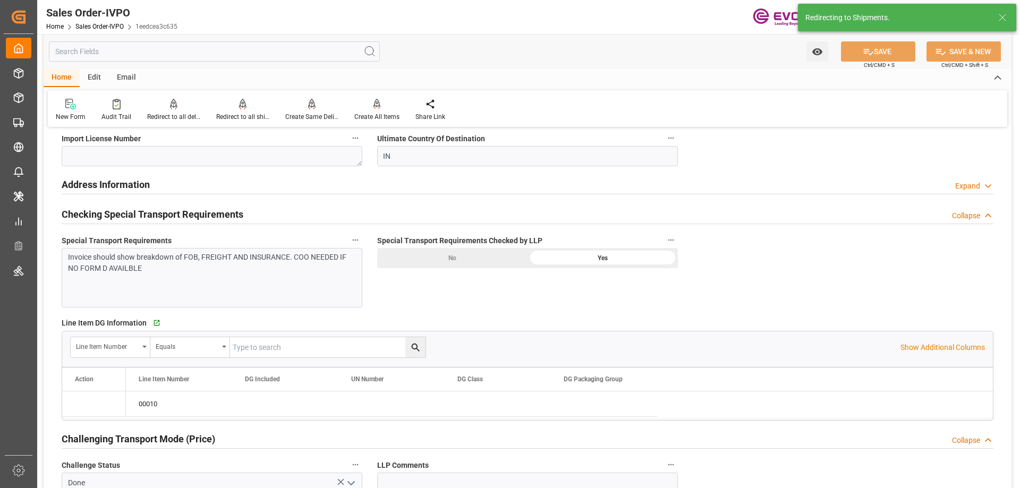
type input "09-04-2025 13:55"
type input "09-04-2025 14:29"
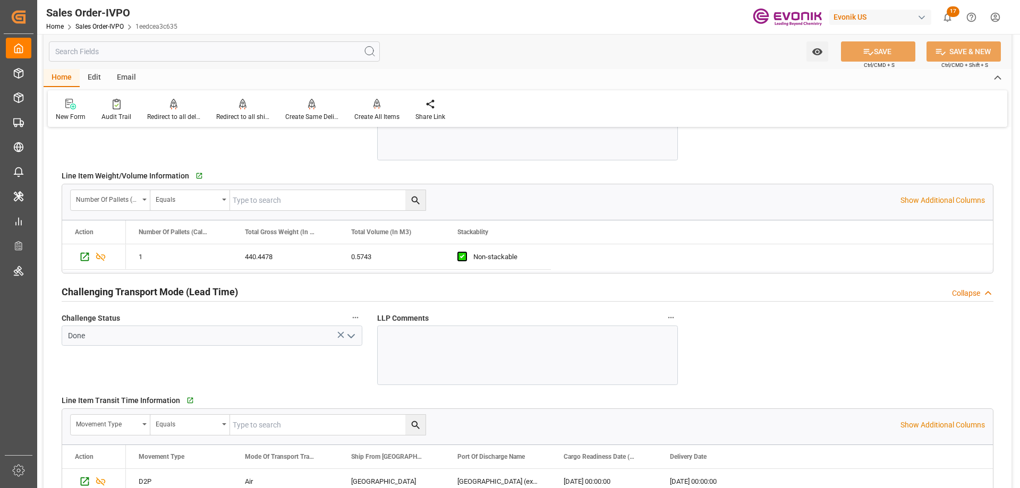
scroll to position [1647, 0]
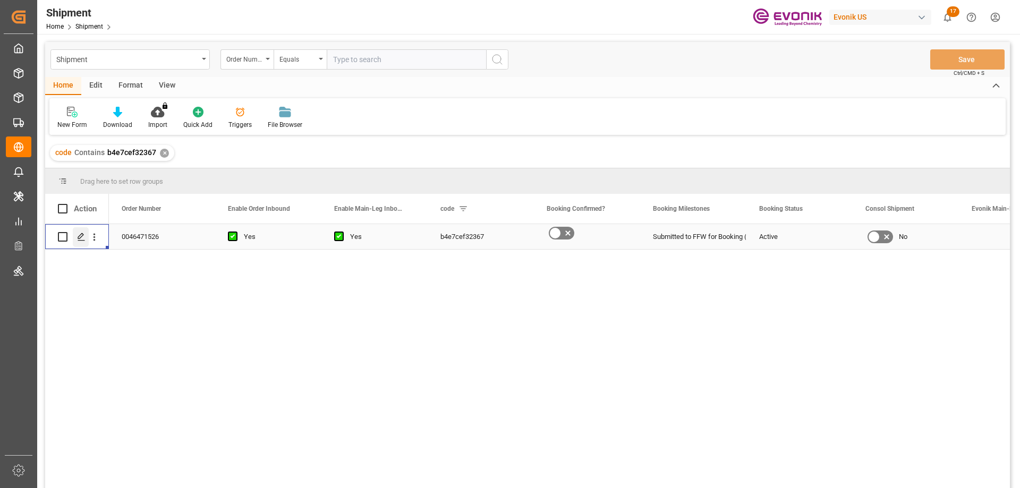
click at [78, 235] on icon "Press SPACE to select this row." at bounding box center [81, 237] width 8 height 8
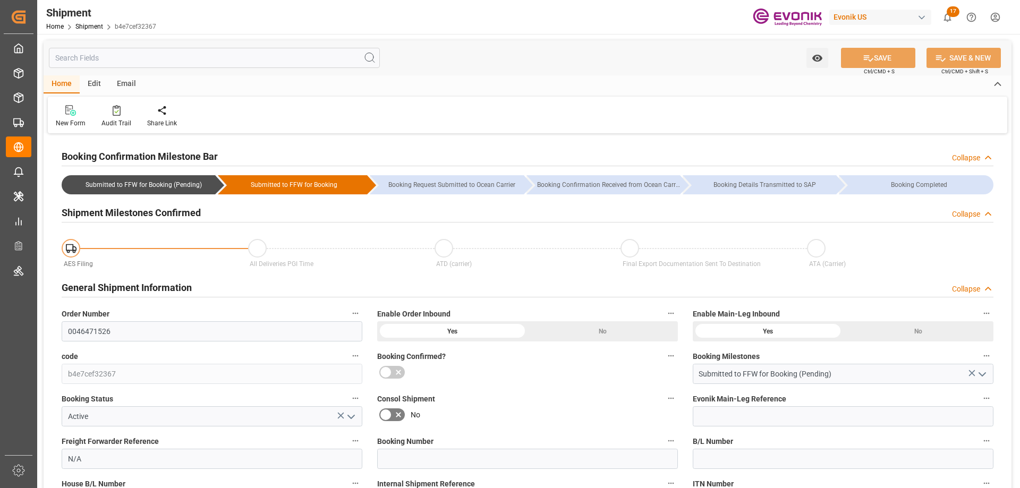
type input "[DATE] 00:00"
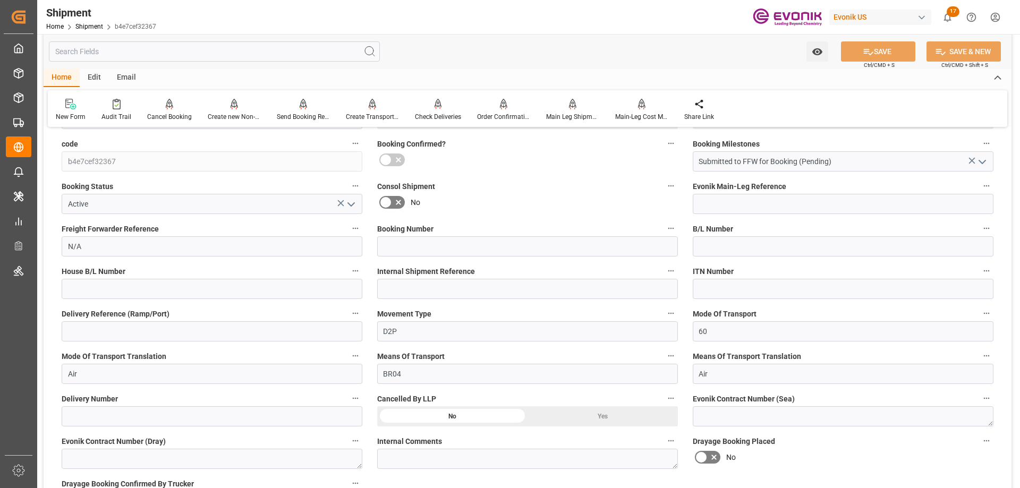
scroll to position [372, 0]
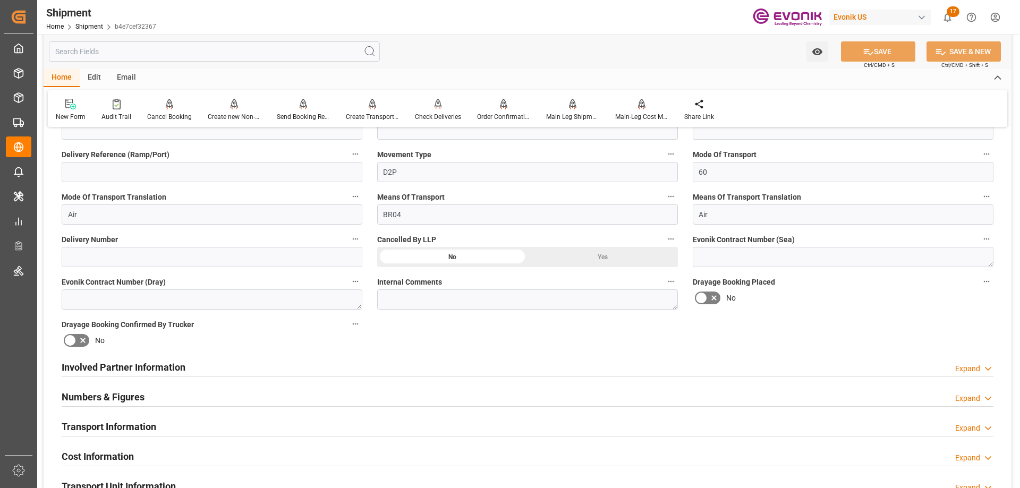
click at [185, 367] on h2 "Involved Partner Information" at bounding box center [124, 367] width 124 height 14
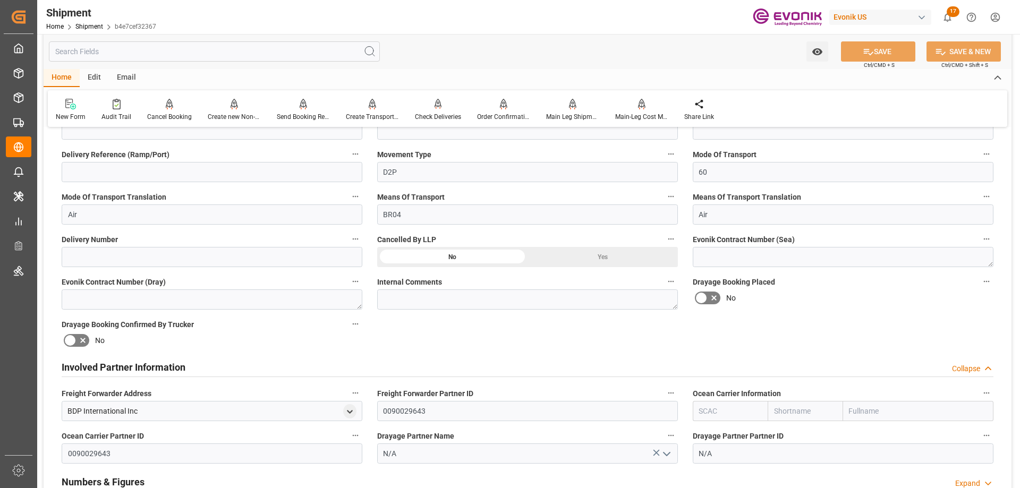
scroll to position [531, 0]
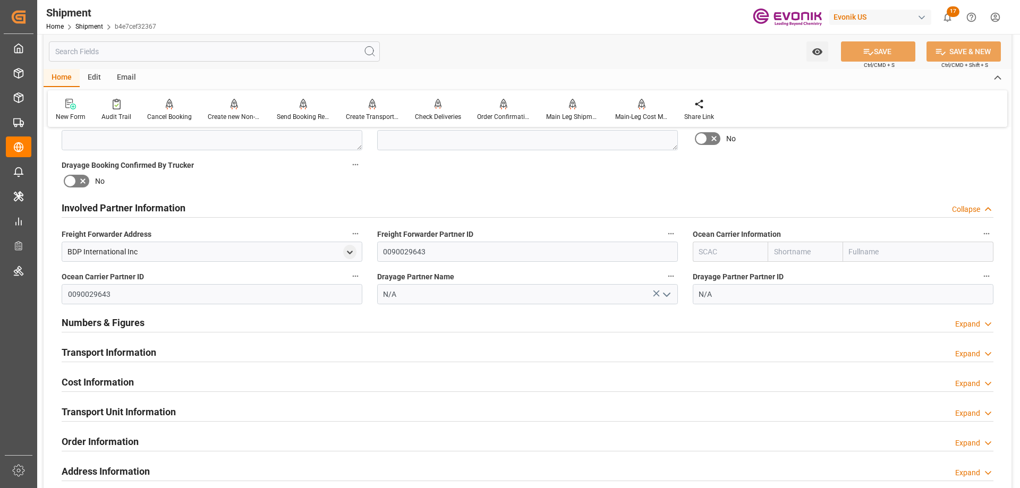
click at [185, 351] on div "Transport Information Expand" at bounding box center [528, 352] width 932 height 20
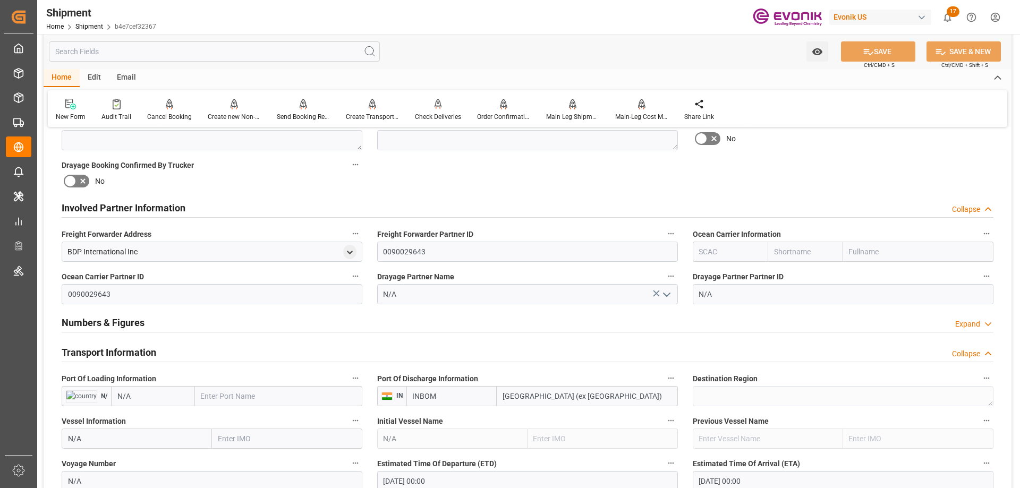
scroll to position [691, 0]
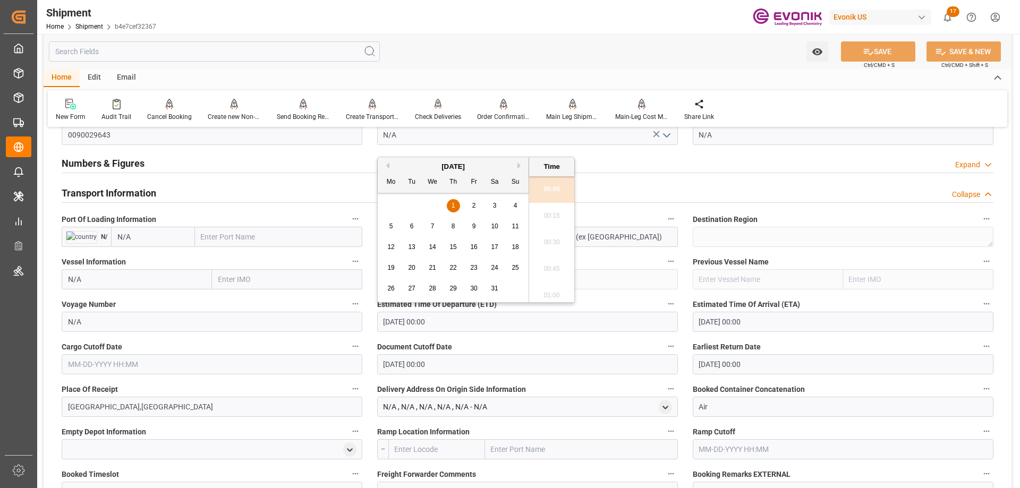
drag, startPoint x: 460, startPoint y: 328, endPoint x: 368, endPoint y: 328, distance: 92.4
click at [368, 328] on div "Booking Confirmation Milestone Bar Collapse Submitted to FFW for Booking (Pendi…" at bounding box center [528, 206] width 968 height 1520
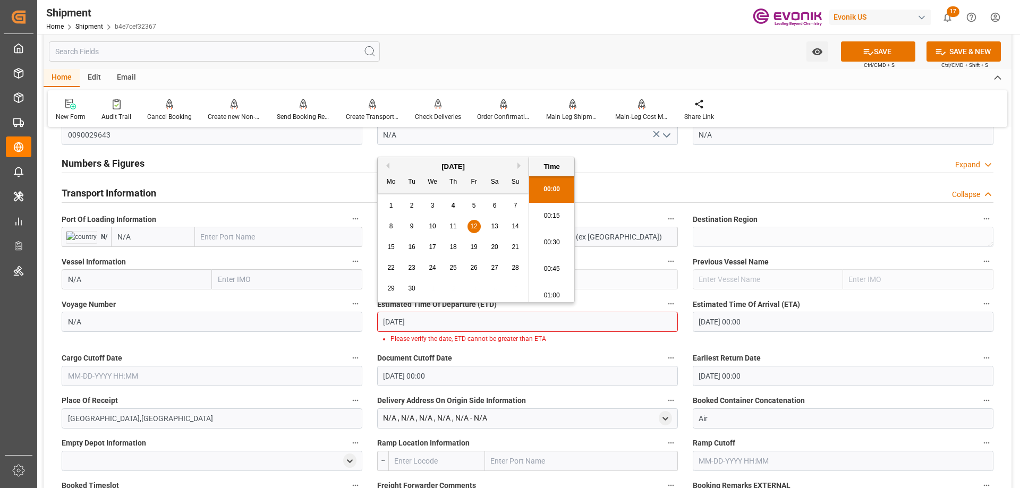
type input "9/12/2025"
type input "09-12-2025 00:00"
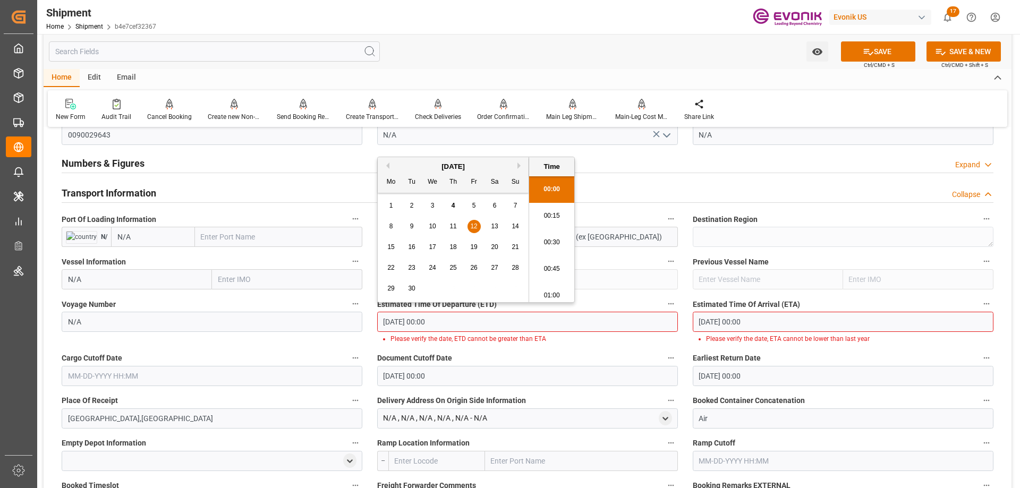
drag, startPoint x: 483, startPoint y: 324, endPoint x: 372, endPoint y: 326, distance: 111.0
click at [372, 326] on div "Estimated Time Of Departure (ETD) 09-12-2025 00:00 Please verify the date, ETD …" at bounding box center [528, 320] width 316 height 54
click at [184, 380] on input "text" at bounding box center [212, 376] width 301 height 20
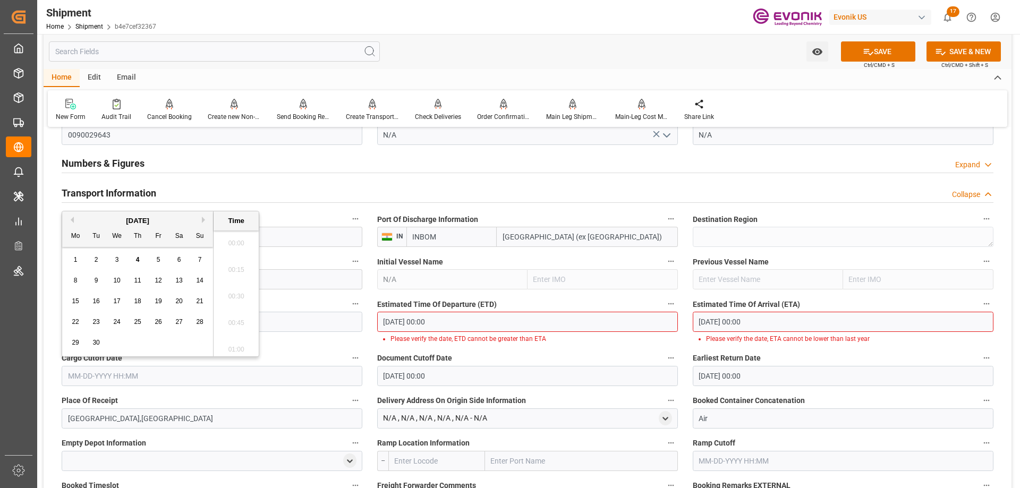
paste input "09-12-2025 00:00"
type input "09-12-2025 00:00"
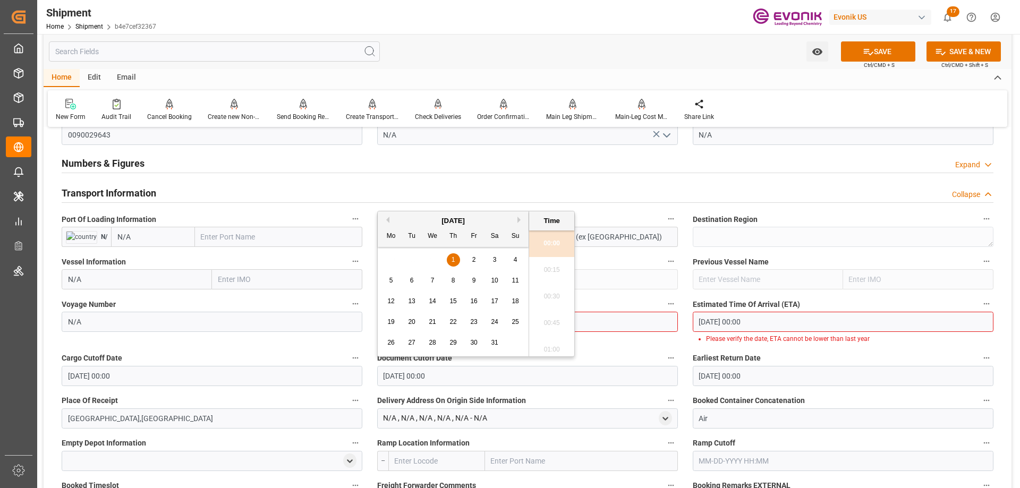
drag, startPoint x: 414, startPoint y: 372, endPoint x: 371, endPoint y: 372, distance: 43.6
click at [371, 372] on div "Document Cutoff Date 01-01-1970 00:00" at bounding box center [528, 368] width 316 height 42
paste input "9-12-2025"
type input "09-12-2025 00:00"
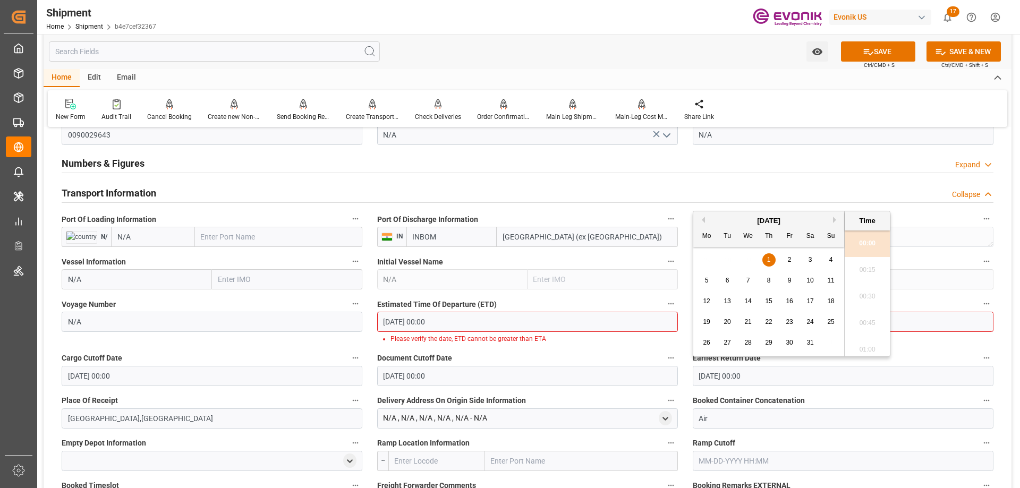
drag, startPoint x: 704, startPoint y: 375, endPoint x: 641, endPoint y: 375, distance: 63.2
click at [641, 375] on div "Booking Confirmation Milestone Bar Collapse Submitted to FFW for Booking (Pendi…" at bounding box center [528, 212] width 968 height 1532
paste input "9-12-2025"
type input "[DATE] 00:00"
click at [913, 319] on input "01-01-1970 00:00" at bounding box center [843, 322] width 301 height 20
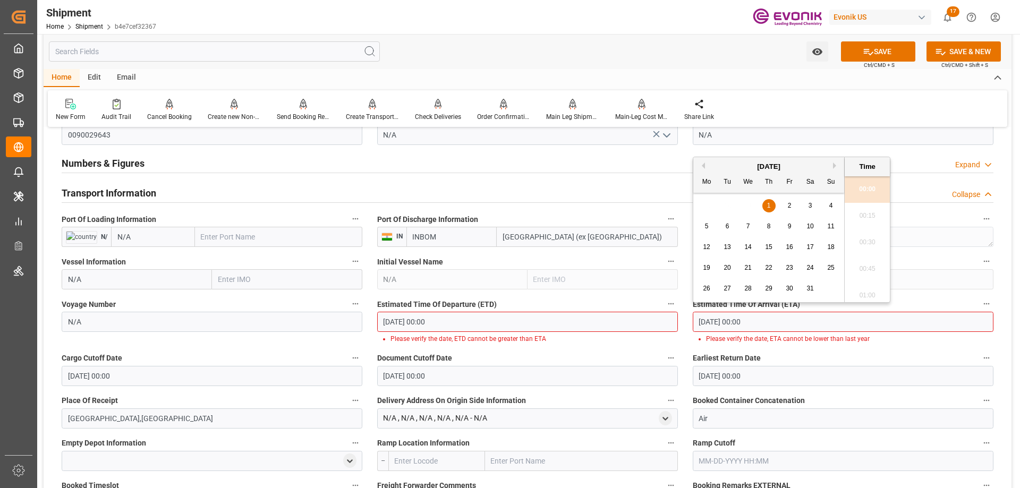
drag, startPoint x: 881, startPoint y: 319, endPoint x: 657, endPoint y: 319, distance: 224.1
click at [657, 319] on div "Booking Confirmation Milestone Bar Collapse Submitted to FFW for Booking (Pendi…" at bounding box center [528, 212] width 968 height 1532
paste input "9-12-2025"
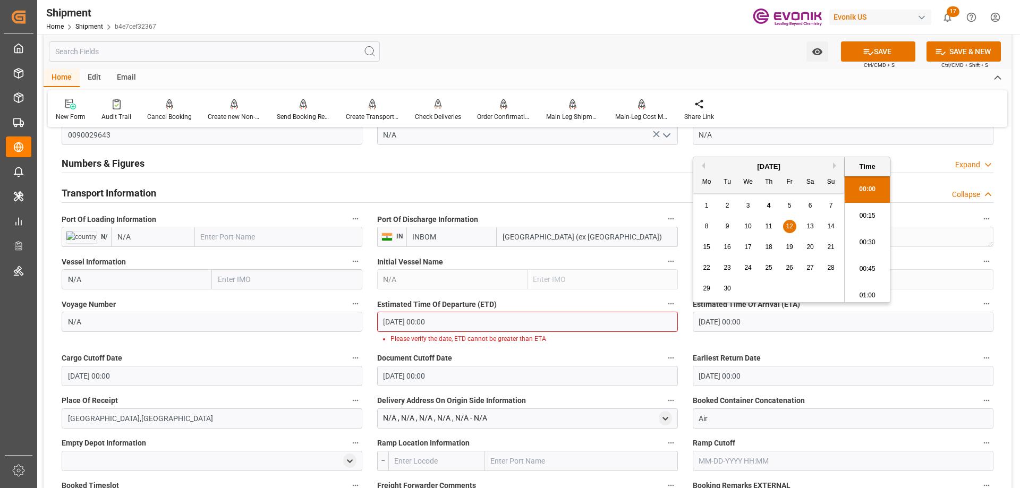
click at [805, 246] on div "20" at bounding box center [810, 247] width 13 height 13
type input "09-20-2025 00:00"
click at [875, 53] on button "SAVE" at bounding box center [878, 51] width 74 height 20
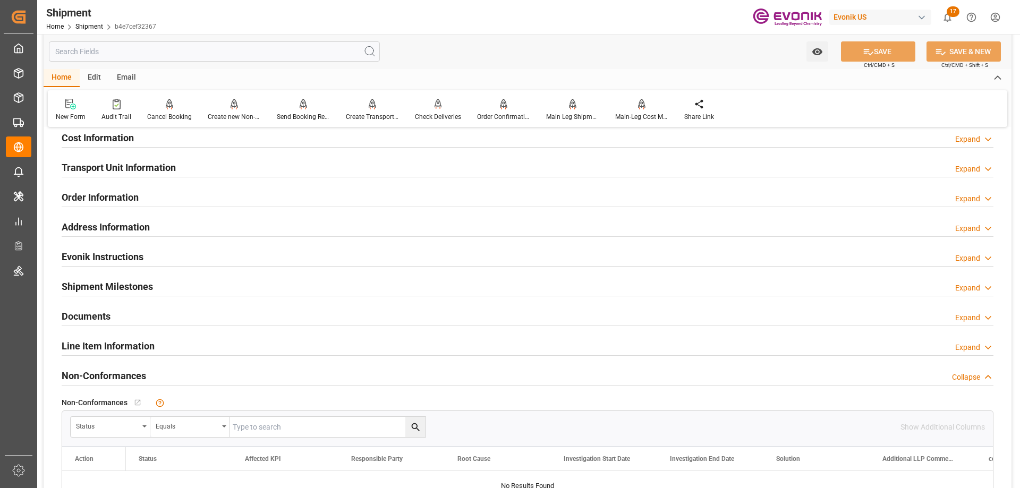
click at [96, 142] on h2 "Cost Information" at bounding box center [98, 138] width 72 height 14
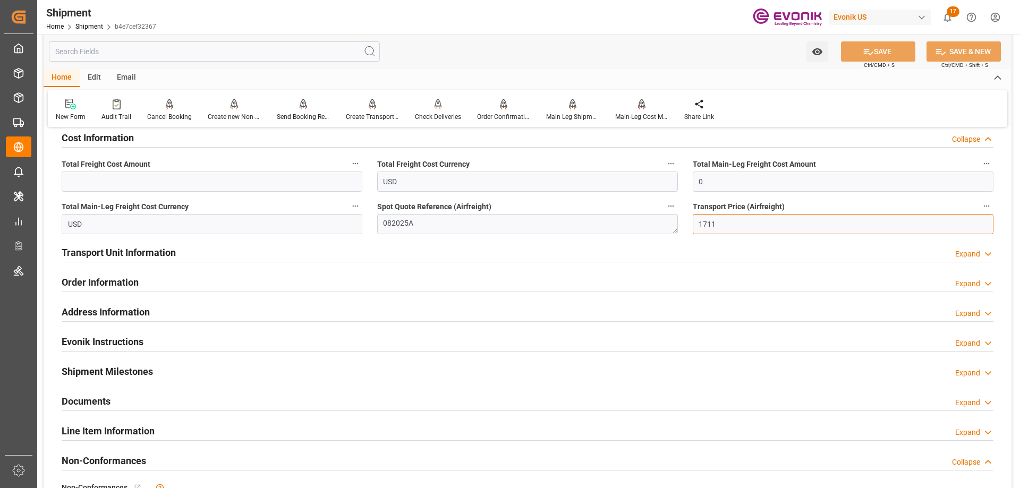
drag, startPoint x: 738, startPoint y: 219, endPoint x: 646, endPoint y: 227, distance: 92.8
click at [646, 227] on div "Booking Confirmation Milestone Bar Collapse Submitted to FFW for Booking (Pendi…" at bounding box center [528, 37] width 968 height 1183
click at [731, 187] on input "0" at bounding box center [843, 182] width 301 height 20
drag, startPoint x: 728, startPoint y: 185, endPoint x: 635, endPoint y: 185, distance: 93.5
click at [635, 185] on div "Booking Confirmation Milestone Bar Collapse Submitted to FFW for Booking (Pendi…" at bounding box center [528, 37] width 968 height 1183
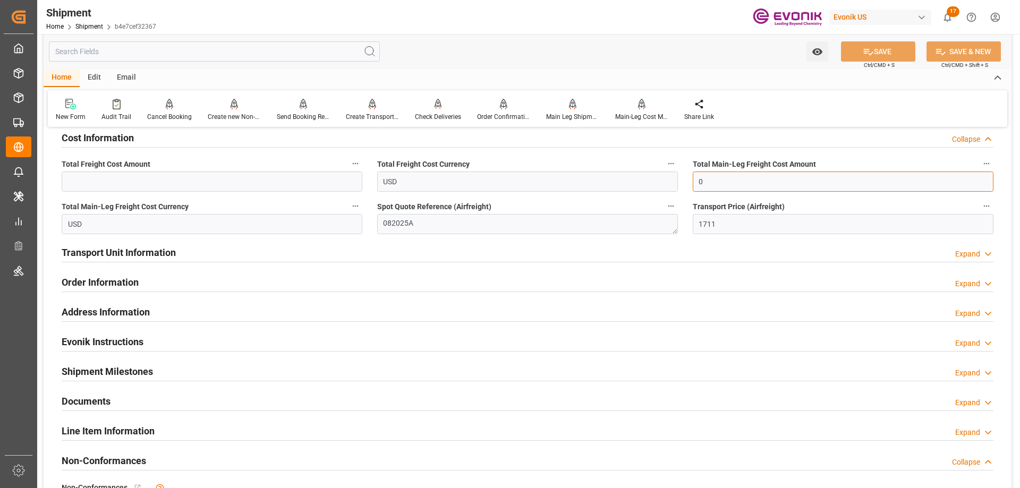
paste input "1711"
type input "1711"
click at [233, 179] on input "text" at bounding box center [212, 182] width 301 height 20
paste input "1711"
type input "1711"
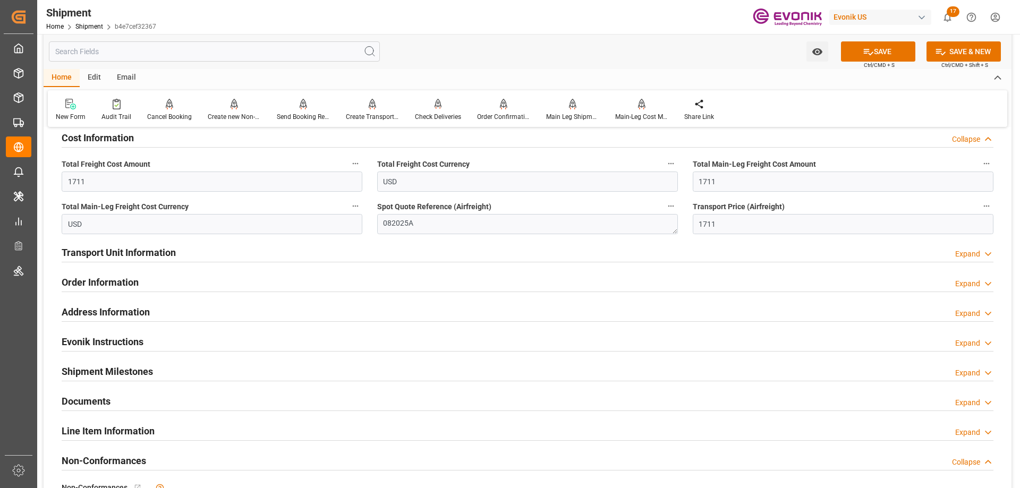
click at [871, 50] on icon at bounding box center [868, 51] width 11 height 11
drag, startPoint x: 439, startPoint y: 229, endPoint x: 365, endPoint y: 228, distance: 73.8
click at [365, 228] on div "Booking Confirmation Milestone Bar Collapse Submitted to FFW for Booking (Pendi…" at bounding box center [528, 37] width 968 height 1183
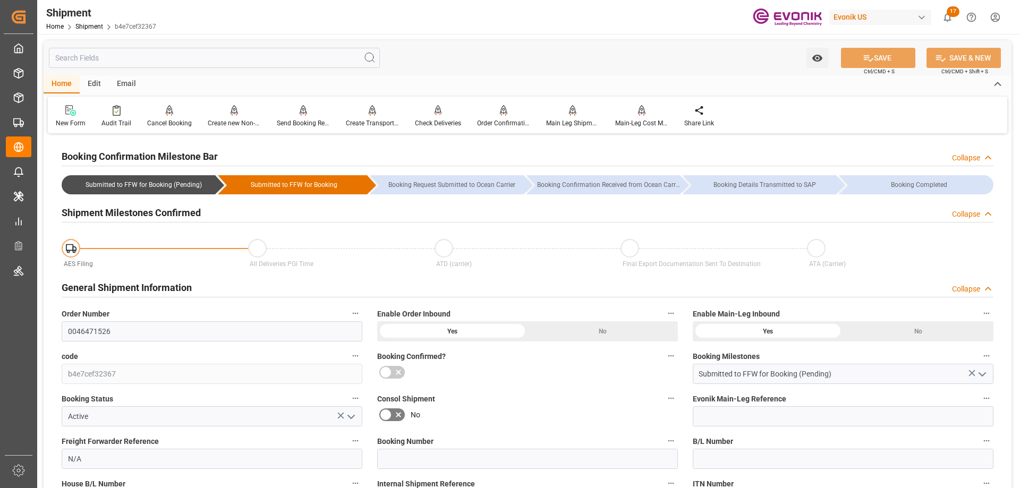
scroll to position [106, 0]
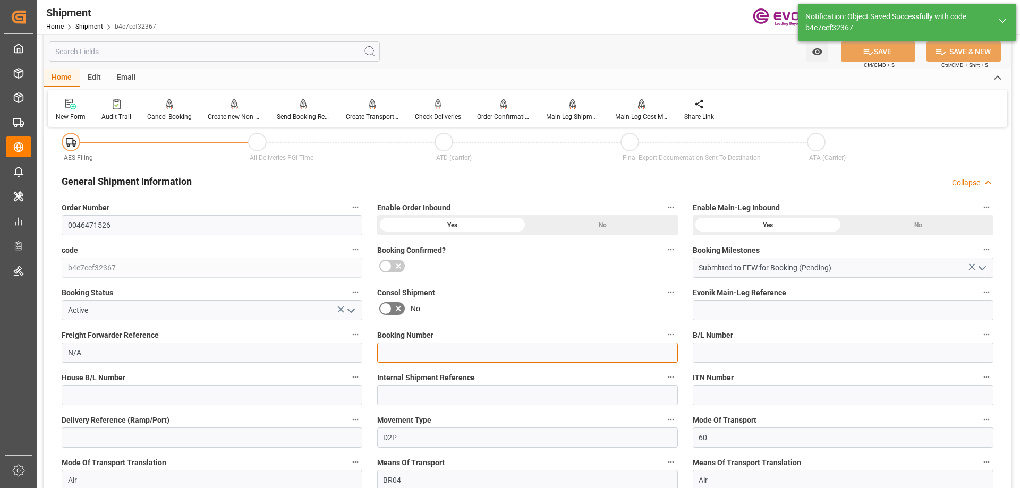
click at [419, 351] on input at bounding box center [527, 353] width 301 height 20
paste input "082025A"
type input "082025A"
click at [869, 56] on icon at bounding box center [868, 51] width 11 height 11
click at [503, 113] on div "Order Confirmation" at bounding box center [503, 117] width 53 height 10
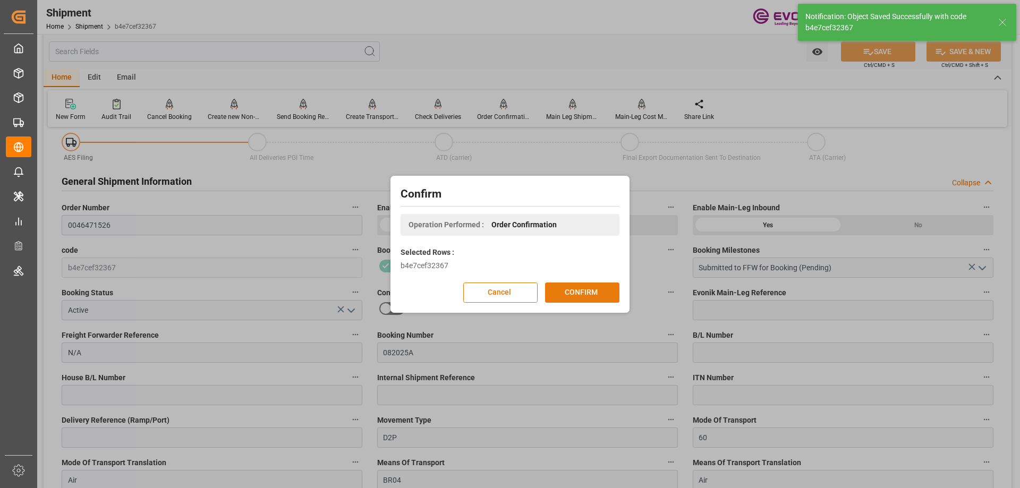
click at [578, 297] on button "CONFIRM" at bounding box center [582, 293] width 74 height 20
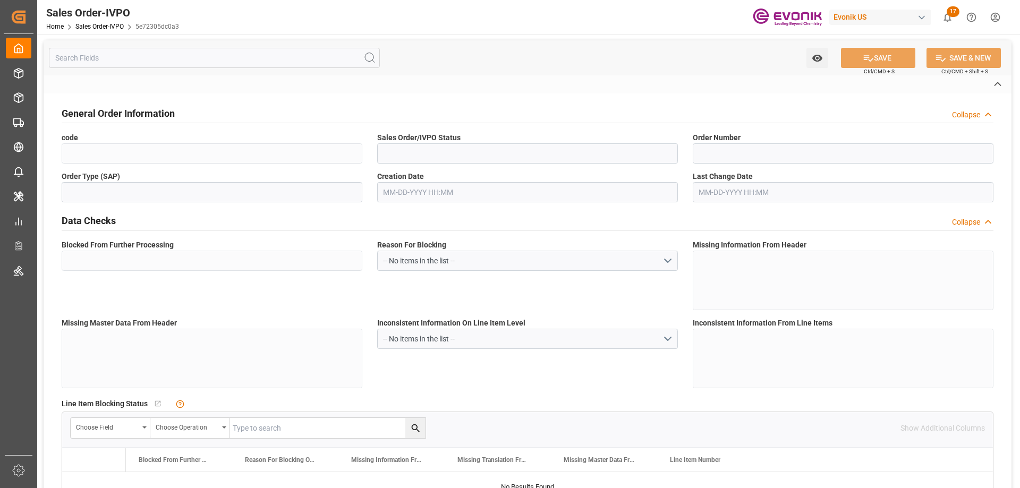
type input "5e72305dc0a3"
type input "Active"
type input "2007166091"
type input "TA"
type input "Yes"
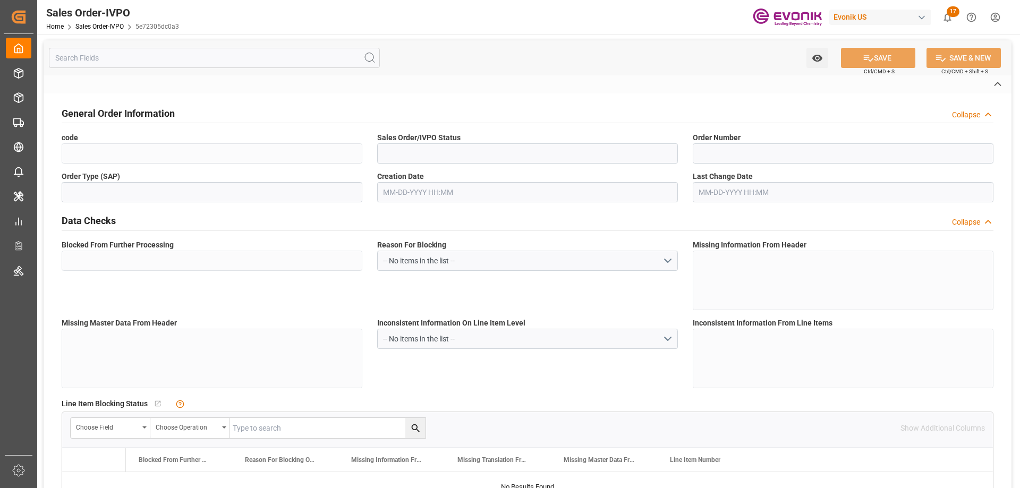
type input "D2P"
type input "61"
type input "Air"
type input "BR04"
type input "Air"
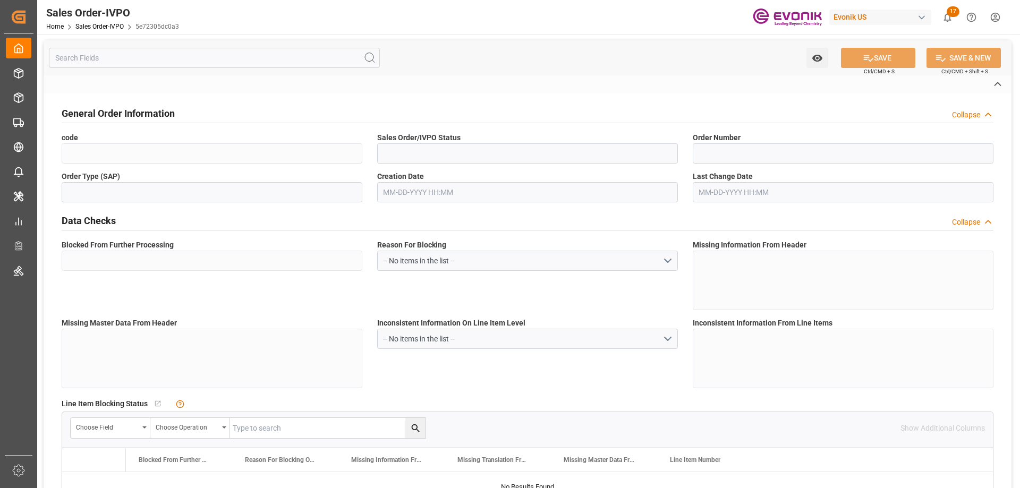
type textarea "No Tank Container"
type input "4515350082"
type input "39"
type input "SP CX ECA"
type input "Specialty Additives"
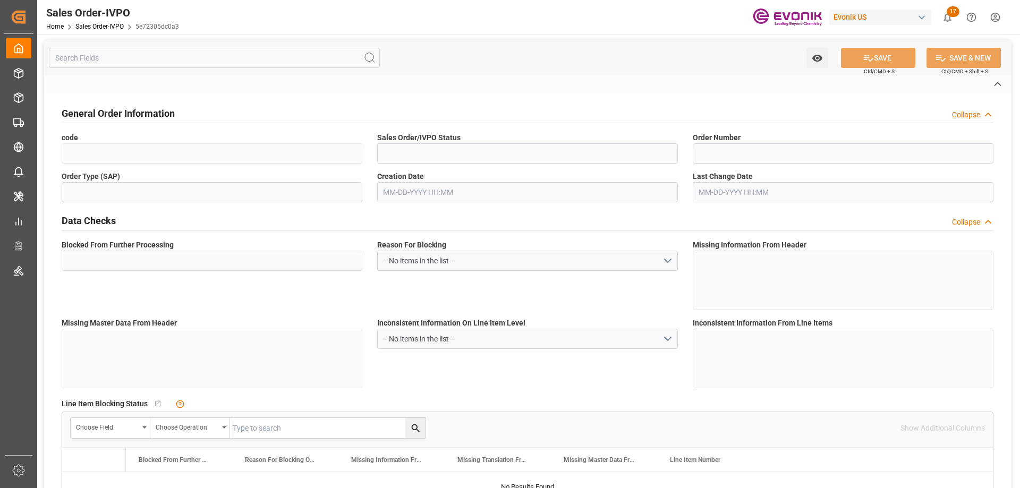
type input "CPT"
type input "Landvetter airport"
type input "[GEOGRAPHIC_DATA]"
type textarea "EVO-07222025-ARN-A"
type textarea "DIRECT CONSUMER"
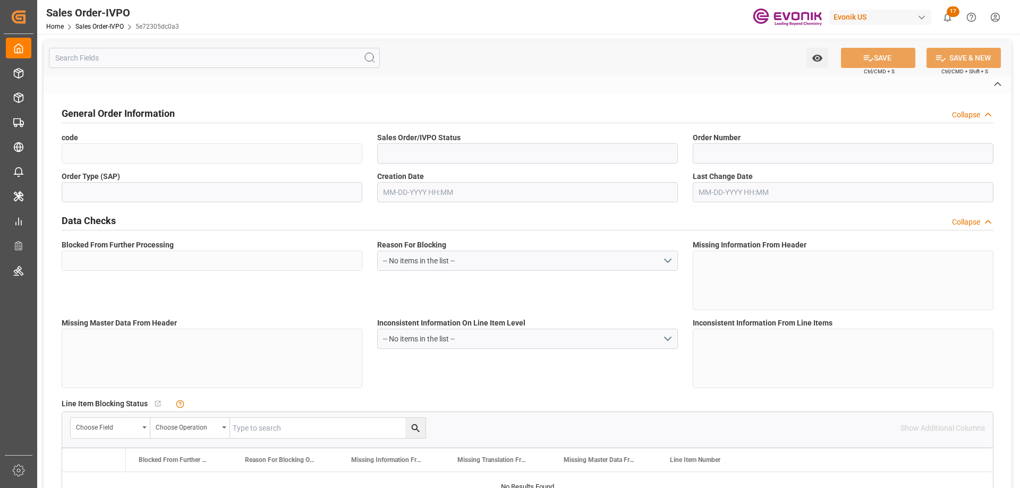
type input "SE"
type input "Pending"
type input "Air"
type input "Pending"
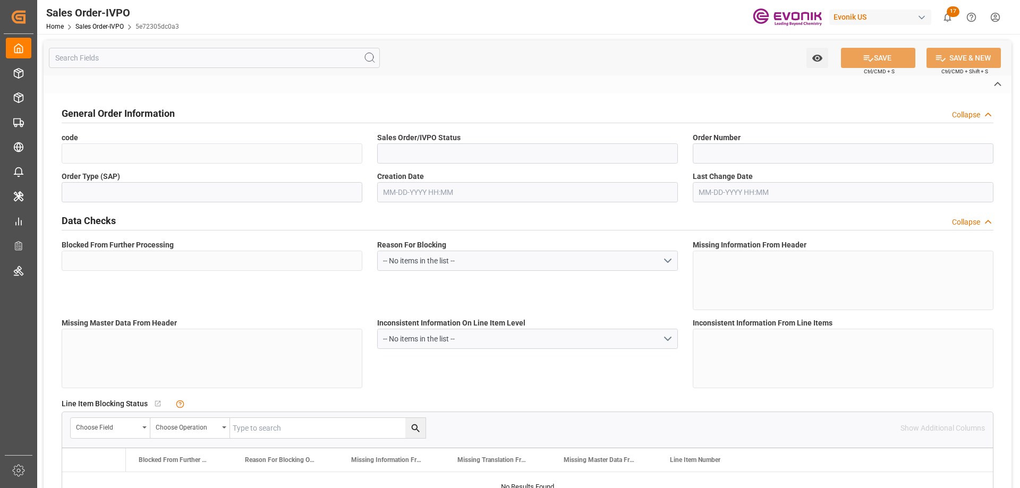
type input "Pending"
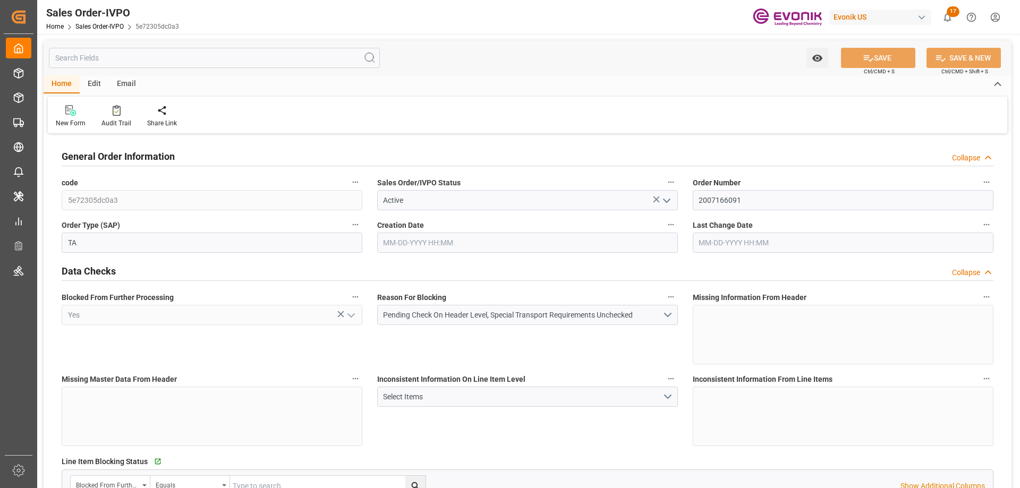
type input "SEGOT"
type input "2413.68"
type input "1"
type input "480"
type input "09-03-2025 21:58"
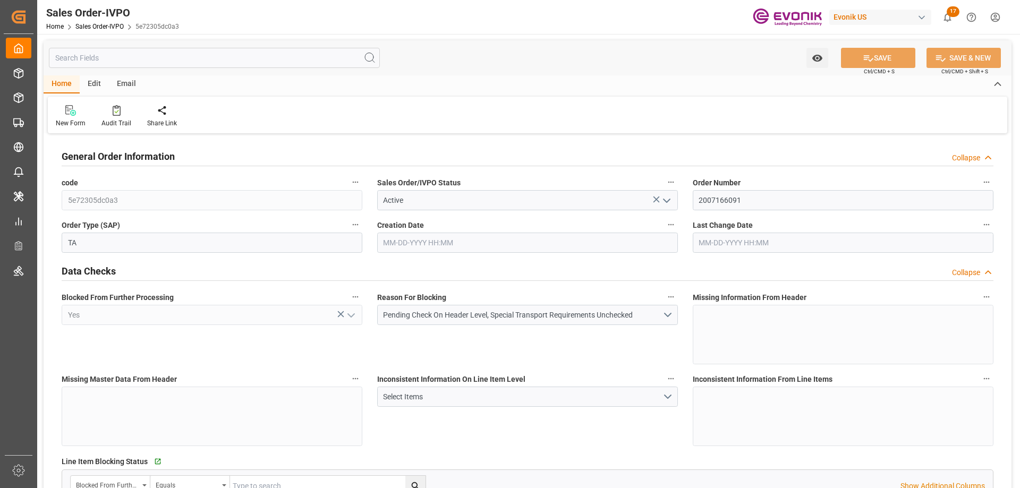
type input "09-03-2025 21:58"
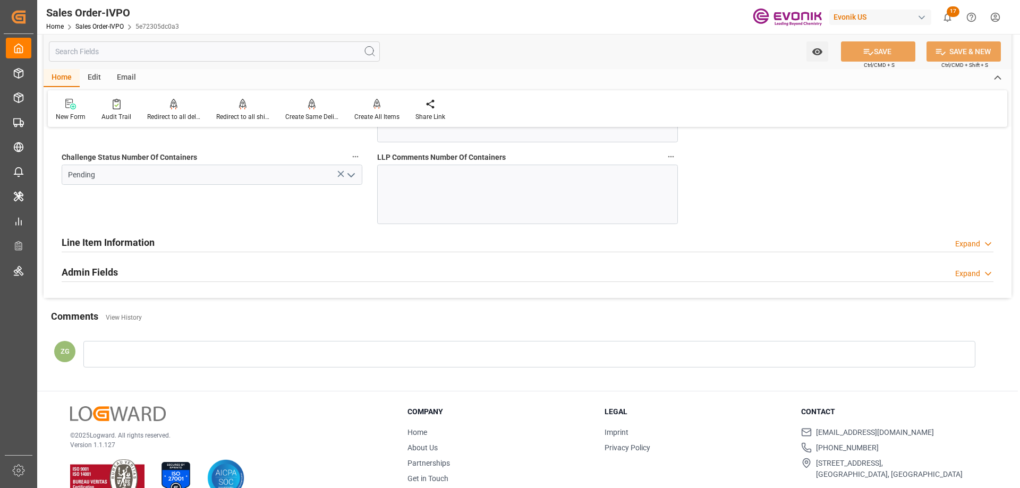
scroll to position [2072, 0]
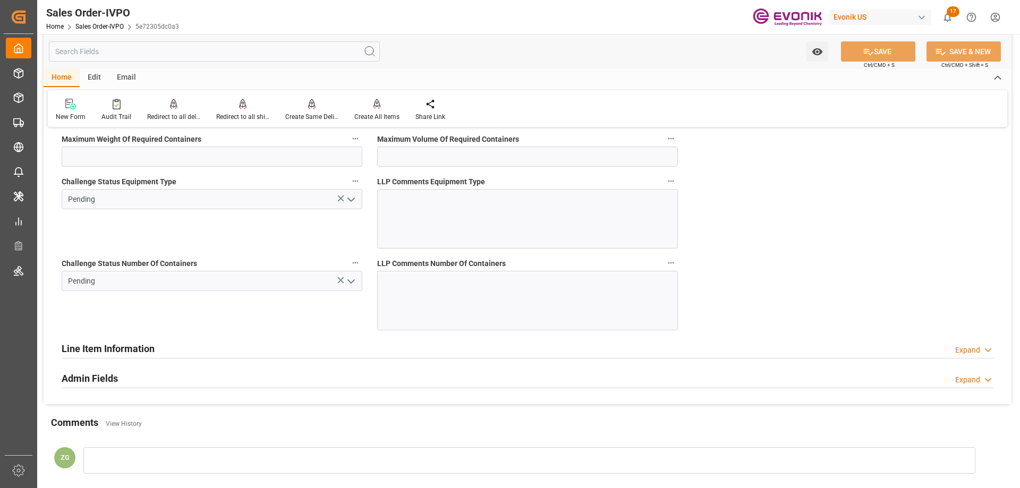
click at [354, 280] on polyline "open menu" at bounding box center [351, 281] width 6 height 3
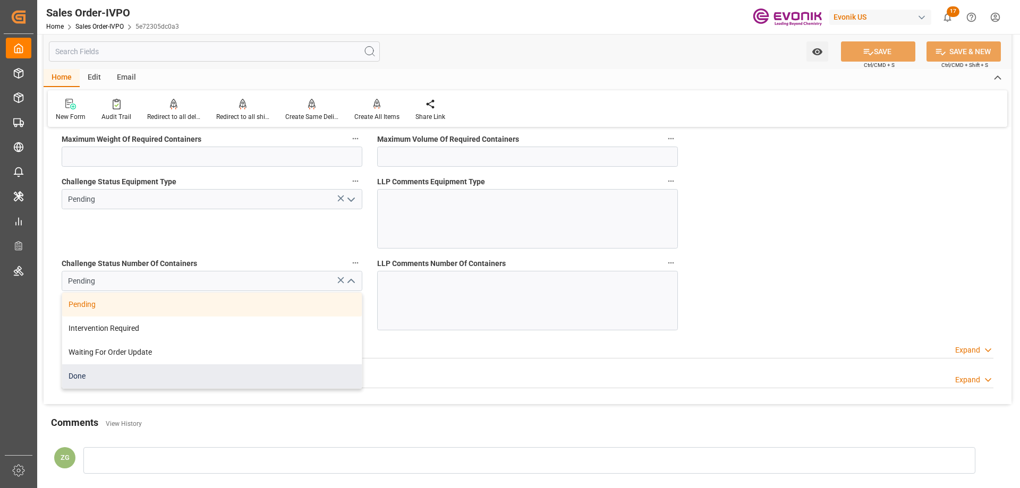
click at [114, 383] on div "Done" at bounding box center [212, 376] width 300 height 24
type input "Done"
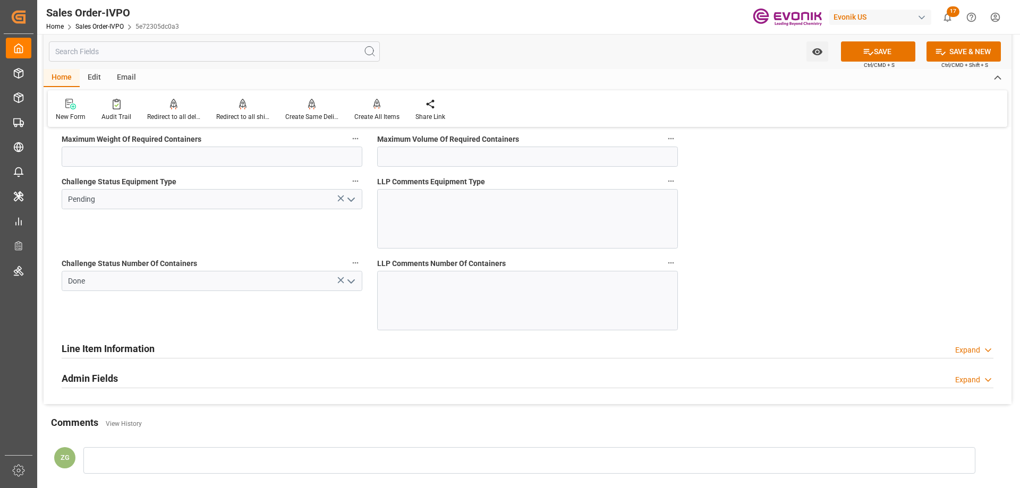
click at [348, 203] on icon "open menu" at bounding box center [351, 199] width 13 height 13
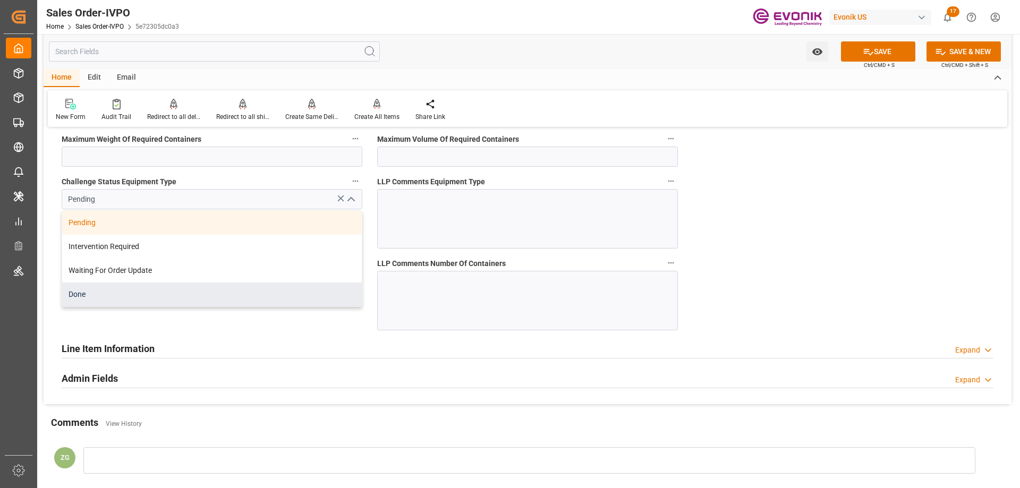
click at [132, 302] on div "Done" at bounding box center [212, 295] width 300 height 24
type input "Done"
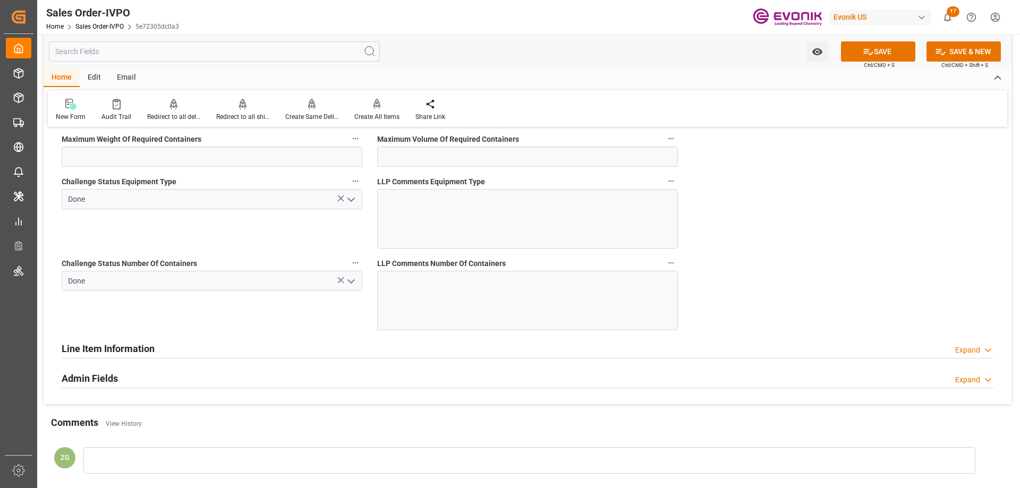
scroll to position [1859, 0]
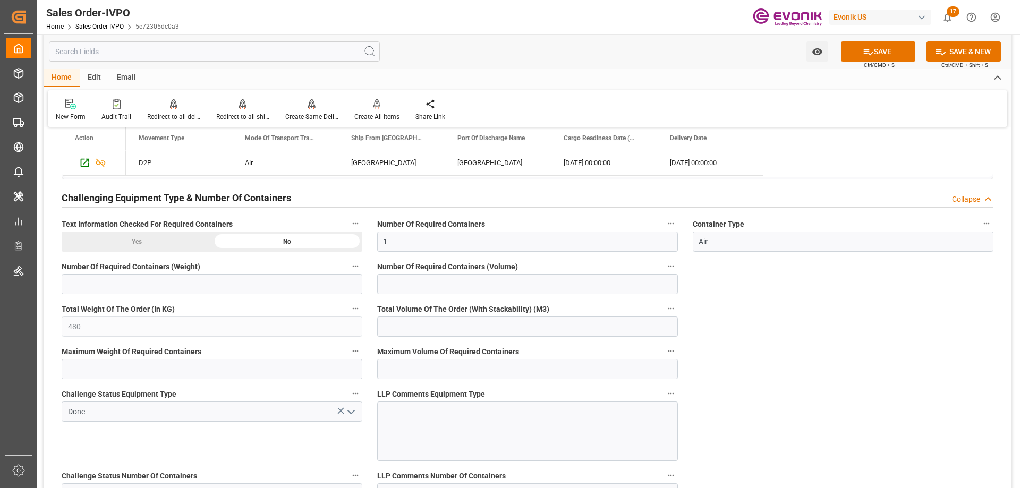
click at [90, 248] on div "Yes" at bounding box center [137, 242] width 150 height 20
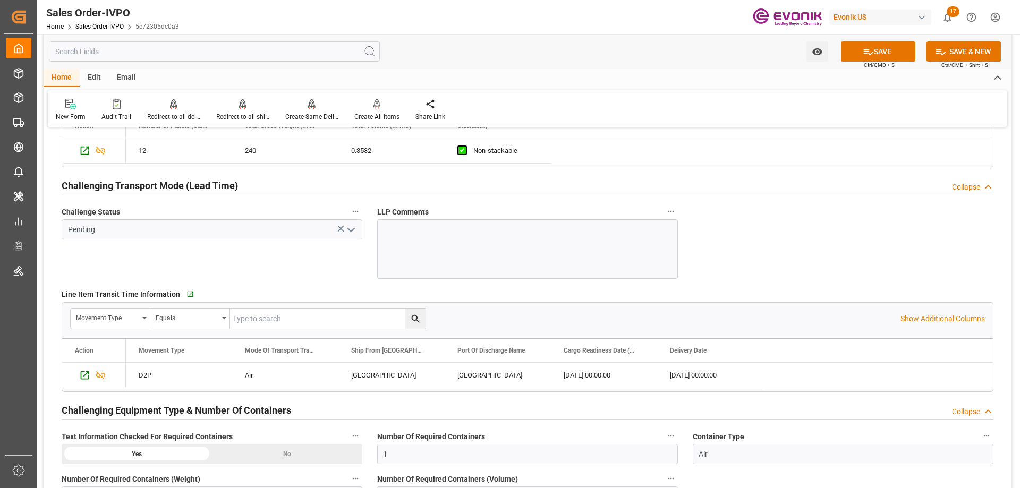
click at [353, 229] on polyline "open menu" at bounding box center [351, 229] width 6 height 3
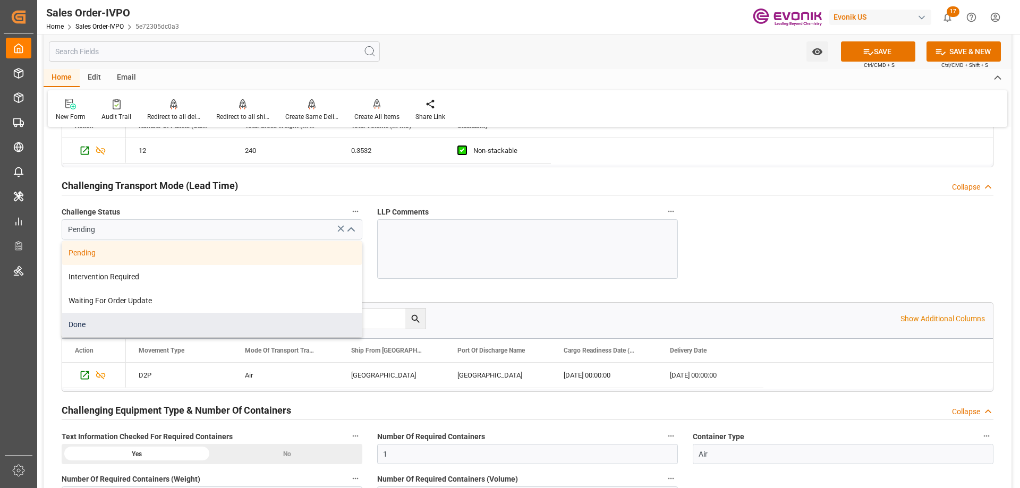
click at [96, 332] on div "Done" at bounding box center [212, 325] width 300 height 24
type input "Done"
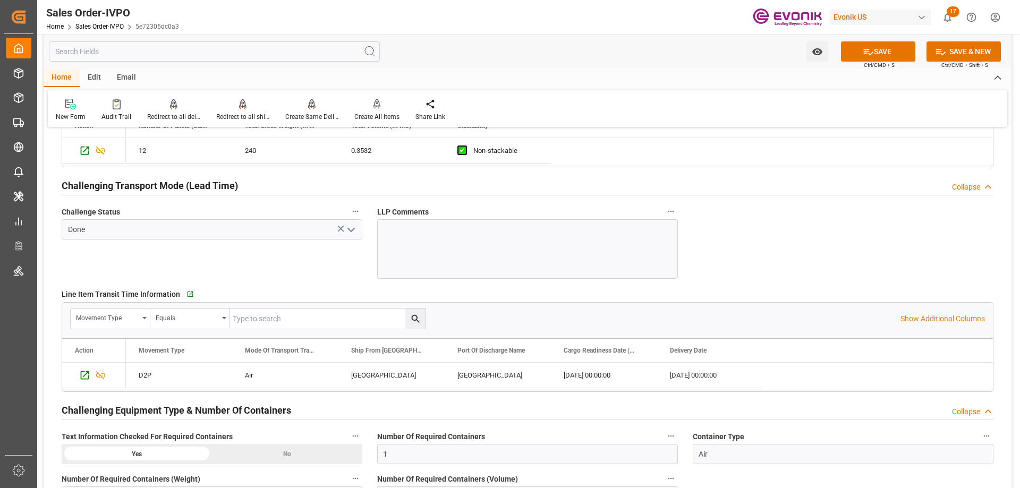
scroll to position [1434, 0]
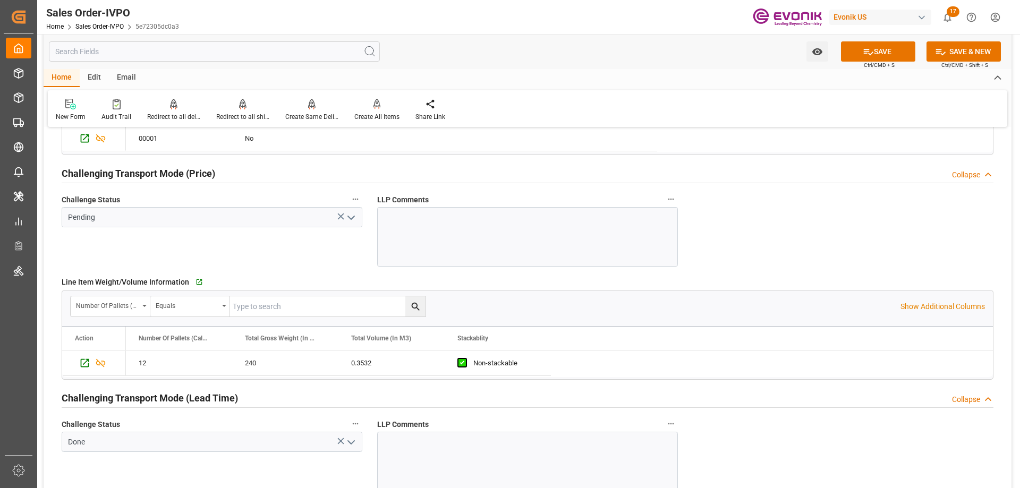
click at [354, 216] on polyline "open menu" at bounding box center [351, 217] width 6 height 3
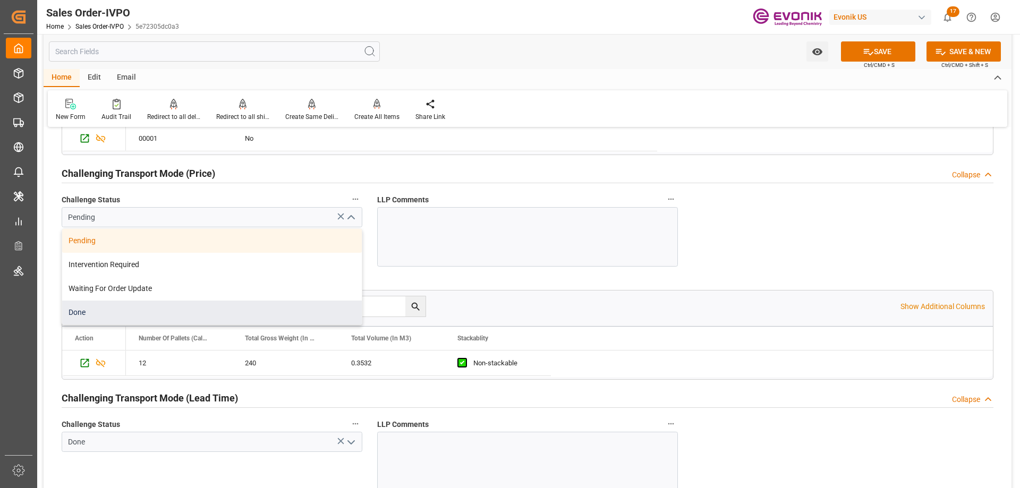
click at [91, 322] on div "Done" at bounding box center [212, 313] width 300 height 24
type input "Done"
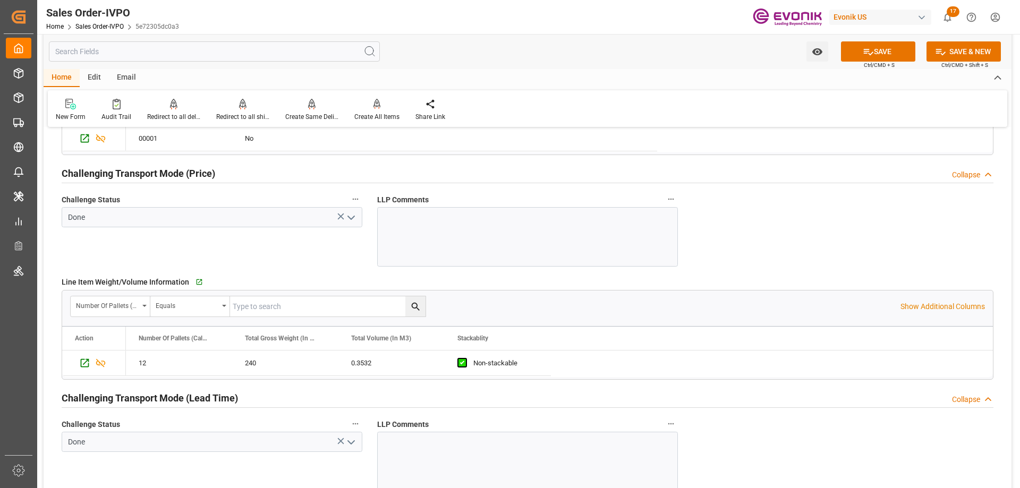
scroll to position [1222, 0]
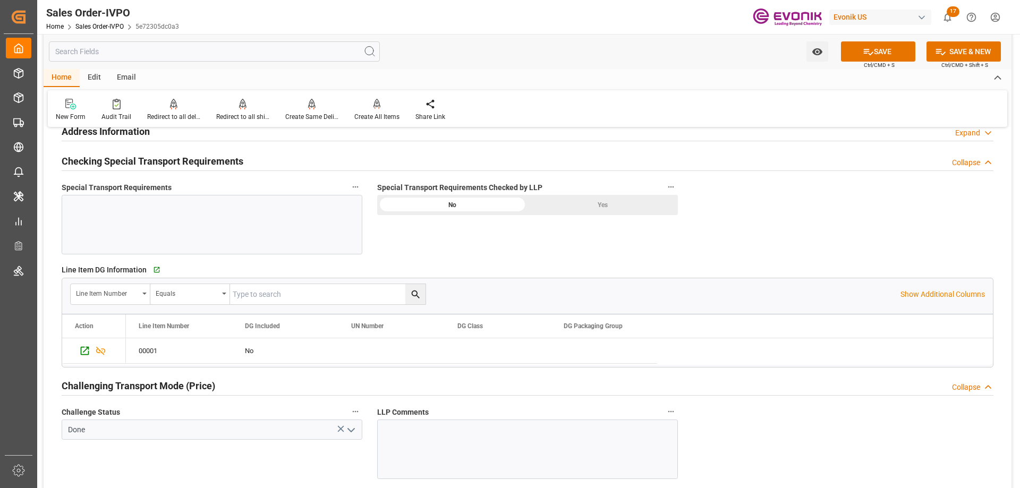
click at [563, 195] on div "Yes" at bounding box center [602, 205] width 150 height 20
click at [876, 45] on button "SAVE" at bounding box center [878, 51] width 74 height 20
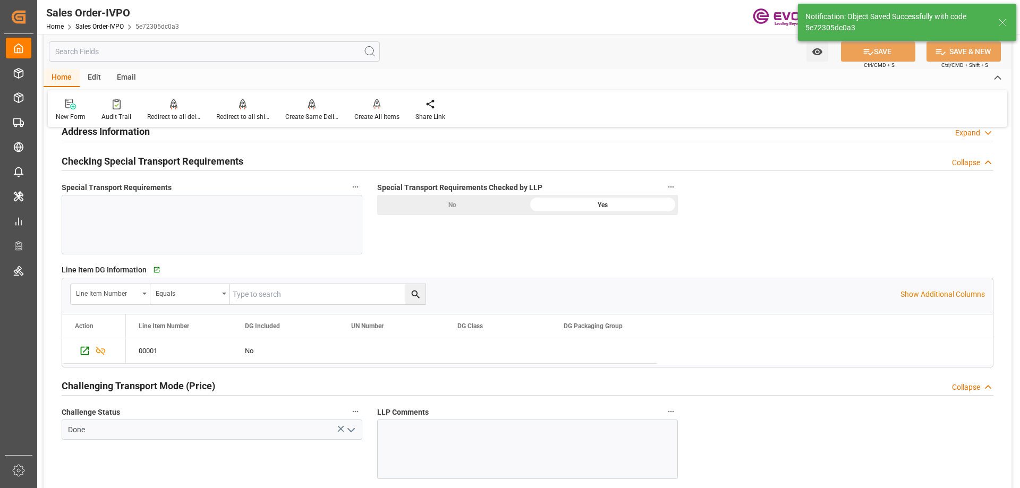
type input "[DATE] 14:32"
type input "No"
click at [375, 113] on div "Create All Items" at bounding box center [376, 117] width 45 height 10
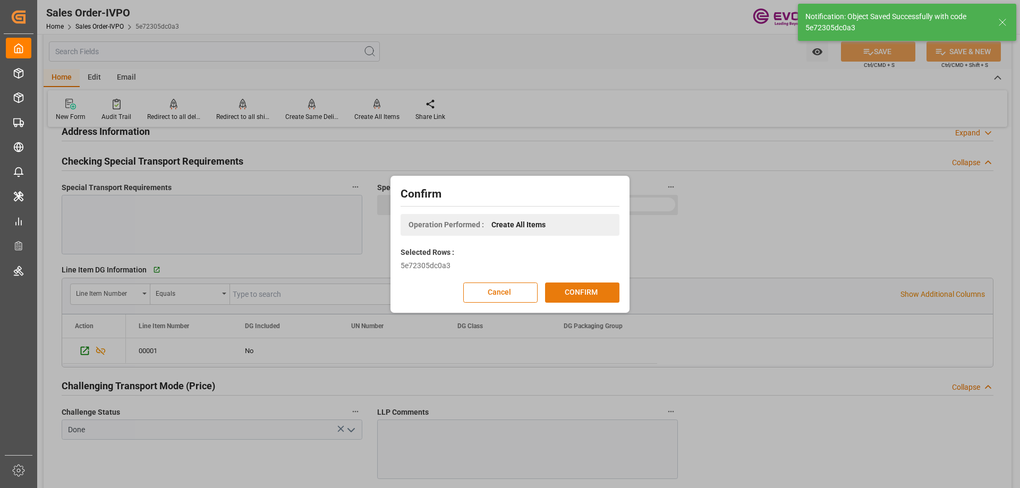
click at [569, 287] on button "CONFIRM" at bounding box center [582, 293] width 74 height 20
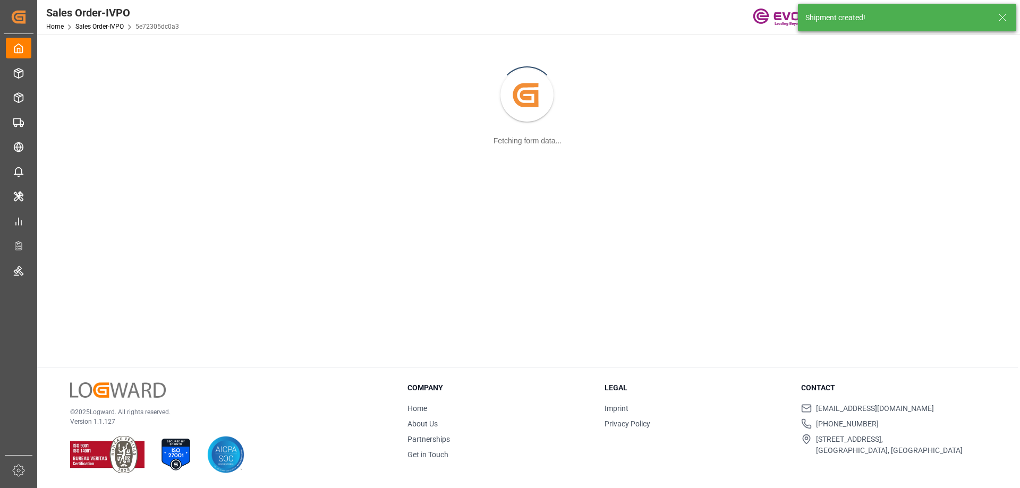
scroll to position [115, 0]
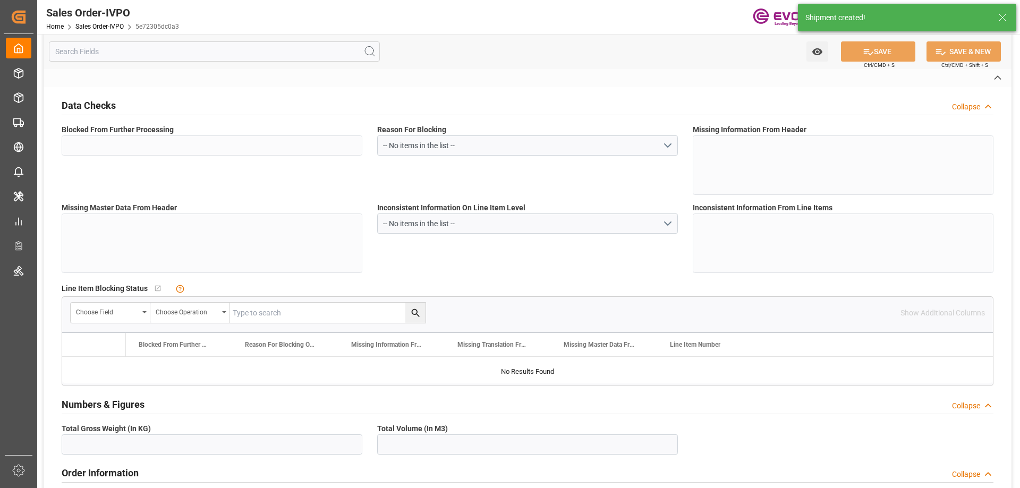
type input "5e72305dc0a3"
type input "Active"
type input "2007166091"
type input "TA"
type input "No"
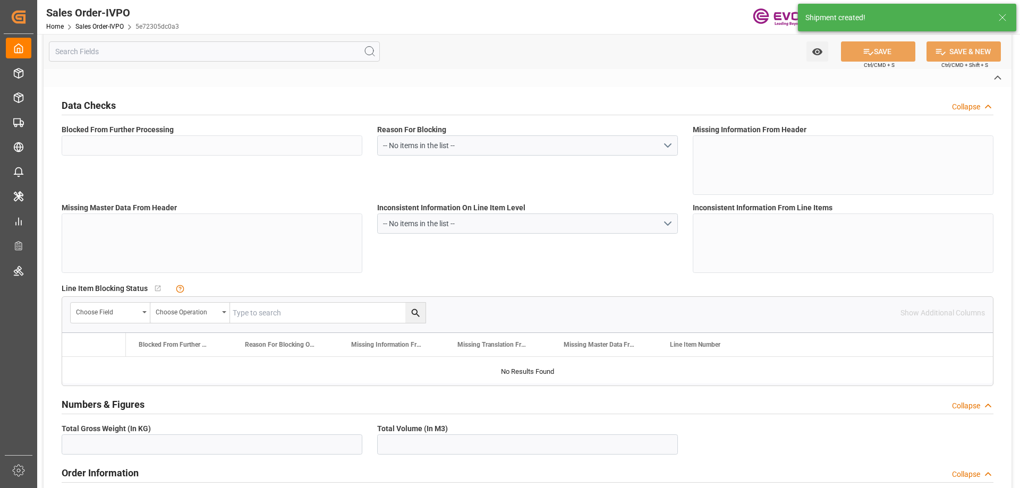
type input "D2P"
type input "61"
type input "Air"
type input "BR04"
type input "Air"
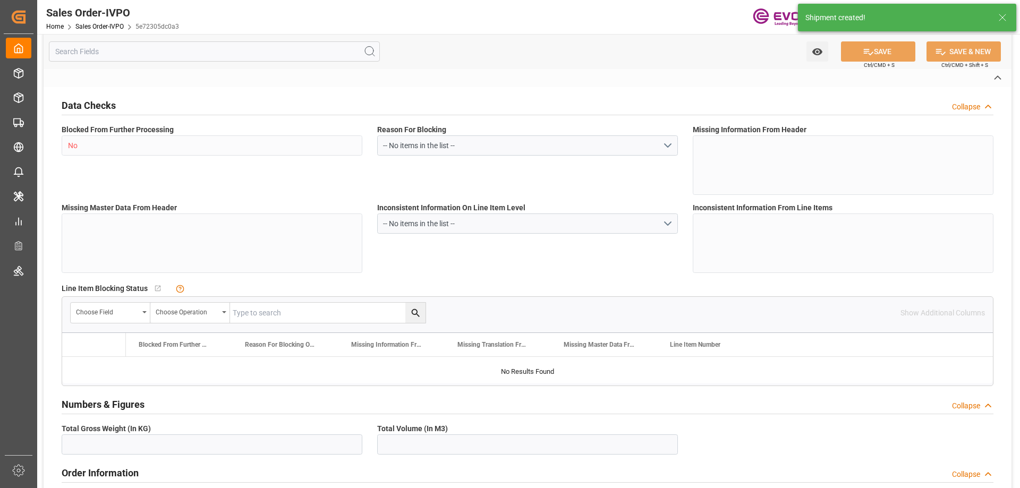
type textarea "No Tank Container"
type input "4515350082"
type input "39"
type input "SP CX ECA"
type input "Specialty Additives"
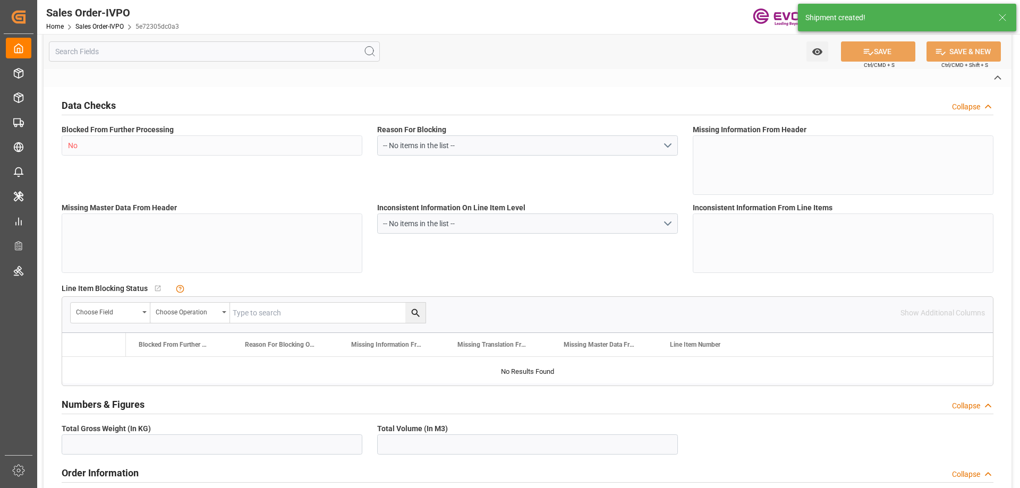
type input "CPT"
type input "Landvetter airport"
type input "[GEOGRAPHIC_DATA]"
type textarea "EVO-07222025-ARN-A"
type textarea "DIRECT CONSUMER"
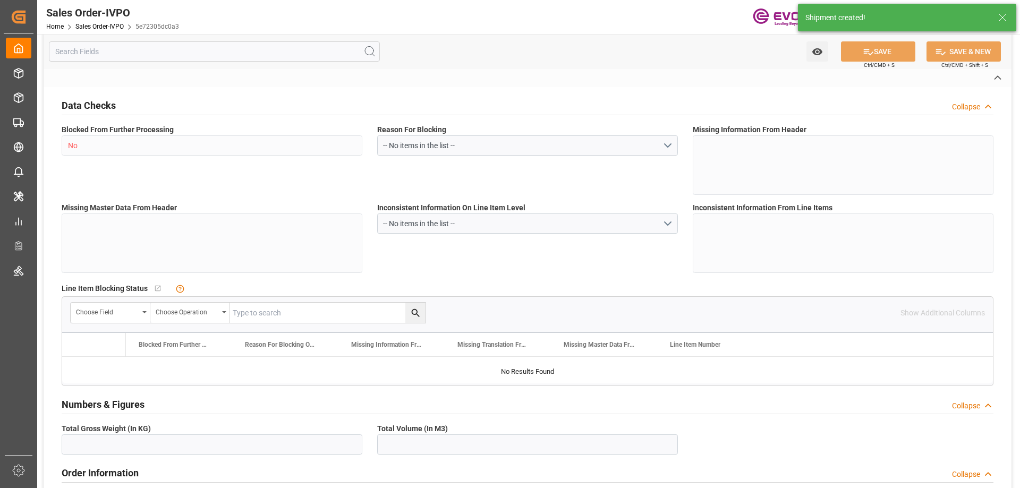
type input "SE"
type input "Done"
type input "Air"
type input "Done"
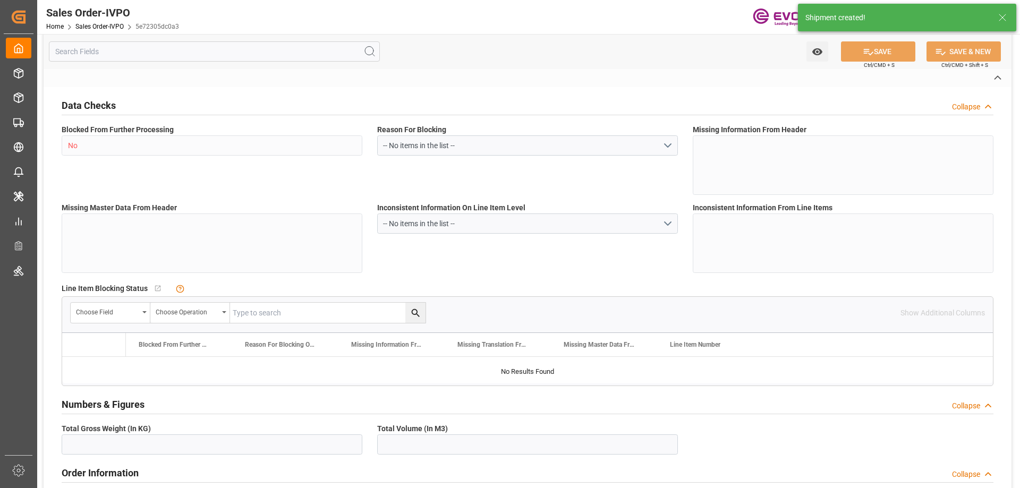
type input "Done"
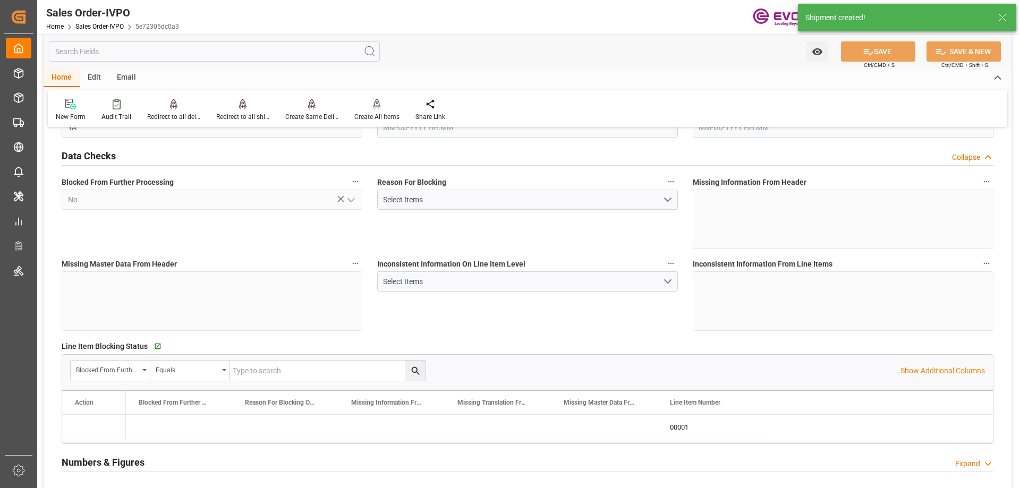
type input "SEGOT"
type input "2413.68"
type input "1"
type input "480"
type input "09-03-2025 21:58"
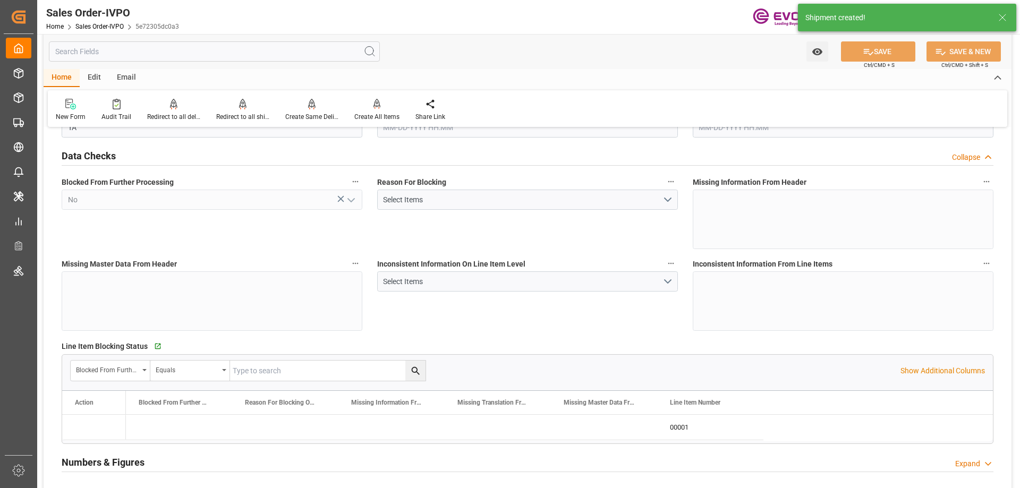
type input "[DATE] 14:32"
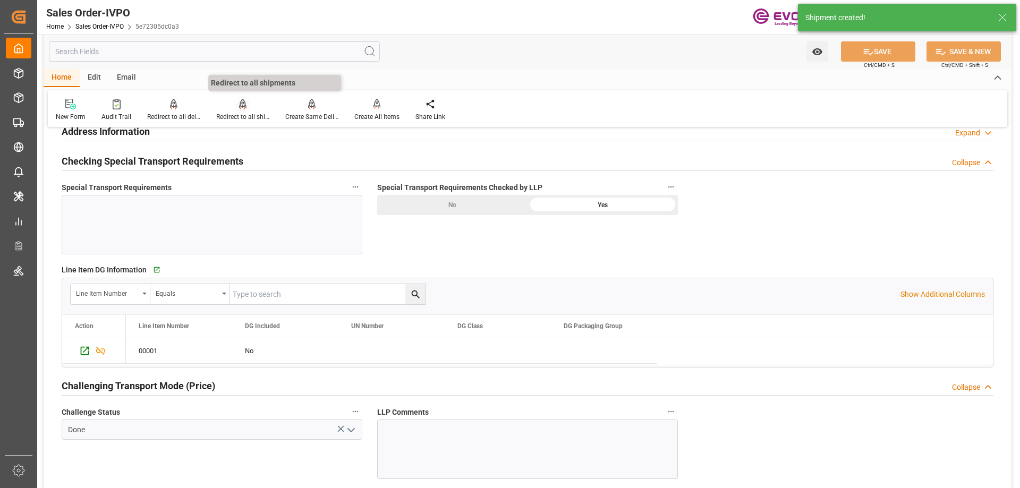
click at [240, 118] on div "Redirect to all shipments" at bounding box center [242, 117] width 53 height 10
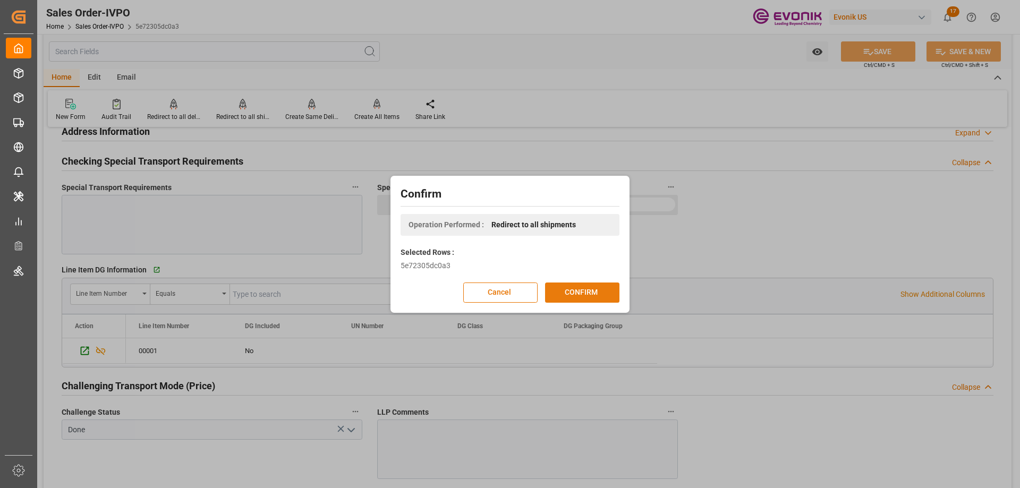
click at [565, 291] on button "CONFIRM" at bounding box center [582, 293] width 74 height 20
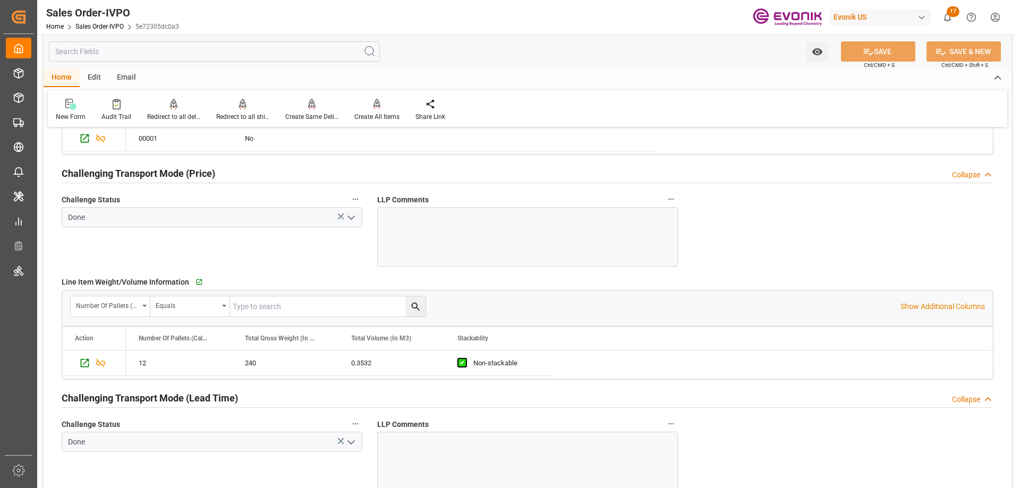
scroll to position [1593, 0]
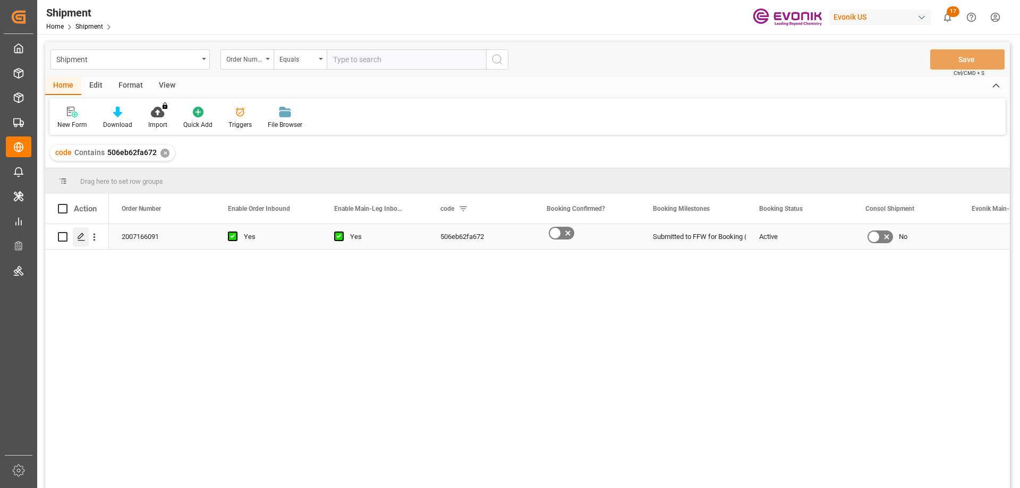
click at [82, 236] on polygon "Press SPACE to select this row." at bounding box center [80, 236] width 5 height 5
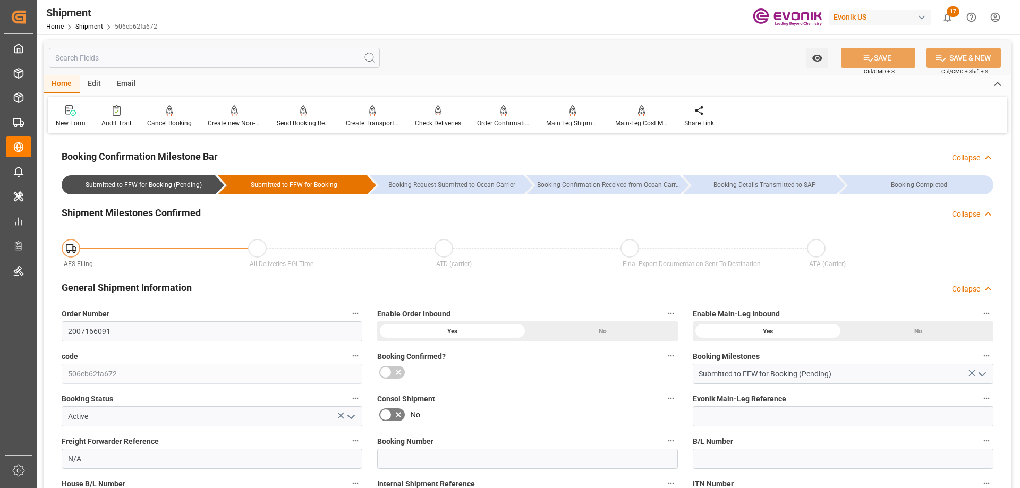
type input "[DATE] 00:00"
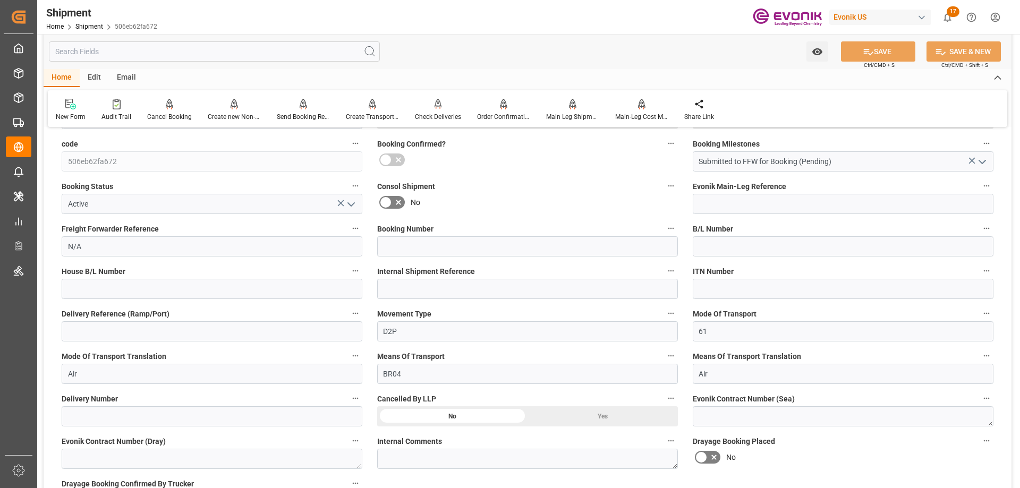
scroll to position [319, 0]
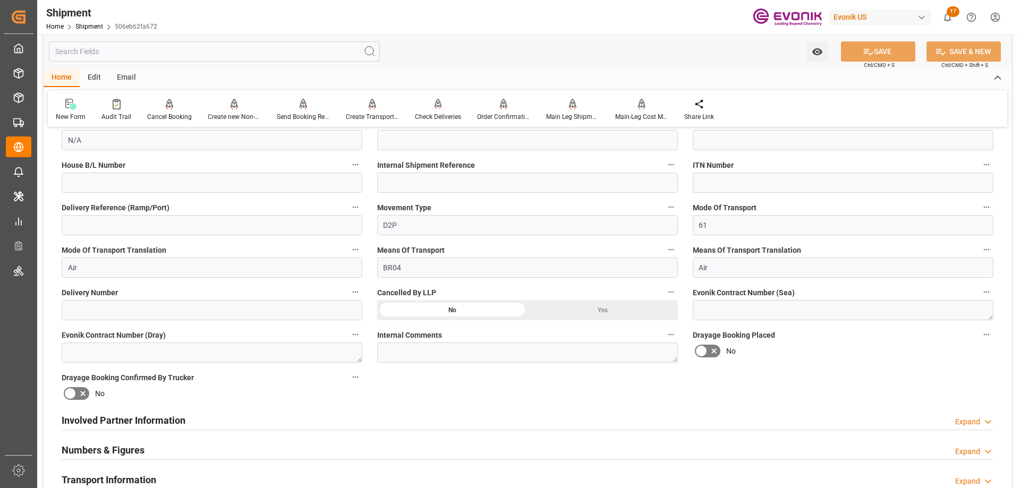
click at [151, 417] on h2 "Involved Partner Information" at bounding box center [124, 420] width 124 height 14
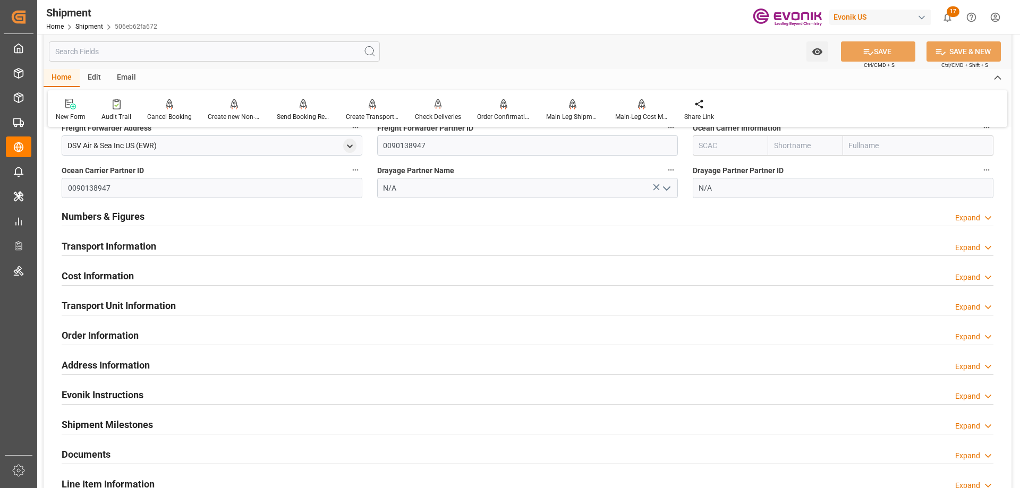
scroll to position [744, 0]
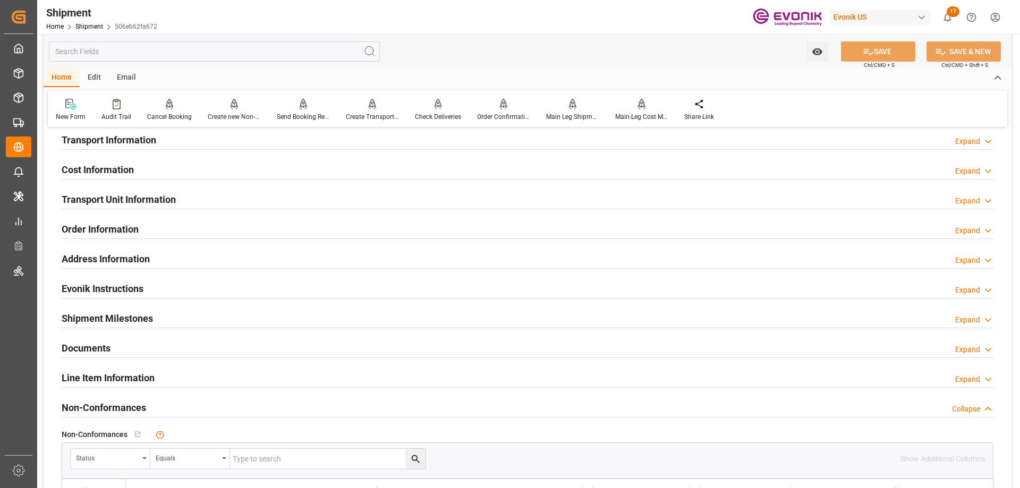
click at [101, 231] on h2 "Order Information" at bounding box center [100, 229] width 77 height 14
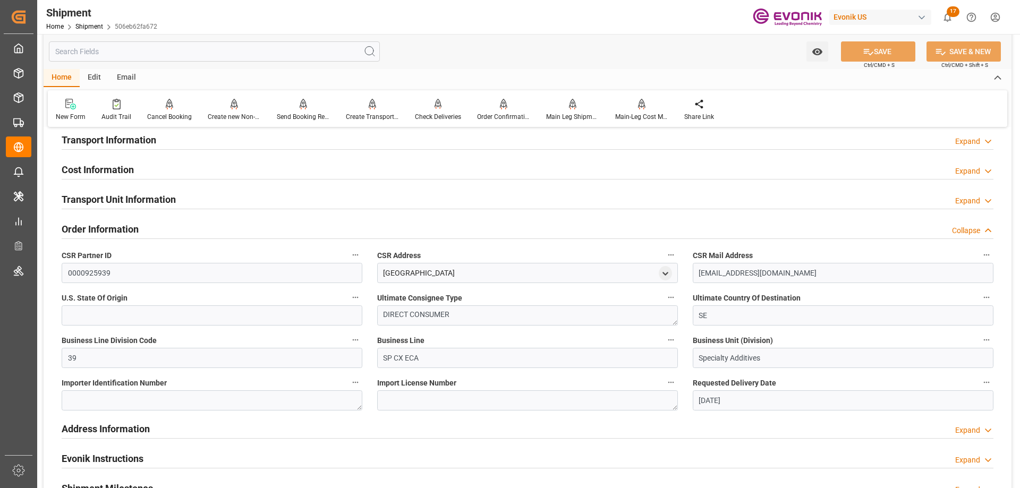
click at [106, 229] on h2 "Order Information" at bounding box center [100, 229] width 77 height 14
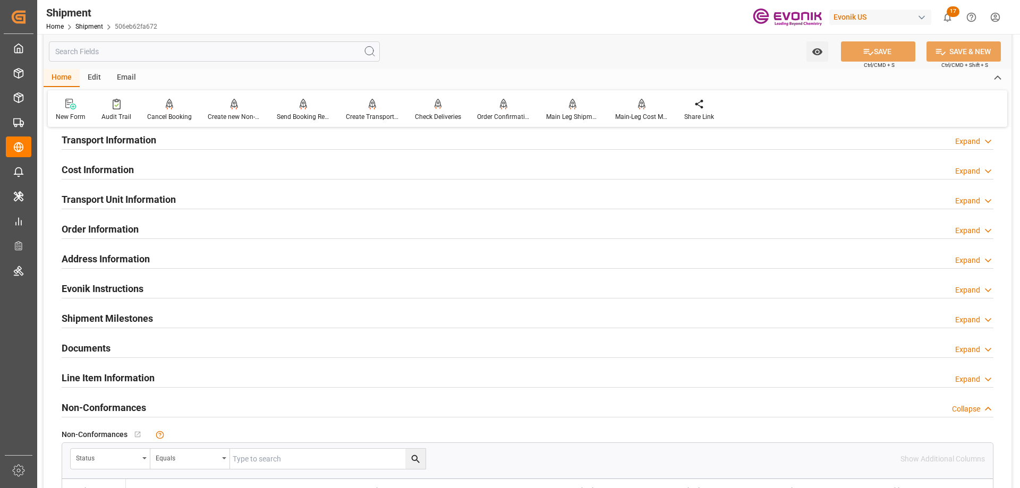
click at [148, 169] on div "Cost Information Expand" at bounding box center [528, 169] width 932 height 20
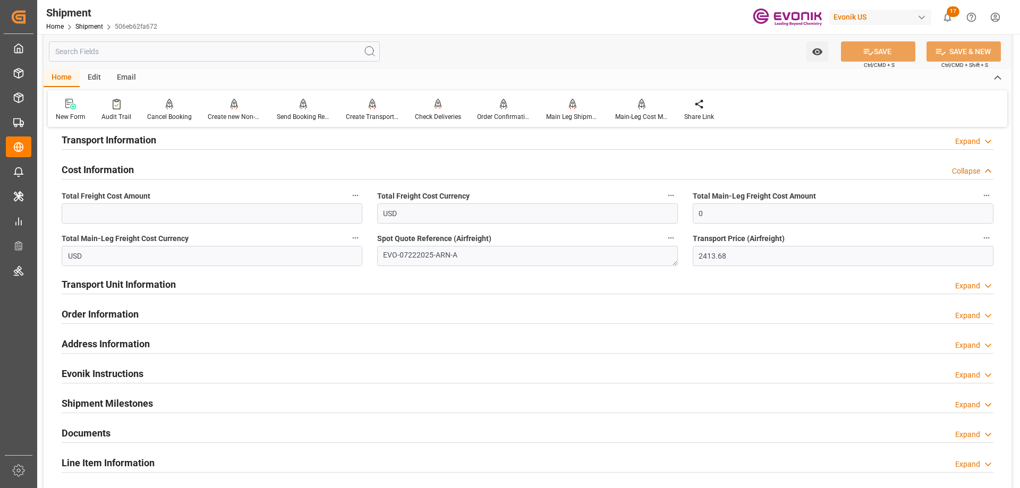
scroll to position [531, 0]
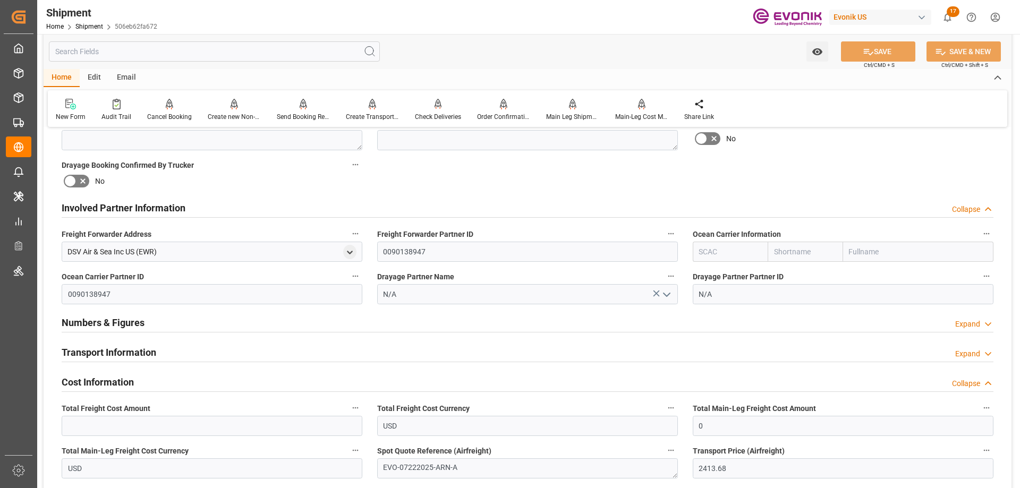
click at [126, 348] on h2 "Transport Information" at bounding box center [109, 352] width 95 height 14
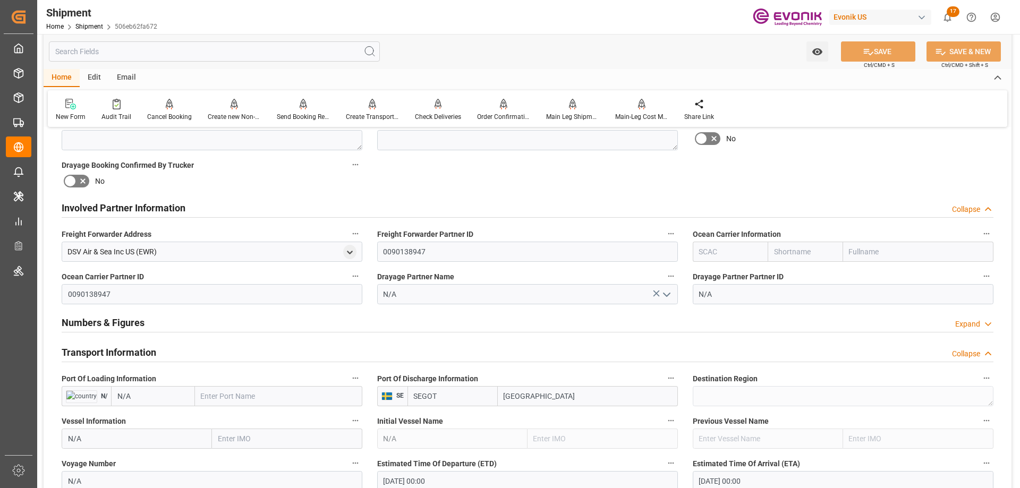
scroll to position [637, 0]
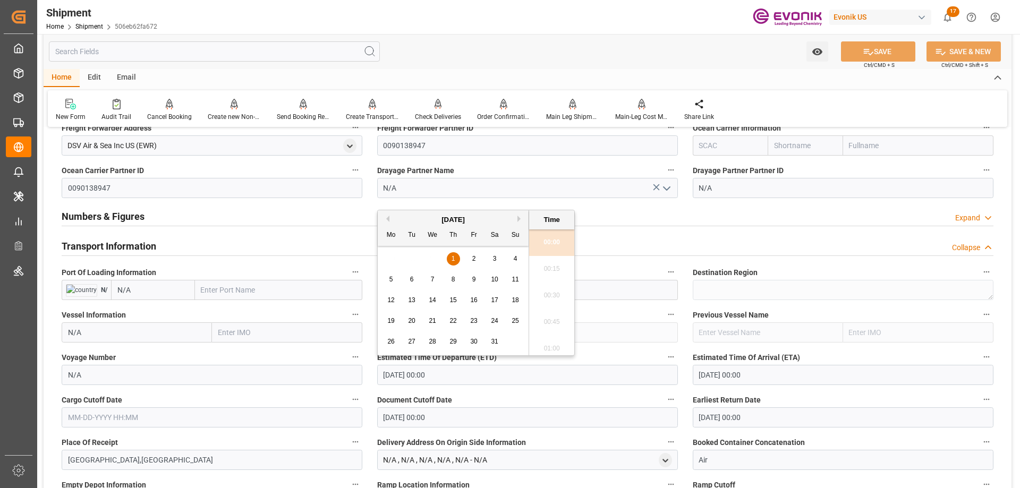
drag, startPoint x: 458, startPoint y: 381, endPoint x: 347, endPoint y: 381, distance: 111.0
click at [347, 381] on div "Booking Confirmation Milestone Bar Collapse Submitted to FFW for Booking (Pendi…" at bounding box center [528, 301] width 968 height 1605
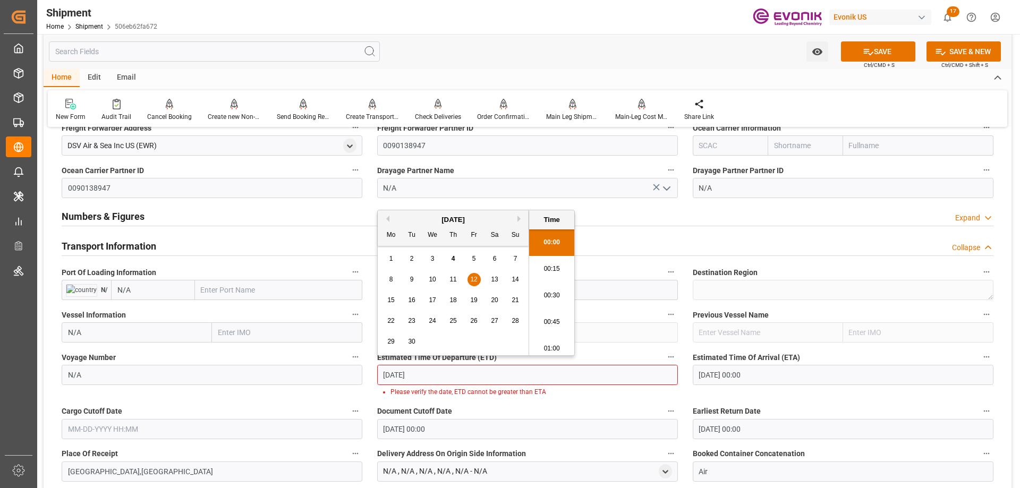
type input "[DATE]"
type input "[DATE] 00:00"
drag, startPoint x: 462, startPoint y: 377, endPoint x: 356, endPoint y: 382, distance: 105.8
click at [356, 382] on div "Booking Confirmation Milestone Bar Collapse Submitted to FFW for Booking (Pendi…" at bounding box center [528, 307] width 968 height 1617
click at [176, 428] on input "text" at bounding box center [212, 429] width 301 height 20
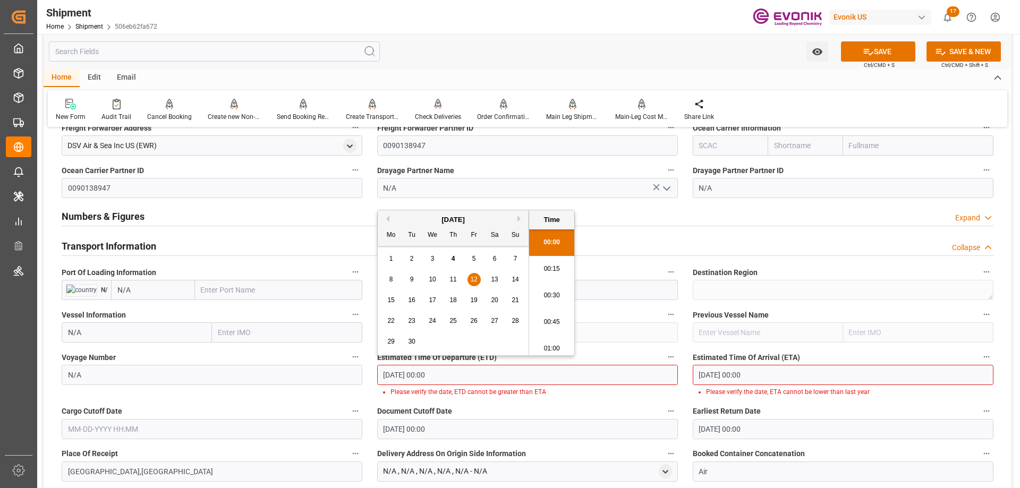
paste input "[DATE] 00:00"
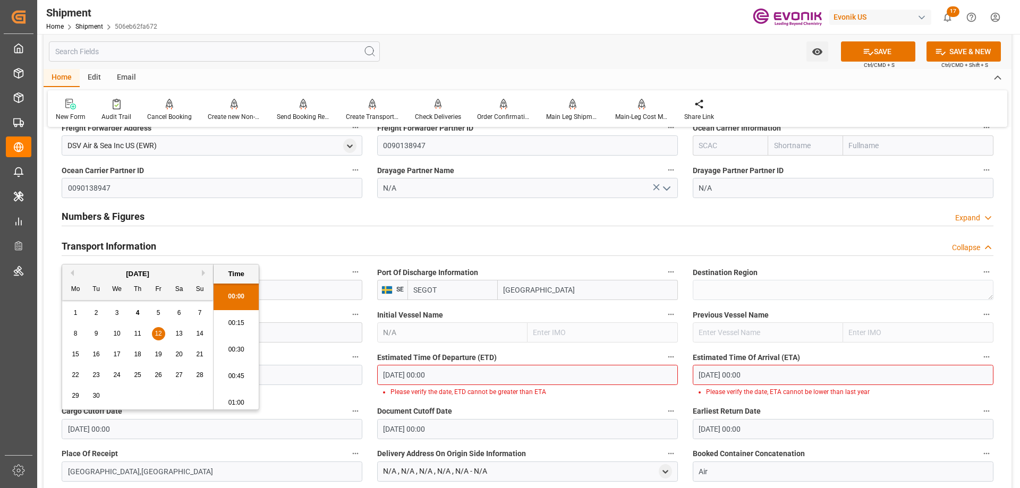
scroll to position [1066, 0]
type input "[DATE] 00:00"
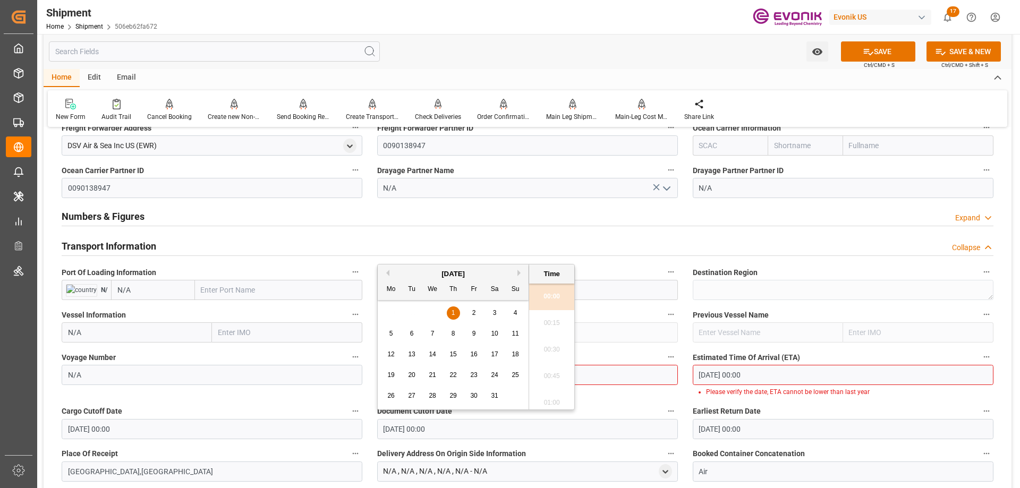
drag, startPoint x: 474, startPoint y: 433, endPoint x: 373, endPoint y: 426, distance: 101.2
click at [366, 426] on div "Booking Confirmation Milestone Bar Collapse Submitted to FFW for Booking (Pendi…" at bounding box center [528, 307] width 968 height 1617
paste input "[DATE]"
type input "[DATE] 00:00"
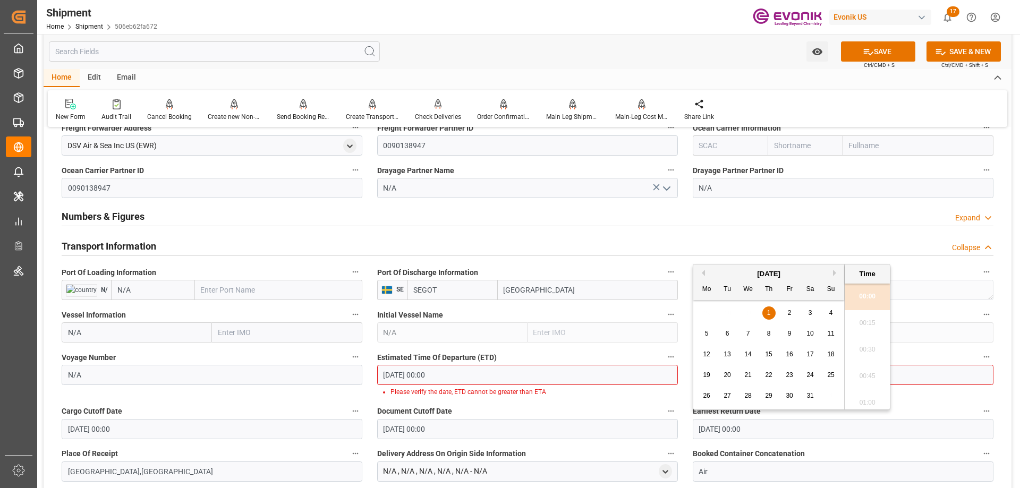
drag, startPoint x: 687, startPoint y: 429, endPoint x: 669, endPoint y: 429, distance: 18.6
click at [669, 429] on div "Booking Confirmation Milestone Bar Collapse Submitted to FFW for Booking (Pendi…" at bounding box center [528, 307] width 968 height 1617
paste input "[DATE]"
type input "[DATE] 00:00"
click at [915, 374] on input "[DATE] 00:00" at bounding box center [843, 375] width 301 height 20
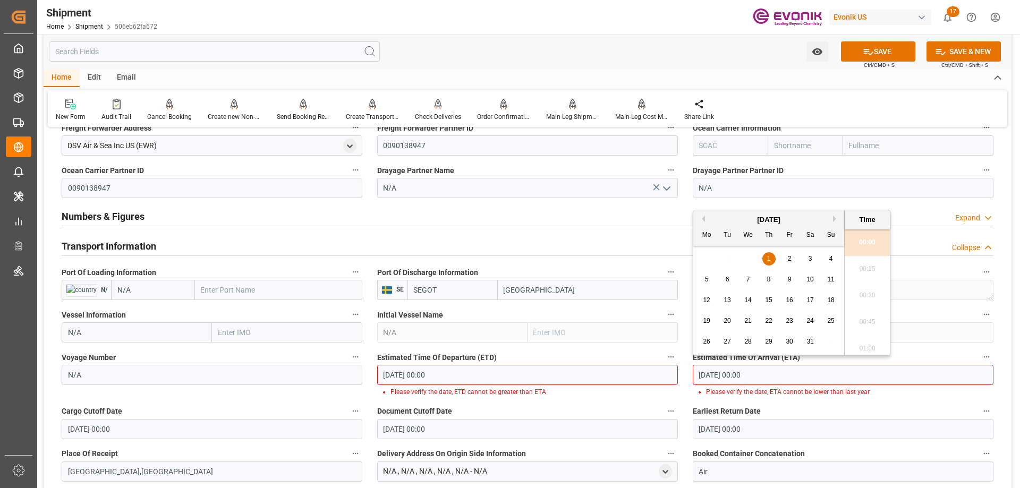
drag, startPoint x: 900, startPoint y: 375, endPoint x: 692, endPoint y: 378, distance: 208.8
click at [692, 378] on div "Estimated Time Of Arrival (ETA) [DATE] 00:00 Please verify the date, ETA cannot…" at bounding box center [843, 373] width 316 height 54
paste input "[DATE]"
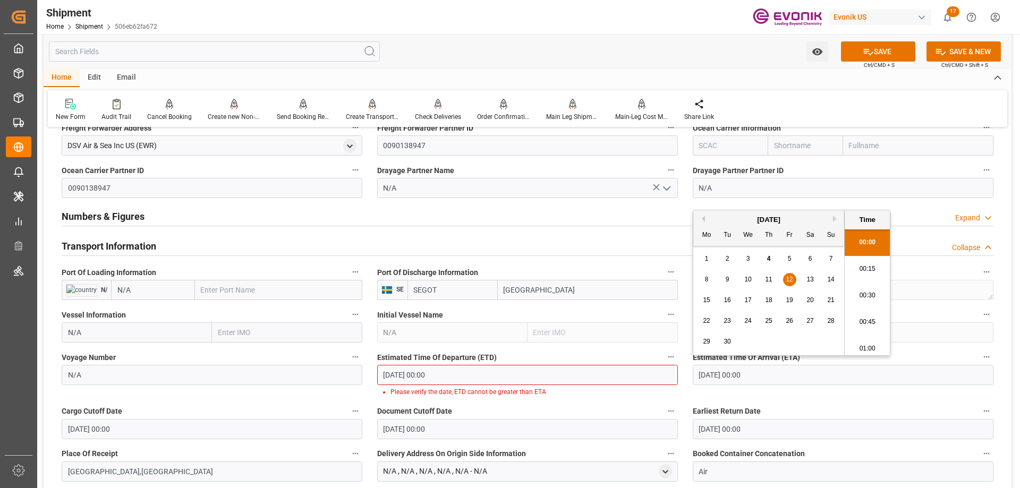
click at [709, 320] on span "22" at bounding box center [706, 320] width 7 height 7
type input "[DATE] 00:00"
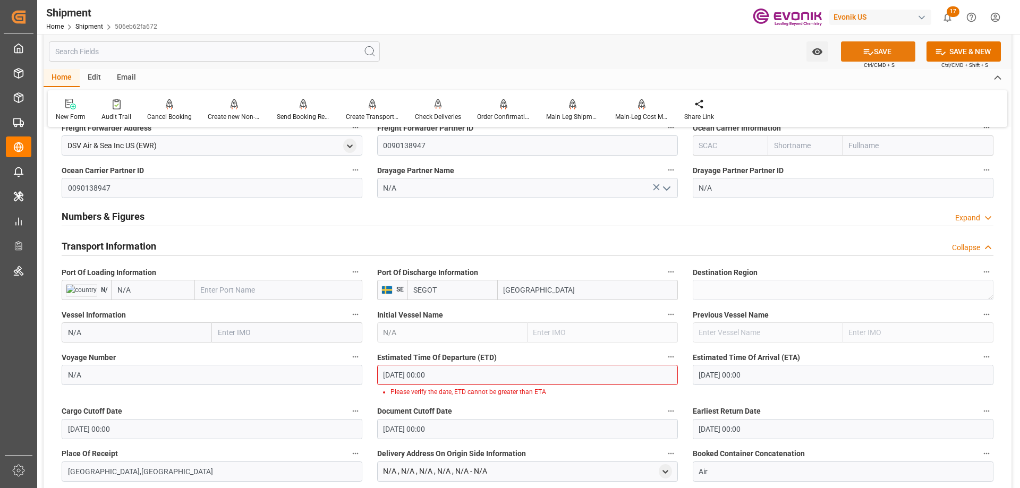
click at [893, 52] on button "SAVE" at bounding box center [878, 51] width 74 height 20
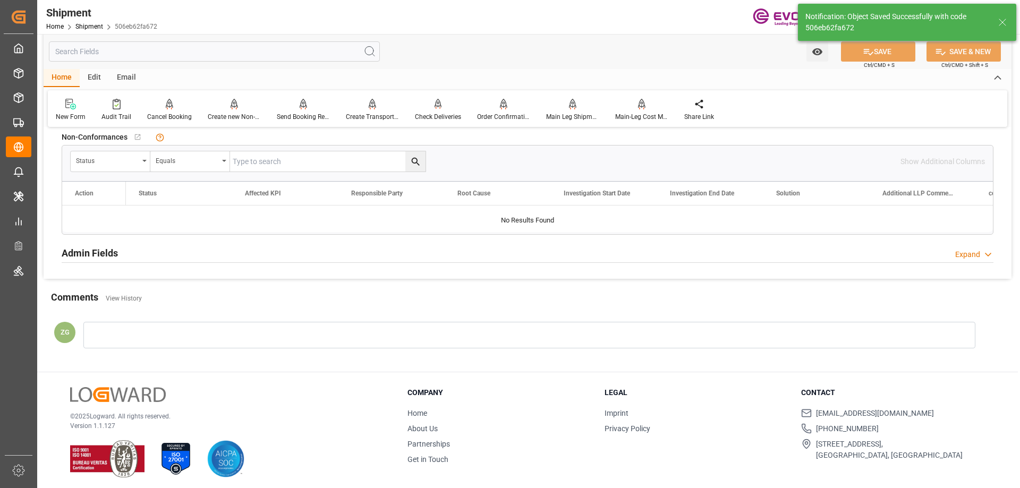
scroll to position [534, 0]
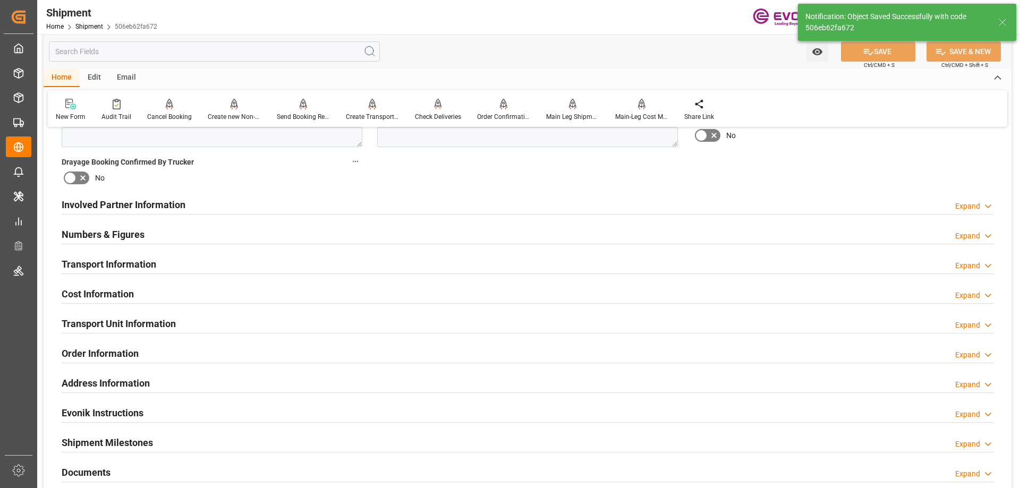
click at [110, 292] on h2 "Cost Information" at bounding box center [98, 294] width 72 height 14
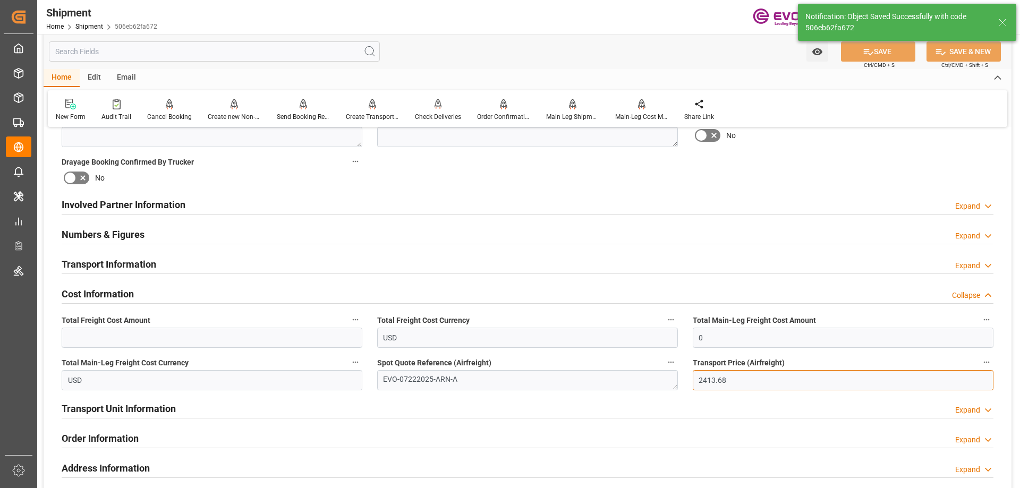
drag, startPoint x: 730, startPoint y: 382, endPoint x: 680, endPoint y: 381, distance: 49.9
click at [680, 381] on div "Booking Confirmation Milestone Bar Collapse Submitted to FFW for Booking (Pendi…" at bounding box center [528, 193] width 968 height 1183
drag, startPoint x: 721, startPoint y: 328, endPoint x: 688, endPoint y: 335, distance: 33.8
click at [689, 335] on div "Total Main-Leg Freight Cost Amount 0" at bounding box center [843, 330] width 316 height 42
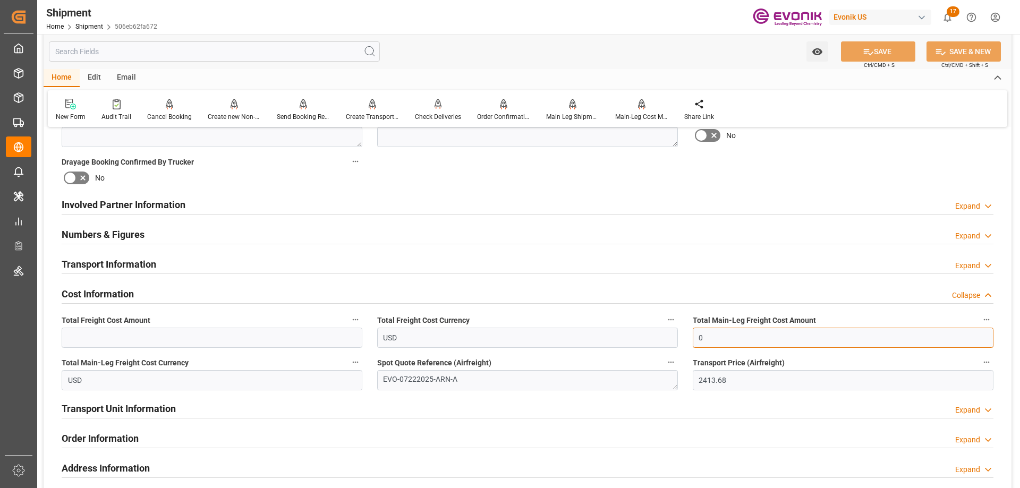
paste input "2413.68"
type input "2413.68"
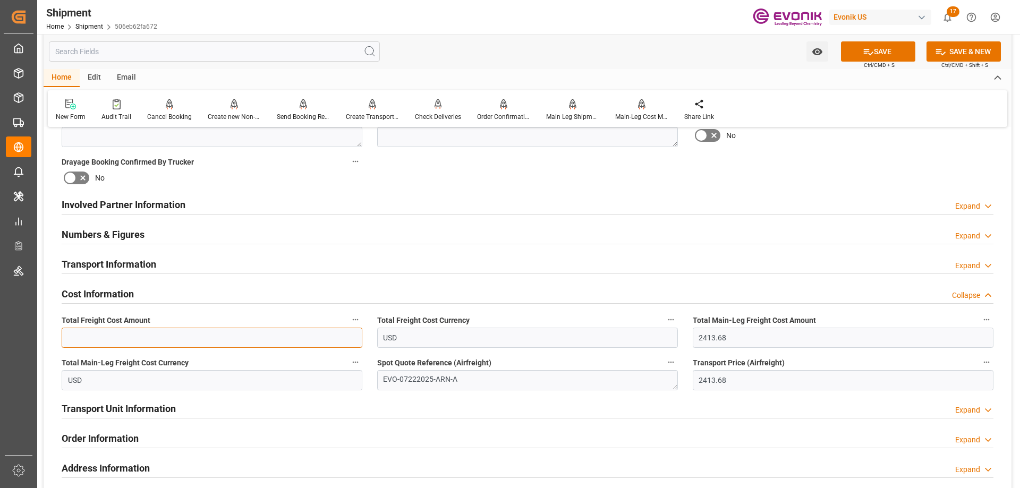
click at [176, 336] on input "text" at bounding box center [212, 338] width 301 height 20
paste input "2413.68"
type input "2413.68"
drag, startPoint x: 430, startPoint y: 379, endPoint x: 373, endPoint y: 378, distance: 57.4
click at [373, 378] on div "Spot Quote Reference (Airfreight) EVO-07222025-ARN-A" at bounding box center [528, 373] width 316 height 42
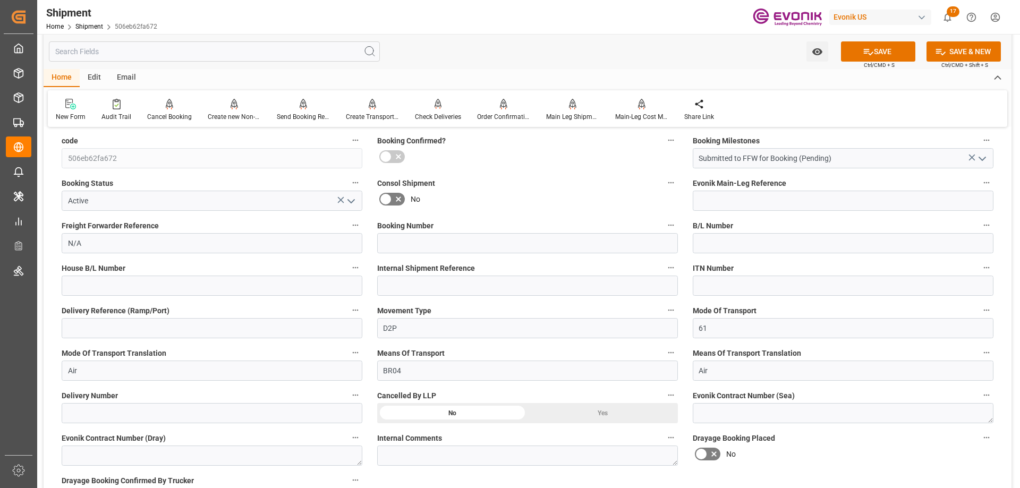
scroll to position [163, 0]
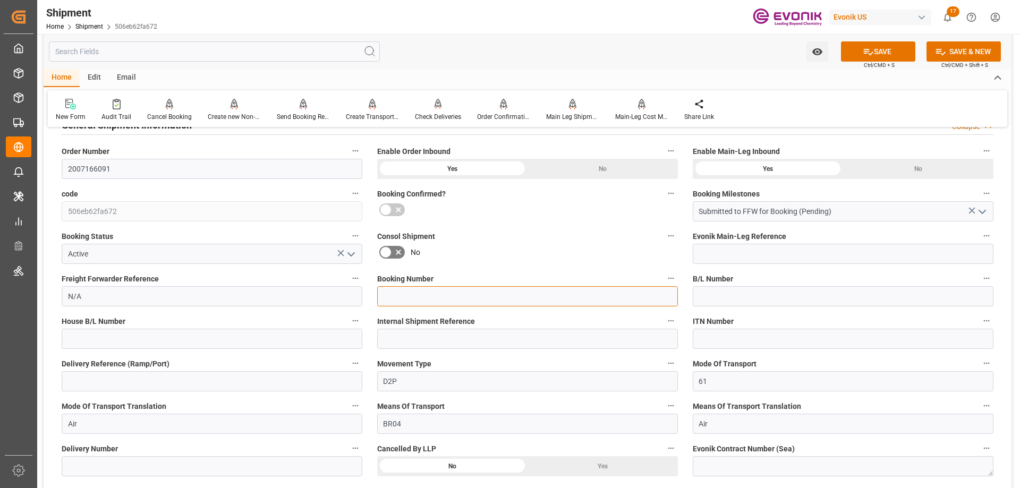
click at [430, 286] on input at bounding box center [527, 296] width 301 height 20
paste input "EVO-07222025-ARN-A"
type input "EVO-07222025-ARN-A"
click at [868, 50] on icon at bounding box center [868, 51] width 11 height 11
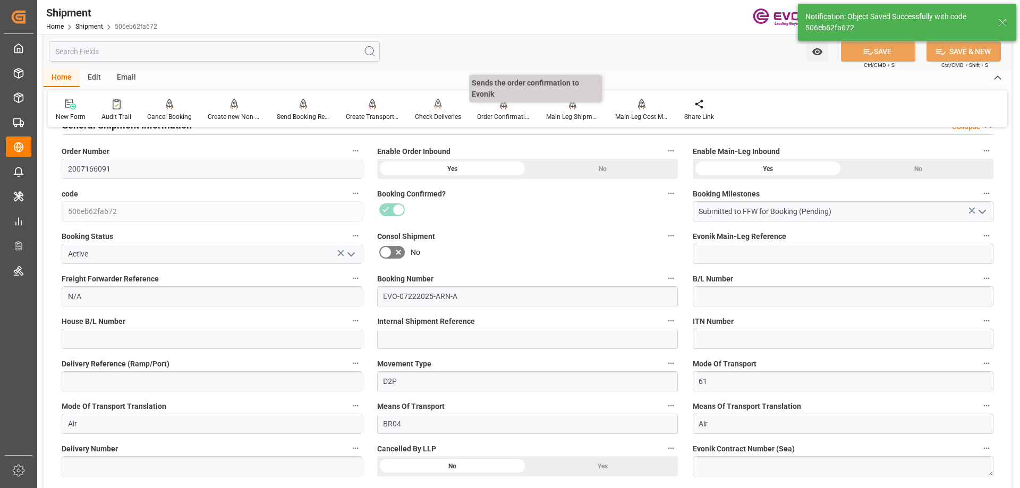
click at [505, 110] on div "Order Confirmation" at bounding box center [503, 109] width 69 height 23
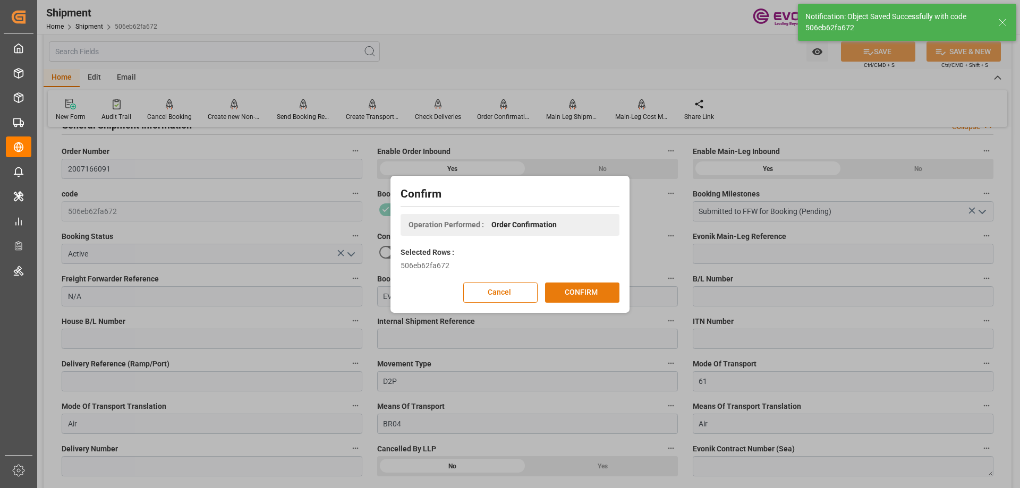
click at [599, 293] on button "CONFIRM" at bounding box center [582, 293] width 74 height 20
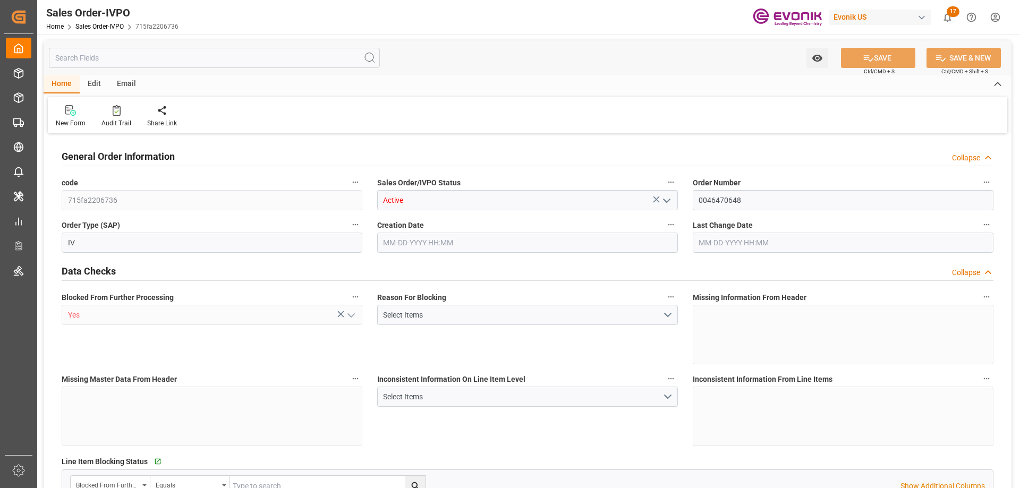
type input "CNSHA"
type input "821.8"
type input "1"
type input "93.7"
type input "[DATE] 16:16"
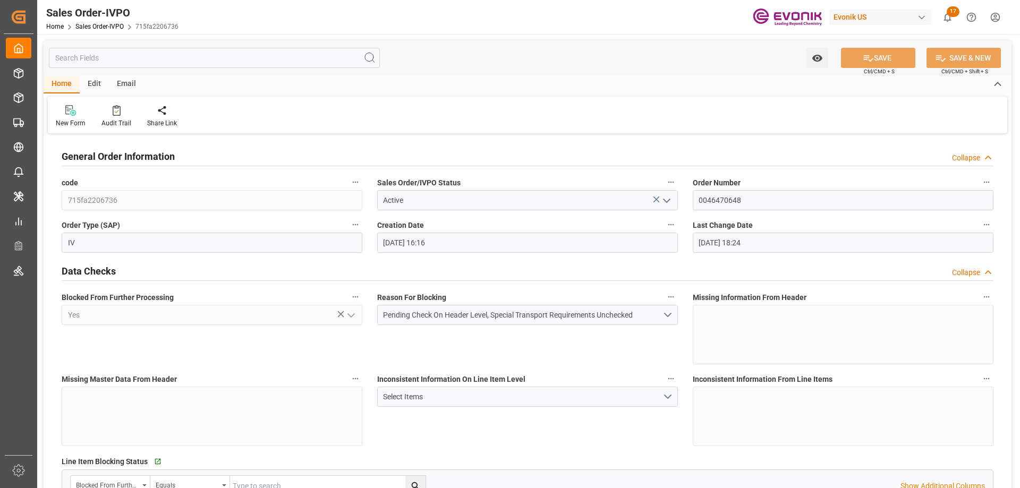
type input "[DATE] 18:24"
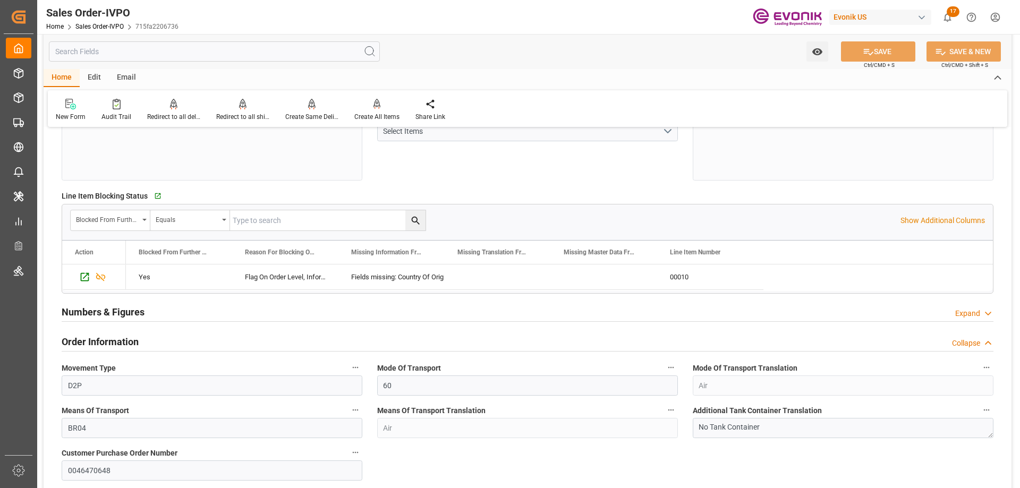
scroll to position [212, 0]
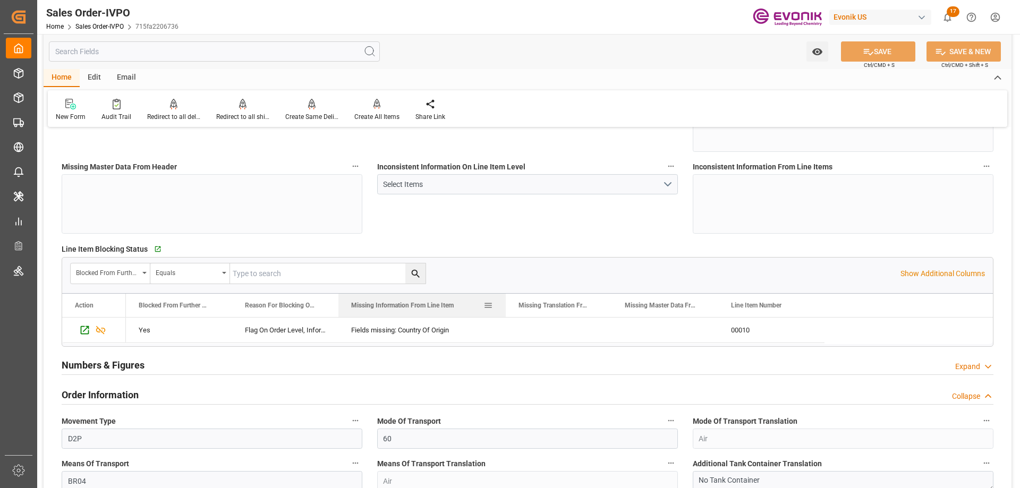
drag, startPoint x: 444, startPoint y: 302, endPoint x: 505, endPoint y: 303, distance: 61.1
click at [505, 303] on div at bounding box center [506, 305] width 4 height 23
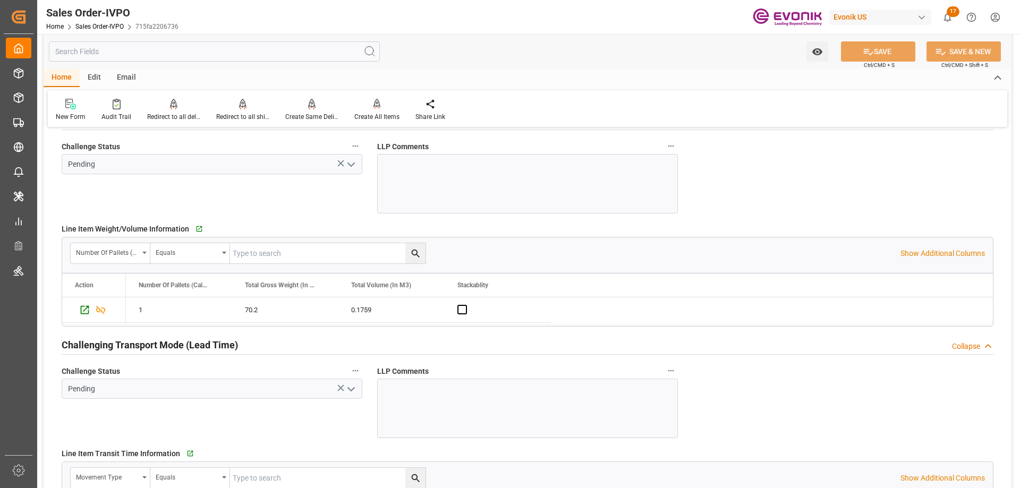
scroll to position [1700, 0]
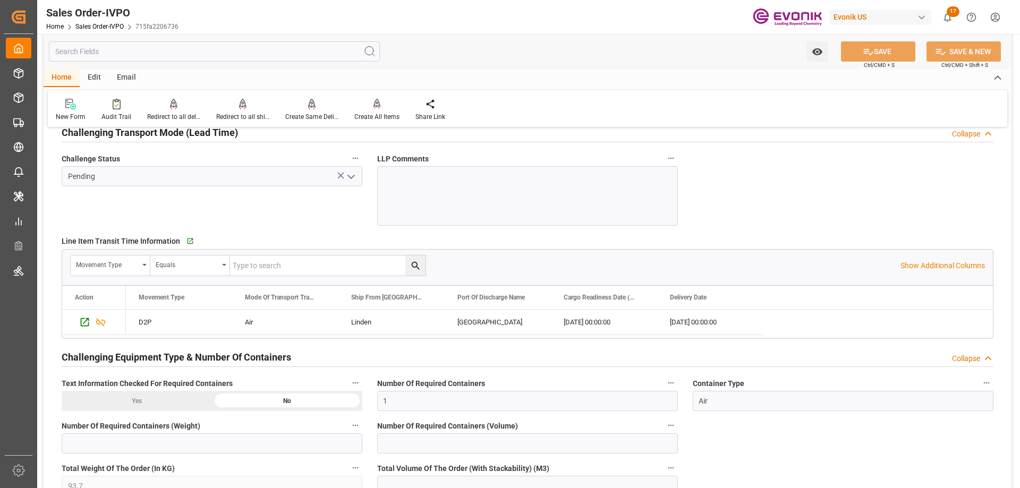
click at [152, 53] on input "text" at bounding box center [214, 51] width 331 height 20
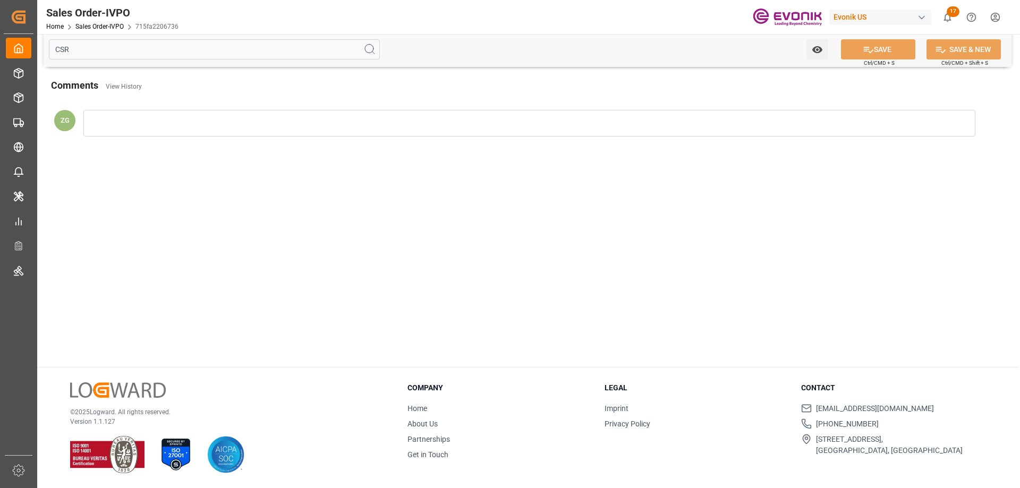
scroll to position [0, 0]
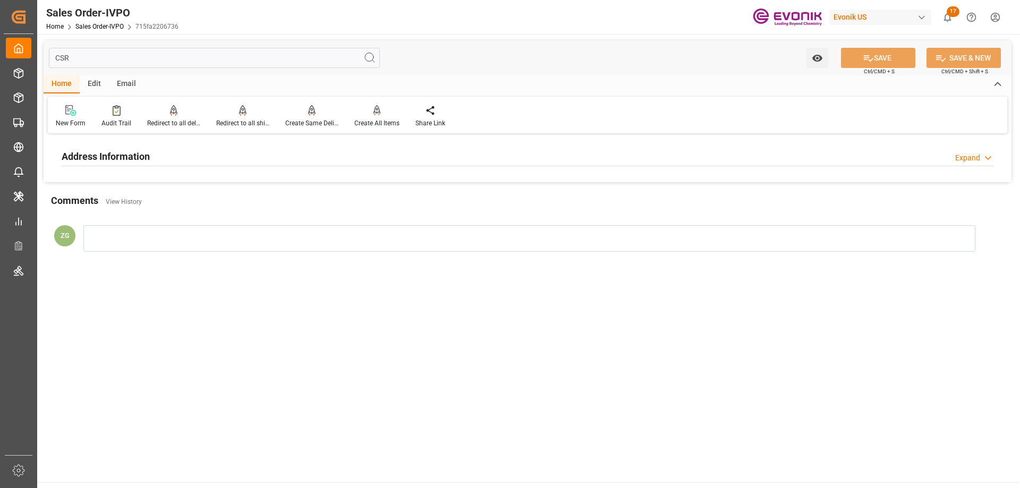
type input "CSR"
click at [110, 157] on h2 "Address Information" at bounding box center [106, 156] width 88 height 14
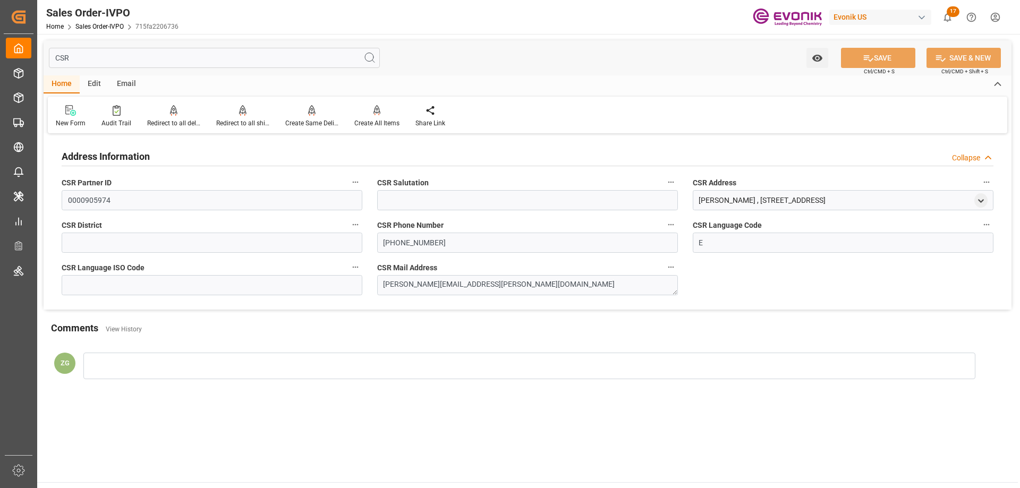
click at [202, 57] on input "CSR" at bounding box center [214, 58] width 331 height 20
drag, startPoint x: 202, startPoint y: 57, endPoint x: 61, endPoint y: 56, distance: 141.3
click at [61, 56] on input "CSR" at bounding box center [214, 58] width 331 height 20
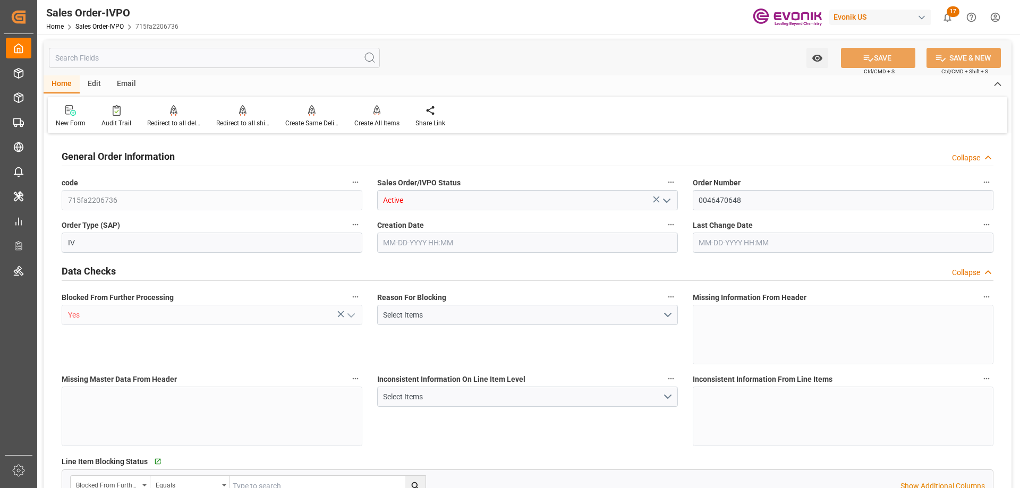
type input "CNSHA"
type input "821.8"
type input "1"
type input "93.7"
type input "08-28-2025 16:16"
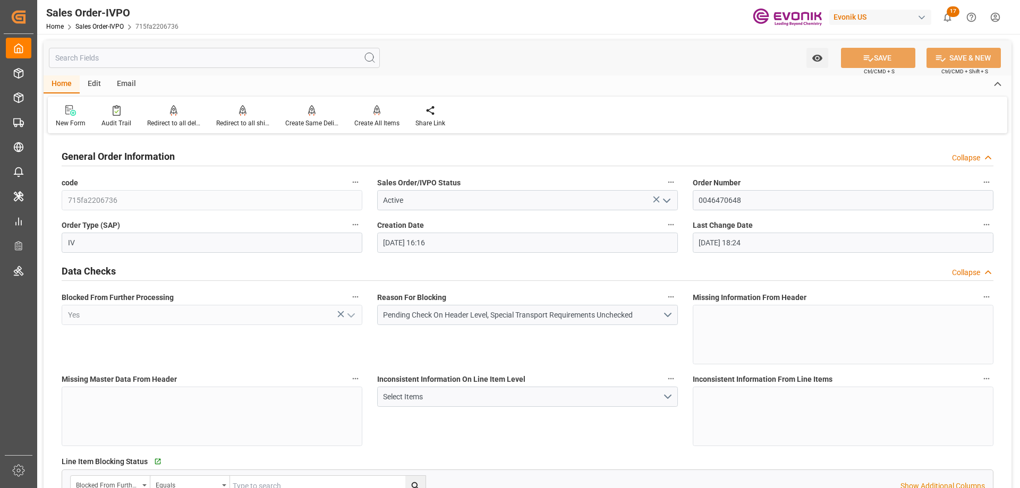
type input "08-28-2025 18:24"
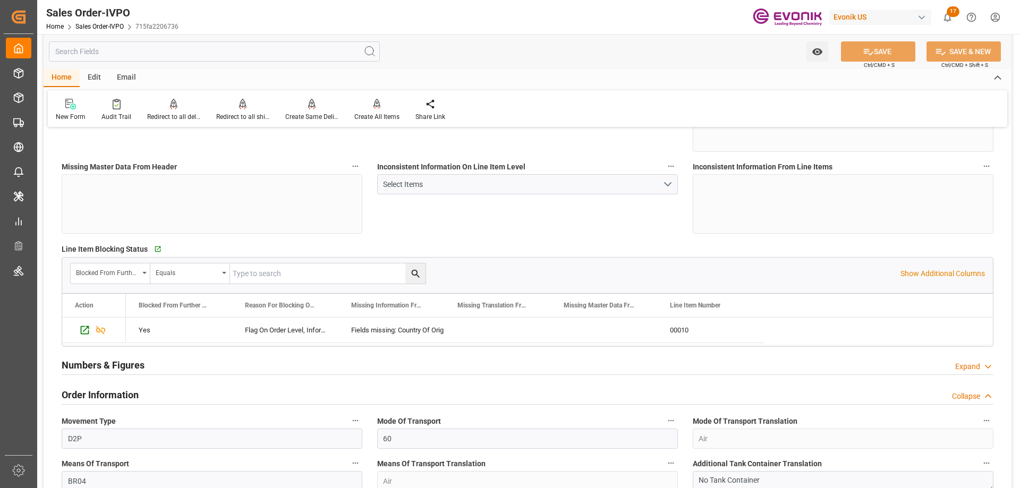
scroll to position [319, 0]
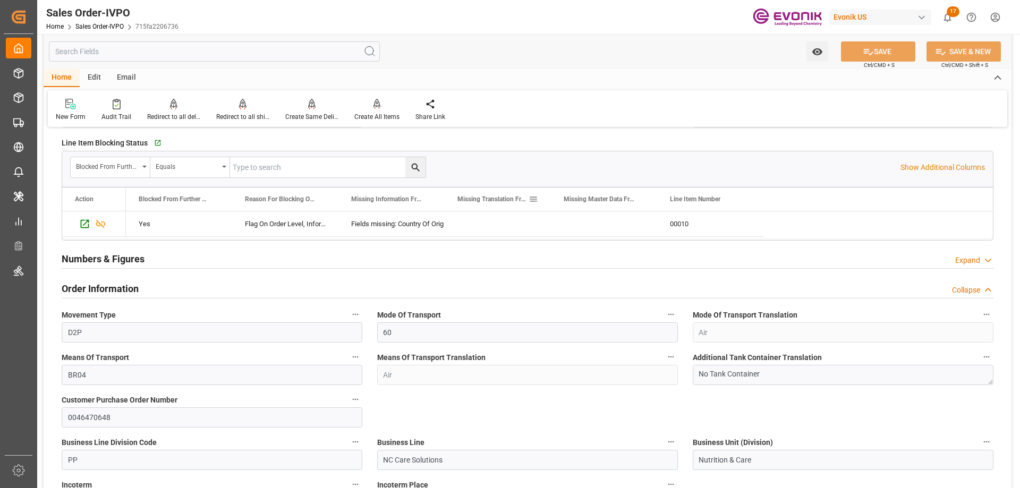
click at [446, 197] on div "Missing Translation From Master Data" at bounding box center [498, 198] width 106 height 23
drag, startPoint x: 443, startPoint y: 195, endPoint x: 501, endPoint y: 200, distance: 58.6
click at [501, 200] on div at bounding box center [503, 198] width 4 height 23
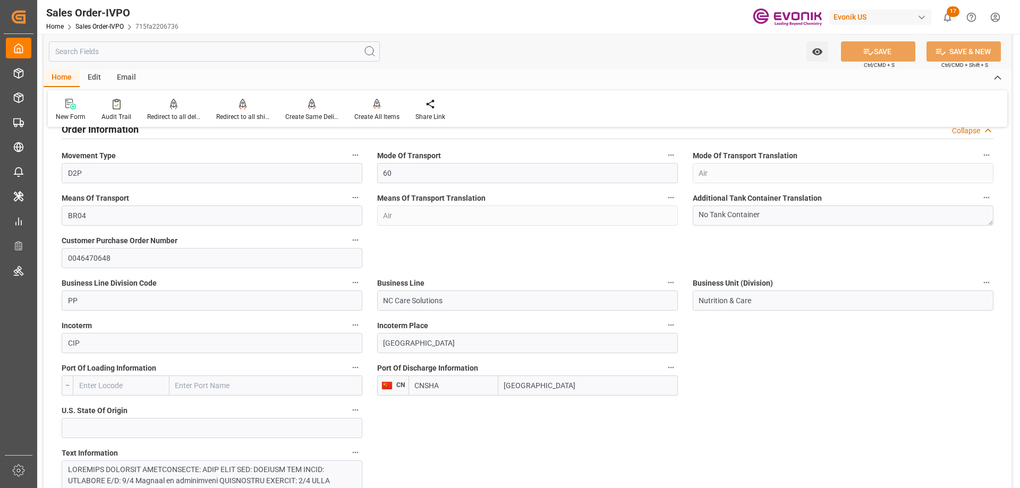
scroll to position [372, 0]
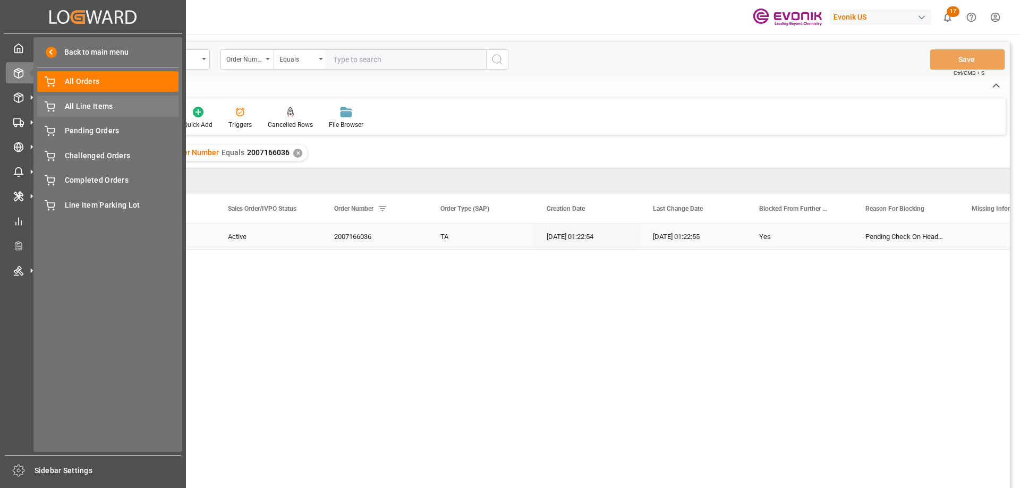
click at [91, 106] on span "All Line Items" at bounding box center [122, 106] width 114 height 11
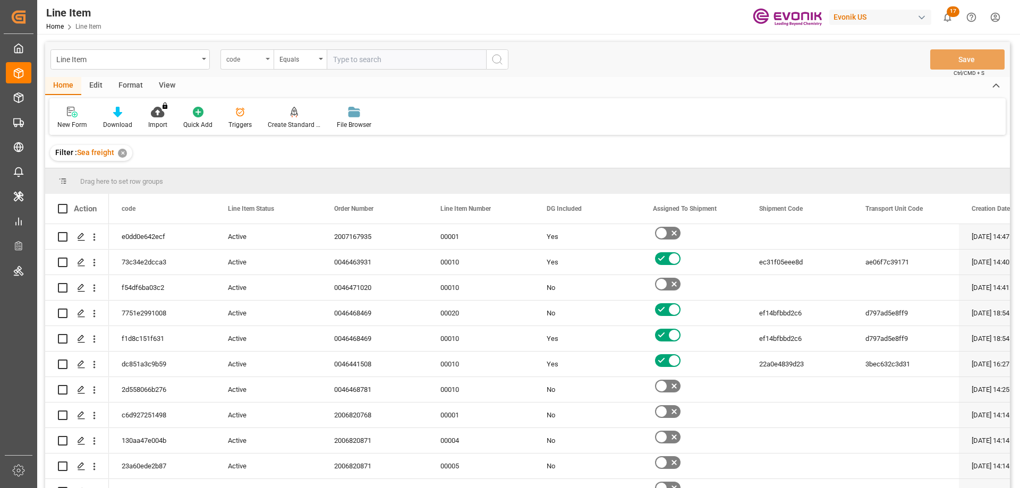
click at [268, 57] on div "code" at bounding box center [246, 59] width 53 height 20
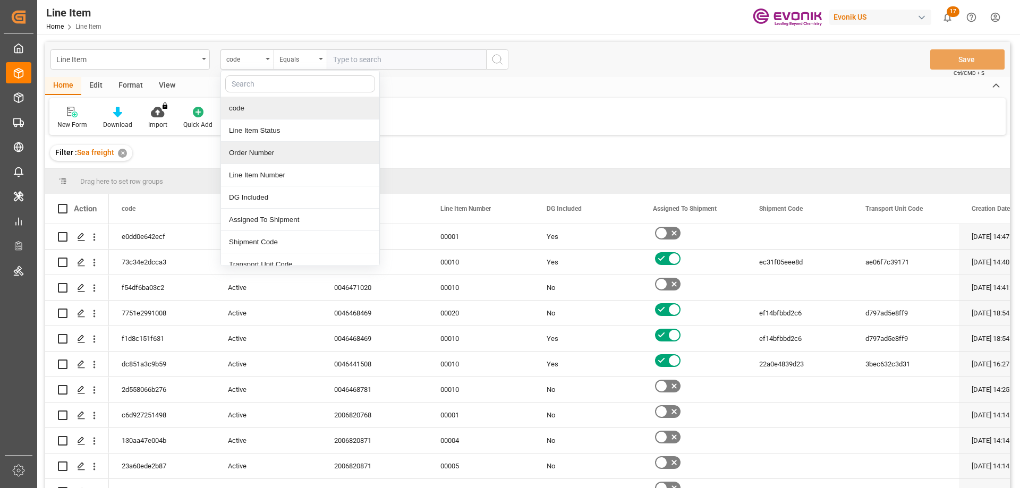
click at [261, 152] on div "Order Number" at bounding box center [300, 153] width 158 height 22
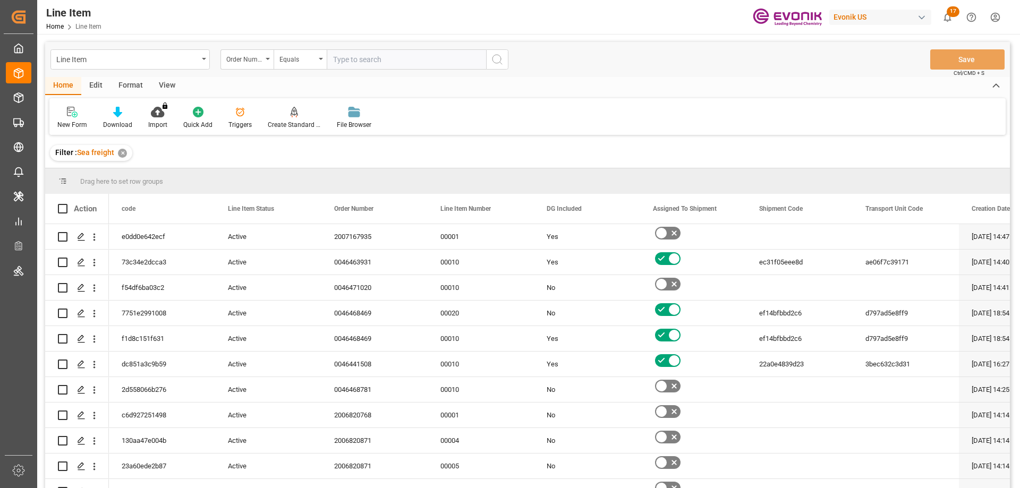
click at [375, 63] on input "text" at bounding box center [406, 59] width 159 height 20
click at [163, 82] on div "View" at bounding box center [167, 86] width 32 height 18
click at [118, 115] on icon at bounding box center [120, 112] width 11 height 11
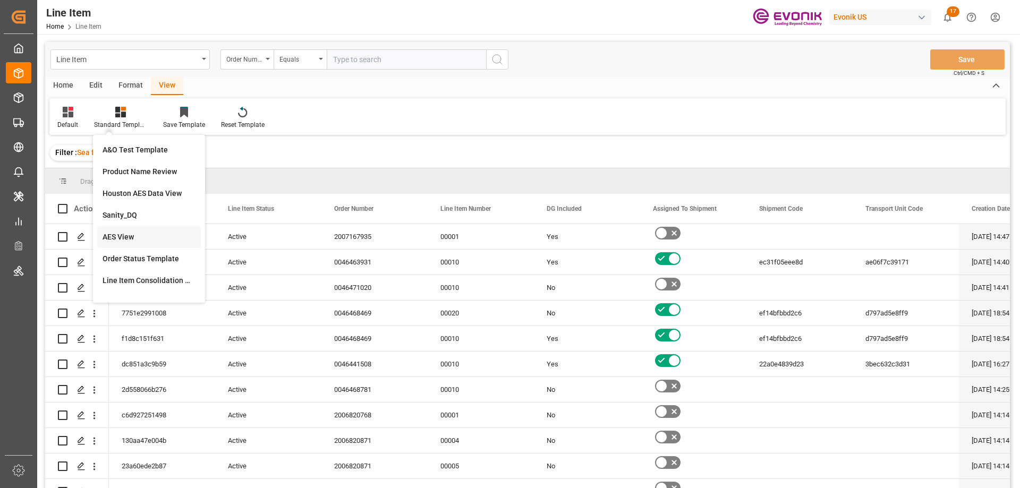
click at [120, 233] on div "AES View" at bounding box center [149, 237] width 93 height 11
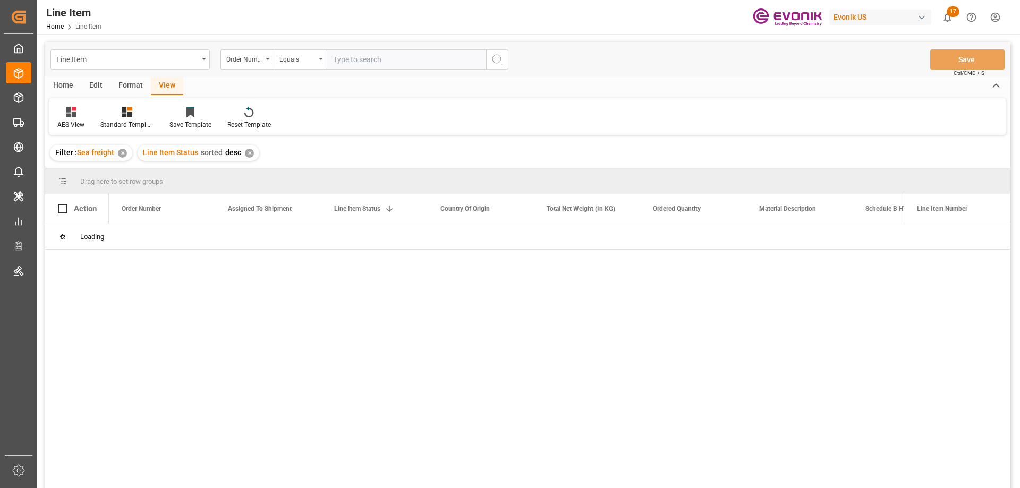
click at [364, 60] on input "text" at bounding box center [406, 59] width 159 height 20
paste input "0046437596"
type input "0046437596"
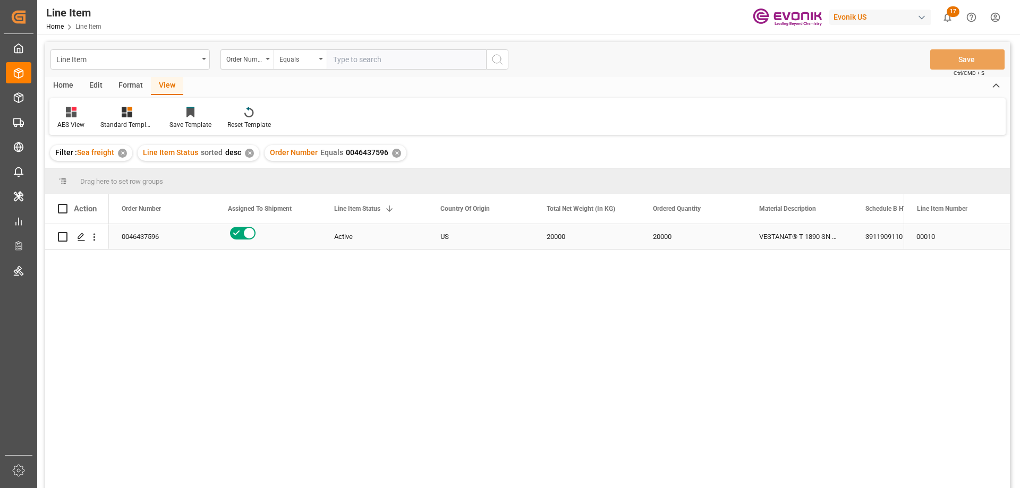
click at [455, 233] on div "US" at bounding box center [481, 236] width 106 height 25
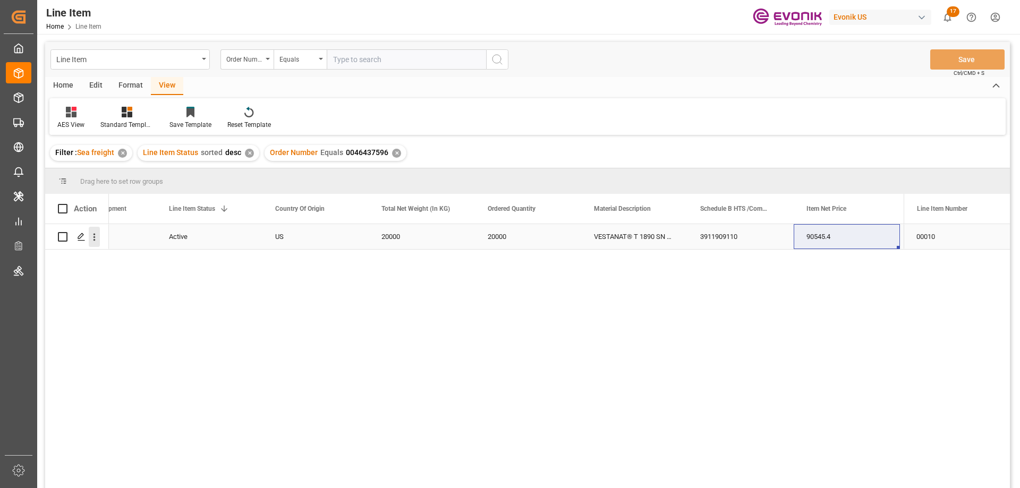
click at [92, 235] on icon "open menu" at bounding box center [94, 237] width 11 height 11
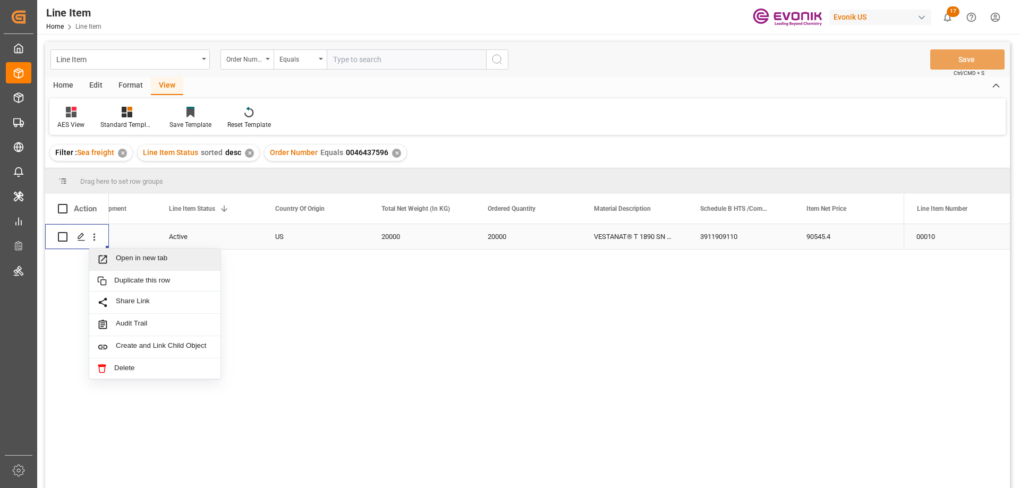
click at [126, 260] on span "Open in new tab" at bounding box center [164, 259] width 97 height 11
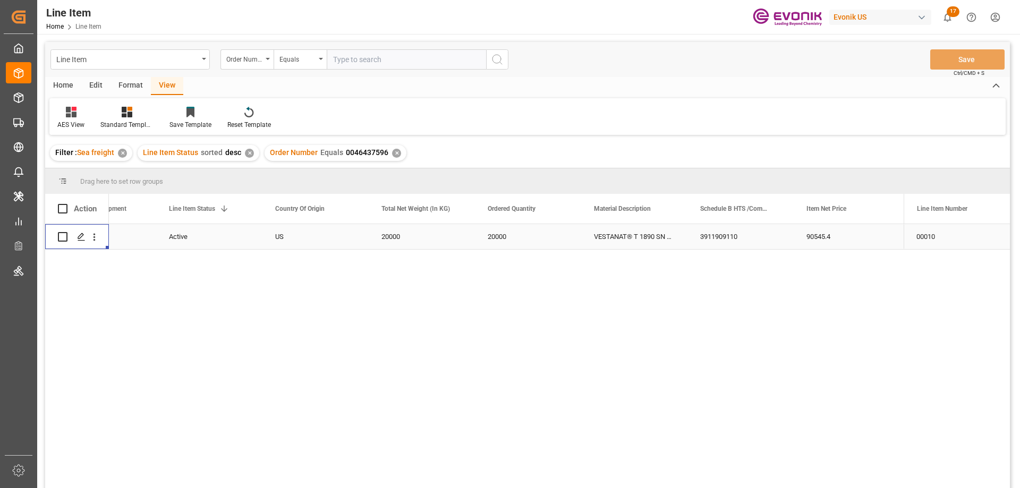
click at [837, 240] on div "90545.4" at bounding box center [847, 236] width 106 height 25
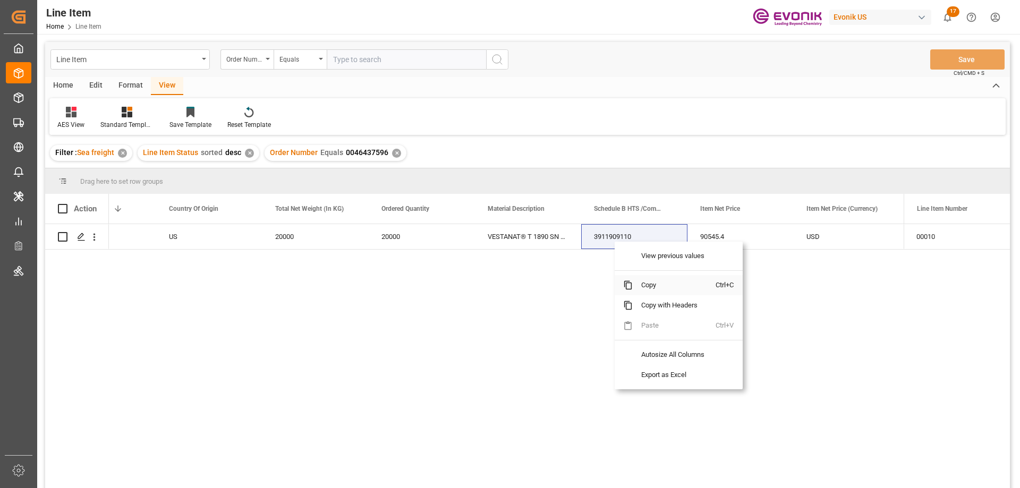
click at [642, 288] on span "Copy" at bounding box center [674, 285] width 83 height 20
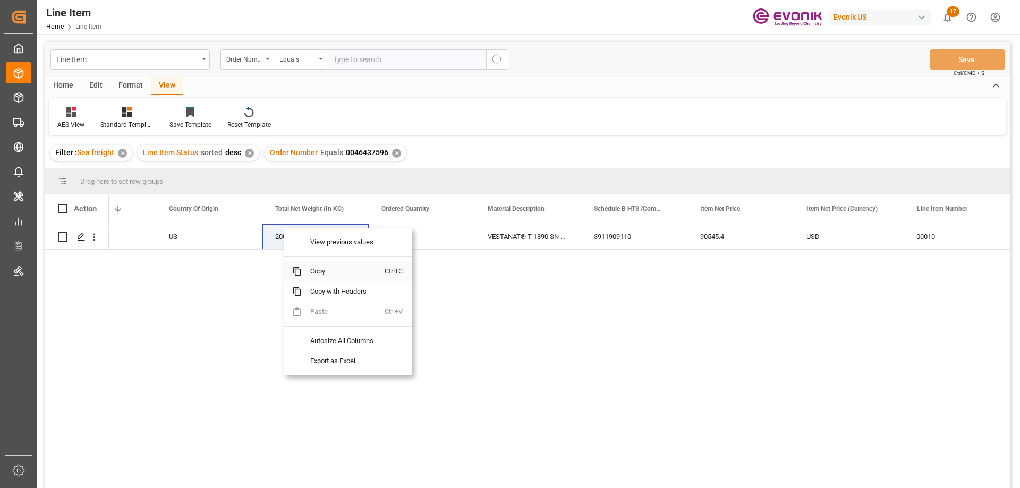
click at [317, 274] on span "Copy" at bounding box center [343, 271] width 83 height 20
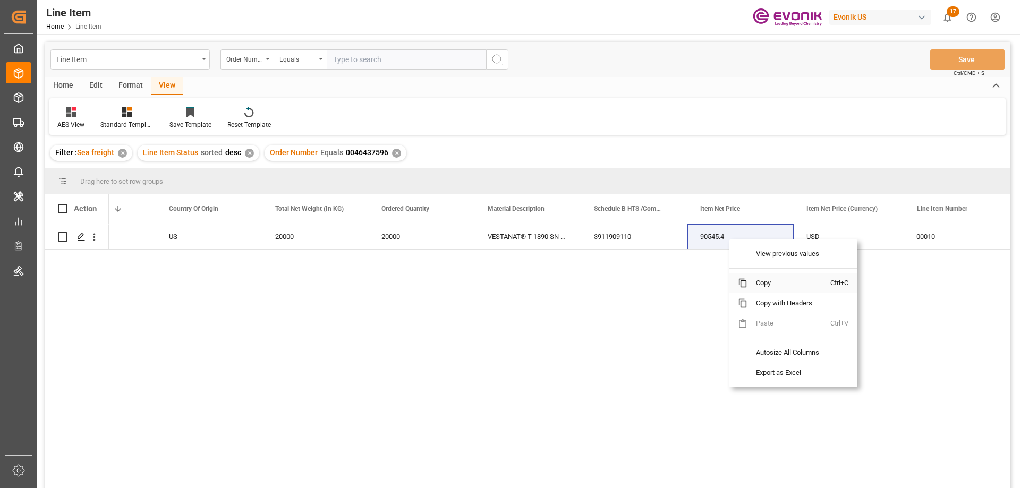
click at [767, 283] on span "Copy" at bounding box center [788, 283] width 83 height 20
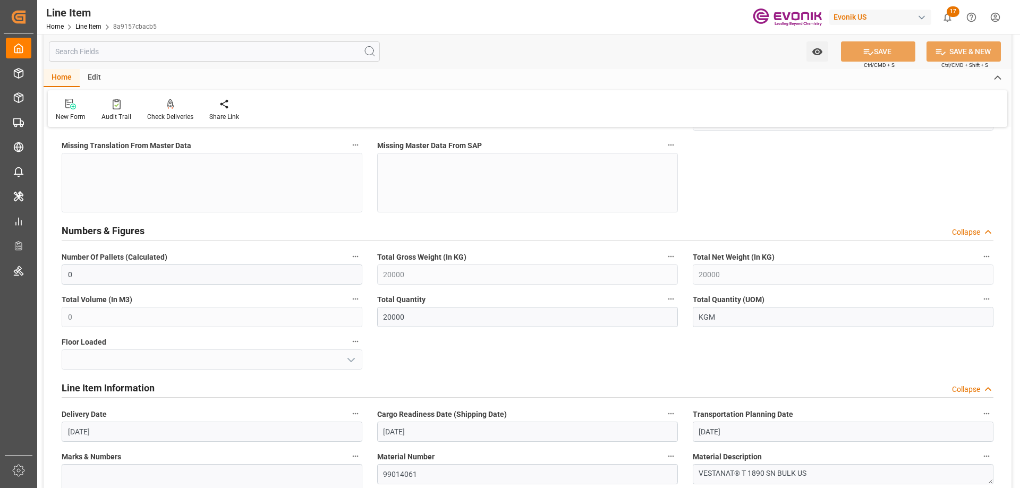
scroll to position [584, 0]
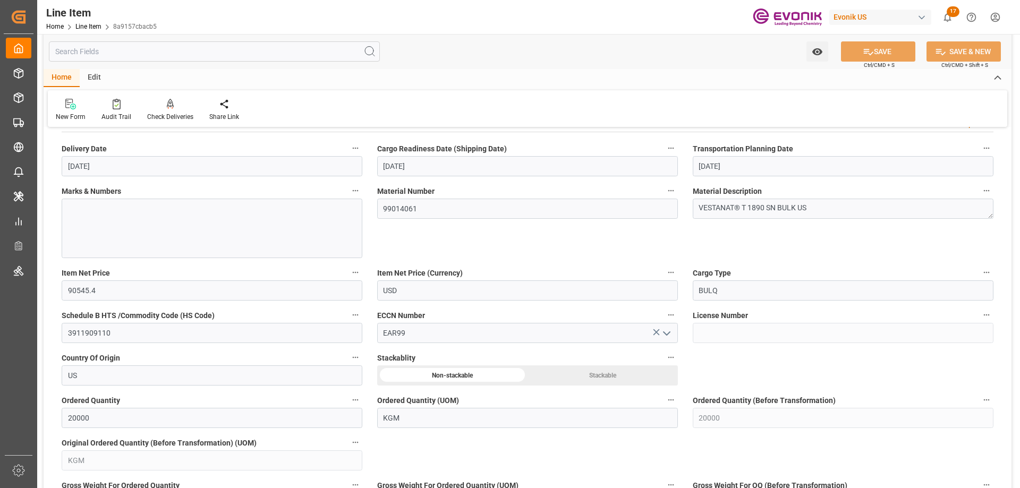
click at [161, 47] on input "text" at bounding box center [214, 51] width 331 height 20
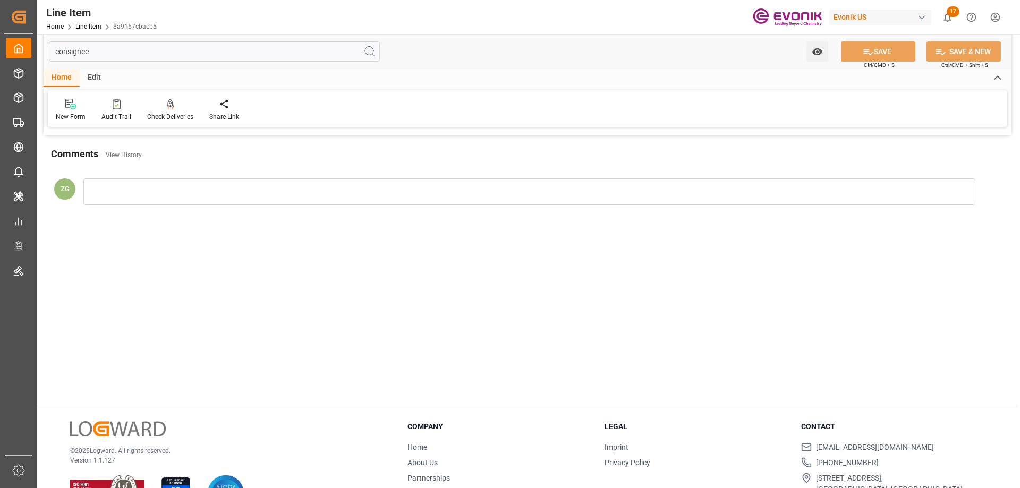
scroll to position [0, 0]
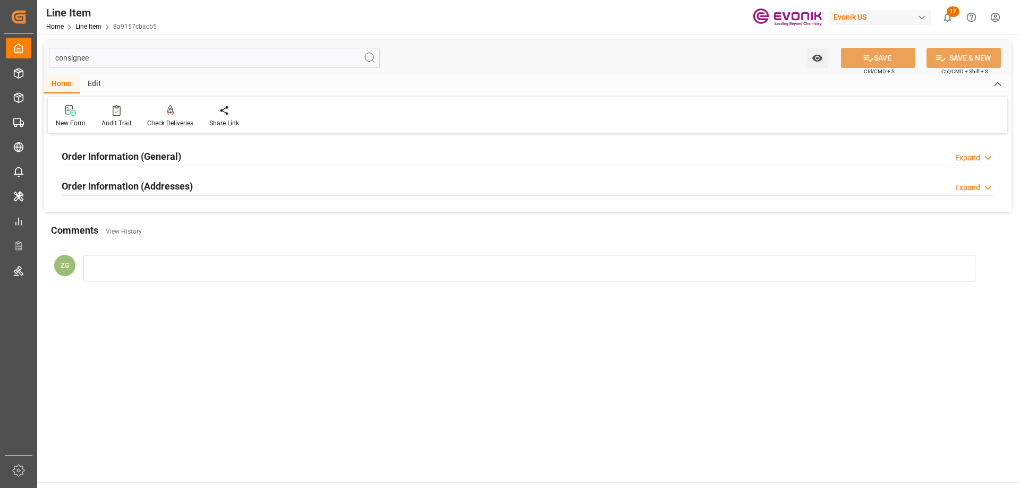
type input "consignee"
click at [108, 187] on h2 "Order Information (Addresses)" at bounding box center [127, 186] width 131 height 14
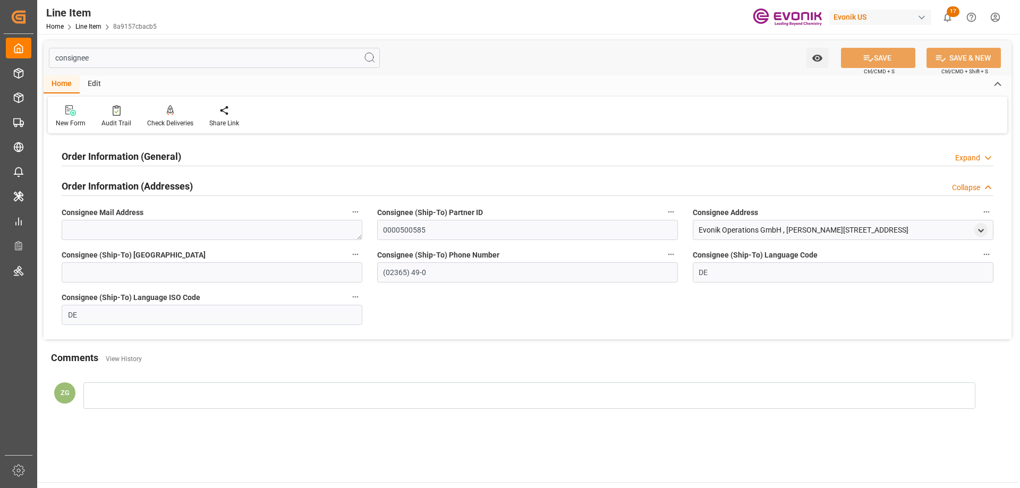
click at [105, 147] on div "Order Information (General)" at bounding box center [122, 156] width 120 height 20
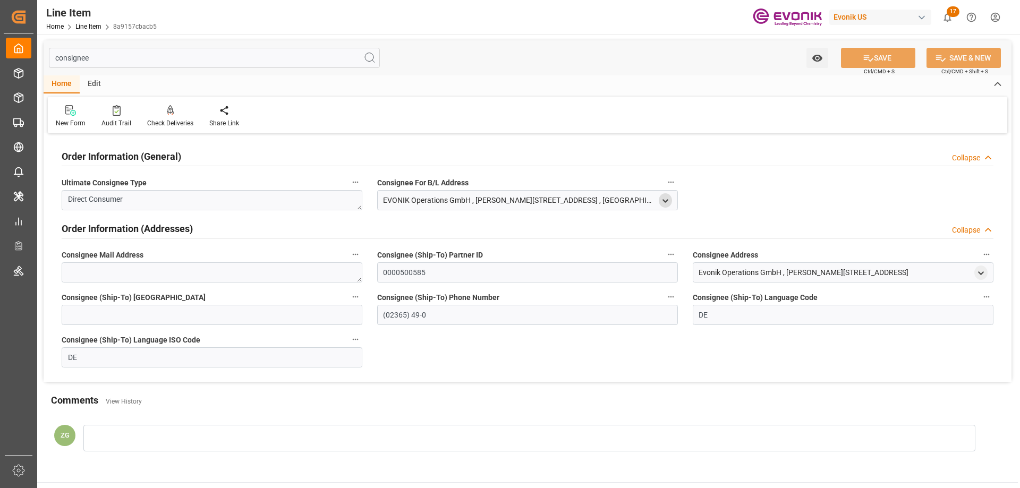
click at [664, 202] on polyline "open menu" at bounding box center [665, 201] width 5 height 2
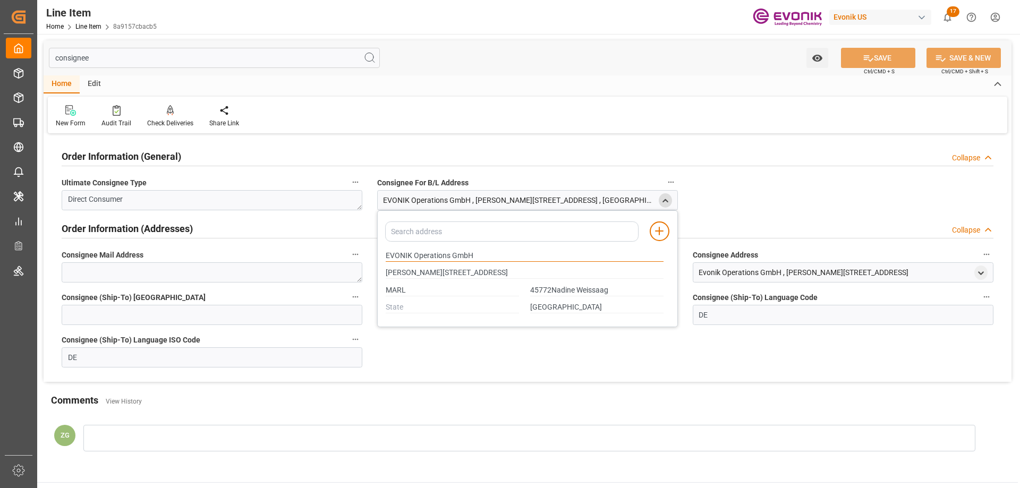
drag, startPoint x: 386, startPoint y: 253, endPoint x: 473, endPoint y: 253, distance: 87.1
click at [473, 253] on input "EVONIK Operations GmbH" at bounding box center [525, 256] width 278 height 12
click at [397, 292] on input "MARL" at bounding box center [452, 291] width 133 height 12
type input "45772Nadine Weissaag"
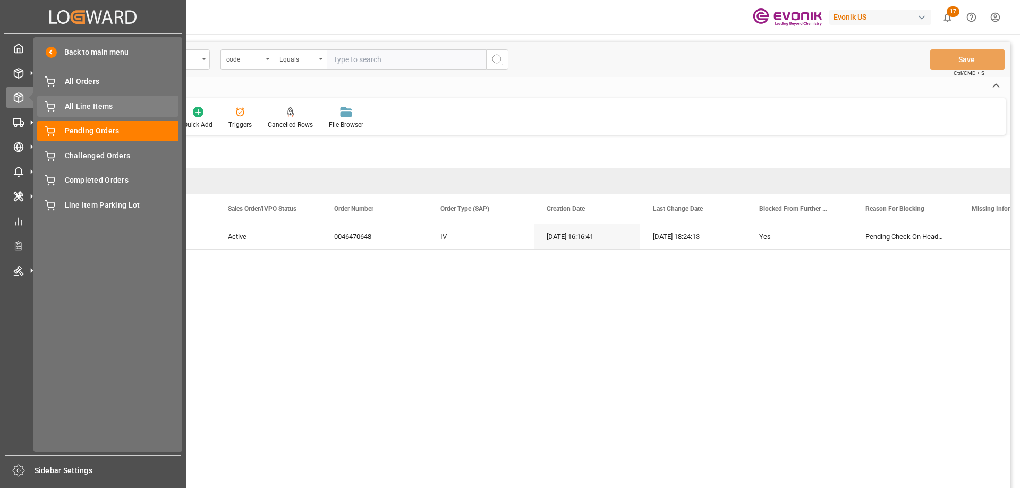
click at [78, 103] on span "All Line Items" at bounding box center [122, 106] width 114 height 11
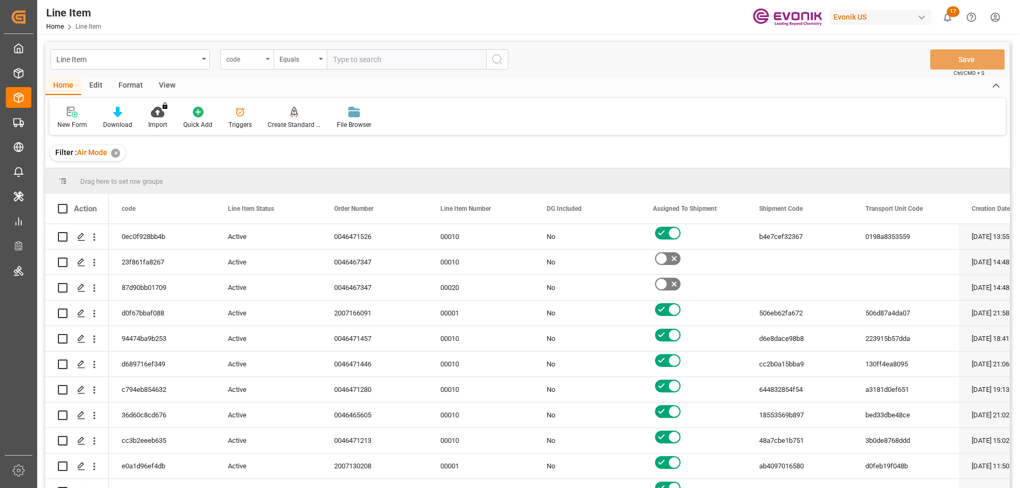
click at [255, 59] on div "code" at bounding box center [244, 58] width 36 height 12
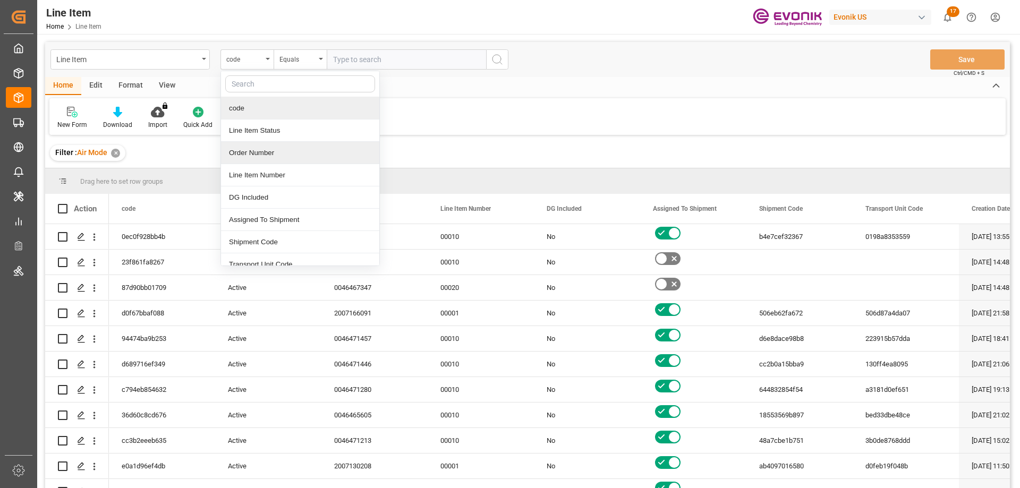
click at [270, 157] on div "Order Number" at bounding box center [300, 153] width 158 height 22
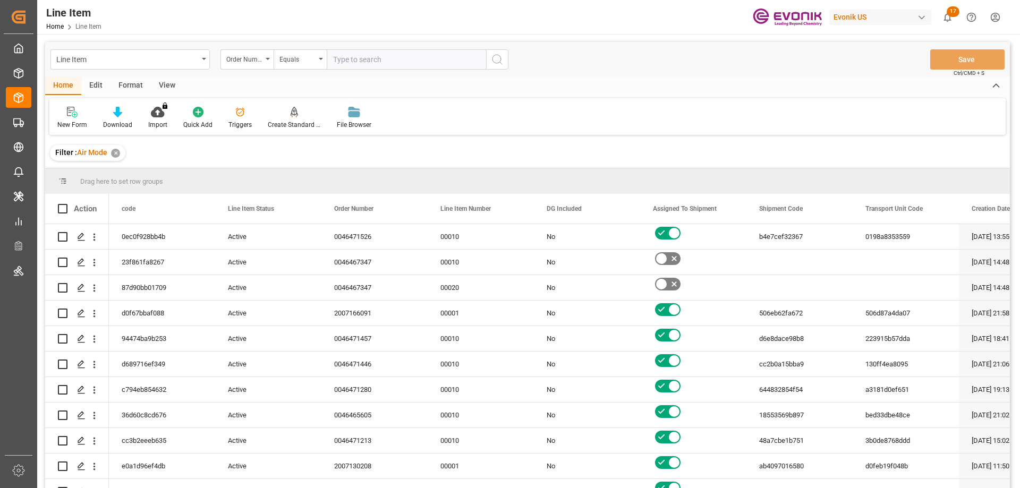
click at [374, 67] on input "text" at bounding box center [406, 59] width 159 height 20
paste input "0046437597"
type input "0046437597"
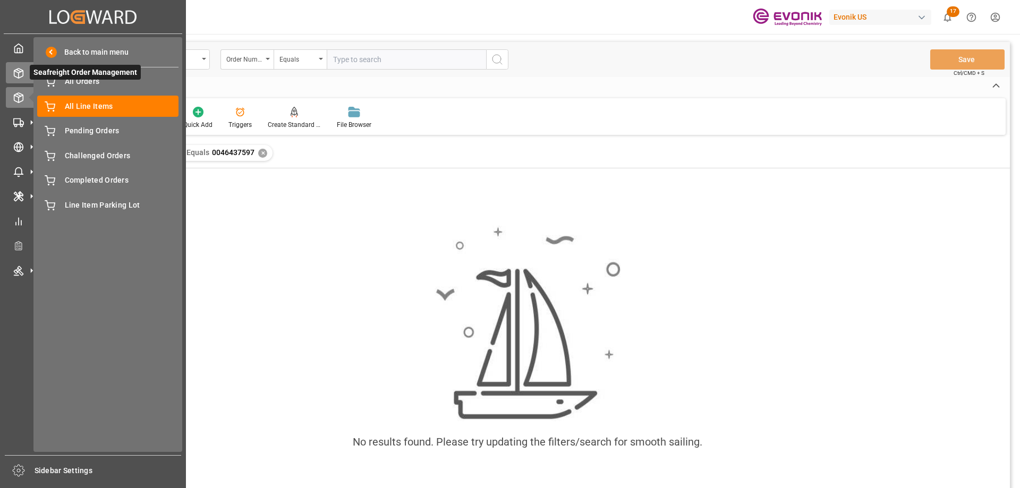
click at [24, 74] on div "Seafreight Order Management Seafreight Order Management" at bounding box center [93, 72] width 174 height 21
click at [63, 82] on div "All Orders All Orders" at bounding box center [107, 81] width 141 height 21
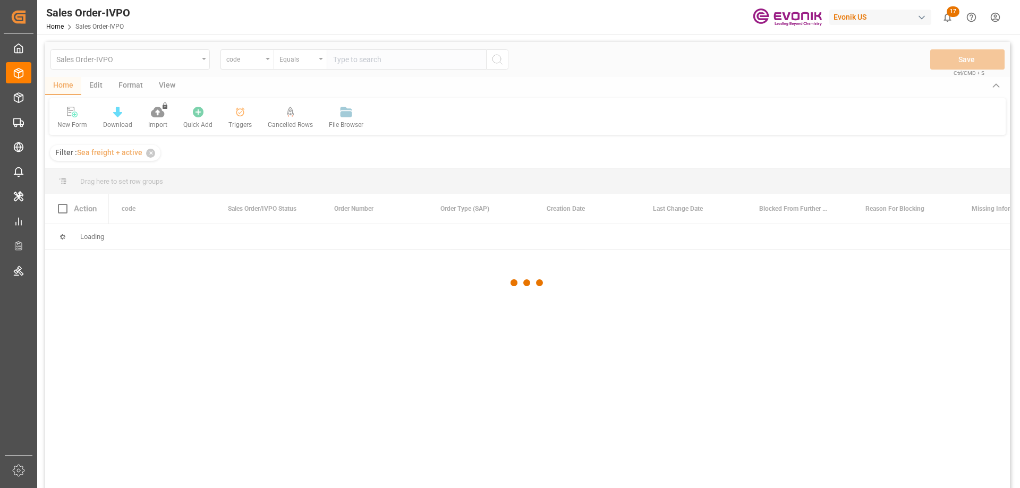
click at [271, 62] on div at bounding box center [527, 283] width 965 height 482
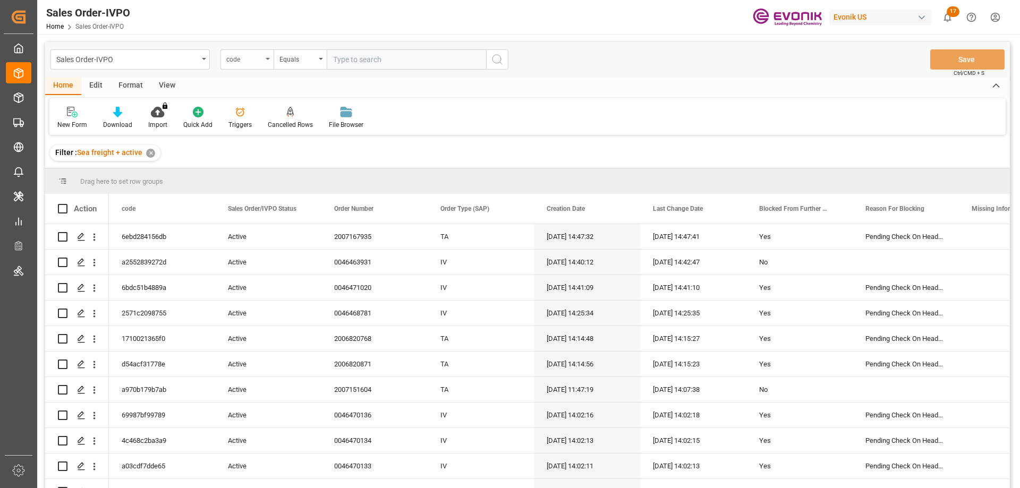
click at [266, 58] on icon "open menu" at bounding box center [268, 59] width 4 height 2
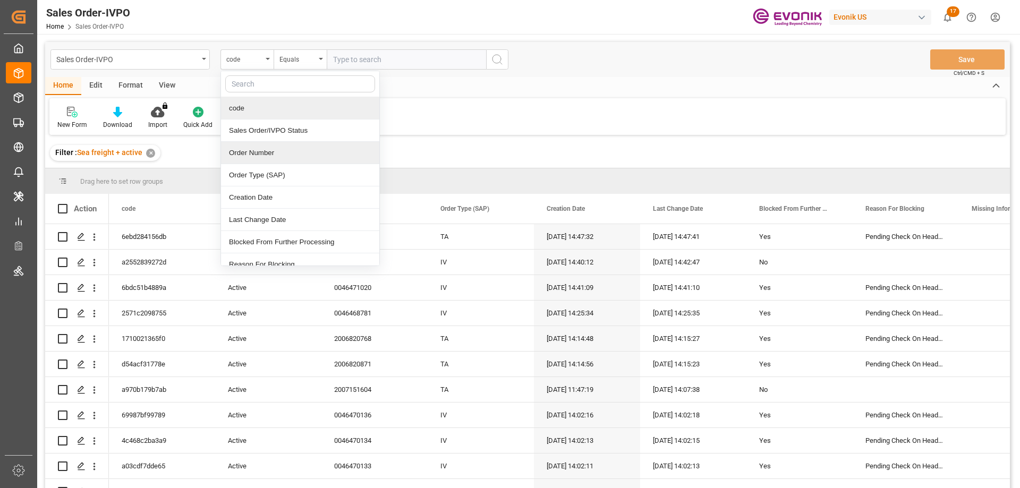
click at [252, 149] on div "Order Number" at bounding box center [300, 153] width 158 height 22
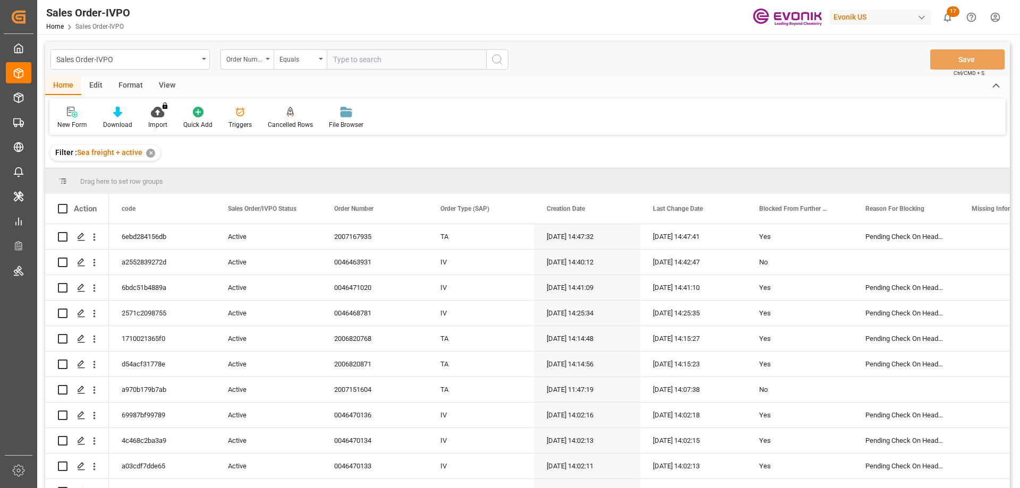
click at [368, 59] on input "text" at bounding box center [406, 59] width 159 height 20
paste input "0046437597"
type input "0046437597"
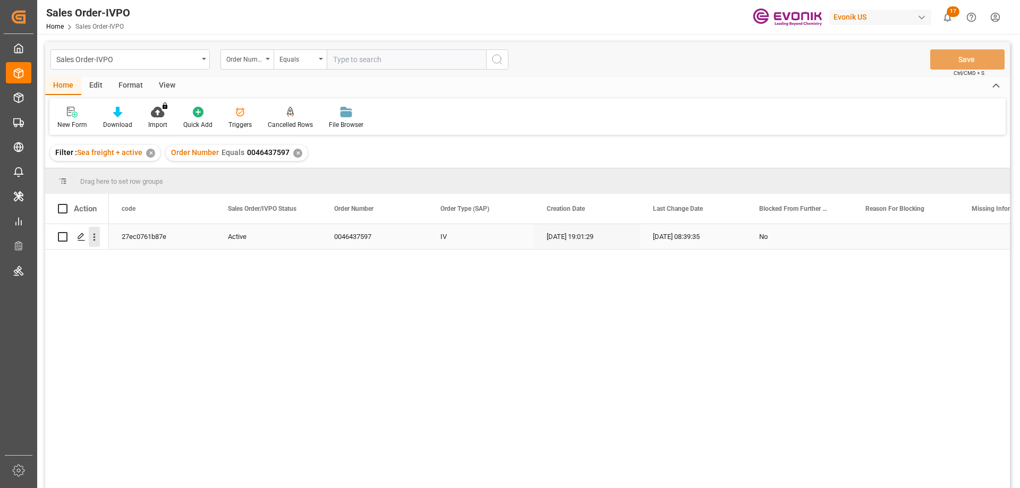
click at [91, 237] on icon "open menu" at bounding box center [94, 237] width 11 height 11
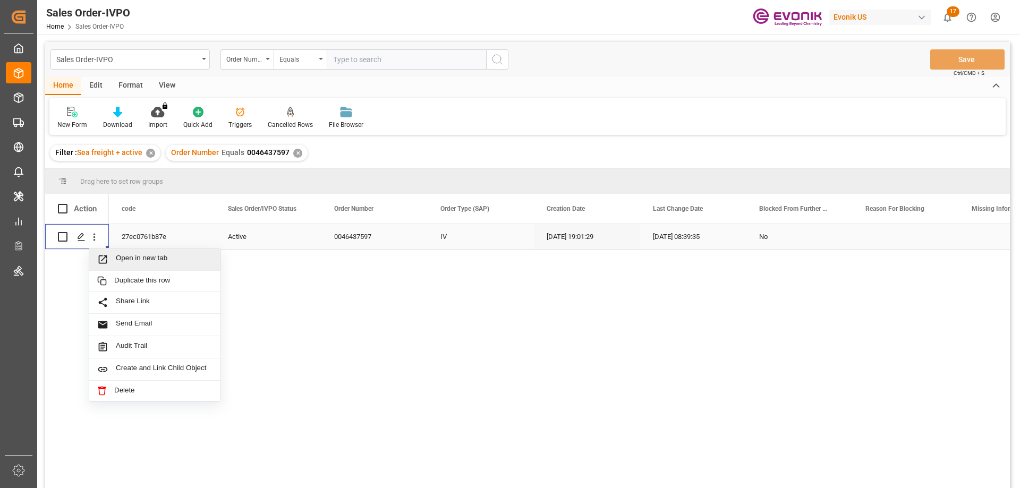
click at [120, 259] on span "Open in new tab" at bounding box center [164, 259] width 97 height 11
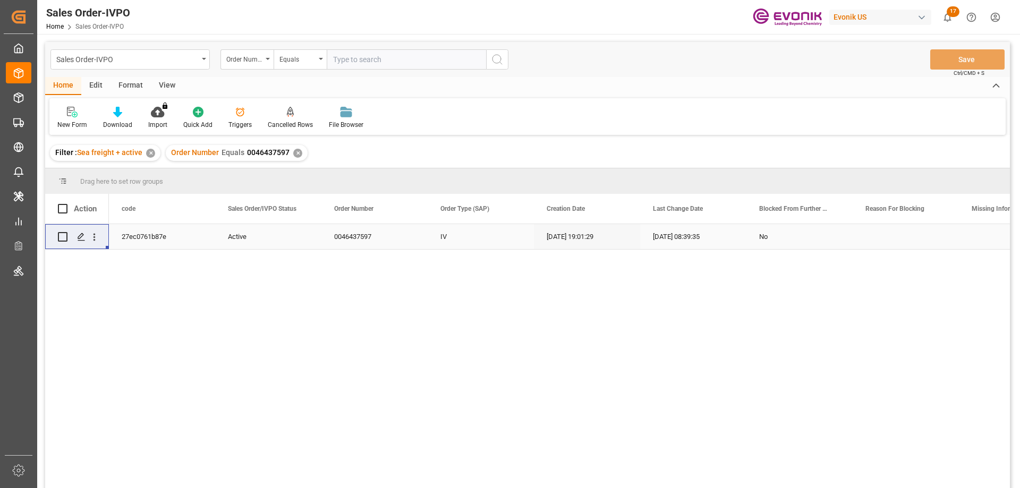
click at [359, 67] on input "text" at bounding box center [406, 59] width 159 height 20
paste input "0046469218"
type input "0046469218"
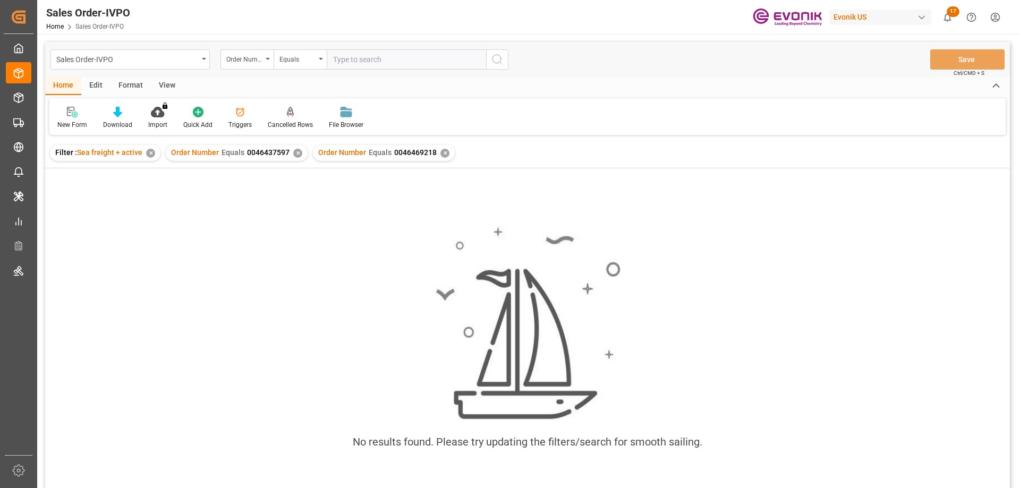
click at [294, 148] on div "Order Number Equals 0046437597 ✕" at bounding box center [237, 153] width 142 height 16
click at [294, 149] on div "✕" at bounding box center [297, 153] width 9 height 9
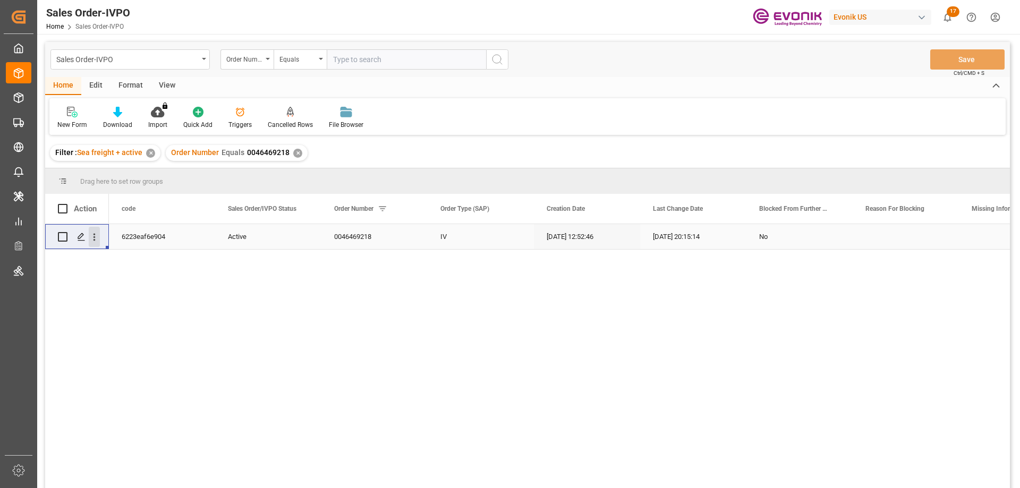
click at [91, 236] on icon "open menu" at bounding box center [94, 237] width 11 height 11
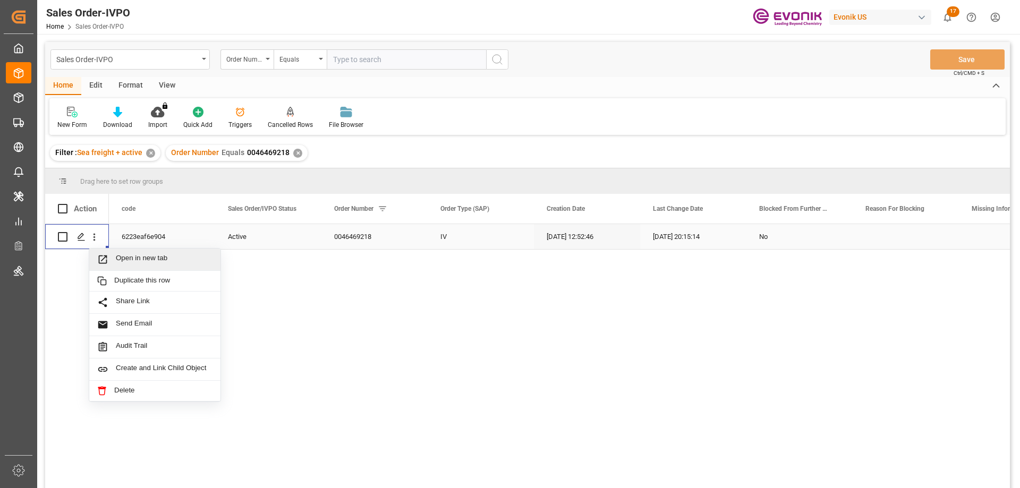
click at [136, 257] on span "Open in new tab" at bounding box center [164, 259] width 97 height 11
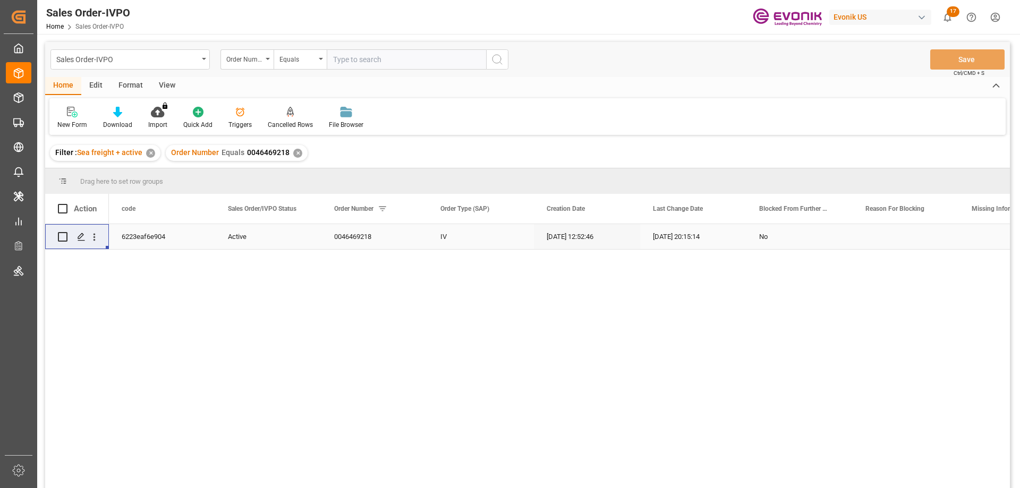
click at [355, 63] on input "text" at bounding box center [406, 59] width 159 height 20
paste input "46463974"
type input "0046463974"
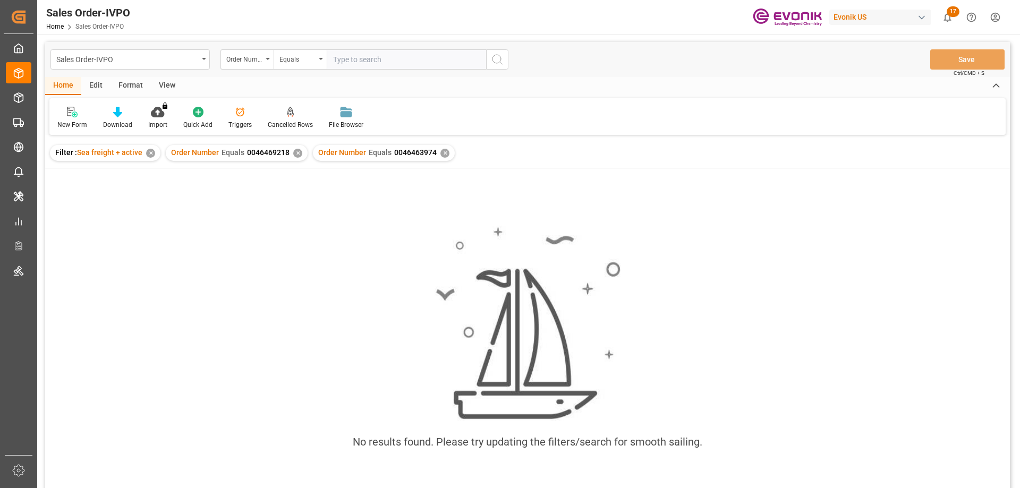
click at [295, 153] on div "✕" at bounding box center [297, 153] width 9 height 9
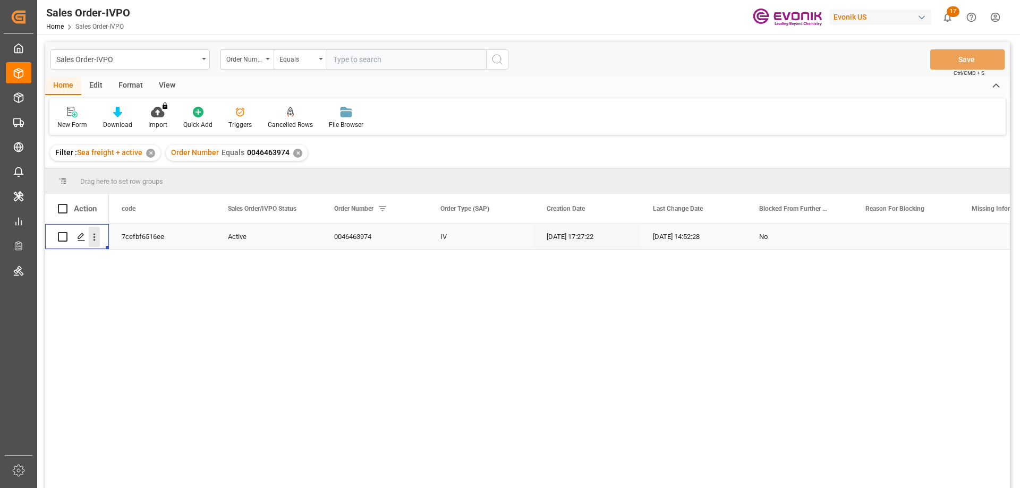
click at [94, 235] on icon "open menu" at bounding box center [94, 237] width 2 height 7
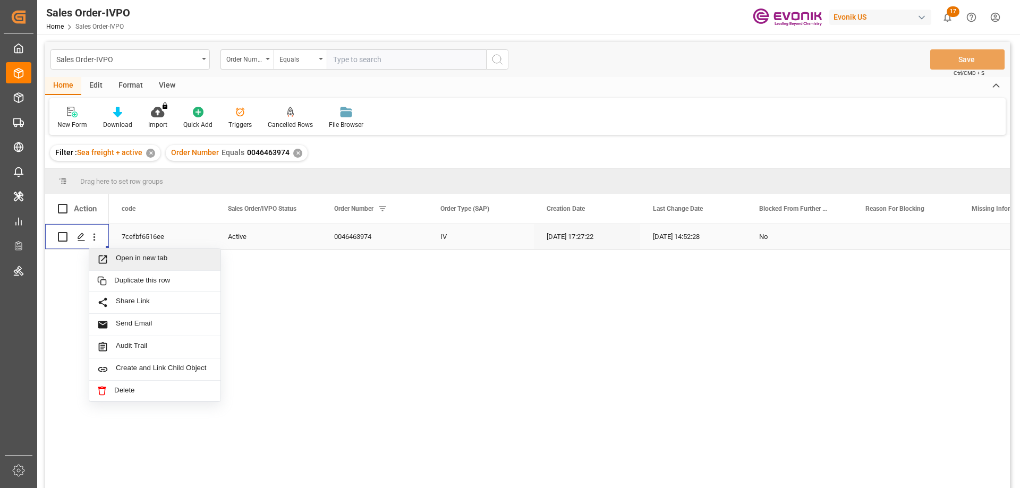
click at [156, 259] on span "Open in new tab" at bounding box center [164, 259] width 97 height 11
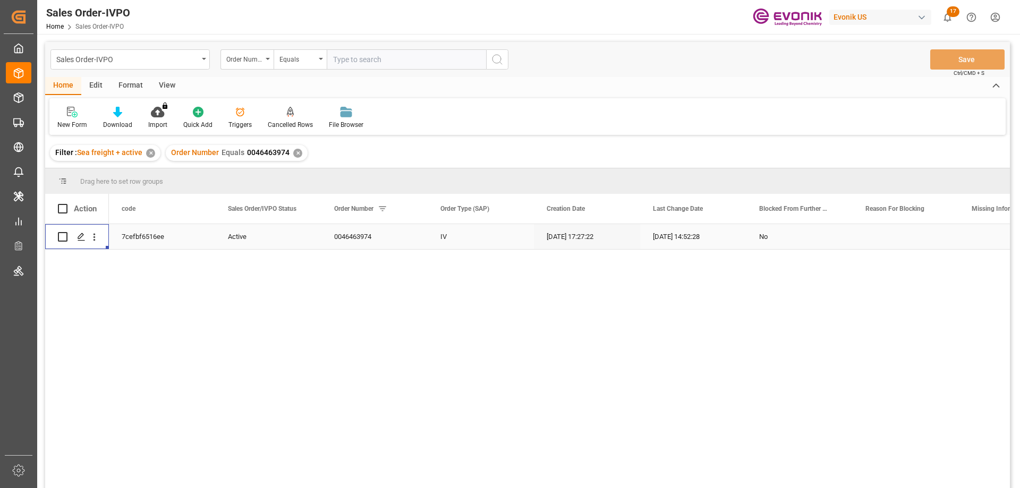
click at [400, 53] on input "text" at bounding box center [406, 59] width 159 height 20
paste input "2007046213"
type input "2007046213"
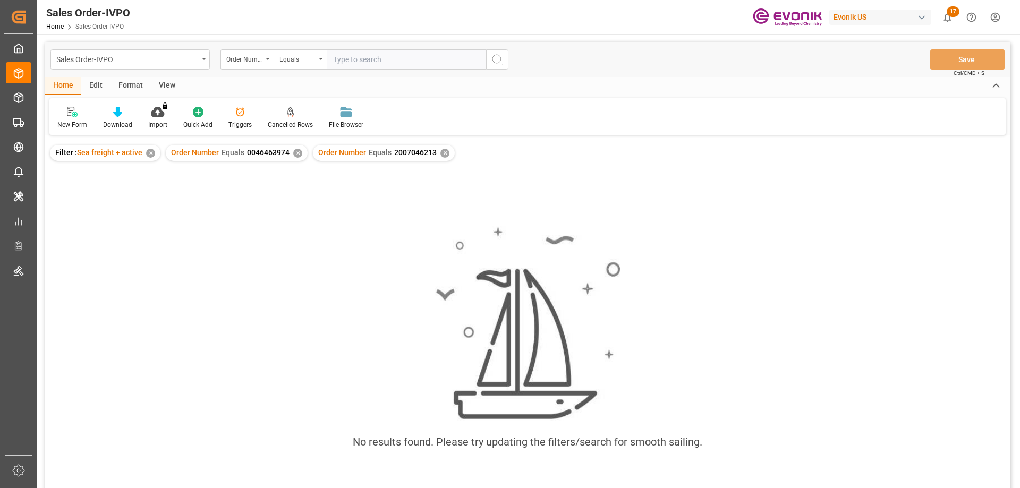
click at [295, 152] on div "✕" at bounding box center [297, 153] width 9 height 9
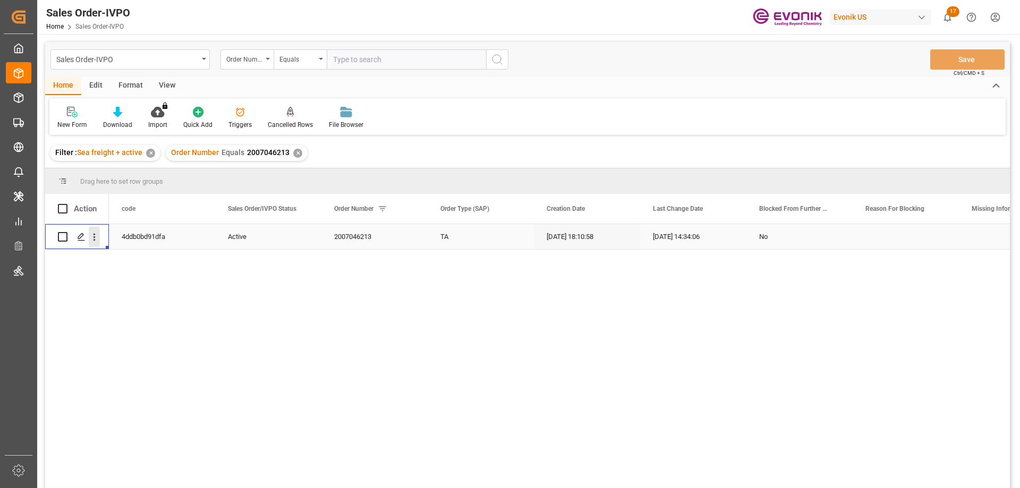
click at [92, 238] on icon "open menu" at bounding box center [94, 237] width 11 height 11
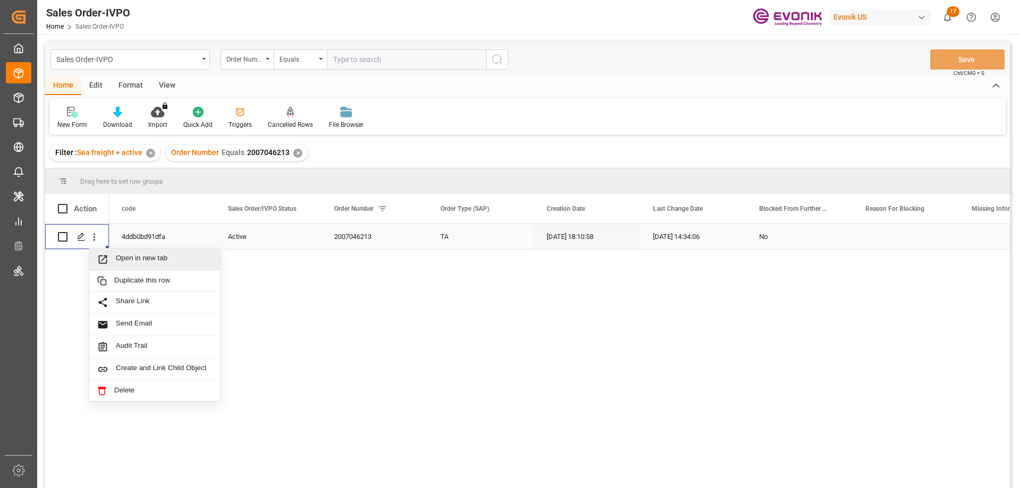
click at [127, 252] on div "Open in new tab" at bounding box center [154, 260] width 131 height 22
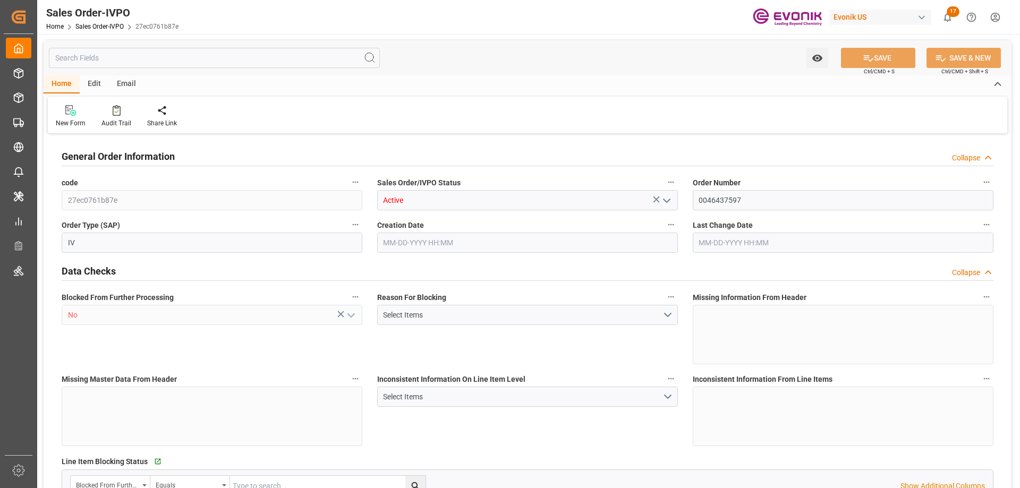
type input "BEANR"
type input "[PERSON_NAME][EMAIL_ADDRESS] No..: [PHONE_NUMBER]"
type input "0"
type input "1"
type input "2"
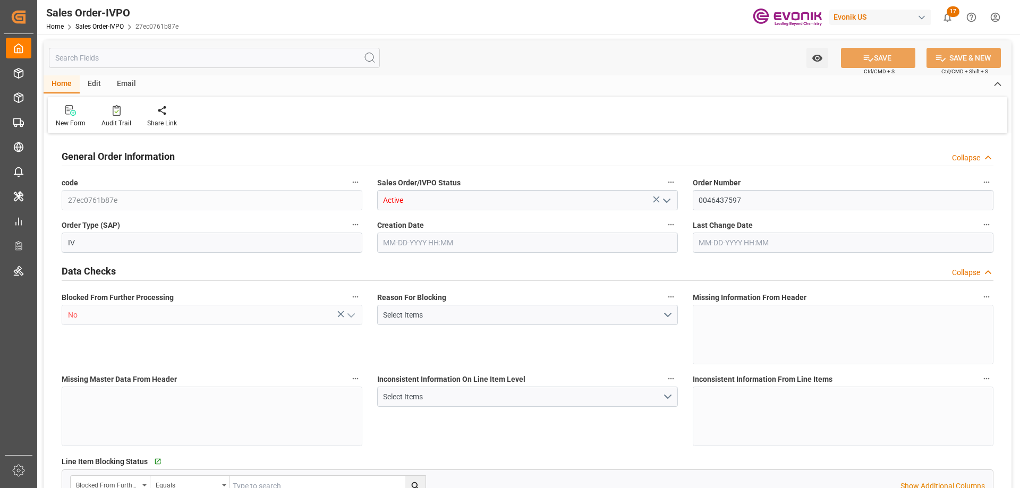
type input "20000"
type input "0"
type input "17000"
type input "30"
type input "[DATE] 19:01"
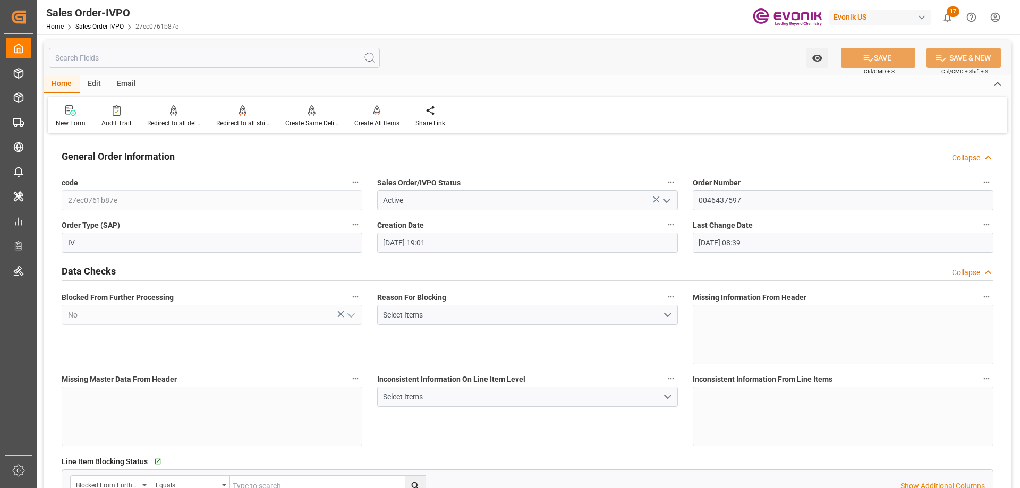
type input "[DATE] 08:39"
type input "[PERSON_NAME][EMAIL_ADDRESS] No..: [PHONE_NUMBER]"
click at [235, 120] on div "Redirect to all shipments" at bounding box center [242, 123] width 53 height 10
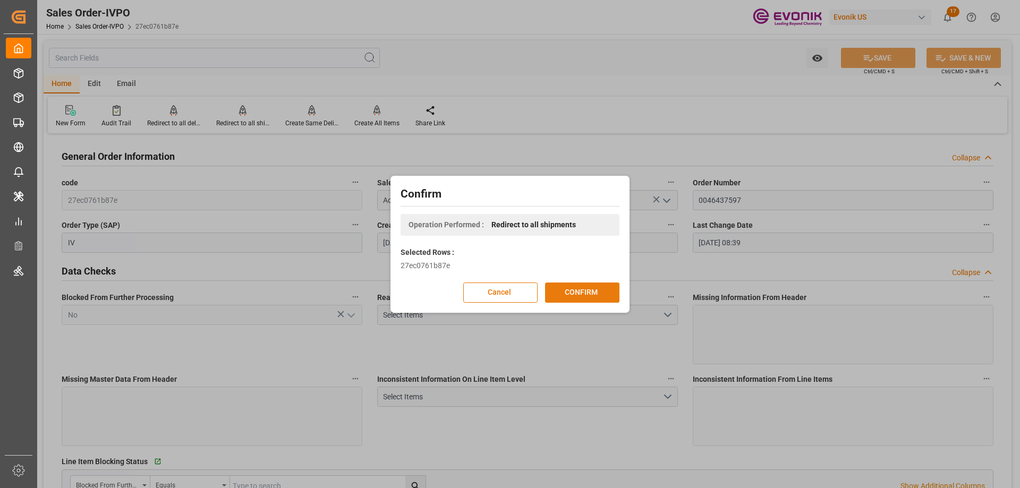
click at [570, 291] on button "CONFIRM" at bounding box center [582, 293] width 74 height 20
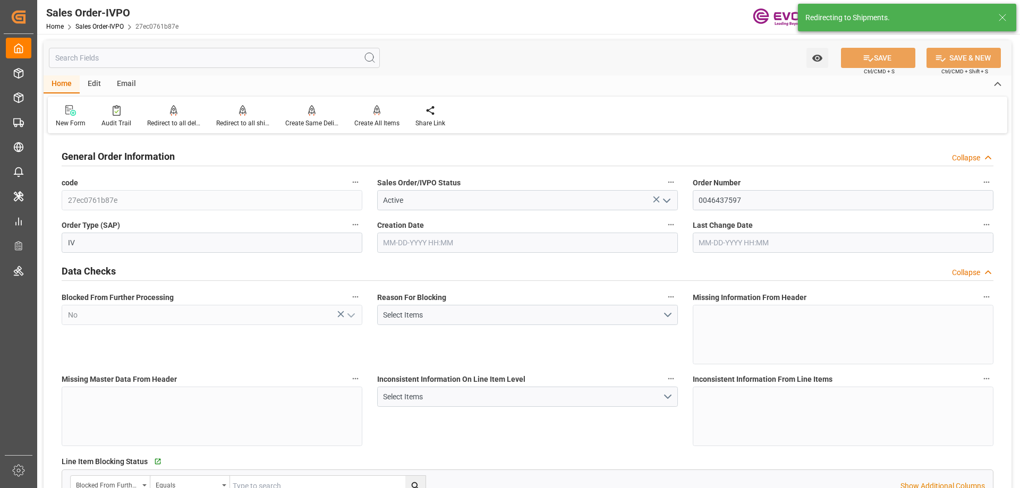
type input "[DATE] 19:01"
type input "[DATE] 08:39"
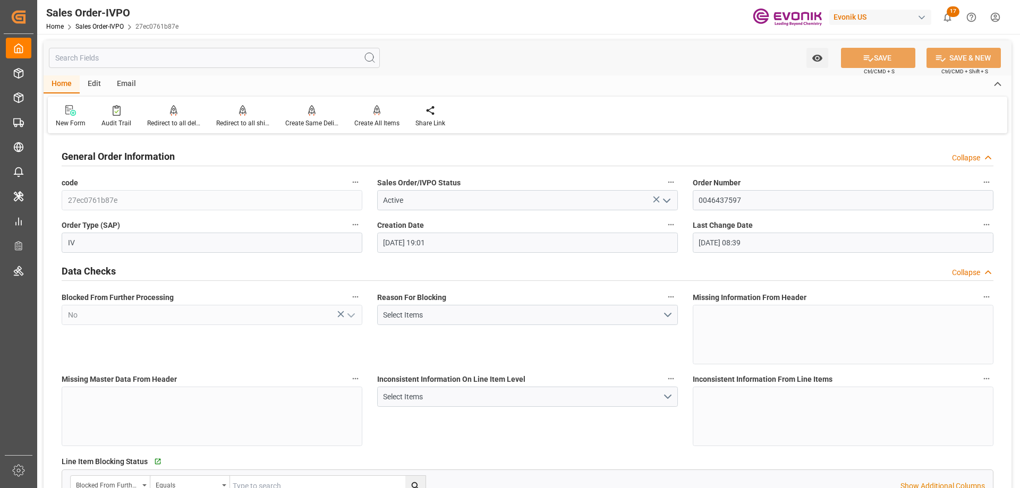
type input "nadine.weissaag@evonik.comTelephone No..: +49 2365 49 4326"
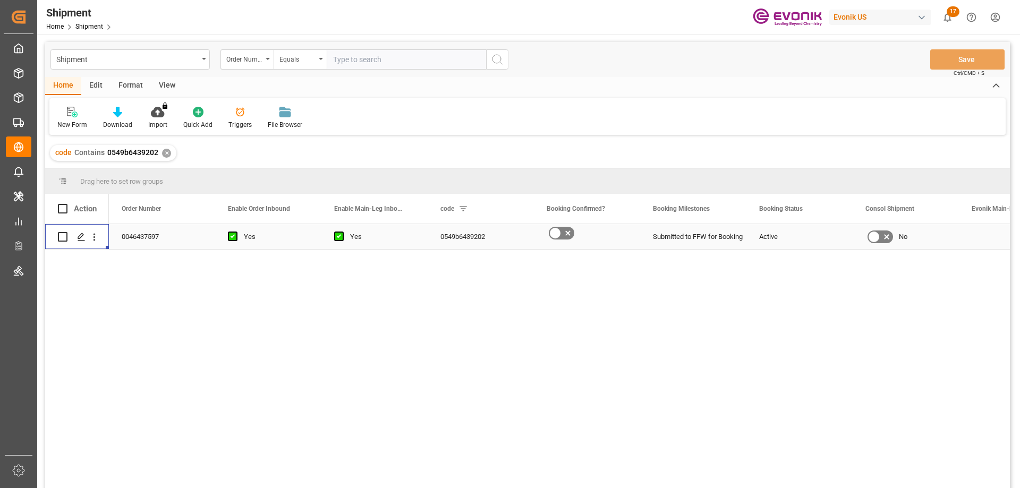
click at [82, 238] on icon "Press SPACE to select this row." at bounding box center [81, 237] width 8 height 8
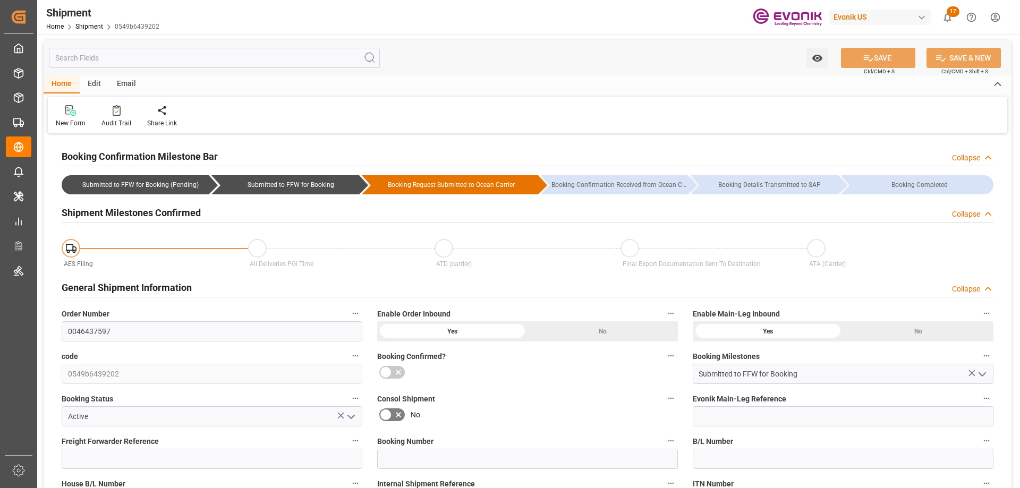
type input "10-10-2025 00:00"
type input "11-01-2025 00:00"
type input "10-03-2025 00:00"
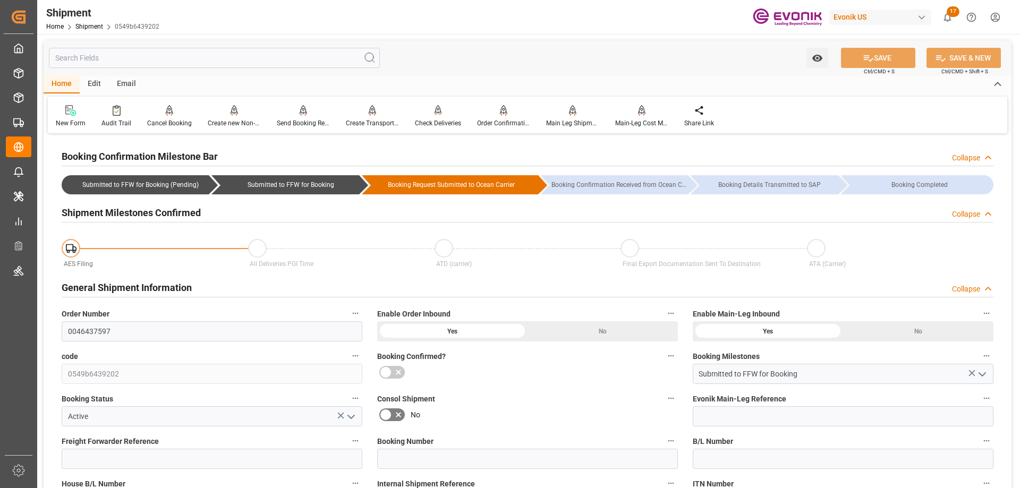
scroll to position [266, 0]
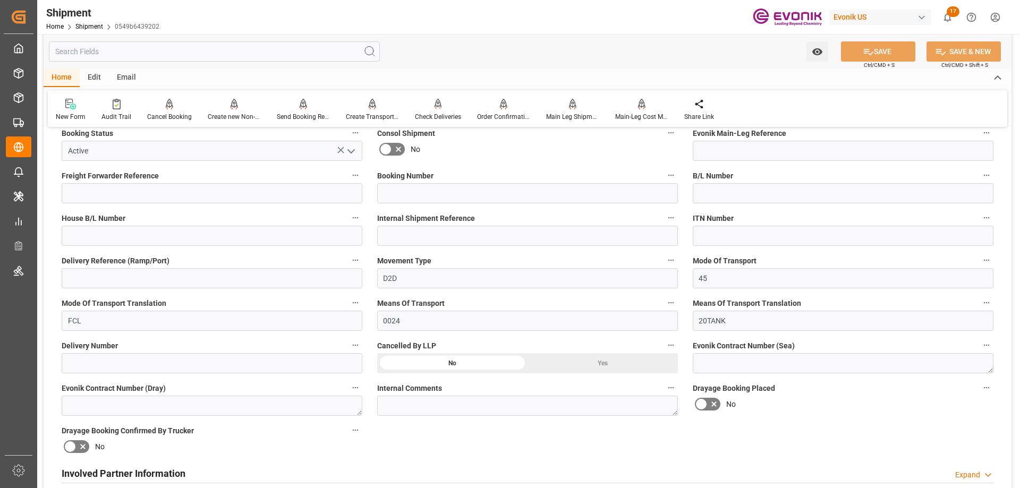
click at [130, 467] on h2 "Involved Partner Information" at bounding box center [124, 473] width 124 height 14
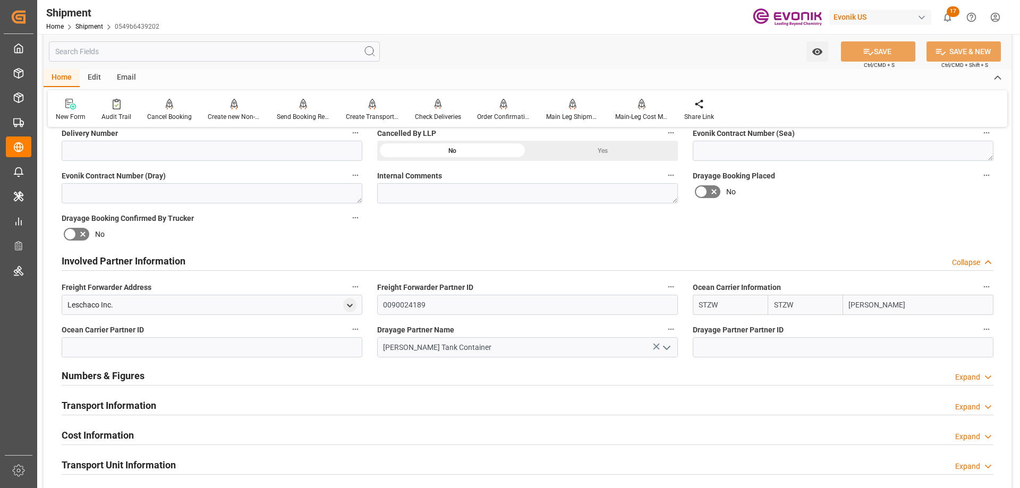
click at [116, 407] on h2 "Transport Information" at bounding box center [109, 405] width 95 height 14
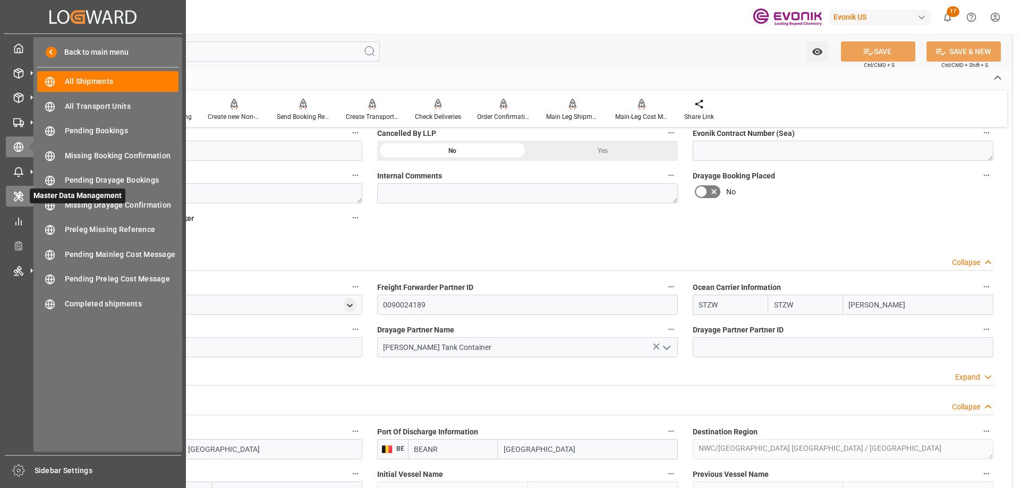
click at [21, 194] on icon at bounding box center [18, 196] width 11 height 11
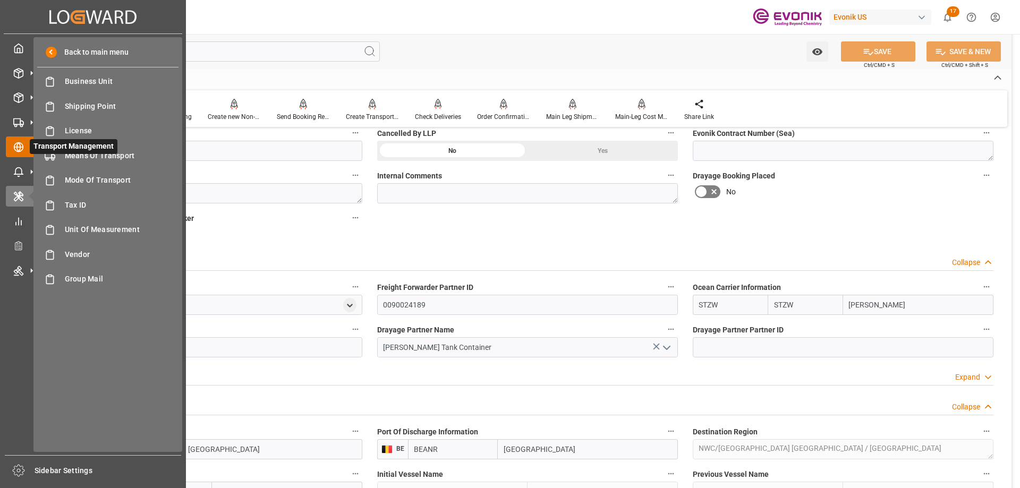
click at [21, 142] on icon at bounding box center [18, 147] width 11 height 11
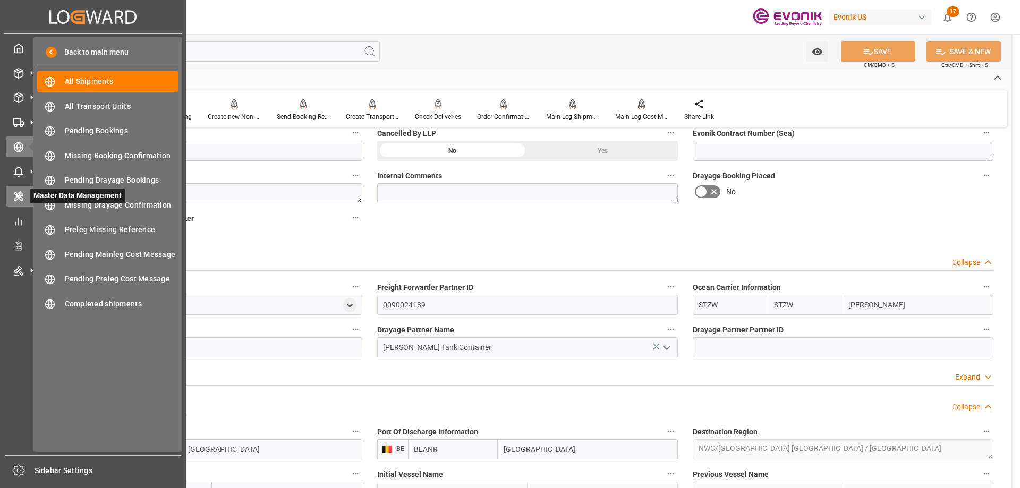
click at [20, 197] on icon at bounding box center [21, 199] width 4 height 4
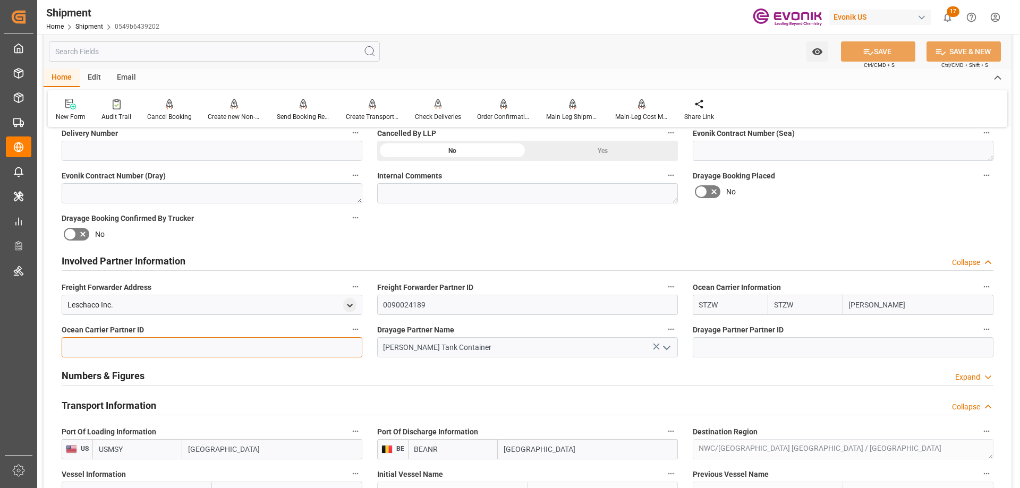
click at [227, 348] on input at bounding box center [212, 347] width 301 height 20
paste input "0090086525"
type input "0090086525"
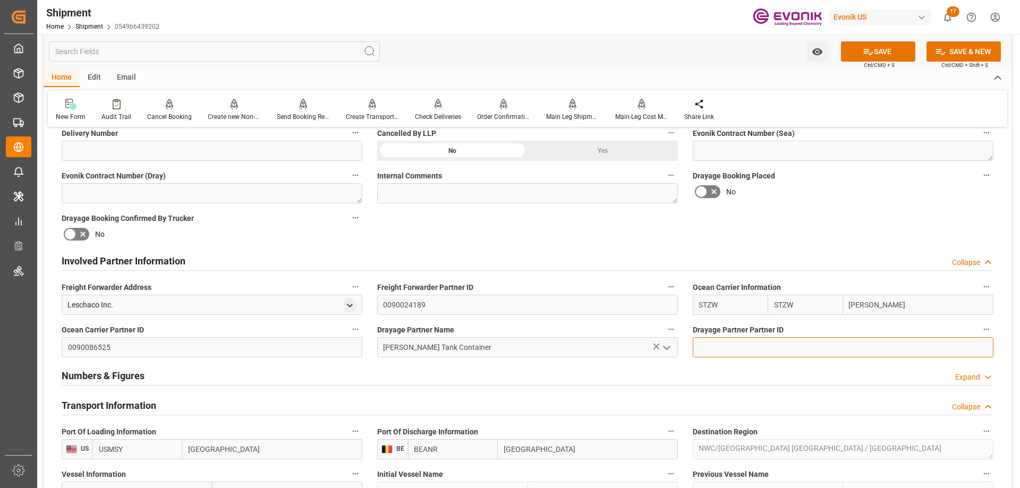
click at [756, 342] on input at bounding box center [843, 347] width 301 height 20
paste input "0090086525"
type input "0090086525"
click at [867, 52] on icon at bounding box center [868, 51] width 11 height 11
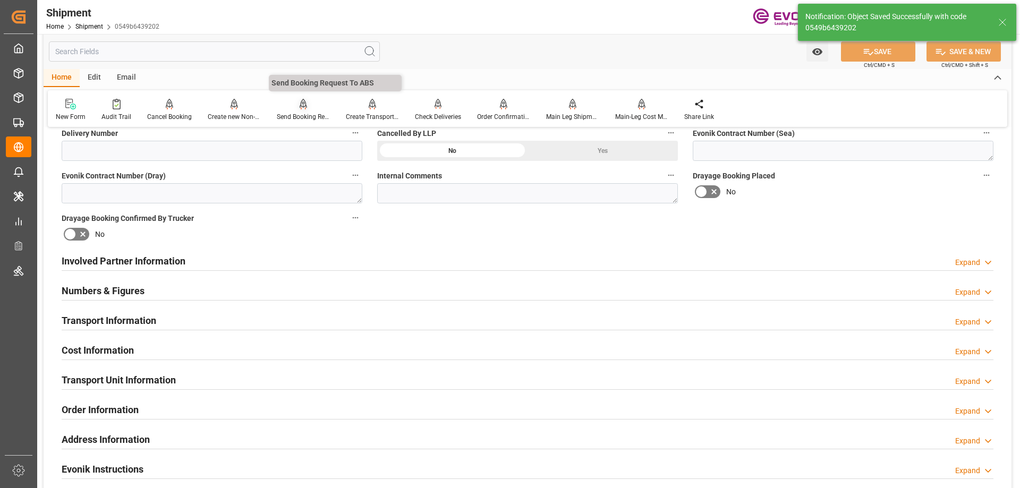
click at [300, 107] on icon at bounding box center [303, 104] width 7 height 11
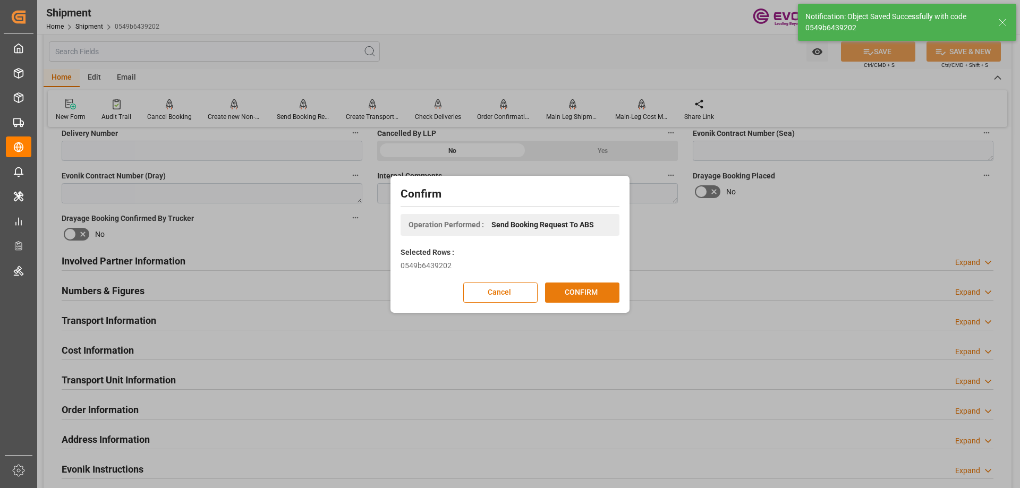
click at [570, 287] on button "CONFIRM" at bounding box center [582, 293] width 74 height 20
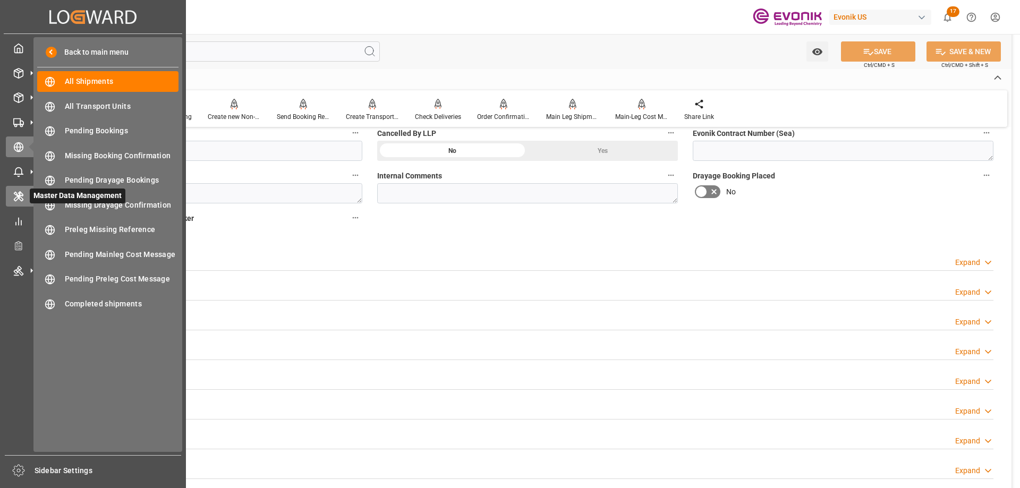
click at [17, 190] on div "Master Data Management Master Data Management" at bounding box center [93, 196] width 174 height 21
click at [18, 197] on icon at bounding box center [18, 197] width 8 height 10
click at [12, 198] on div at bounding box center [15, 196] width 18 height 11
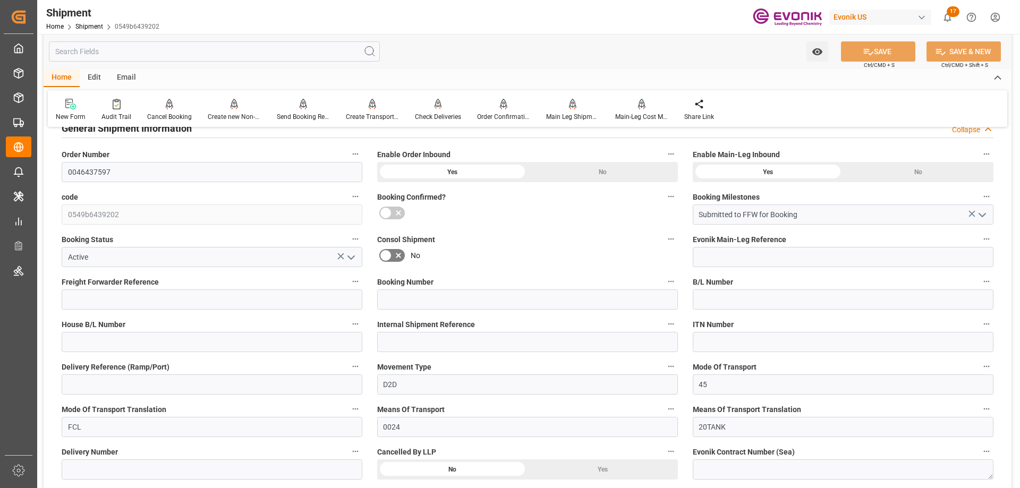
scroll to position [0, 0]
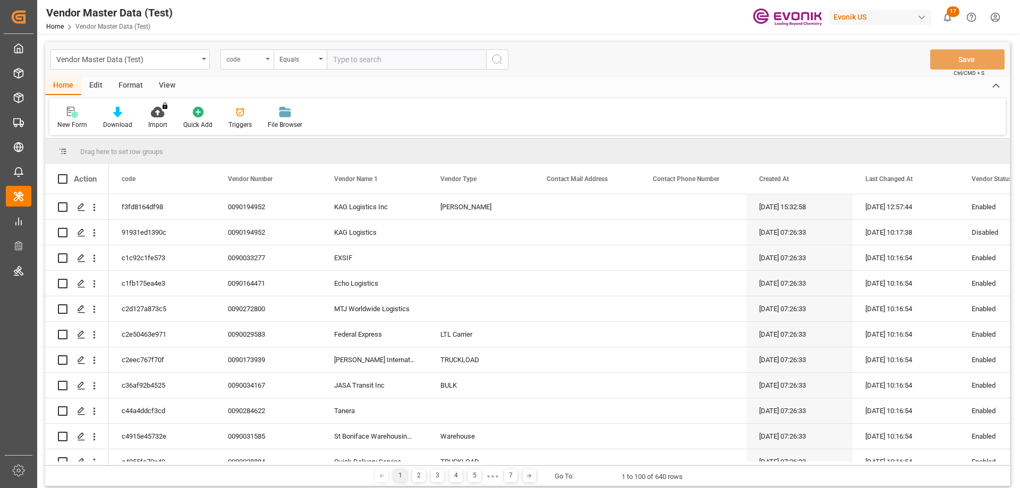
click at [268, 54] on div "code" at bounding box center [246, 59] width 53 height 20
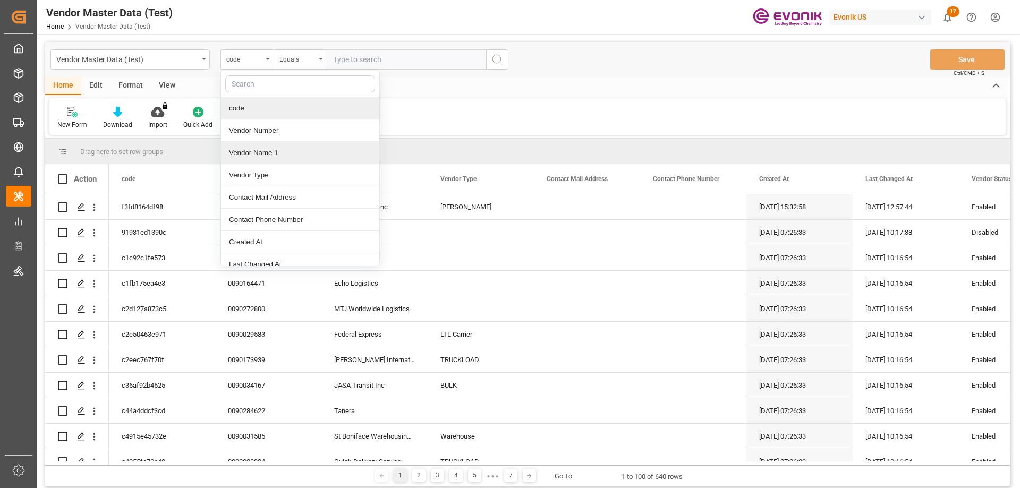
click at [265, 154] on div "Vendor Name 1" at bounding box center [300, 153] width 158 height 22
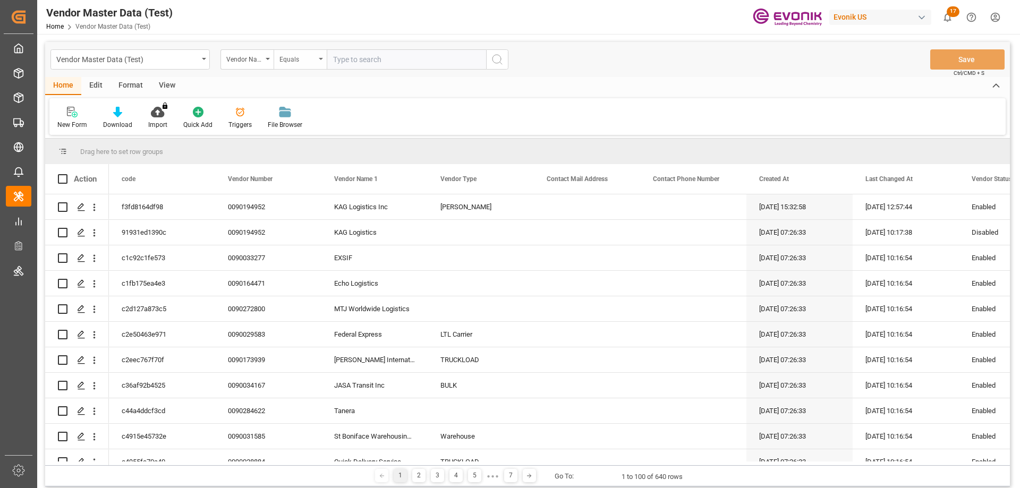
click at [299, 62] on div "Equals" at bounding box center [297, 58] width 36 height 12
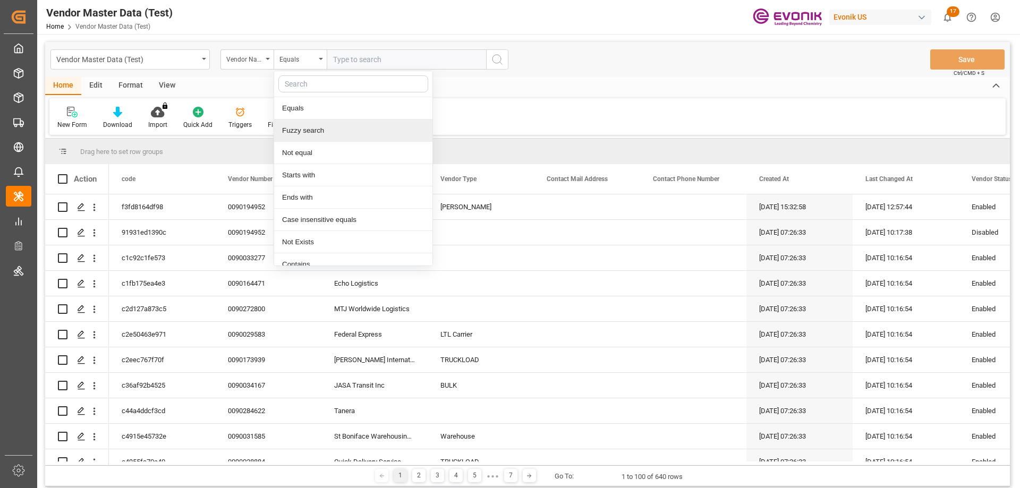
click at [318, 130] on div "Fuzzy search" at bounding box center [353, 131] width 158 height 22
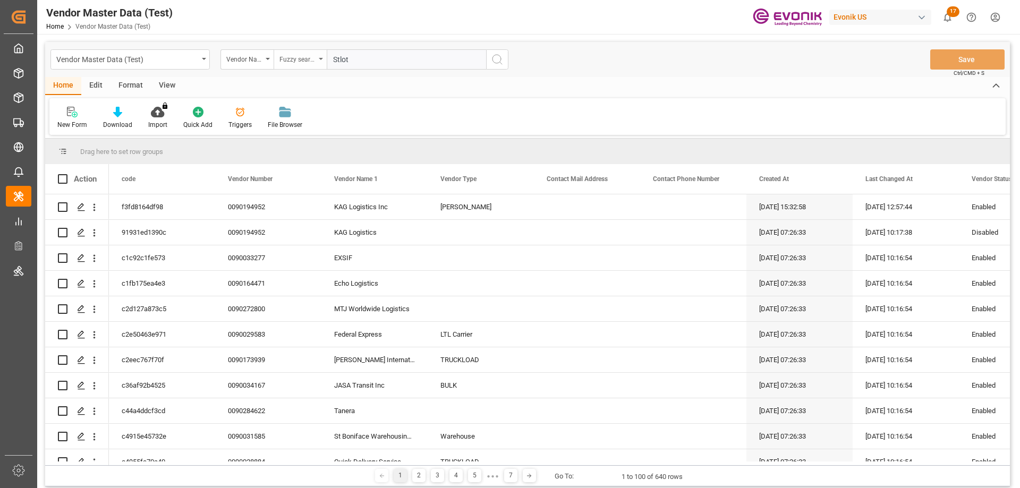
drag, startPoint x: 359, startPoint y: 61, endPoint x: 325, endPoint y: 60, distance: 34.0
click at [325, 60] on div "Vendor Name 1 Fuzzy search Stlot" at bounding box center [364, 59] width 288 height 20
type input "[PERSON_NAME]"
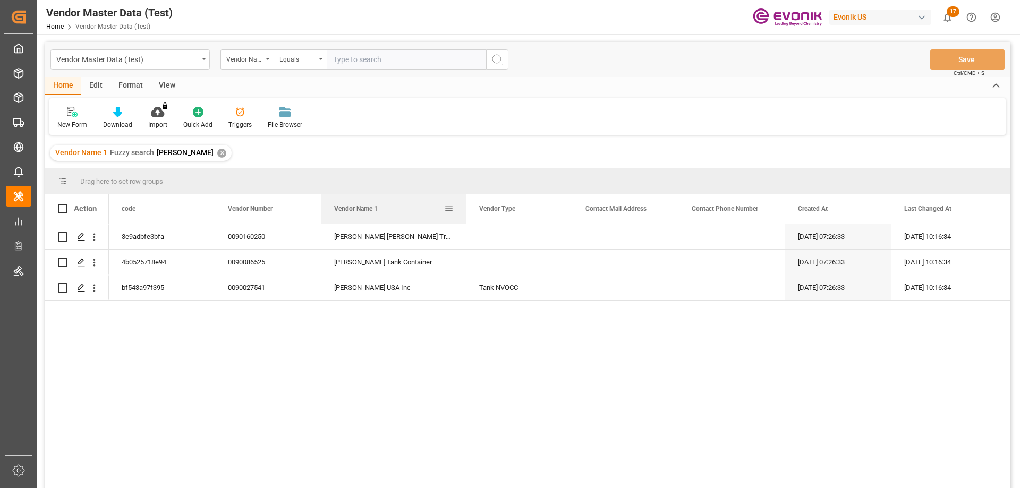
drag, startPoint x: 425, startPoint y: 207, endPoint x: 464, endPoint y: 210, distance: 38.9
click at [464, 210] on div at bounding box center [466, 209] width 4 height 30
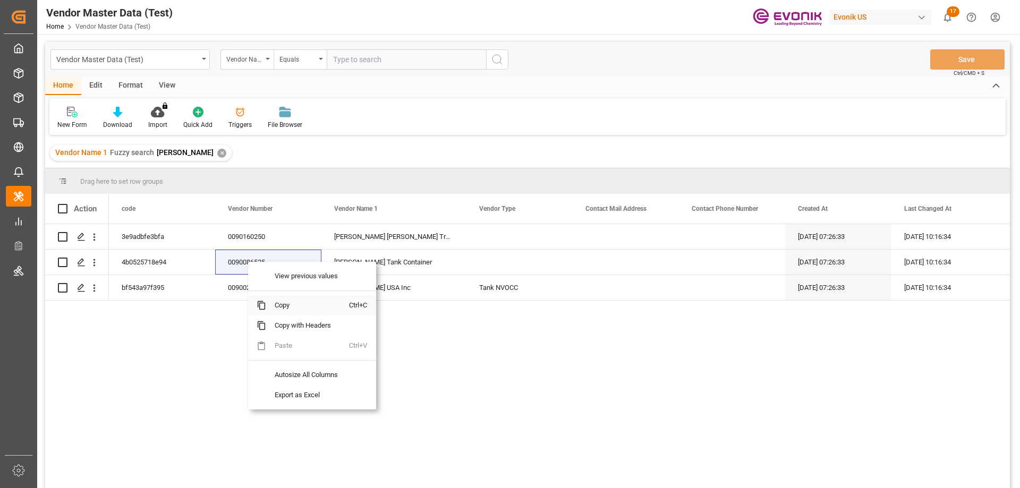
click at [287, 304] on span "Copy" at bounding box center [307, 305] width 83 height 20
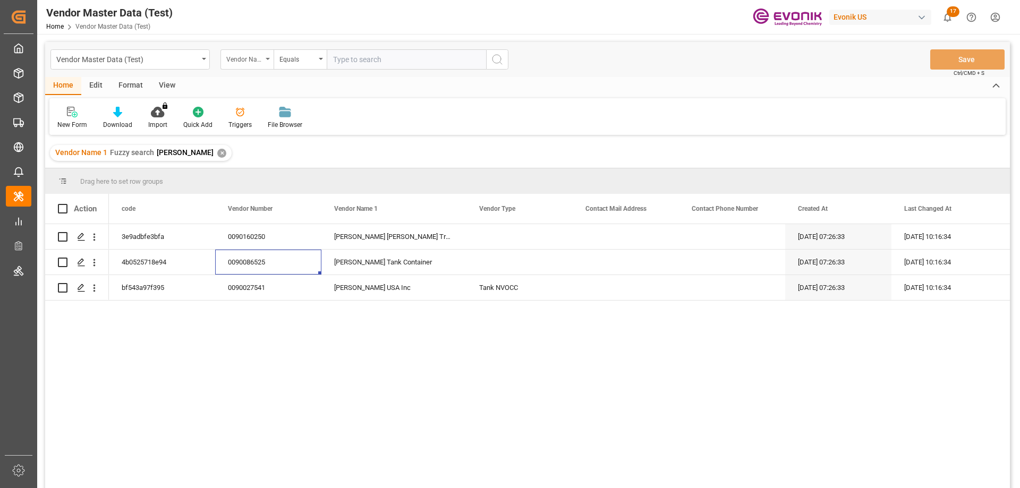
click at [269, 64] on div "Vendor Name 1" at bounding box center [246, 59] width 53 height 20
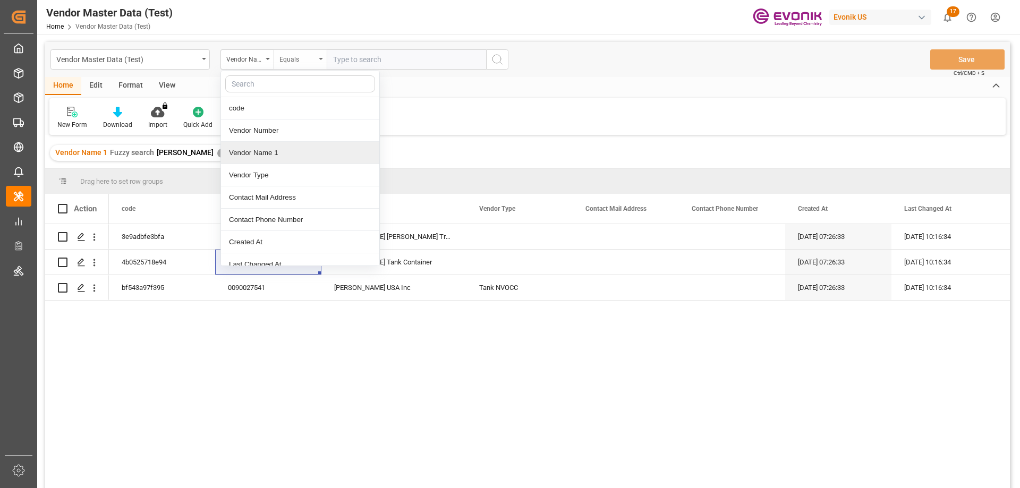
click at [311, 56] on div "Equals" at bounding box center [297, 58] width 36 height 12
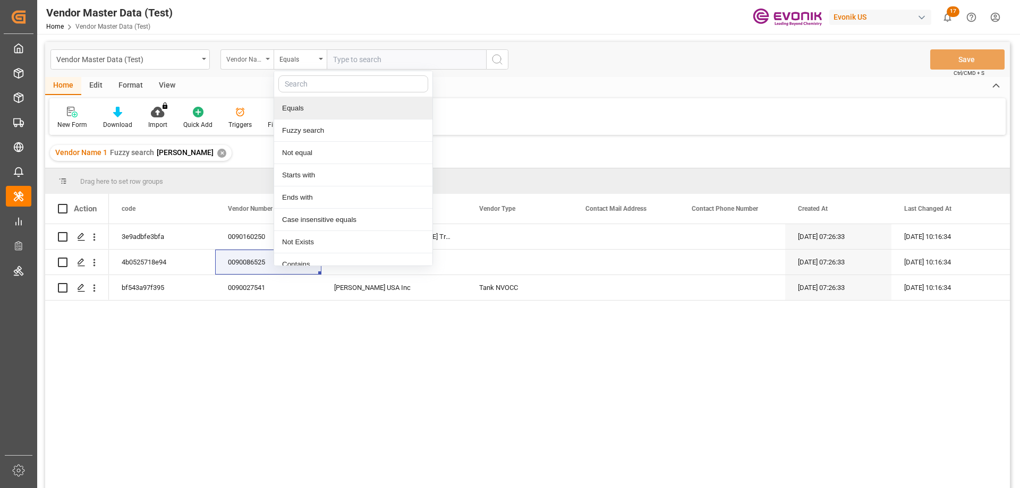
click at [271, 67] on div "Vendor Name 1" at bounding box center [246, 59] width 53 height 20
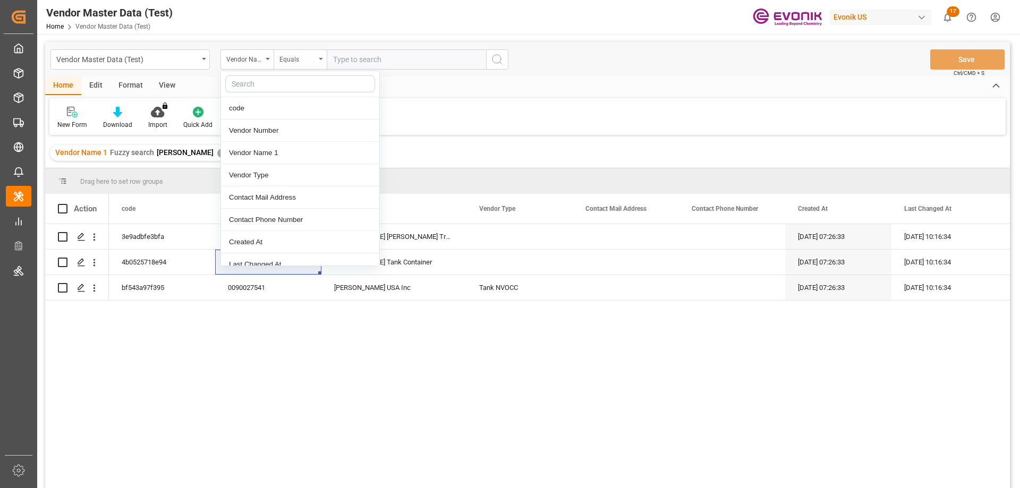
click at [294, 59] on div "Equals" at bounding box center [297, 58] width 36 height 12
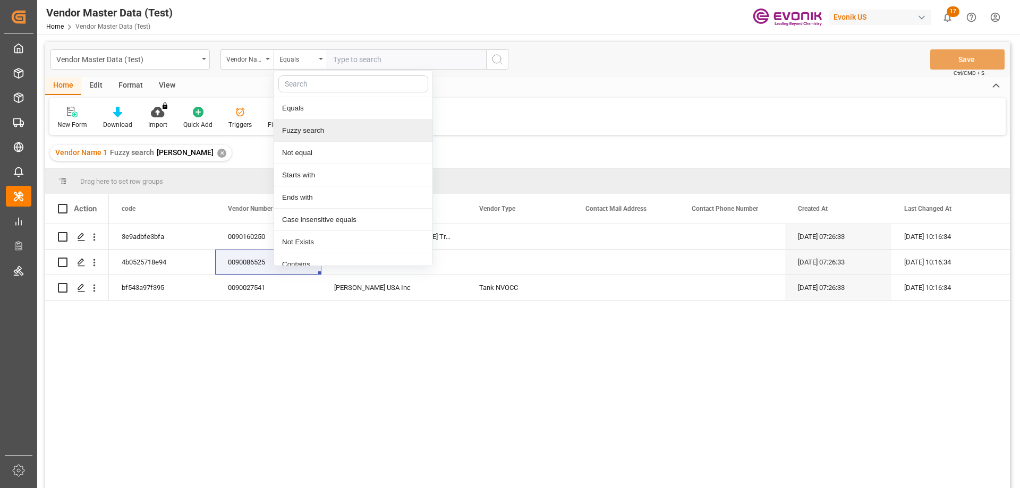
click at [313, 127] on div "Fuzzy search" at bounding box center [353, 131] width 158 height 22
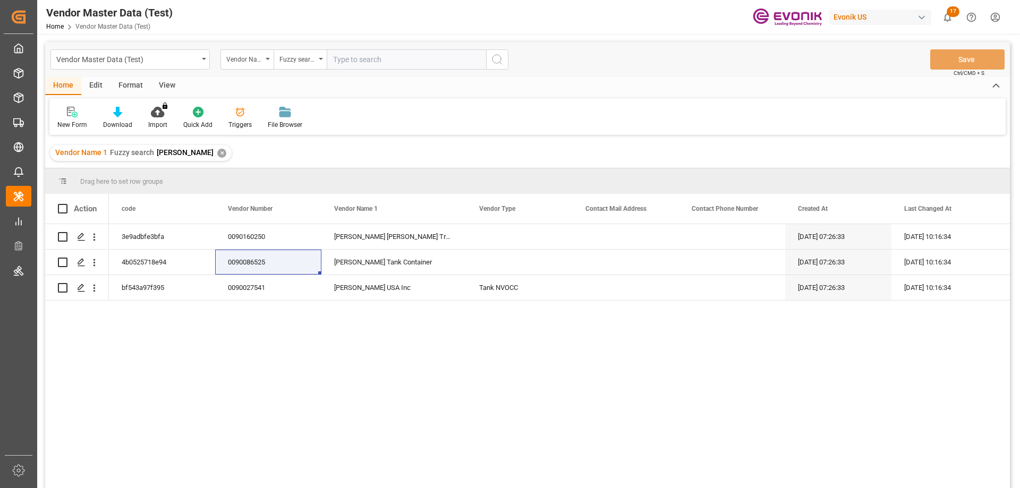
click at [359, 62] on input "text" at bounding box center [406, 59] width 159 height 20
type input "[PERSON_NAME]"
click at [386, 104] on div "New Form Download Import You don't have permission for this feature. Contact ad…" at bounding box center [527, 116] width 956 height 37
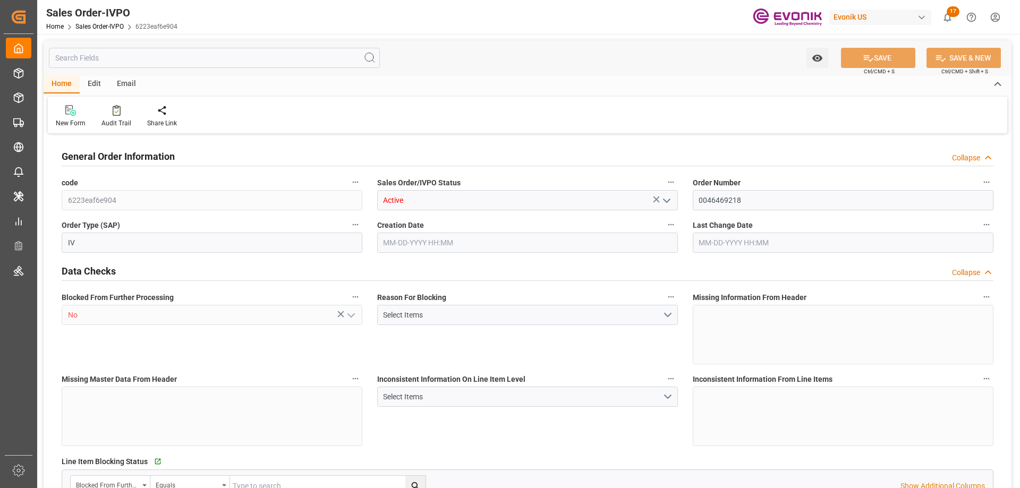
type input "SGSIN"
type input "0"
type input "1"
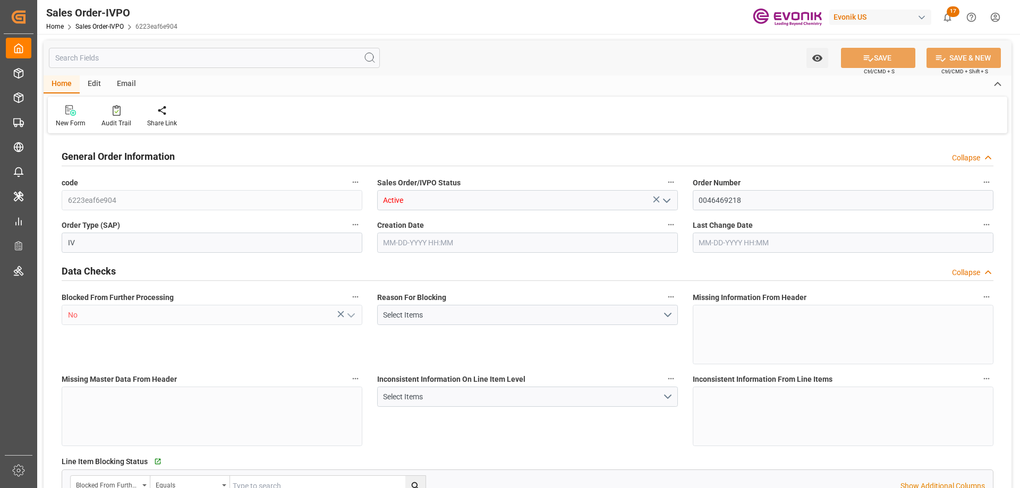
type input "8155.08"
type input "24.019"
type input "17000"
type input "30"
type input "08-19-2025 12:52"
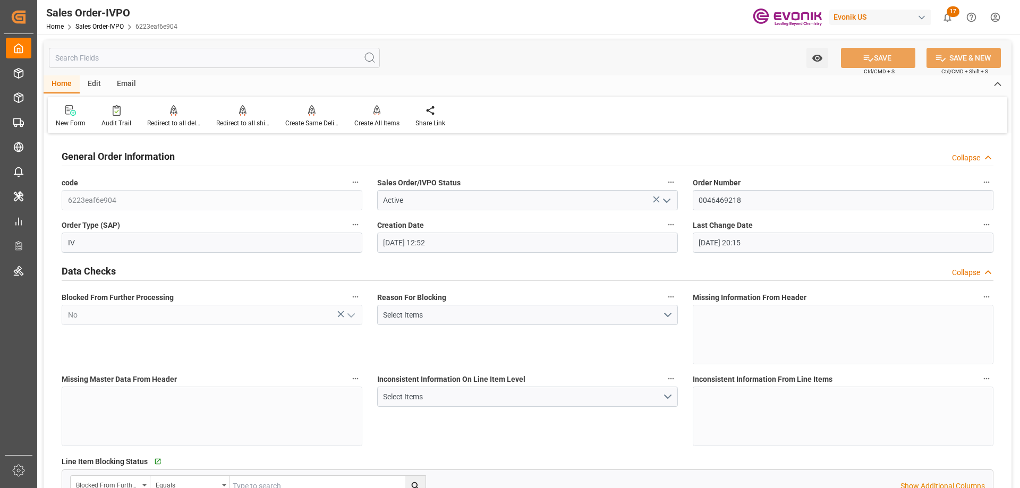
type input "09-02-2025 20:15"
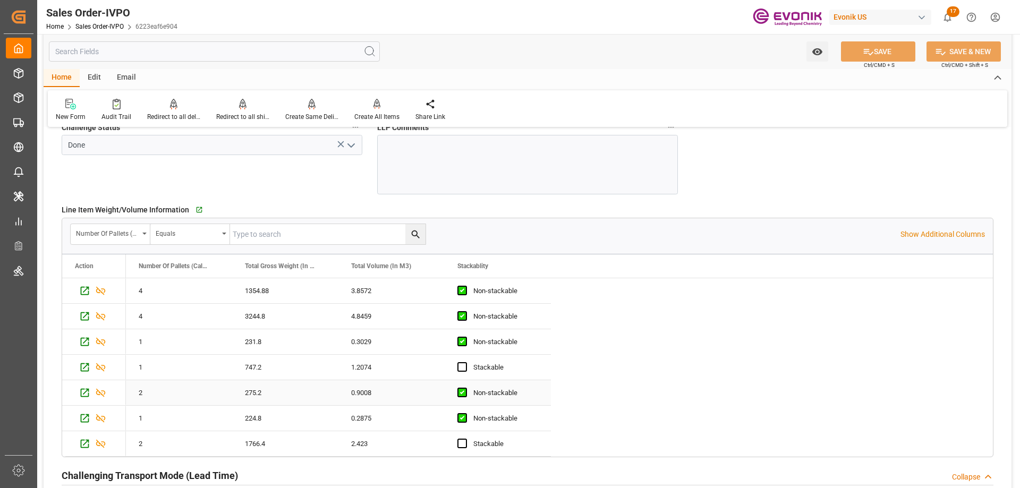
scroll to position [1912, 0]
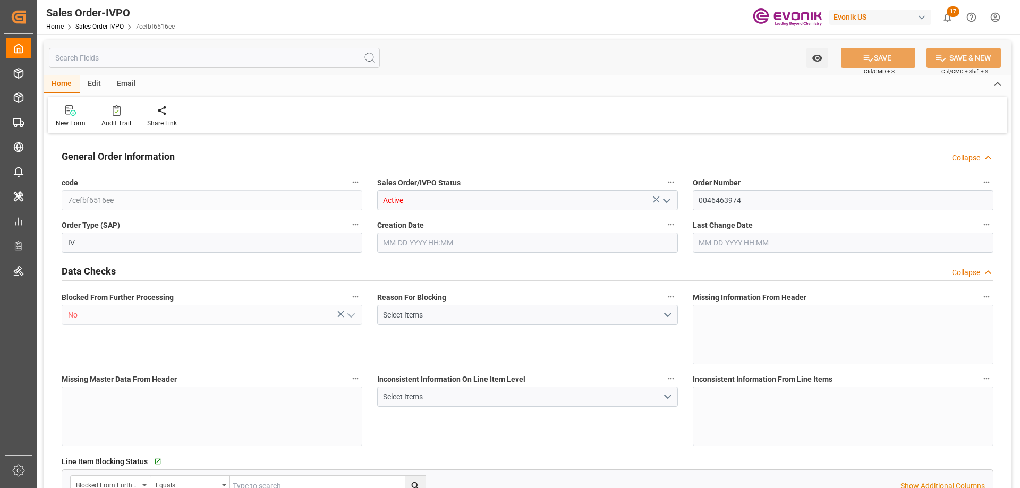
type input "BRSSZ"
type input "0"
type input "1"
type input "2724"
type input "[DATE] 17:27"
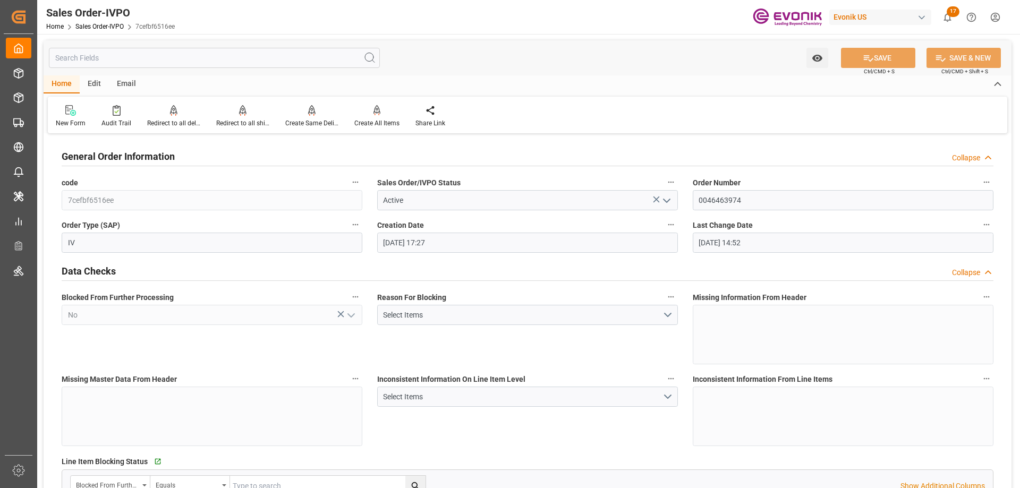
type input "[DATE] 14:52"
click at [241, 122] on div "Redirect to all shipments" at bounding box center [242, 123] width 53 height 10
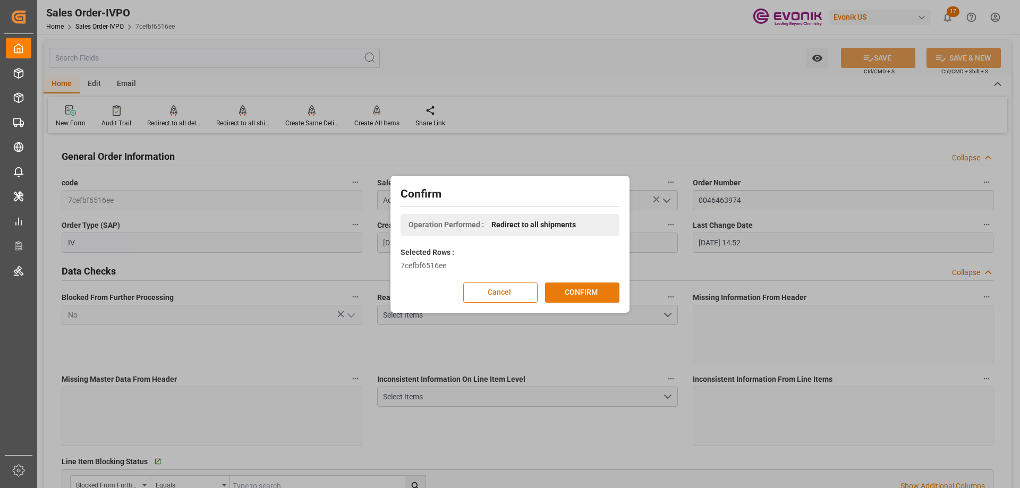
click at [566, 285] on button "CONFIRM" at bounding box center [582, 293] width 74 height 20
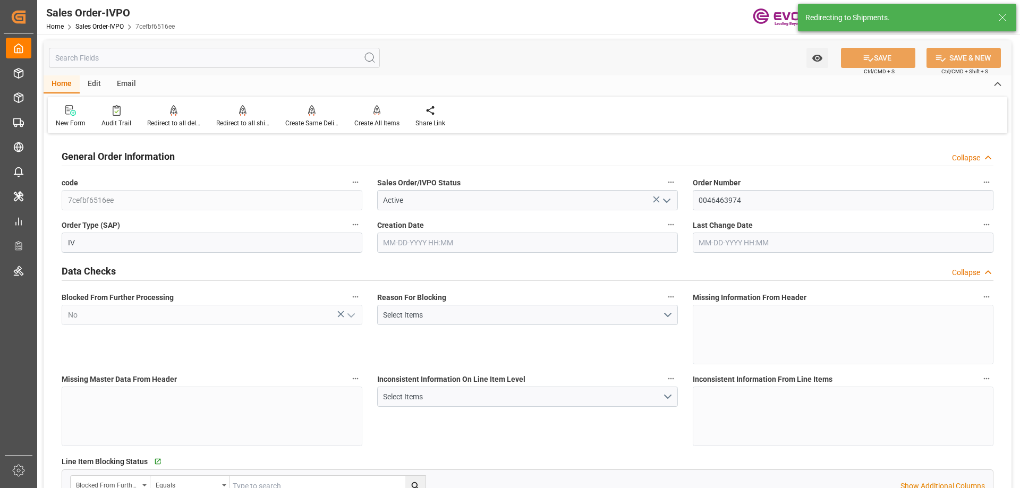
type input "08-14-2025 17:27"
type input "[DATE] 14:52"
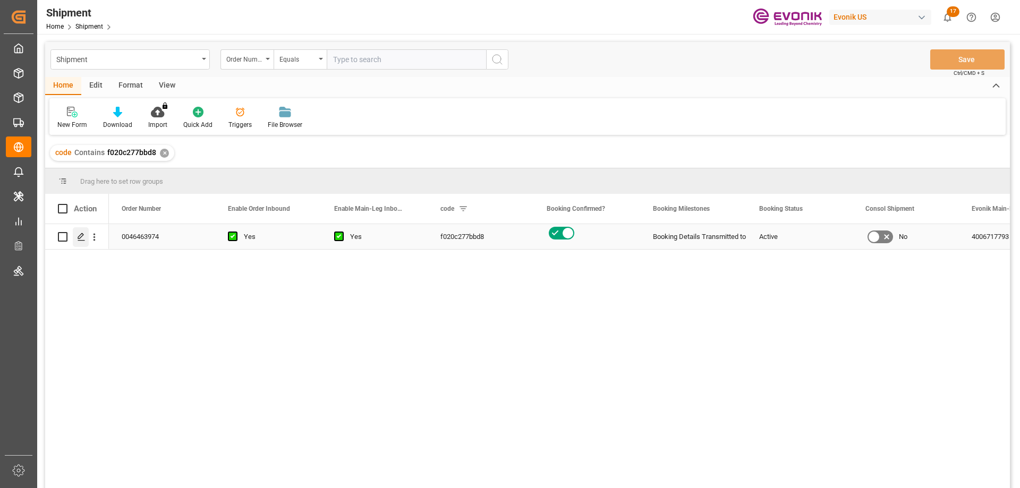
click at [82, 235] on icon "Press SPACE to select this row." at bounding box center [81, 237] width 8 height 8
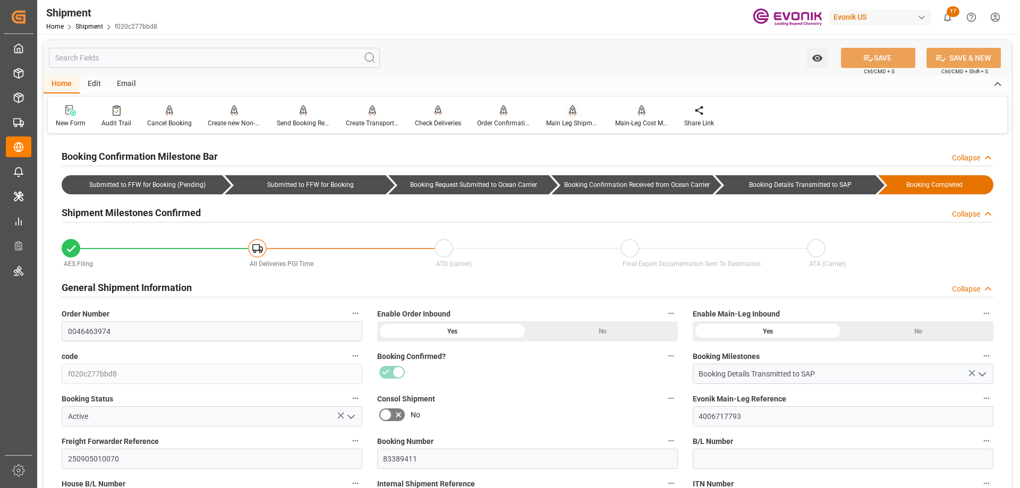
click at [555, 116] on div at bounding box center [572, 110] width 53 height 11
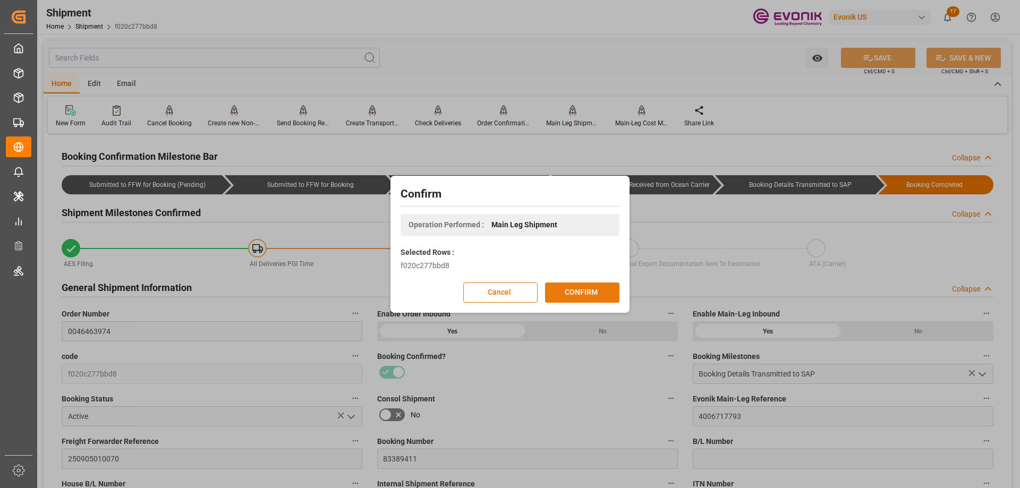
click at [592, 290] on button "CONFIRM" at bounding box center [582, 293] width 74 height 20
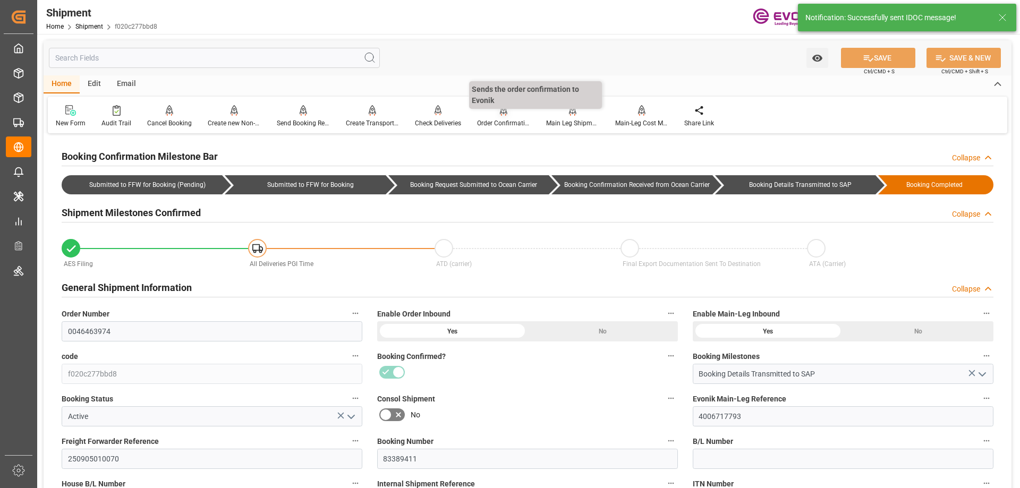
click at [500, 114] on icon at bounding box center [503, 110] width 7 height 11
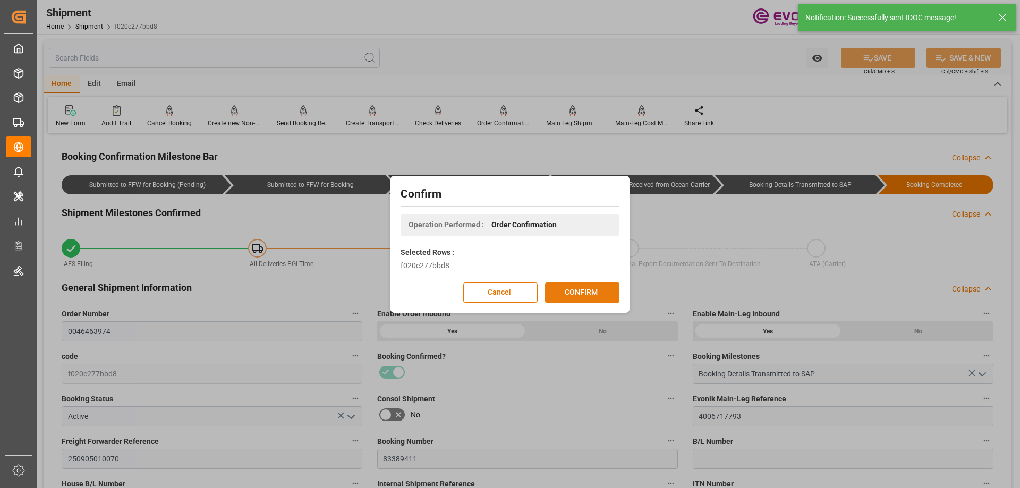
click at [607, 293] on button "CONFIRM" at bounding box center [582, 293] width 74 height 20
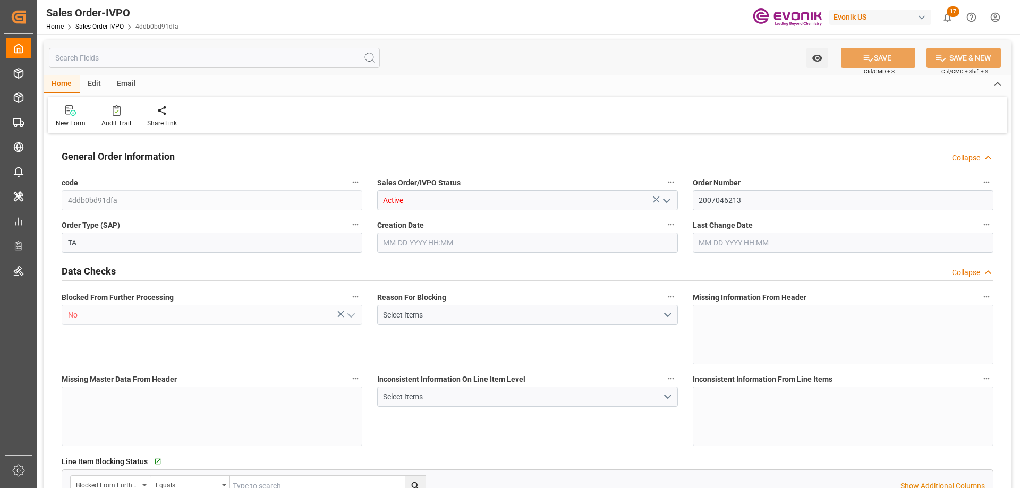
type input "DEHAM"
type input "0"
type input "1"
type input "2"
type input "3"
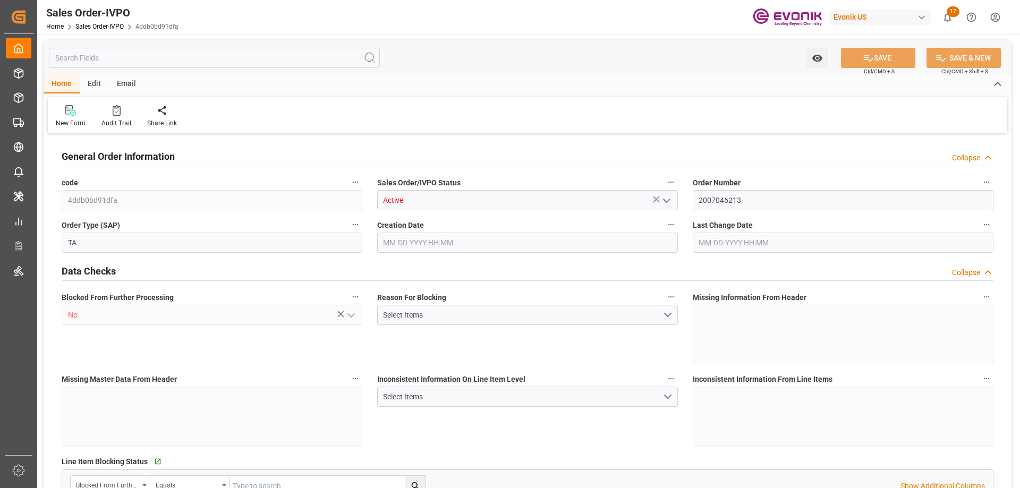
type input "20544"
type input "76.14"
type input "17000"
type input "30"
type input "[DATE] 18:10"
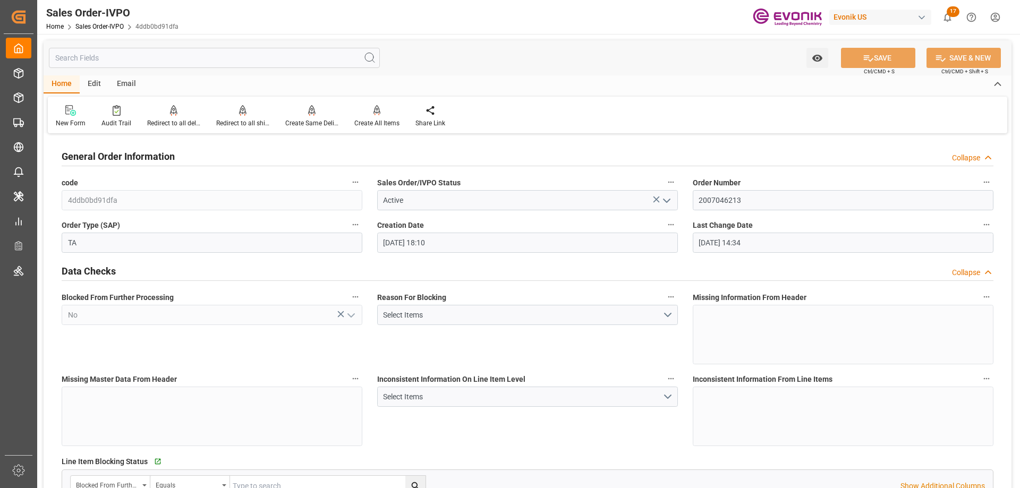
type input "[DATE] 14:34"
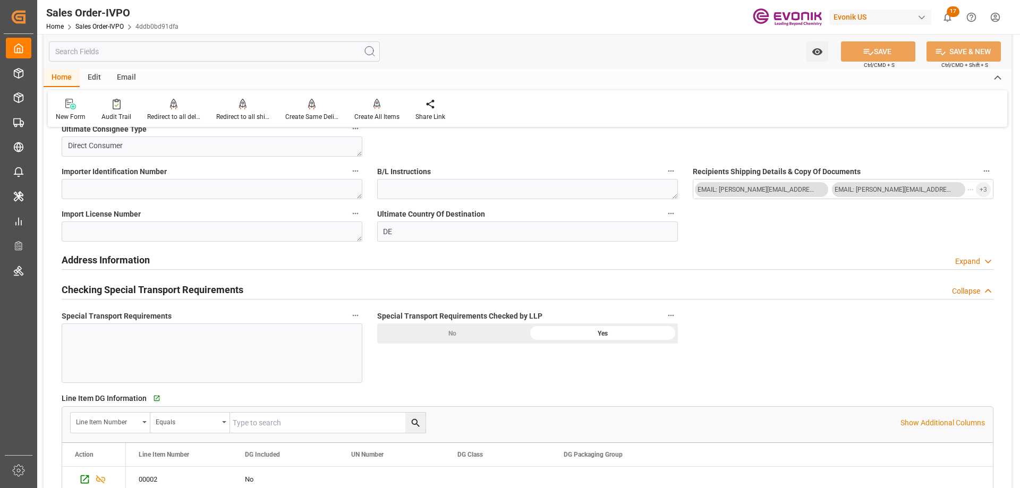
scroll to position [1381, 0]
